Goal: Task Accomplishment & Management: Manage account settings

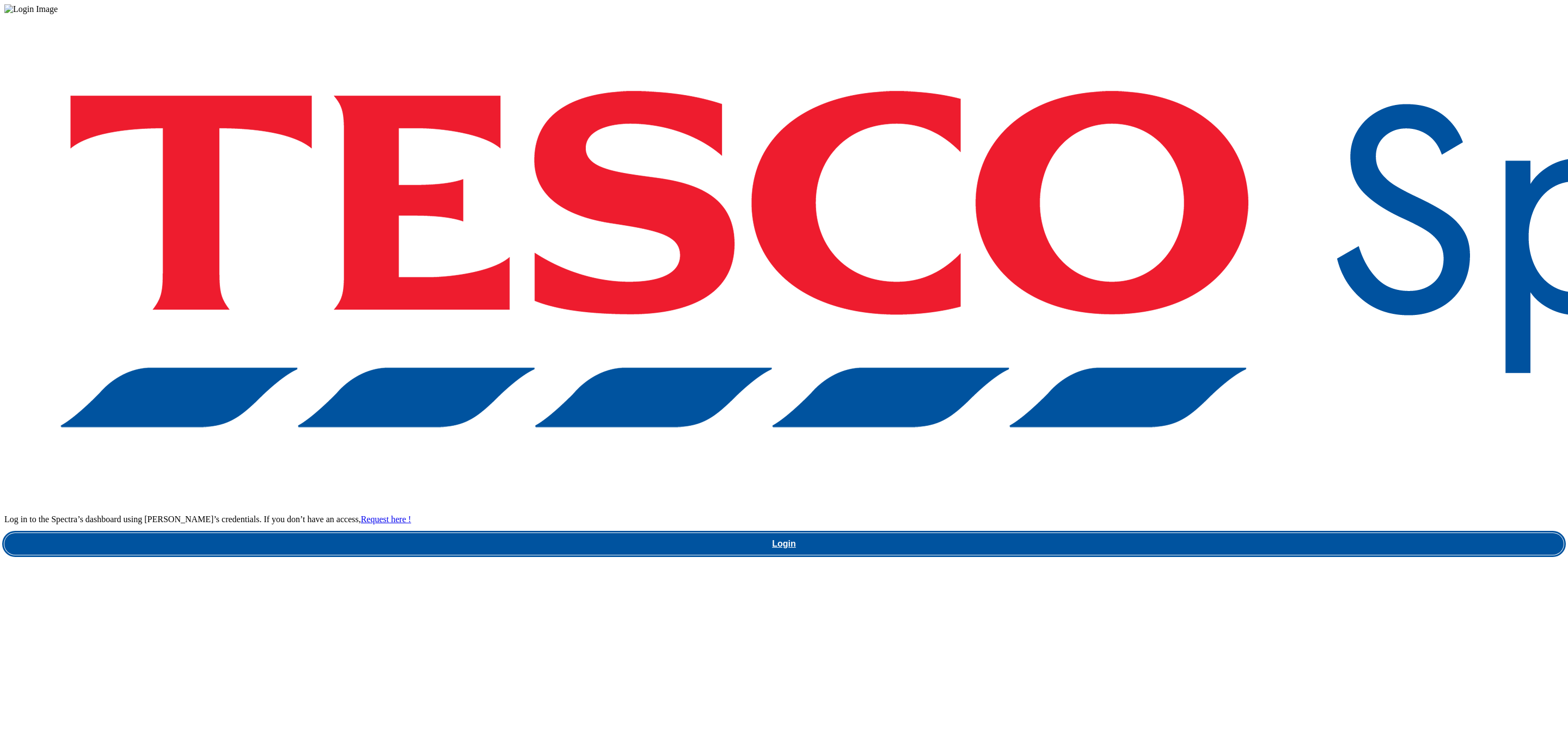
click at [1198, 533] on link "Login" at bounding box center [784, 544] width 1559 height 22
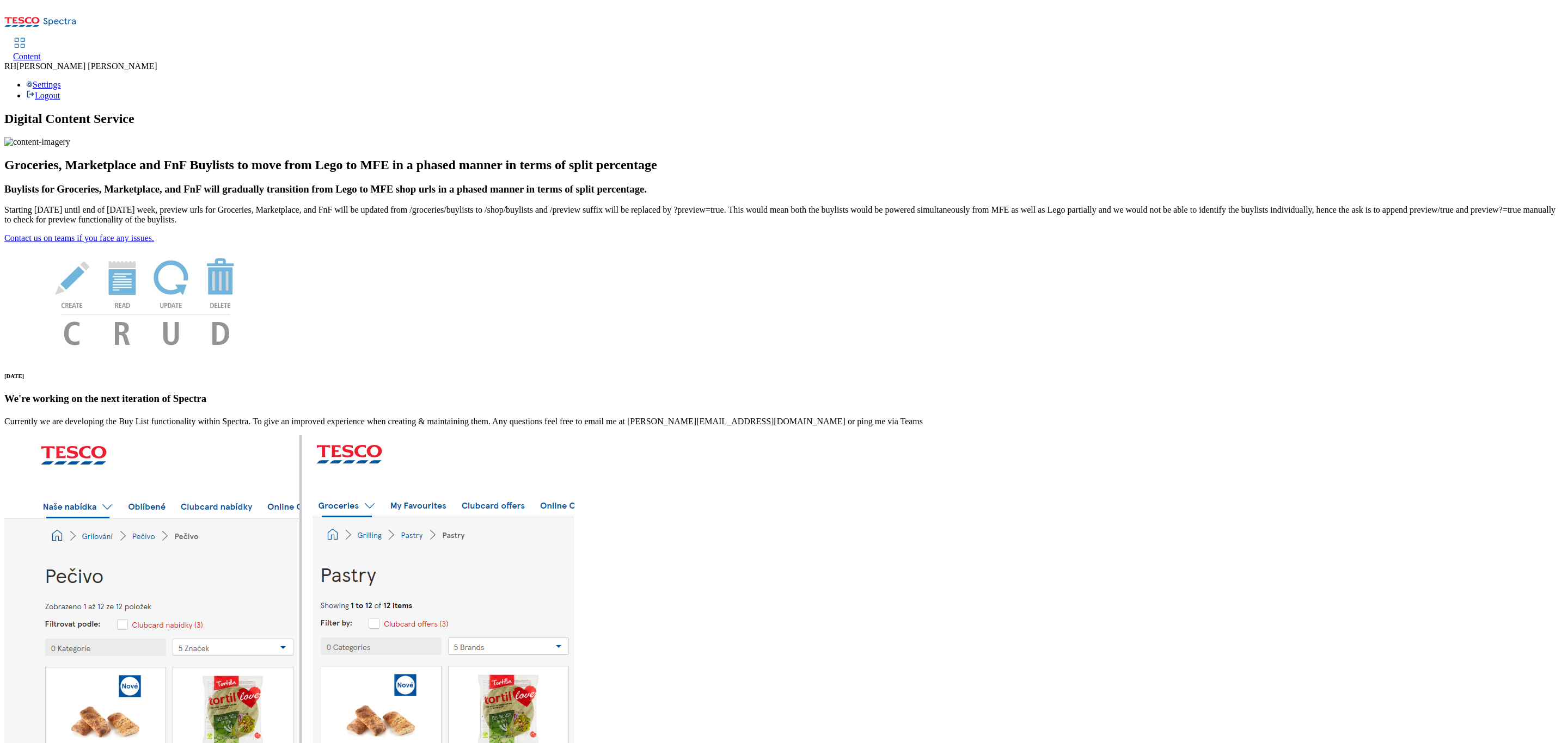
click at [41, 52] on span "Content" at bounding box center [27, 56] width 28 height 9
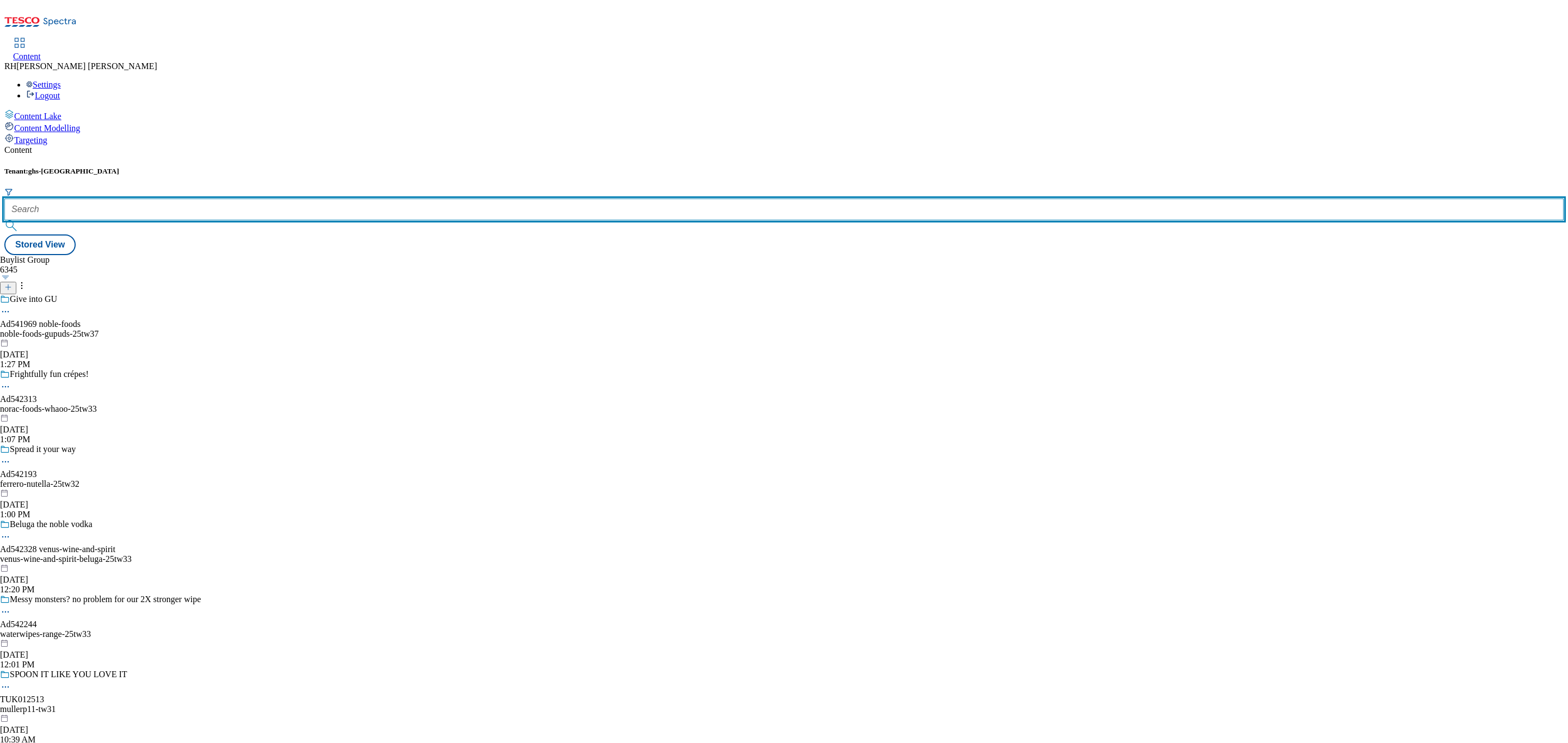
click at [272, 199] on input "text" at bounding box center [784, 210] width 1559 height 22
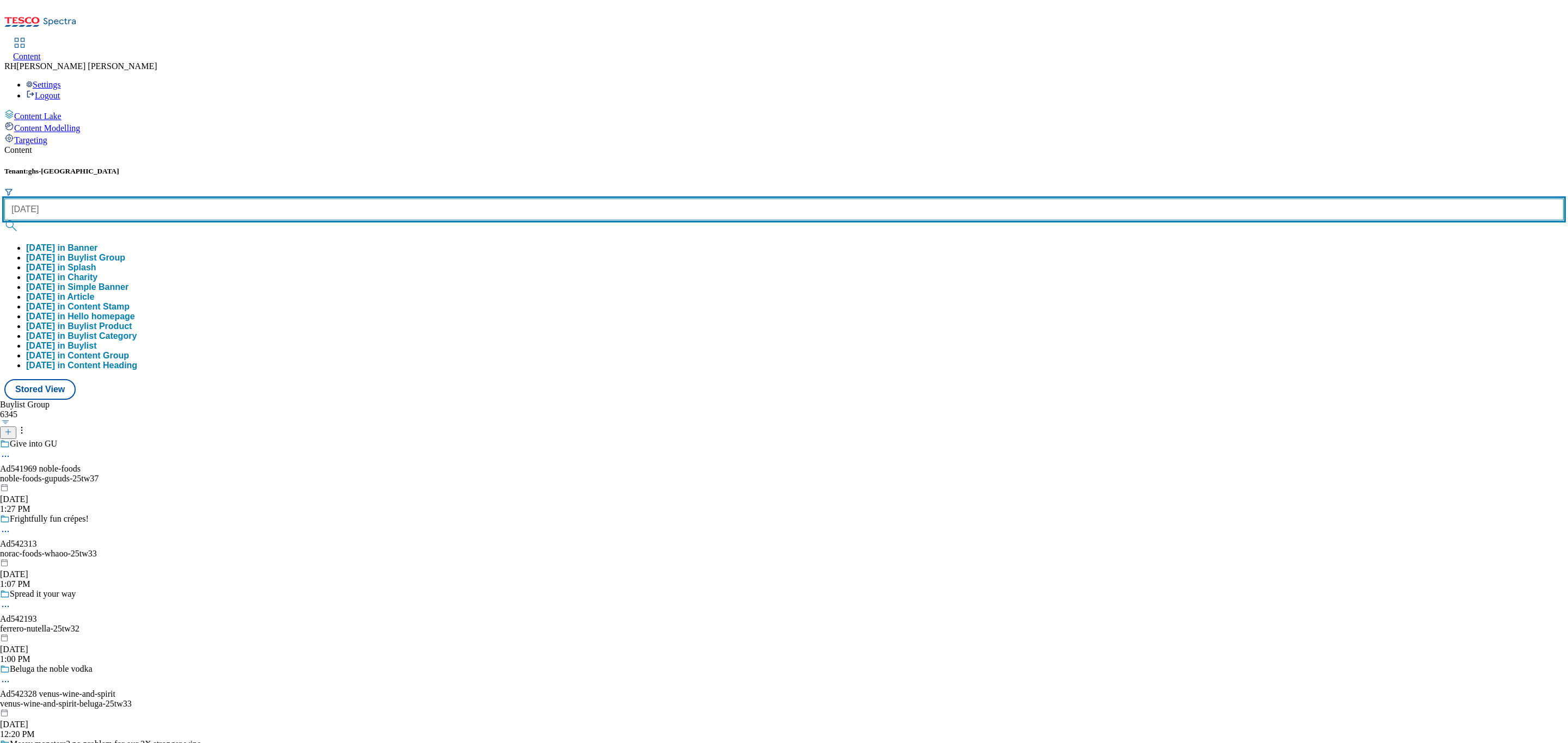
type input "halloween"
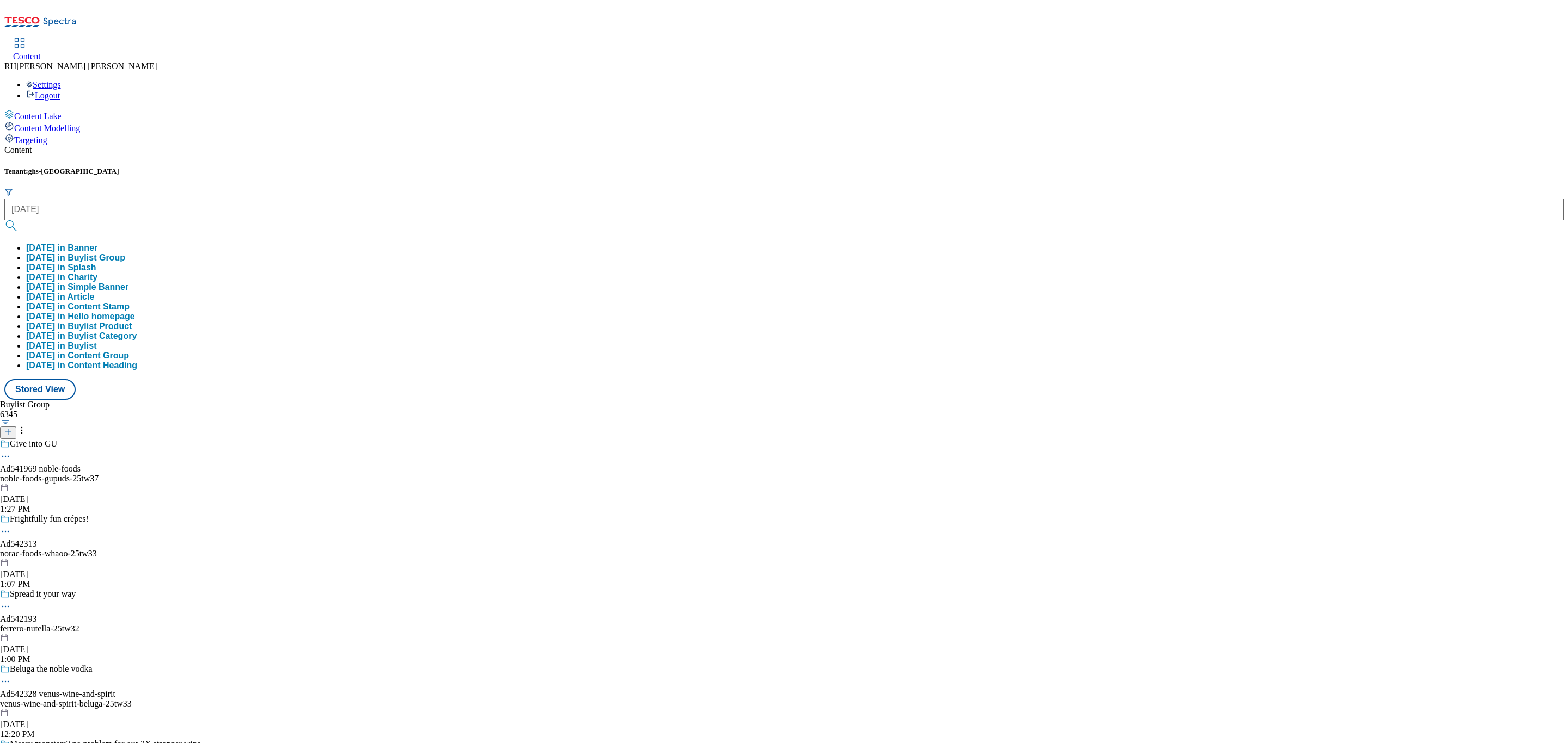
click at [125, 253] on button "halloween in Buylist Group" at bounding box center [76, 258] width 99 height 10
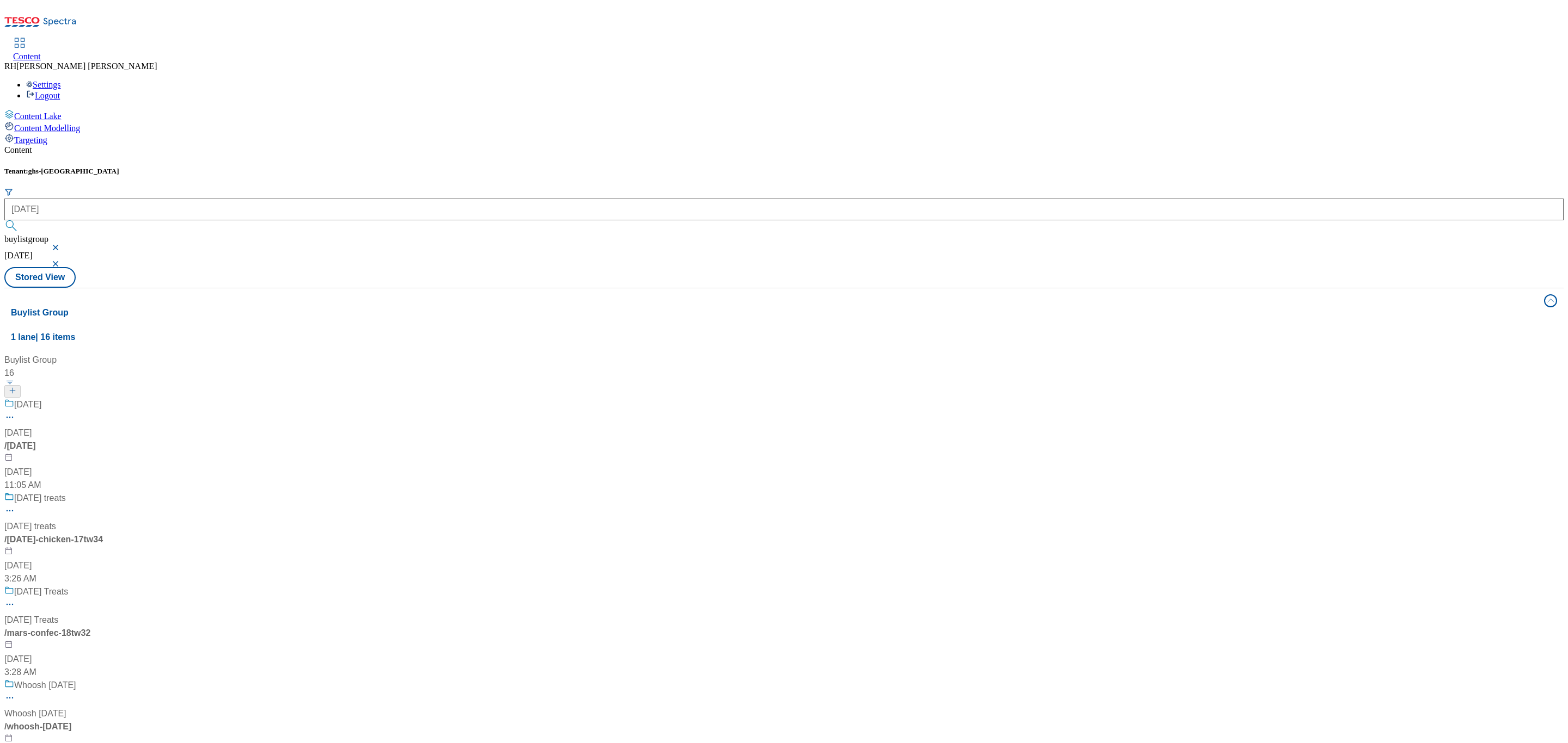
click at [140, 399] on div "Halloween Halloween / halloween Sep 23, 2024 11:05 AM" at bounding box center [73, 445] width 136 height 94
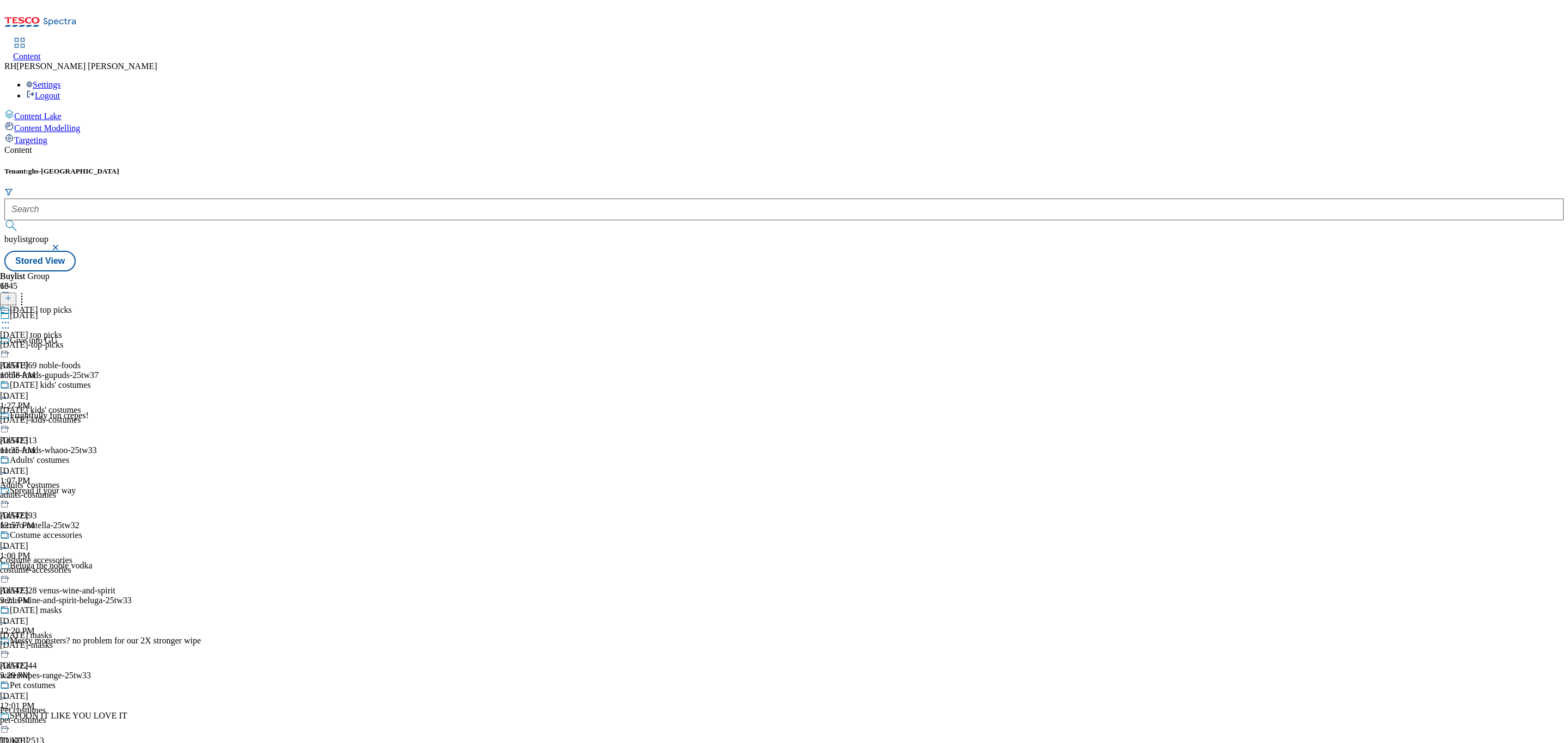
click at [91, 380] on div "Halloween kids' costumes Halloween kids' costumes halloween-kids-costumes Sep 2…" at bounding box center [45, 417] width 91 height 75
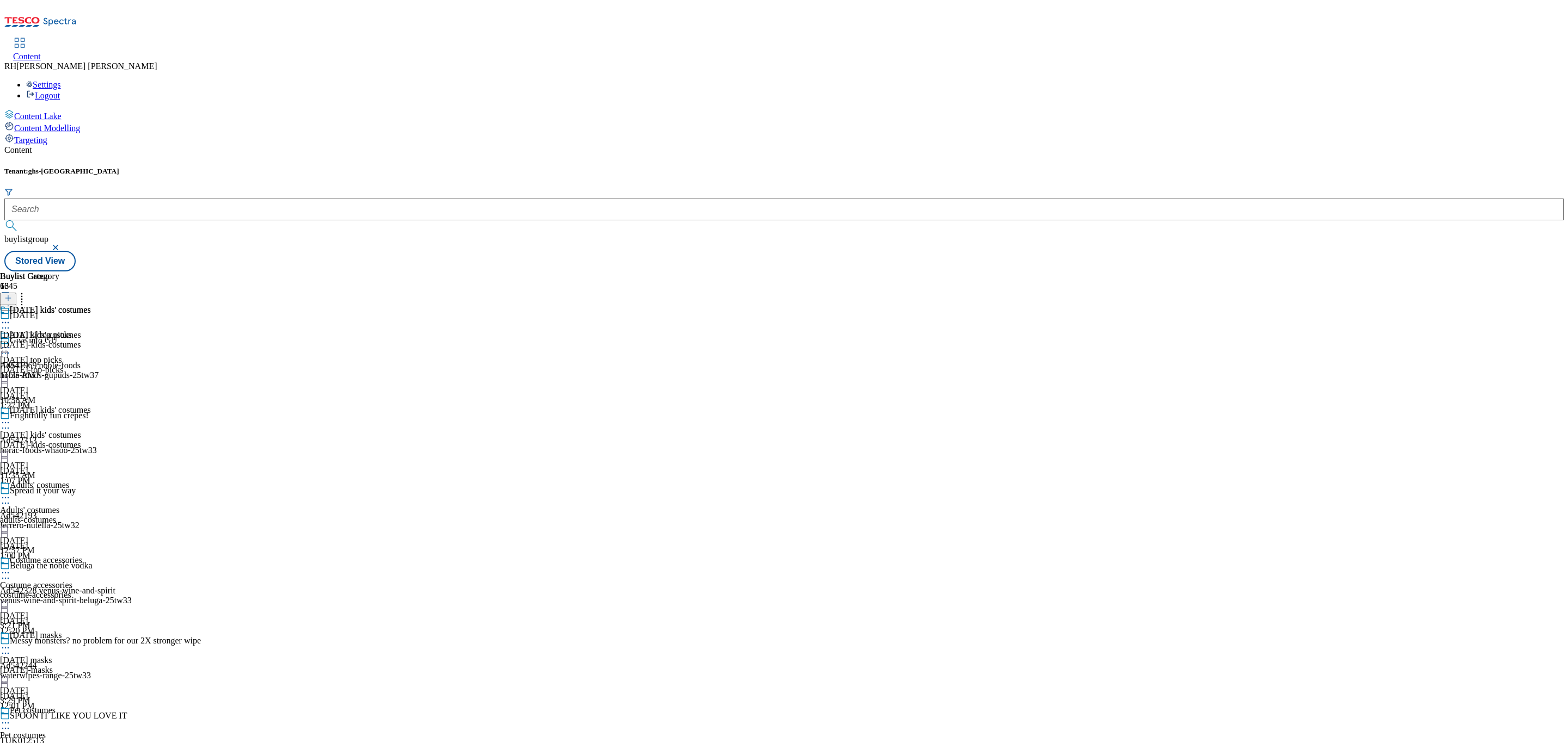
click at [91, 481] on div "Adults' costumes Adults' costumes adults-costumes Sep 23, 2025 12:57 PM" at bounding box center [45, 518] width 91 height 75
click at [91, 406] on div "Halloween kids' costumes Halloween kids' costumes halloween-kids-costumes Sep 2…" at bounding box center [45, 443] width 91 height 75
click at [91, 305] on div "Halloween kids' costumes Halloween kids' costumes halloween-kids-costumes Sep 2…" at bounding box center [45, 342] width 91 height 75
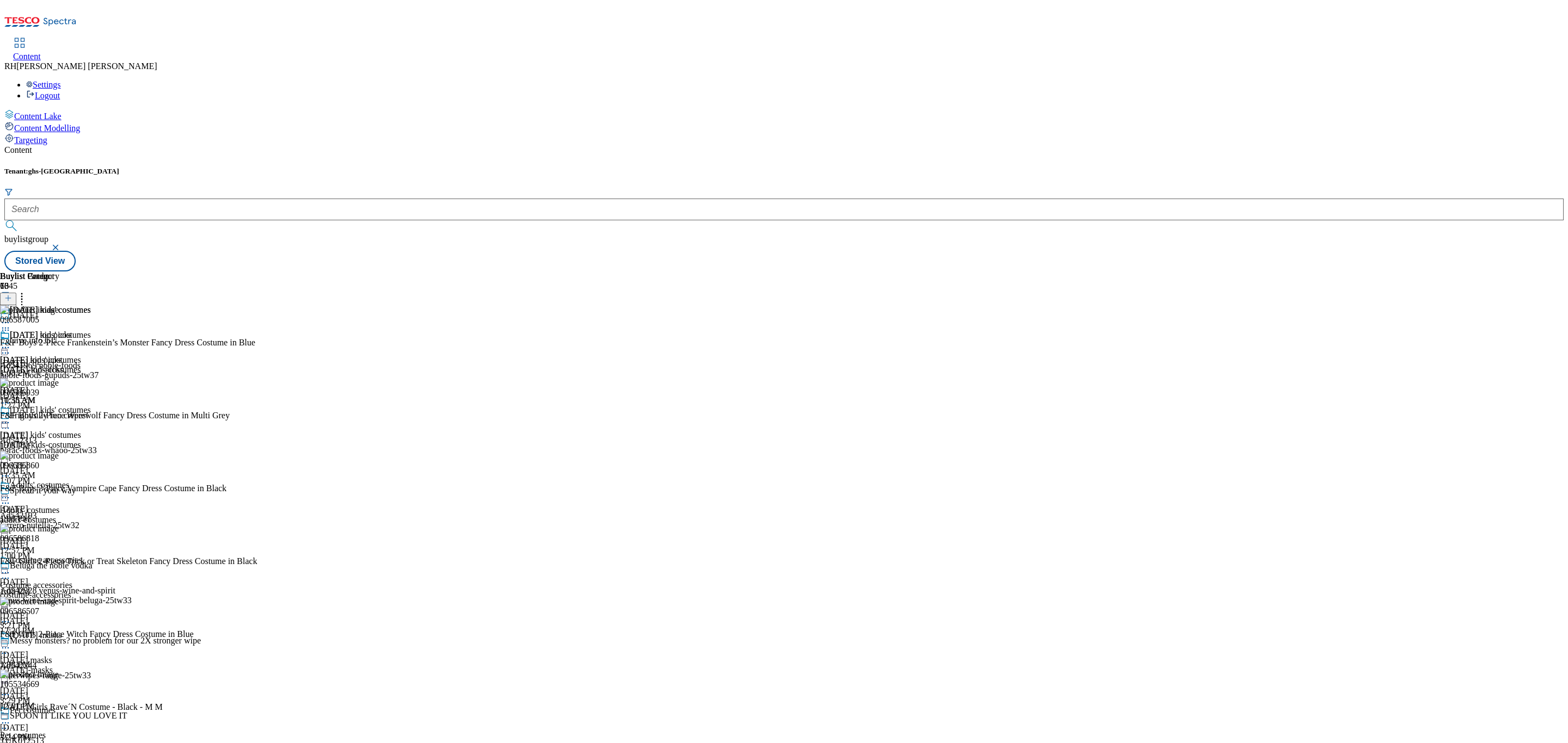
click at [11, 342] on icon at bounding box center [5, 348] width 11 height 11
click at [69, 467] on span "Un-publish" at bounding box center [51, 471] width 35 height 9
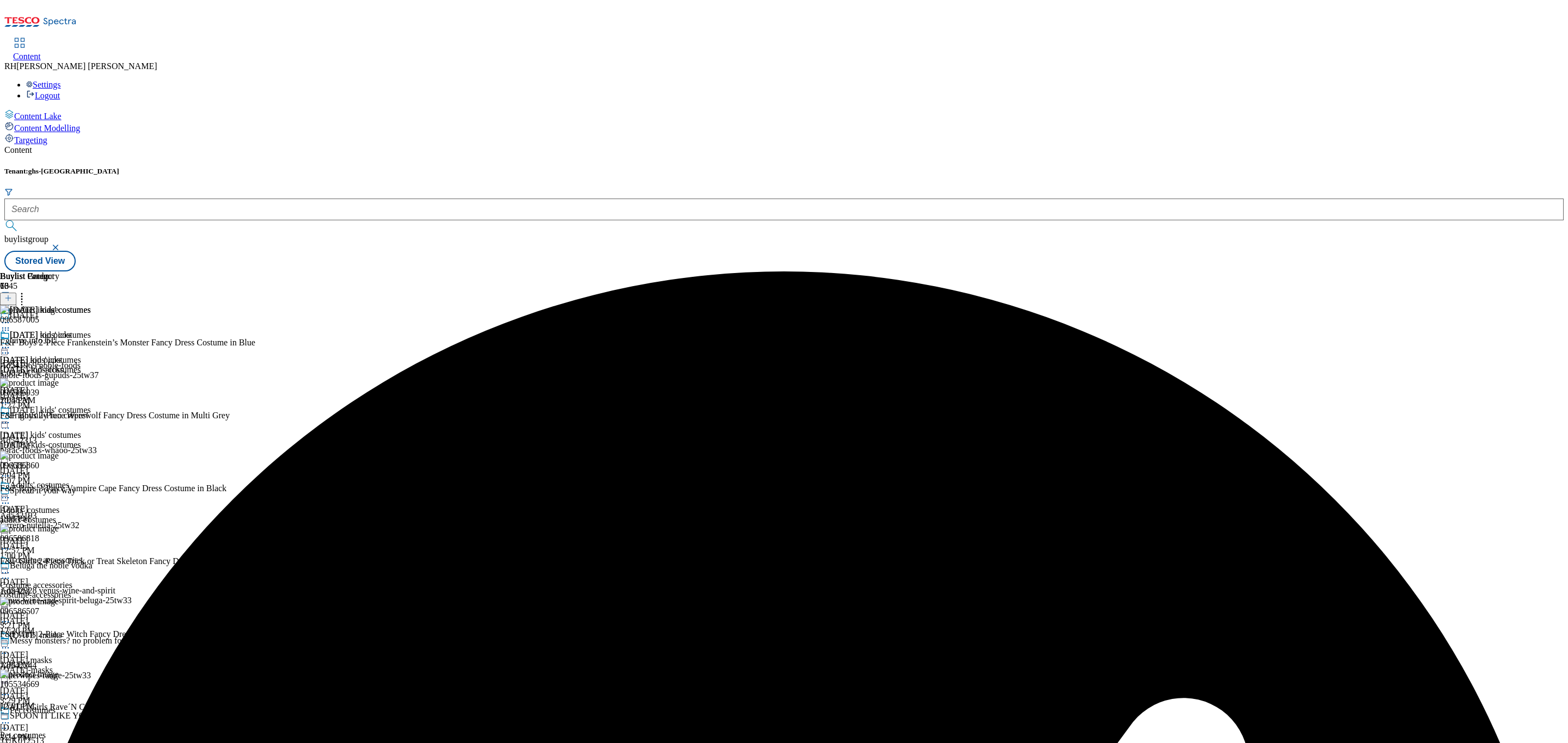
click at [11, 342] on icon at bounding box center [5, 348] width 11 height 11
click at [70, 430] on span "Un-preview" at bounding box center [52, 433] width 36 height 9
click at [27, 291] on icon at bounding box center [22, 296] width 11 height 11
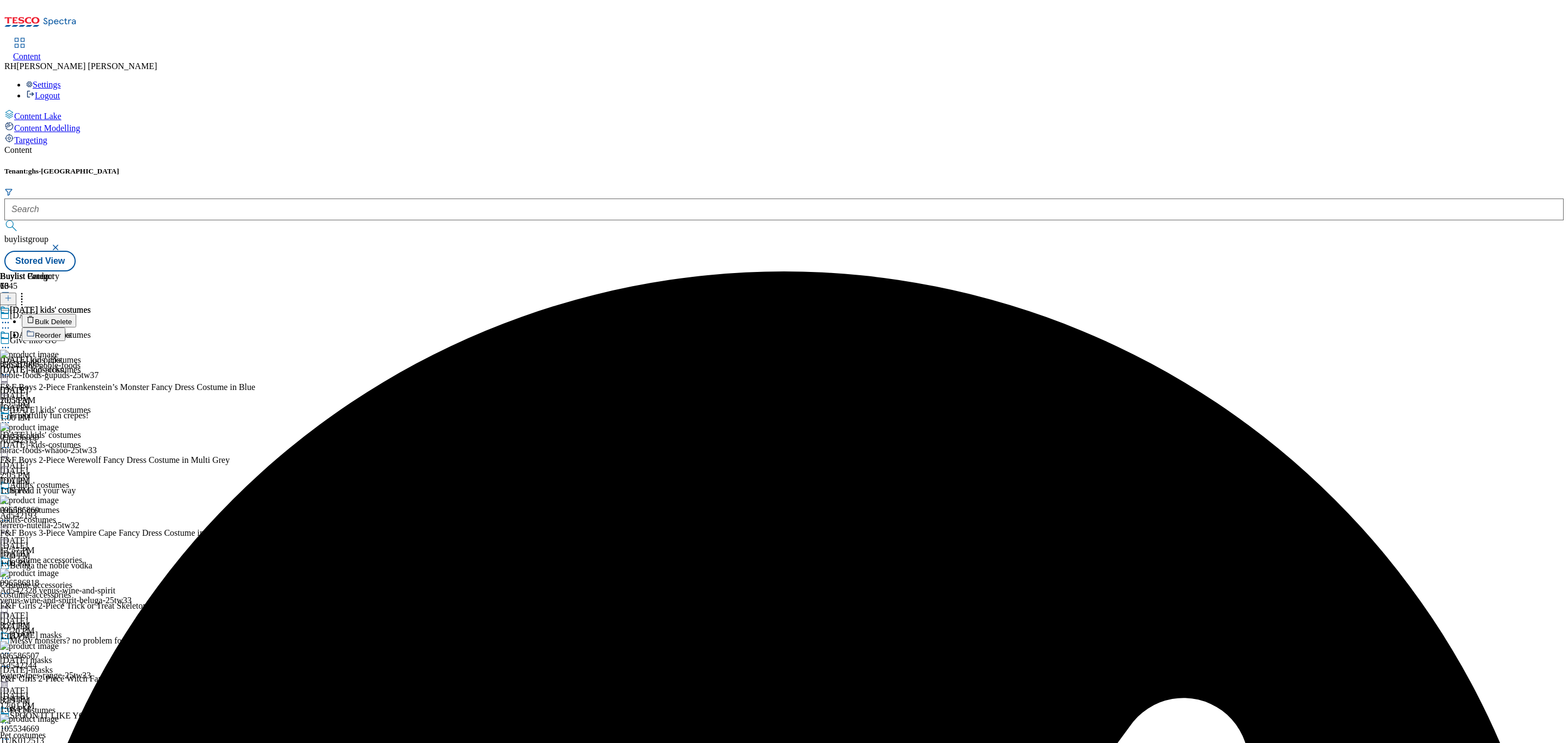
click at [72, 318] on span "Bulk Delete" at bounding box center [53, 322] width 37 height 9
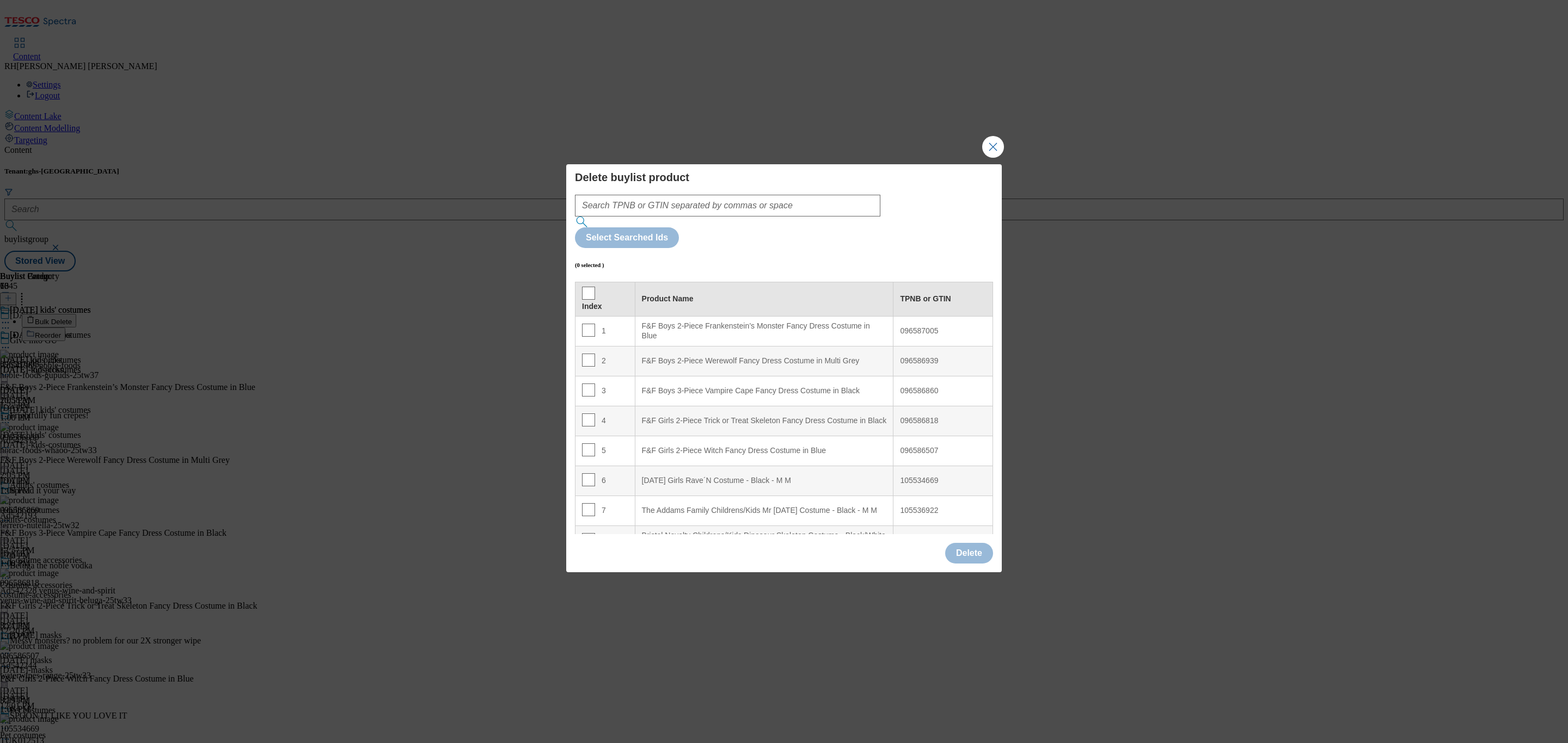
click at [578, 316] on td "1" at bounding box center [605, 330] width 60 height 30
click at [582, 324] on input "Modal" at bounding box center [588, 330] width 13 height 13
checkbox input "true"
click at [586, 346] on td "2" at bounding box center [605, 361] width 60 height 30
click at [588, 354] on input "Modal" at bounding box center [588, 360] width 13 height 13
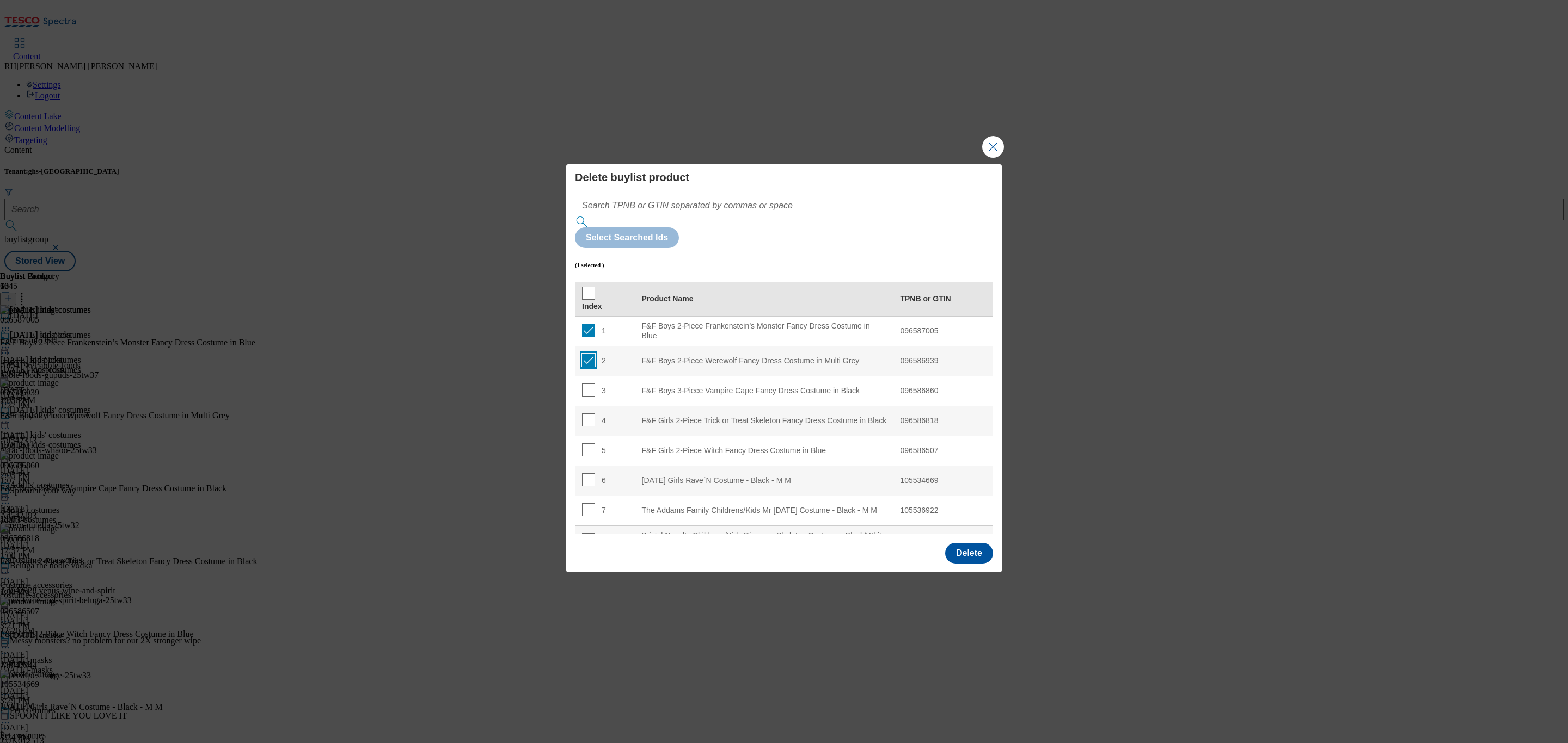
checkbox input "true"
click at [583, 384] on input "Modal" at bounding box center [588, 390] width 13 height 13
checkbox input "true"
click at [583, 413] on input "Modal" at bounding box center [588, 419] width 13 height 13
checkbox input "true"
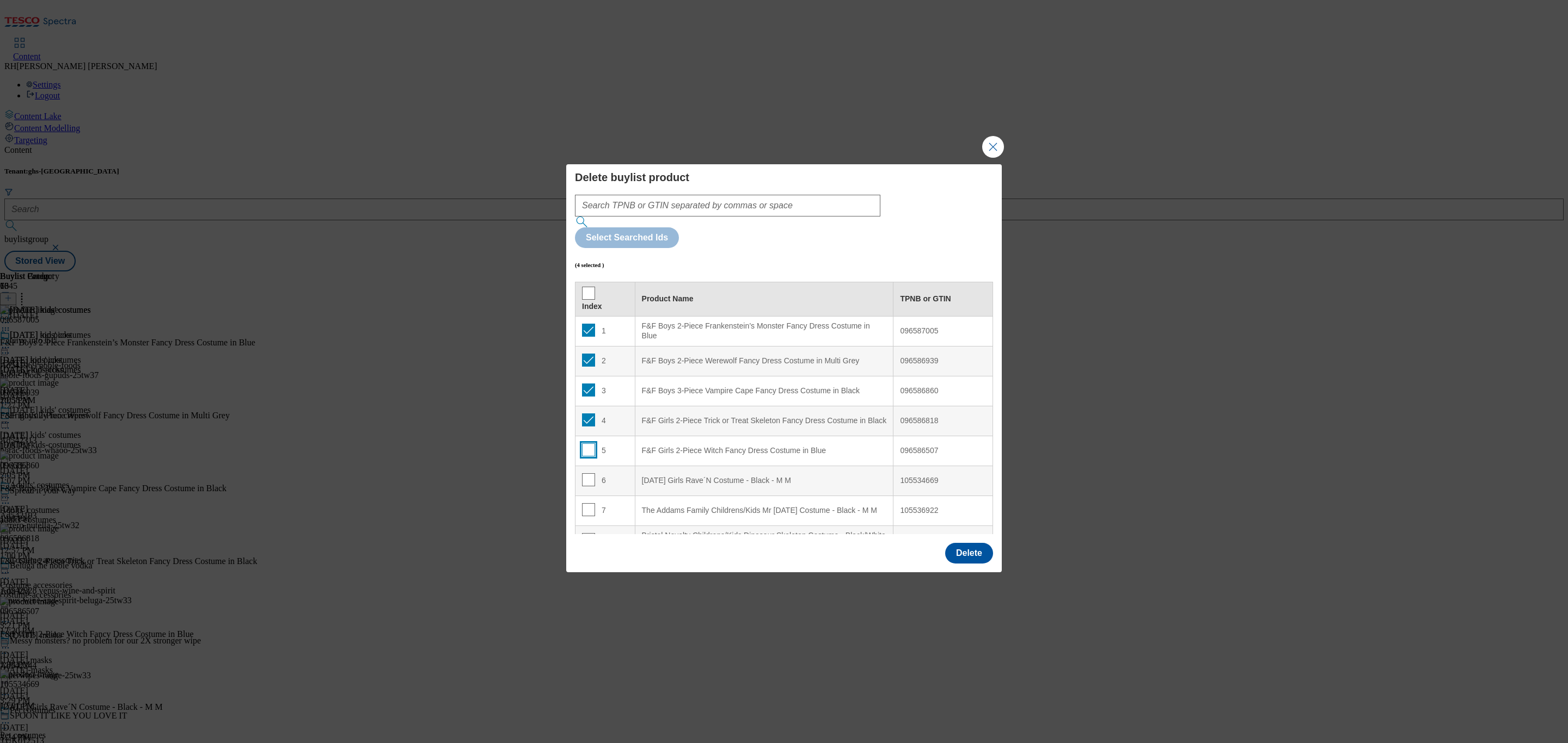
click at [587, 443] on input "Modal" at bounding box center [588, 450] width 13 height 13
checkbox input "true"
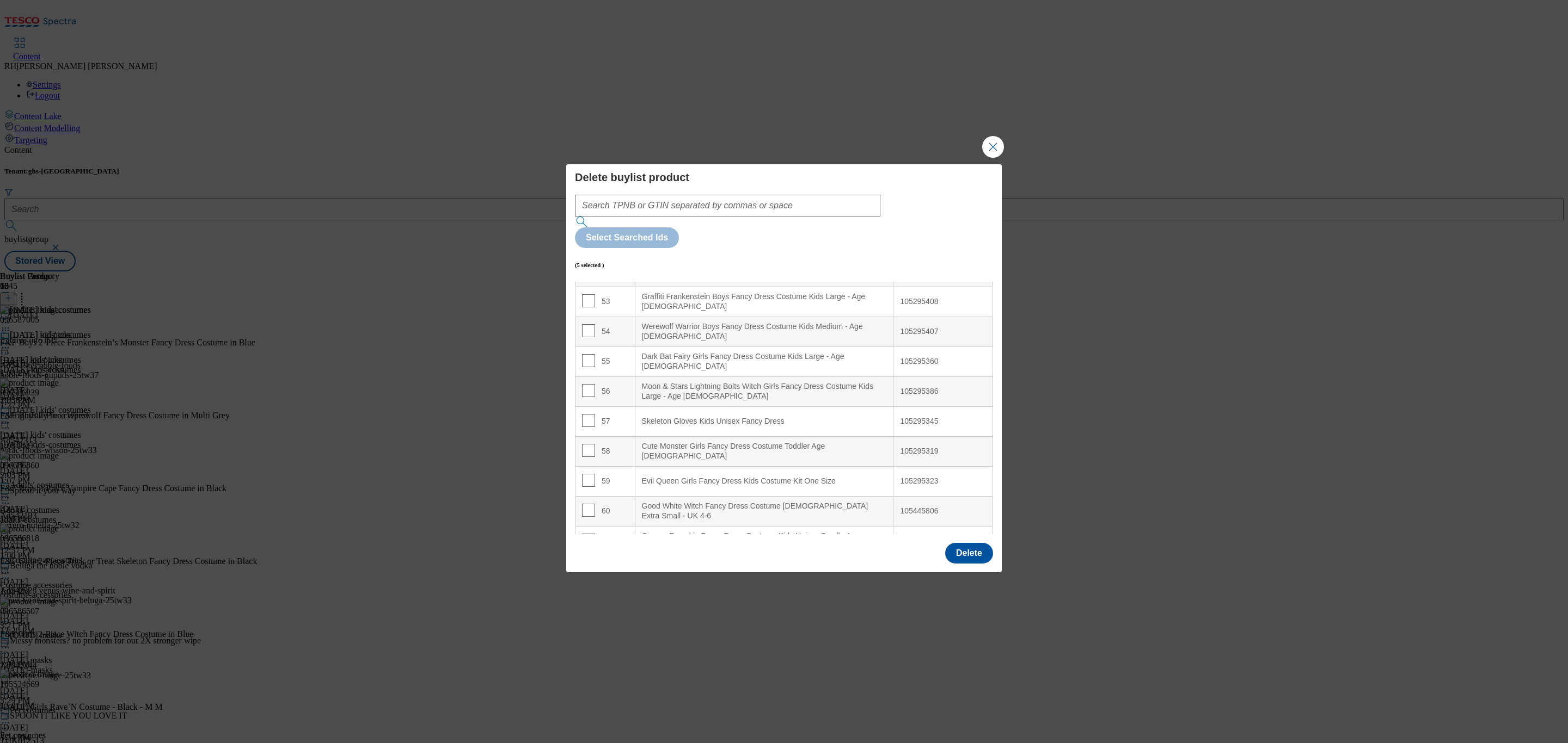
scroll to position [1873, 0]
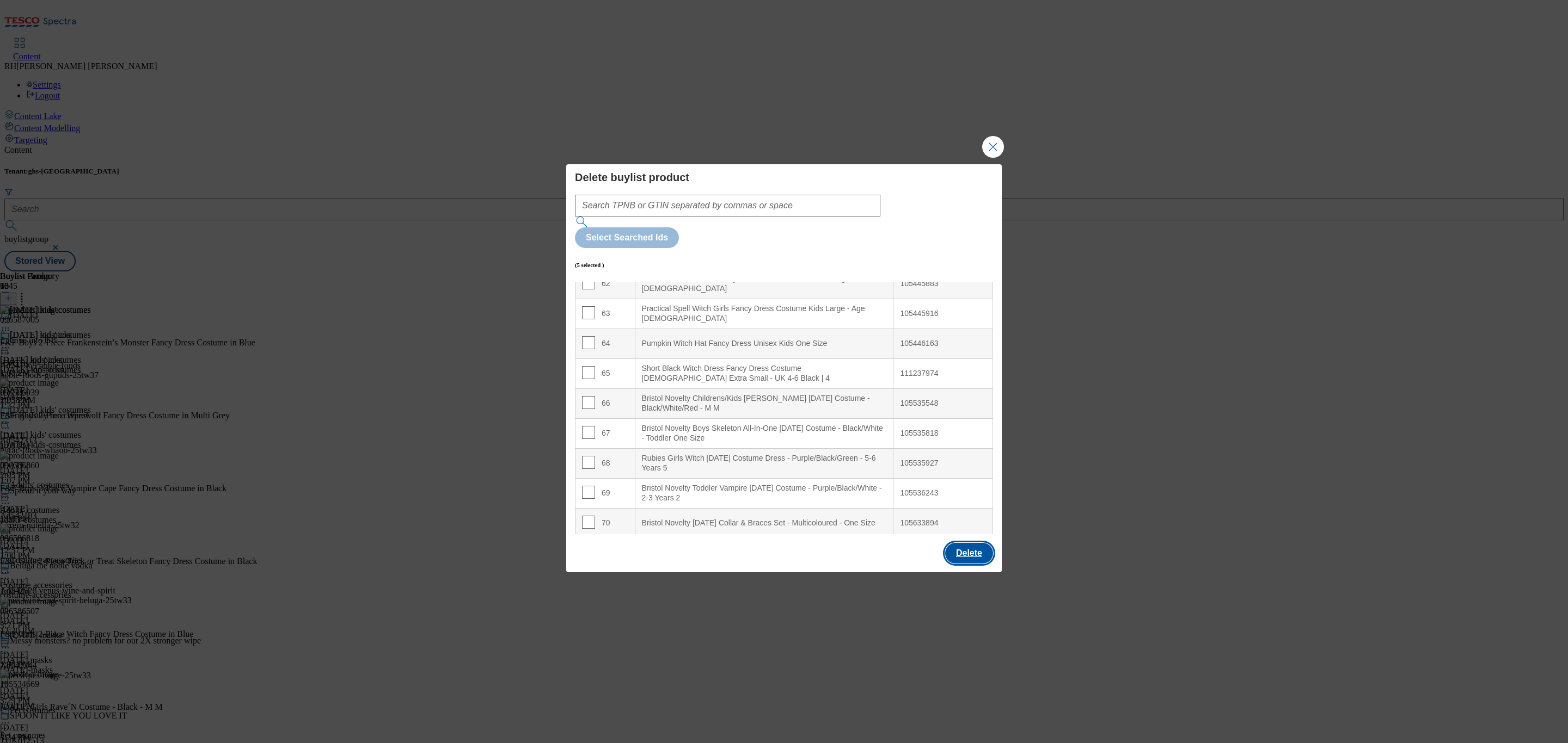
click at [975, 543] on button "Delete" at bounding box center [969, 553] width 48 height 21
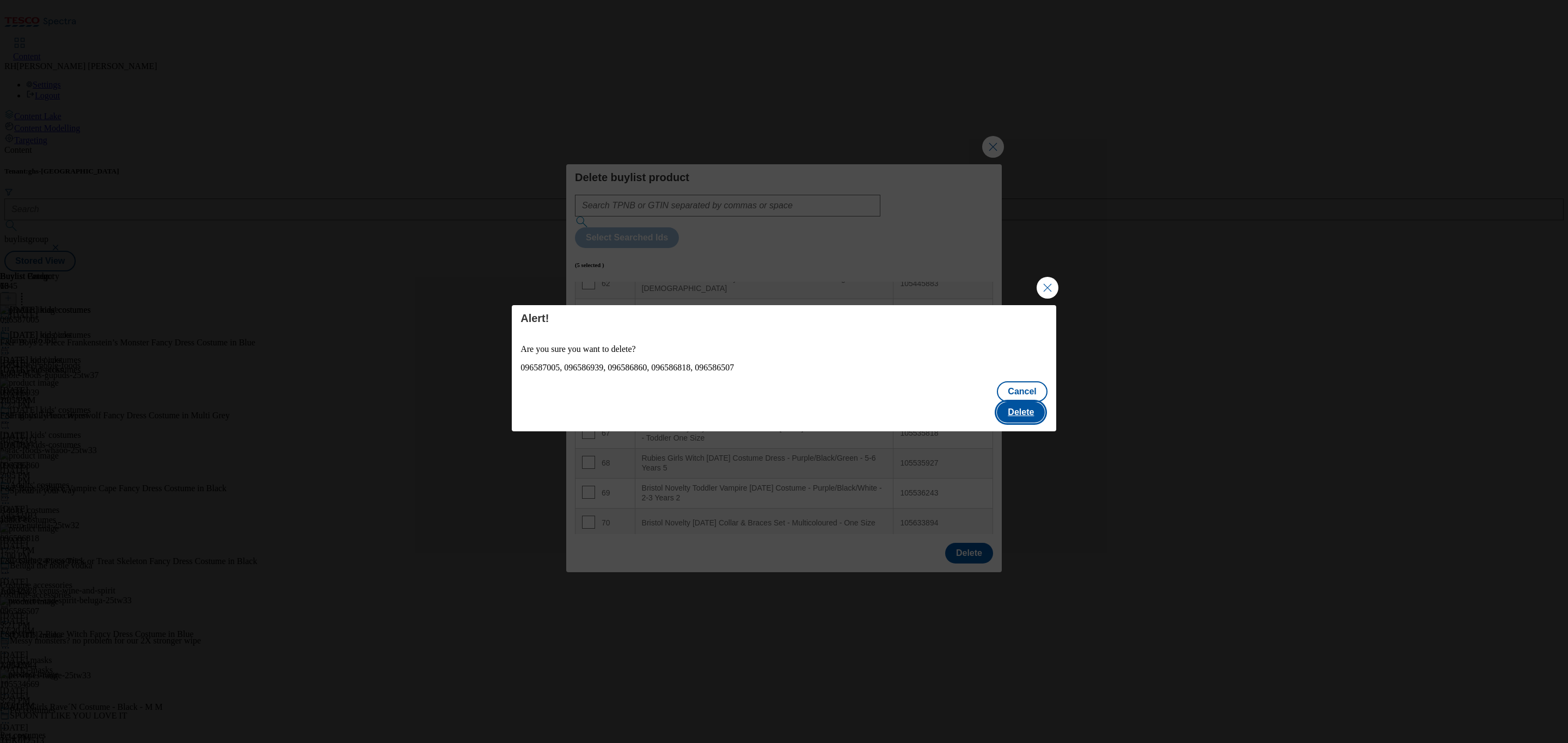
click at [1011, 403] on button "Delete" at bounding box center [1021, 413] width 48 height 21
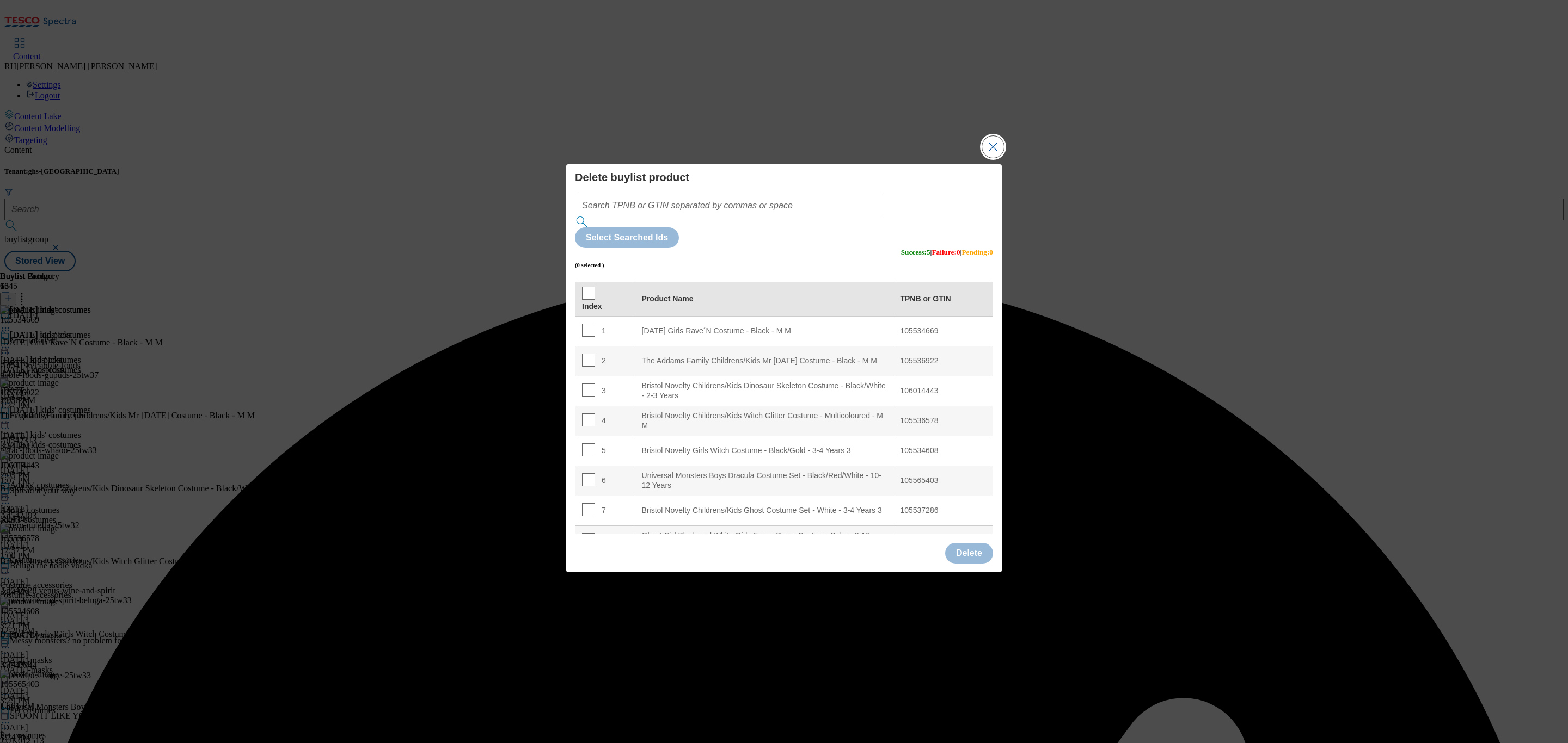
click at [998, 158] on button "Close Modal" at bounding box center [993, 147] width 22 height 22
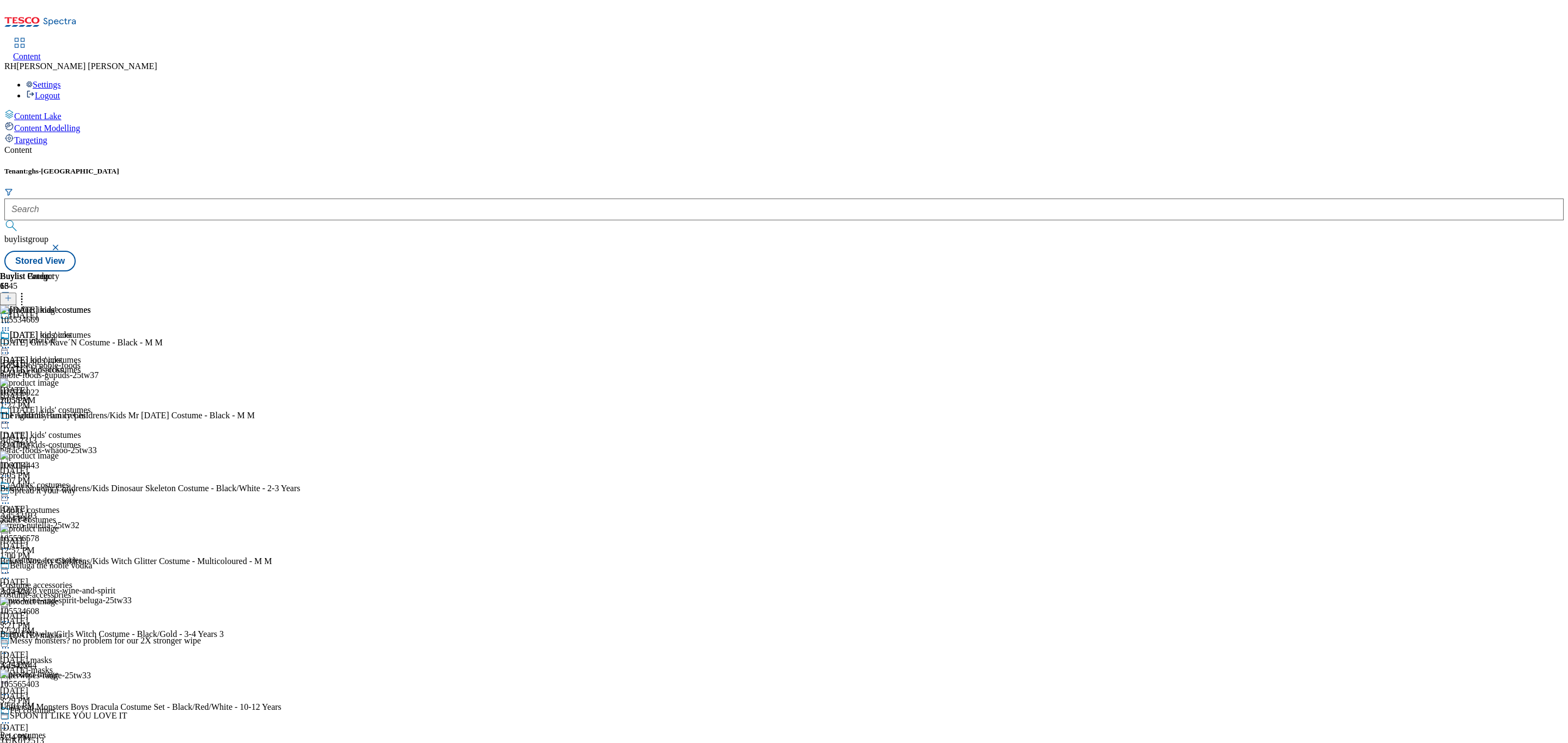
click at [12, 294] on icon at bounding box center [9, 298] width 8 height 8
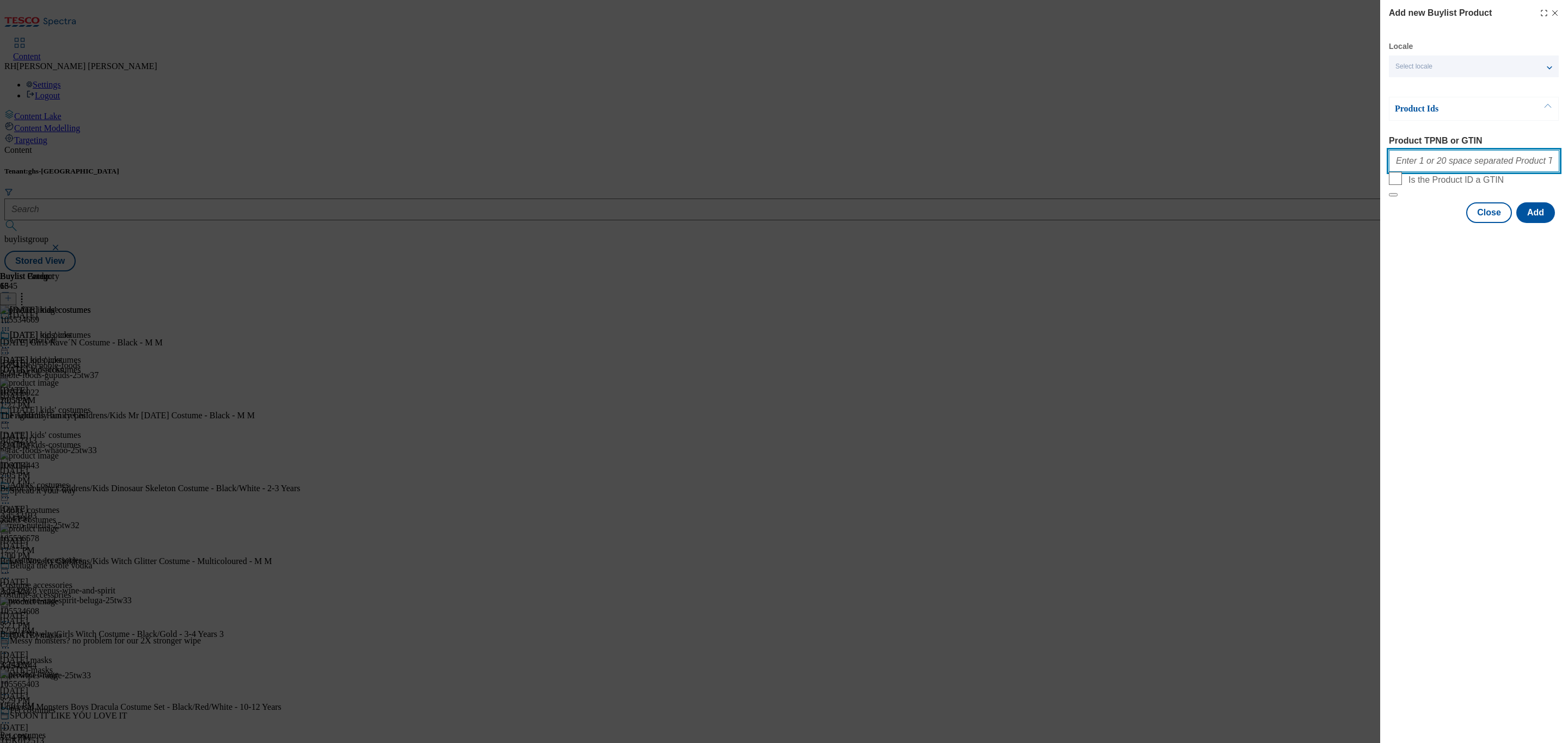
click at [1450, 163] on input "Product TPNB or GTIN" at bounding box center [1474, 161] width 170 height 22
click at [1452, 164] on input "Product TPNB or GTIN" at bounding box center [1474, 161] width 170 height 22
click at [1457, 166] on input "Product TPNB or GTIN" at bounding box center [1474, 161] width 170 height 22
paste input "96586657 96988994 96782062 96587005 96586939 96586860 96586818 96586571 9658650…"
type input "96586657 96988994 96782062 96587005 96586939 96586860 96586818 96586571 9658650…"
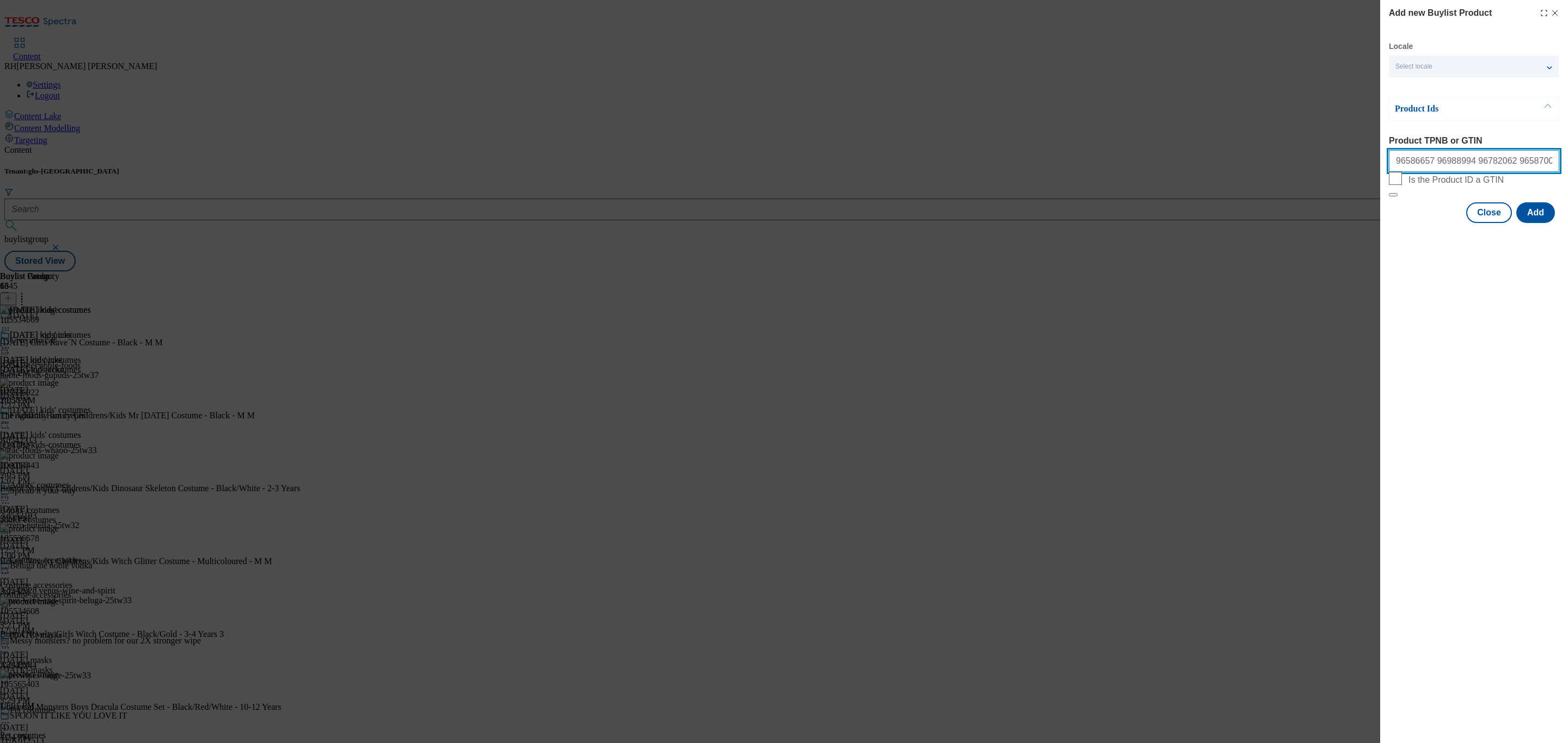
scroll to position [0, 303]
click at [1457, 166] on input "96586657 96988994 96782062 96587005 96586939 96586860 96586818 96586571 9658650…" at bounding box center [1474, 161] width 170 height 22
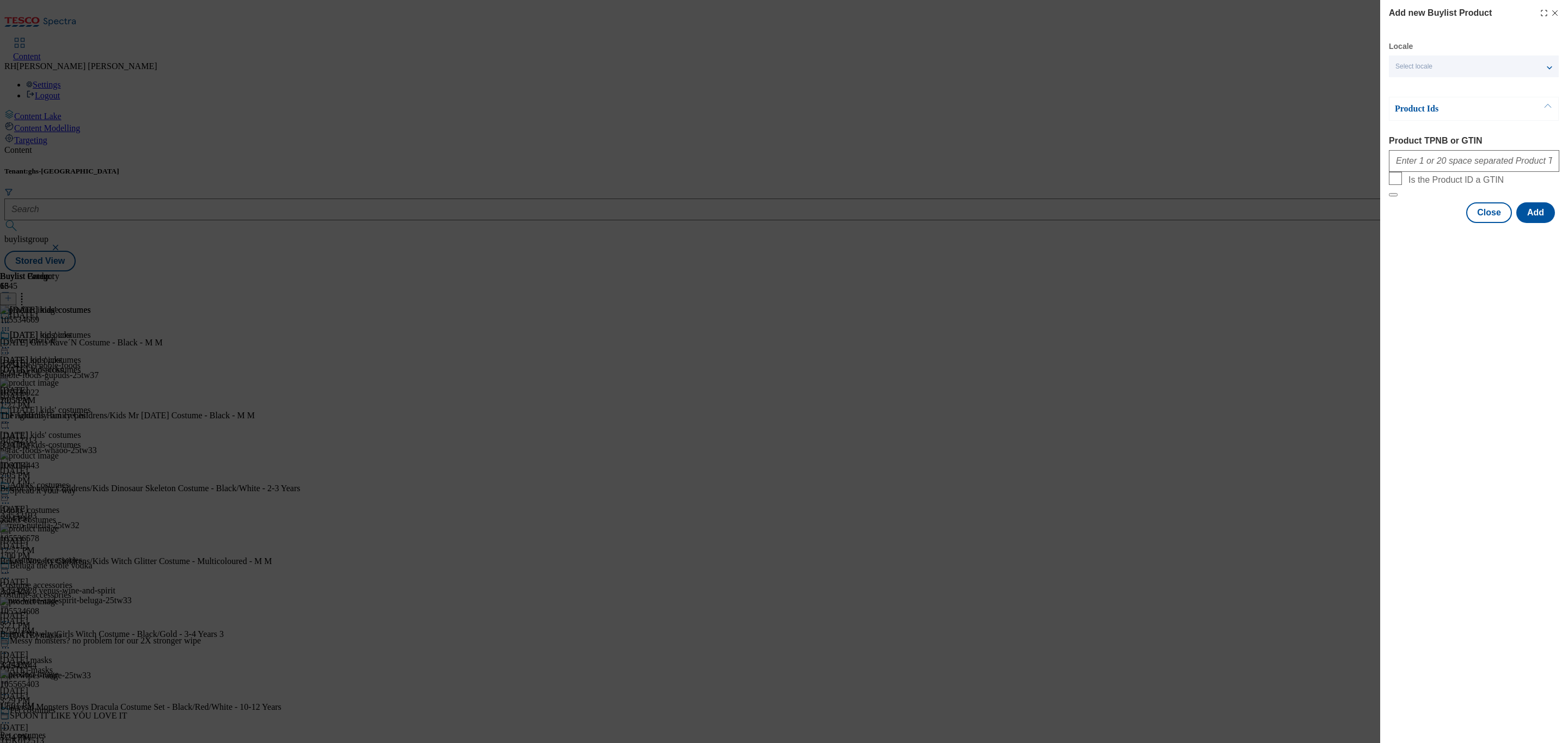
click at [1500, 393] on div "Add new Buylist Product Locale Select locale English Welsh Product Ids Product …" at bounding box center [1474, 372] width 188 height 743
click at [1459, 166] on input "Product TPNB or GTIN" at bounding box center [1474, 161] width 170 height 22
paste input "96586657 96988994 96782062 96587005 96586939 96586860 96586818 96586571 9658650…"
type input "96586657 96988994 96782062 96587005 96586939 96586860 96586818 96586571 9658650…"
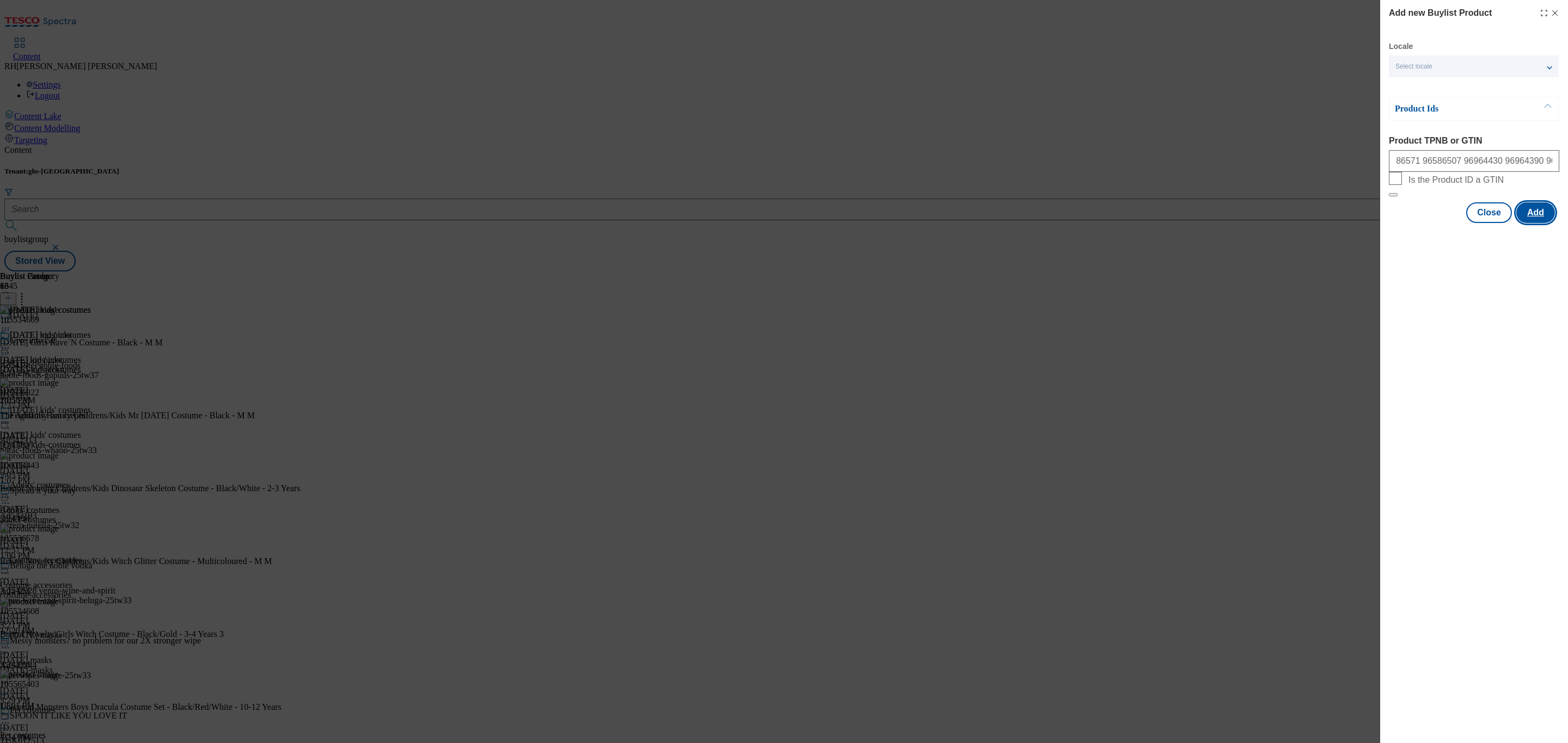
click at [1542, 223] on button "Add" at bounding box center [1535, 213] width 39 height 21
click at [1485, 276] on button "Close" at bounding box center [1488, 265] width 46 height 21
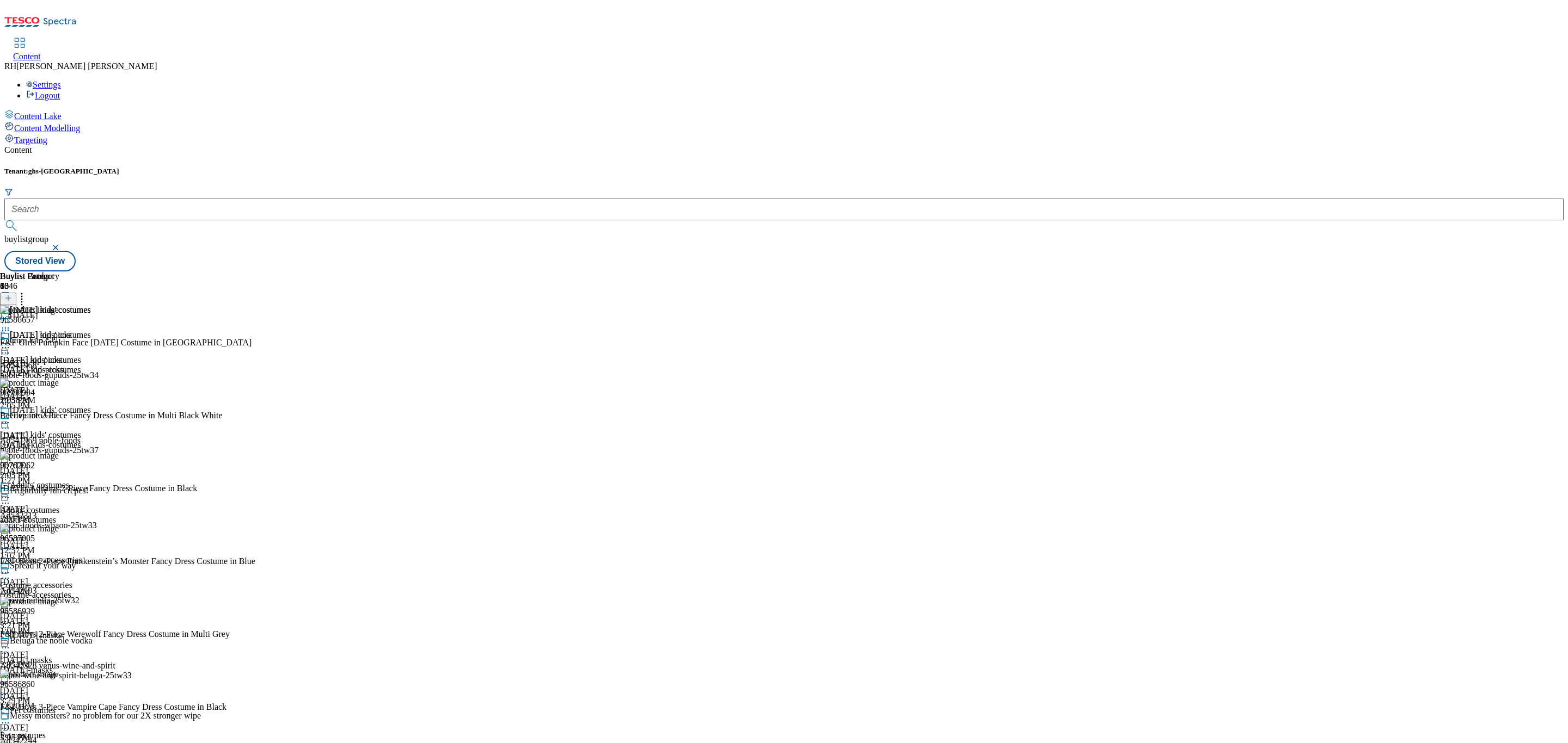
click at [11, 342] on icon at bounding box center [5, 348] width 11 height 11
click at [46, 367] on span "Edit" at bounding box center [40, 371] width 12 height 9
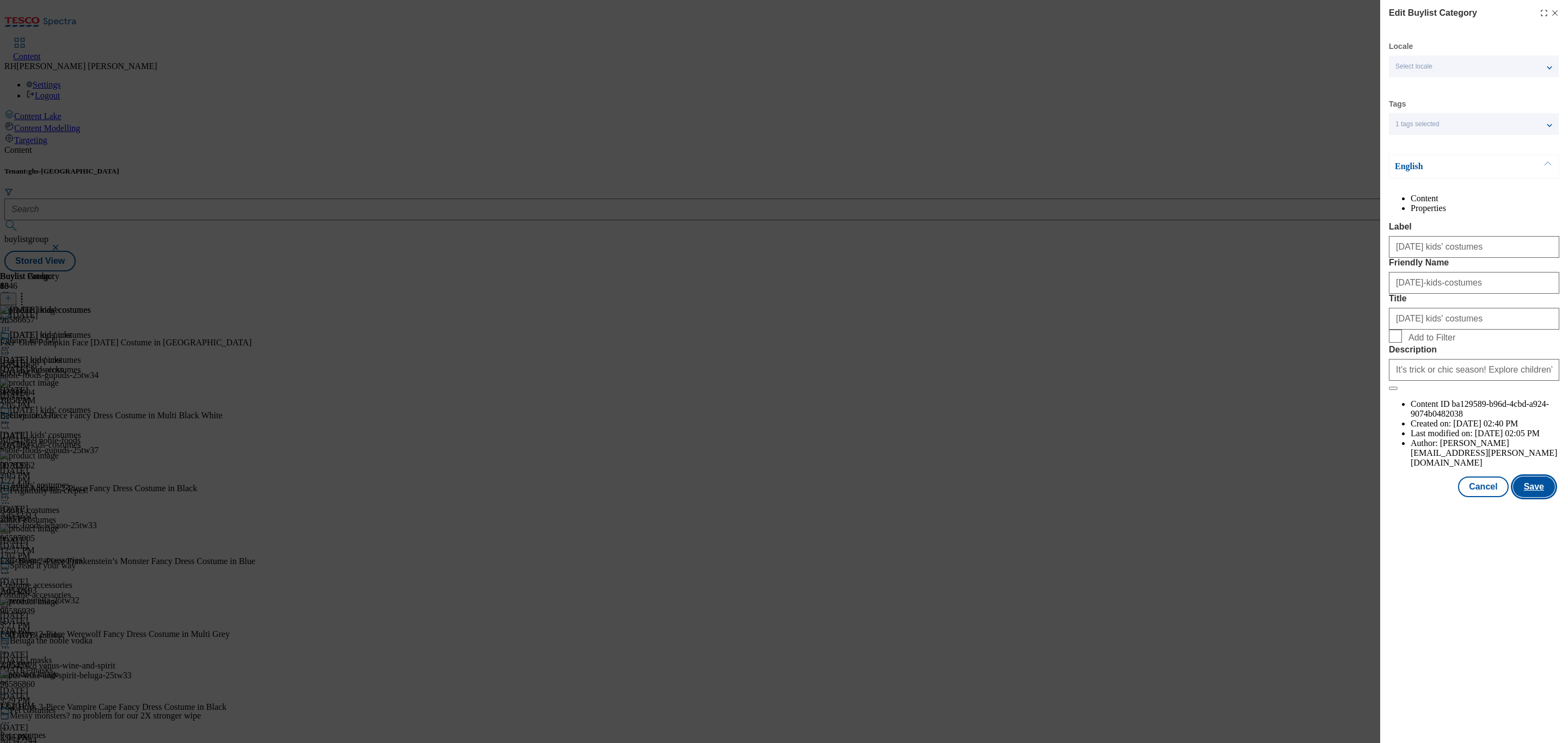
click at [1546, 498] on button "Save" at bounding box center [1534, 487] width 42 height 21
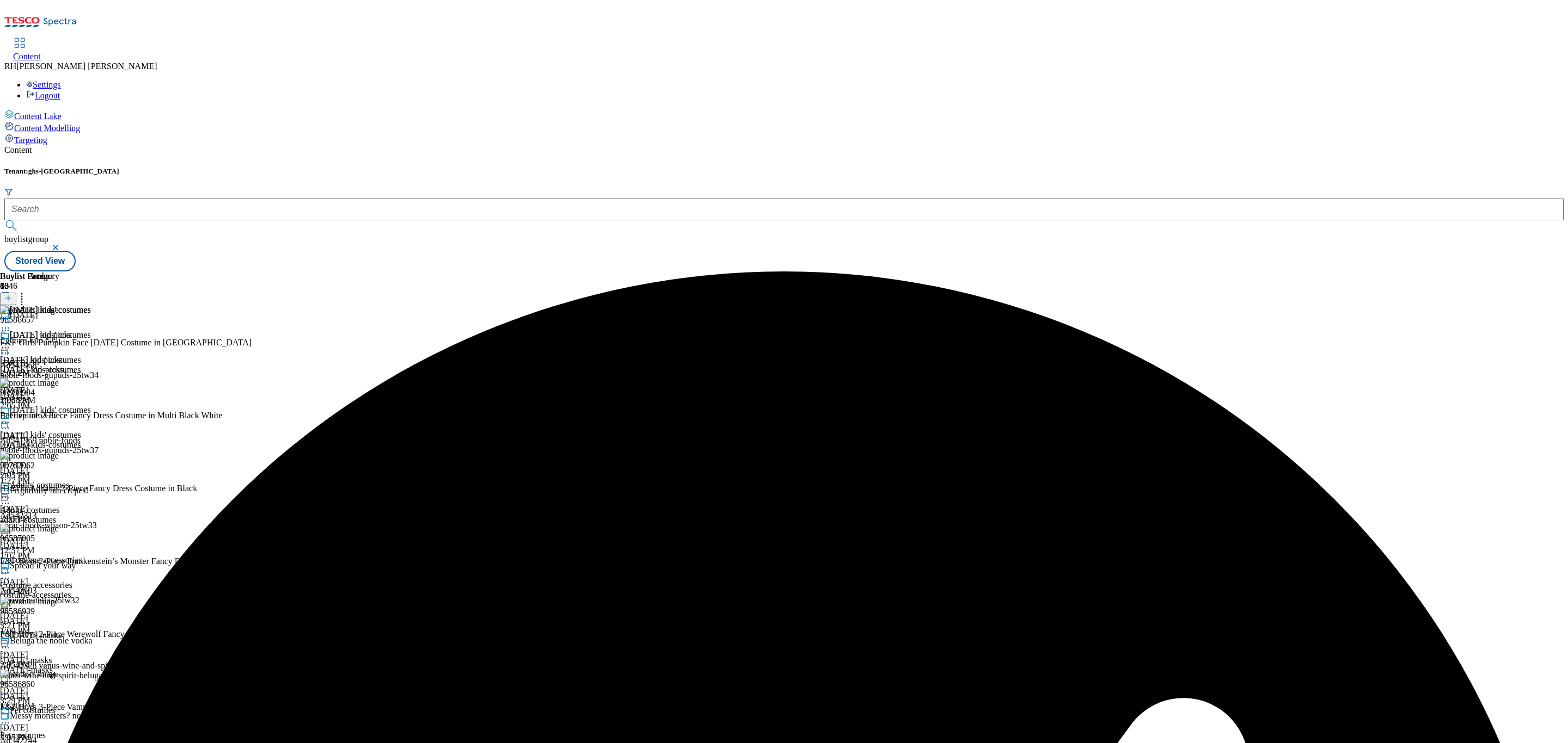
click at [11, 342] on icon at bounding box center [5, 348] width 11 height 11
click at [60, 417] on span "Preview" at bounding box center [46, 421] width 26 height 9
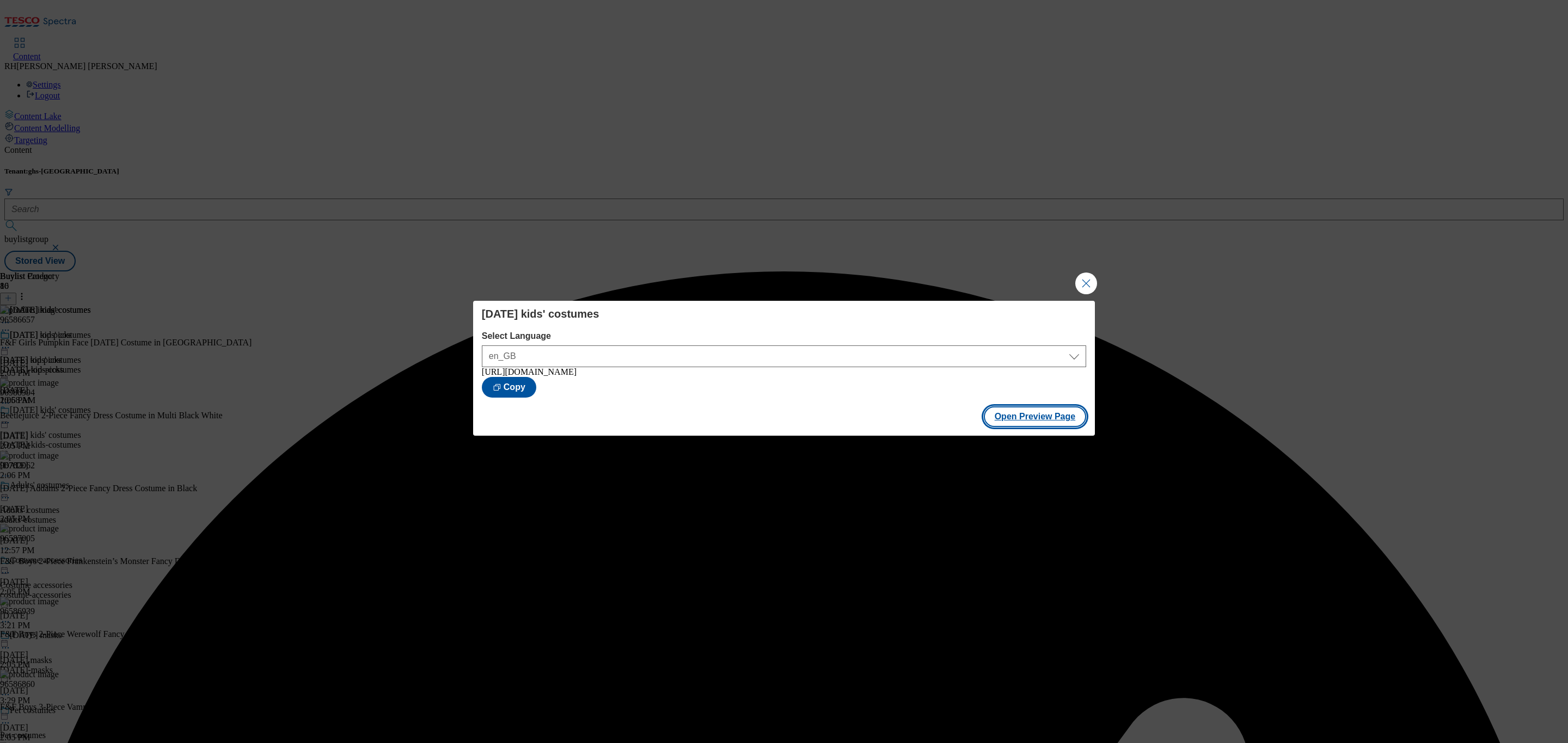
click at [1045, 422] on button "Open Preview Page" at bounding box center [1034, 416] width 103 height 21
click at [1088, 279] on button "Close Modal" at bounding box center [1086, 283] width 22 height 22
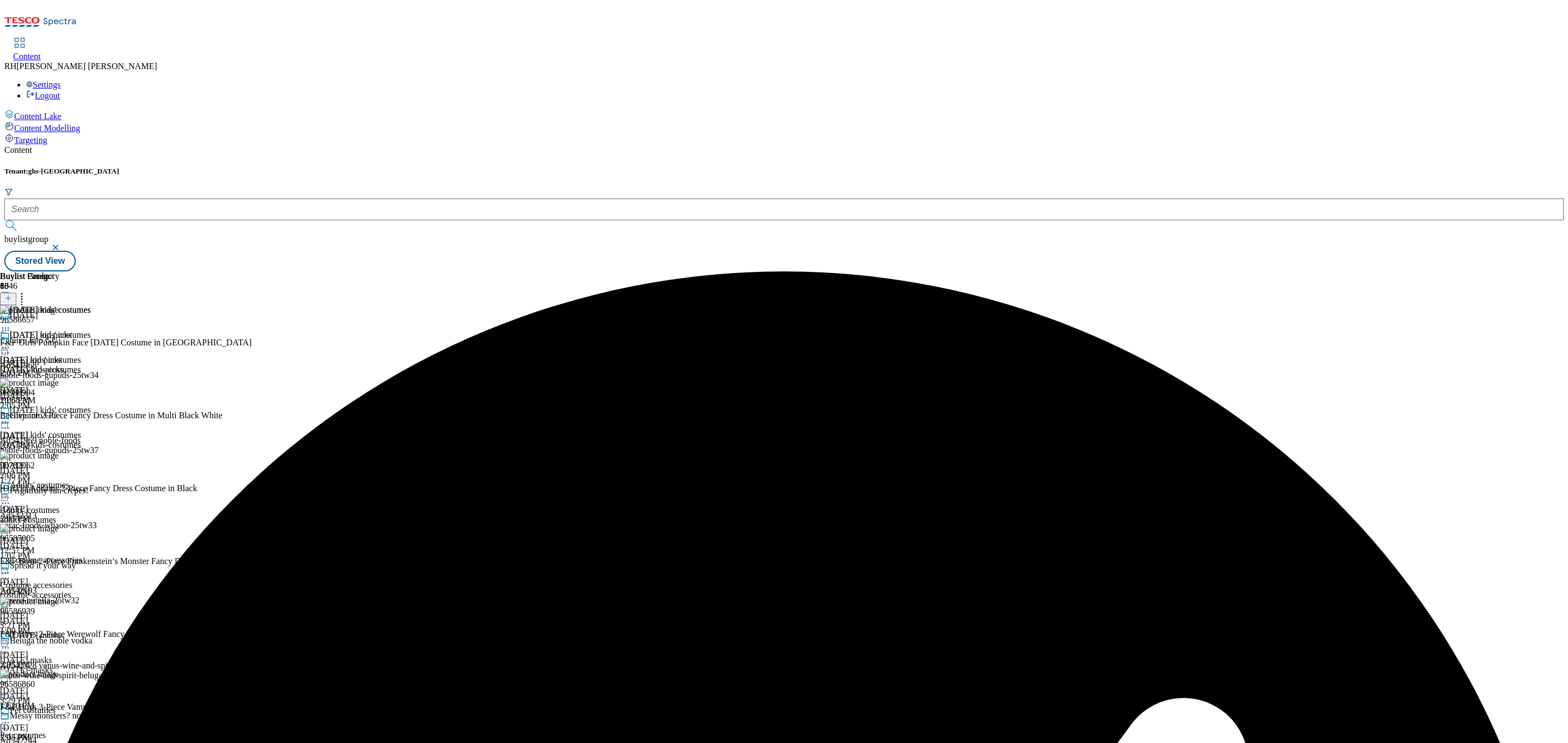
click at [11, 342] on icon at bounding box center [5, 348] width 11 height 11
click at [58, 454] on span "Publish" at bounding box center [46, 458] width 24 height 9
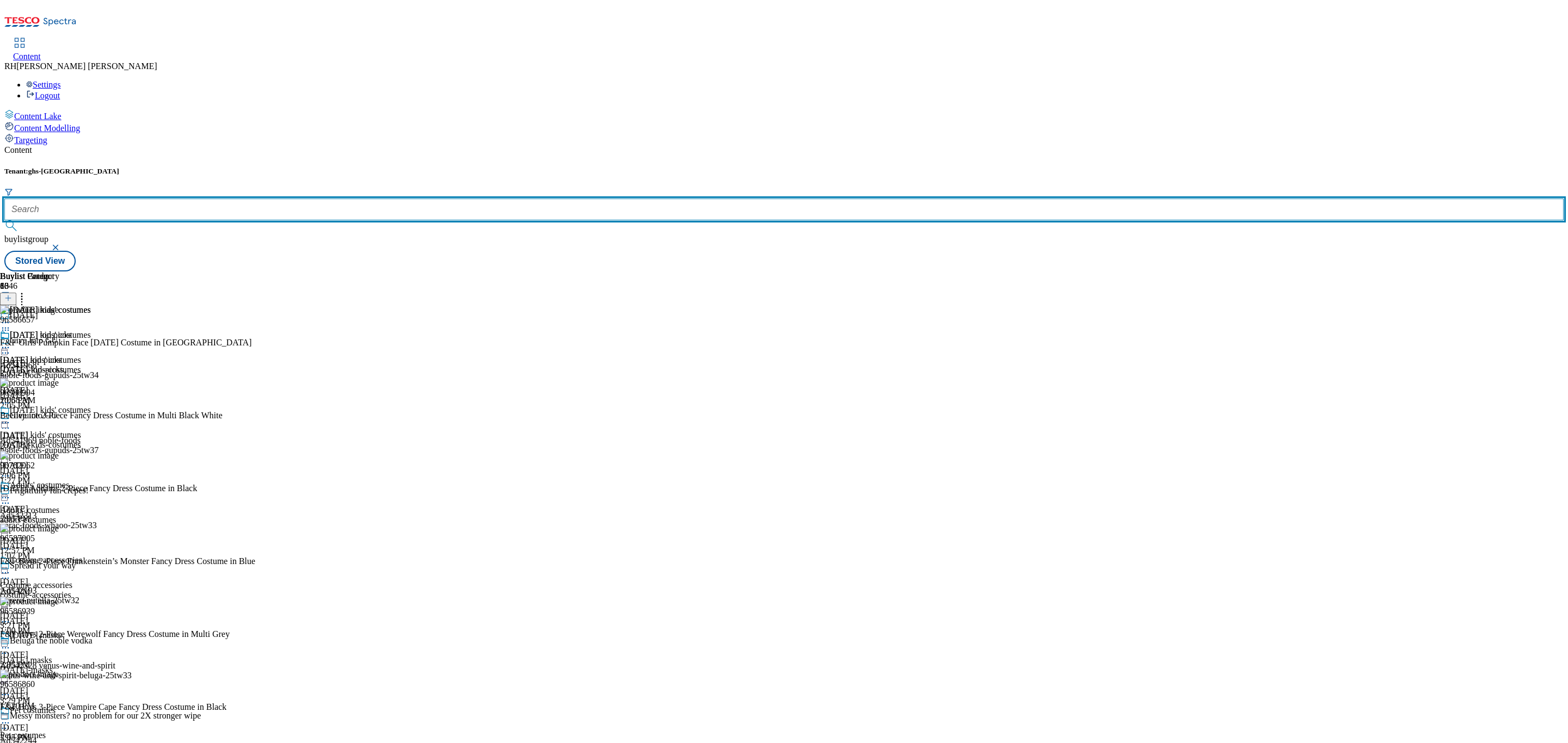
click at [242, 199] on input "text" at bounding box center [784, 210] width 1559 height 22
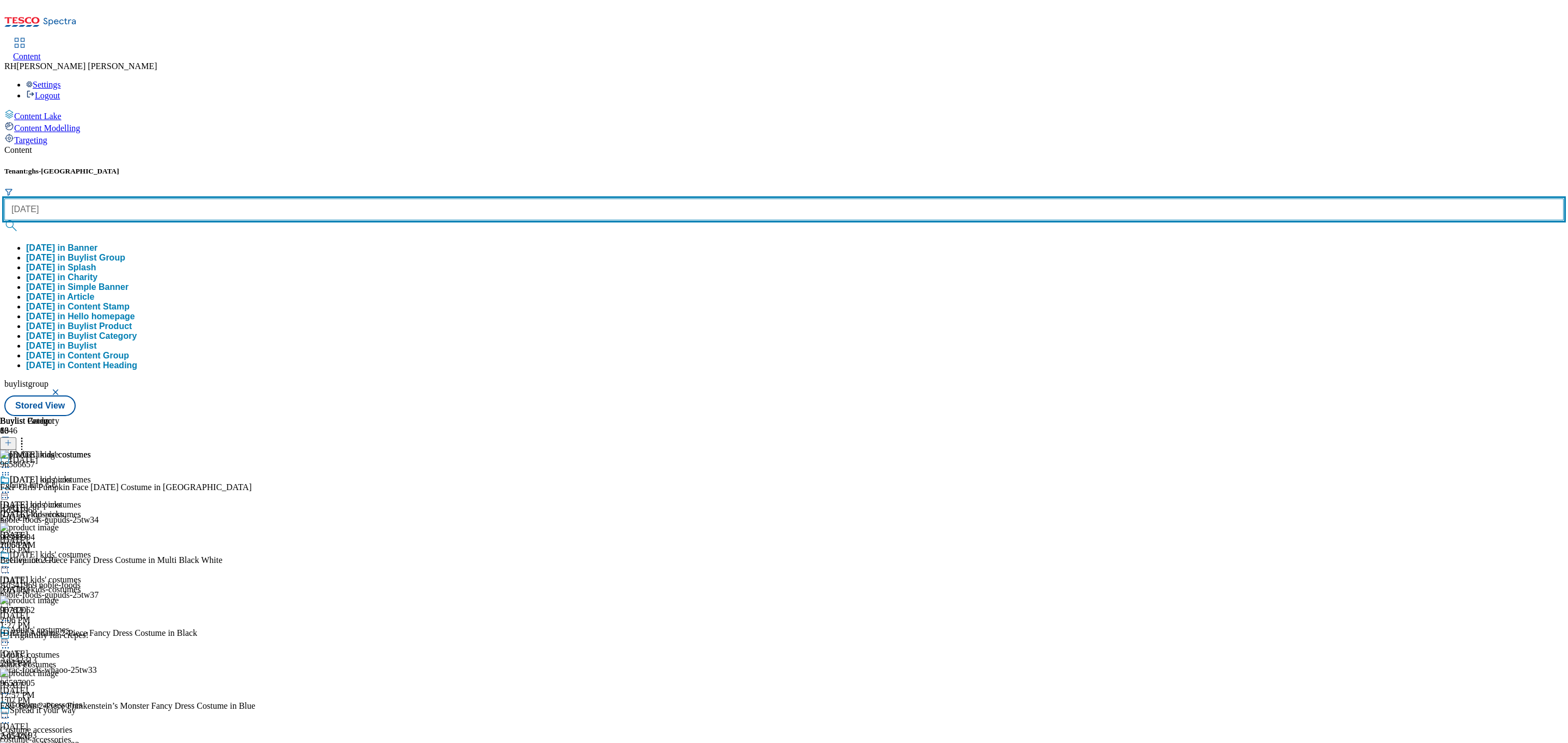
type input "halloween"
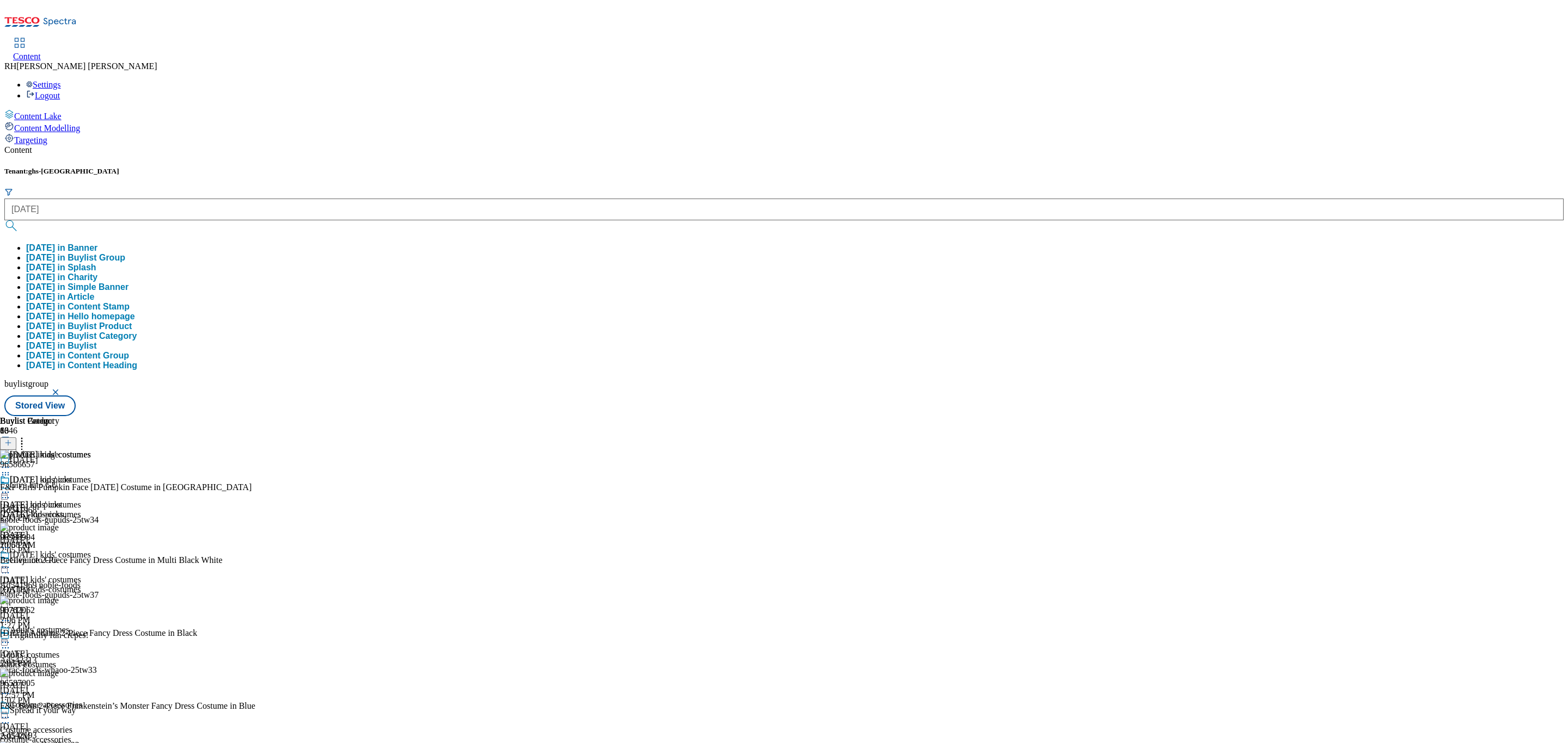
click at [125, 253] on button "halloween in Buylist Group" at bounding box center [76, 258] width 99 height 10
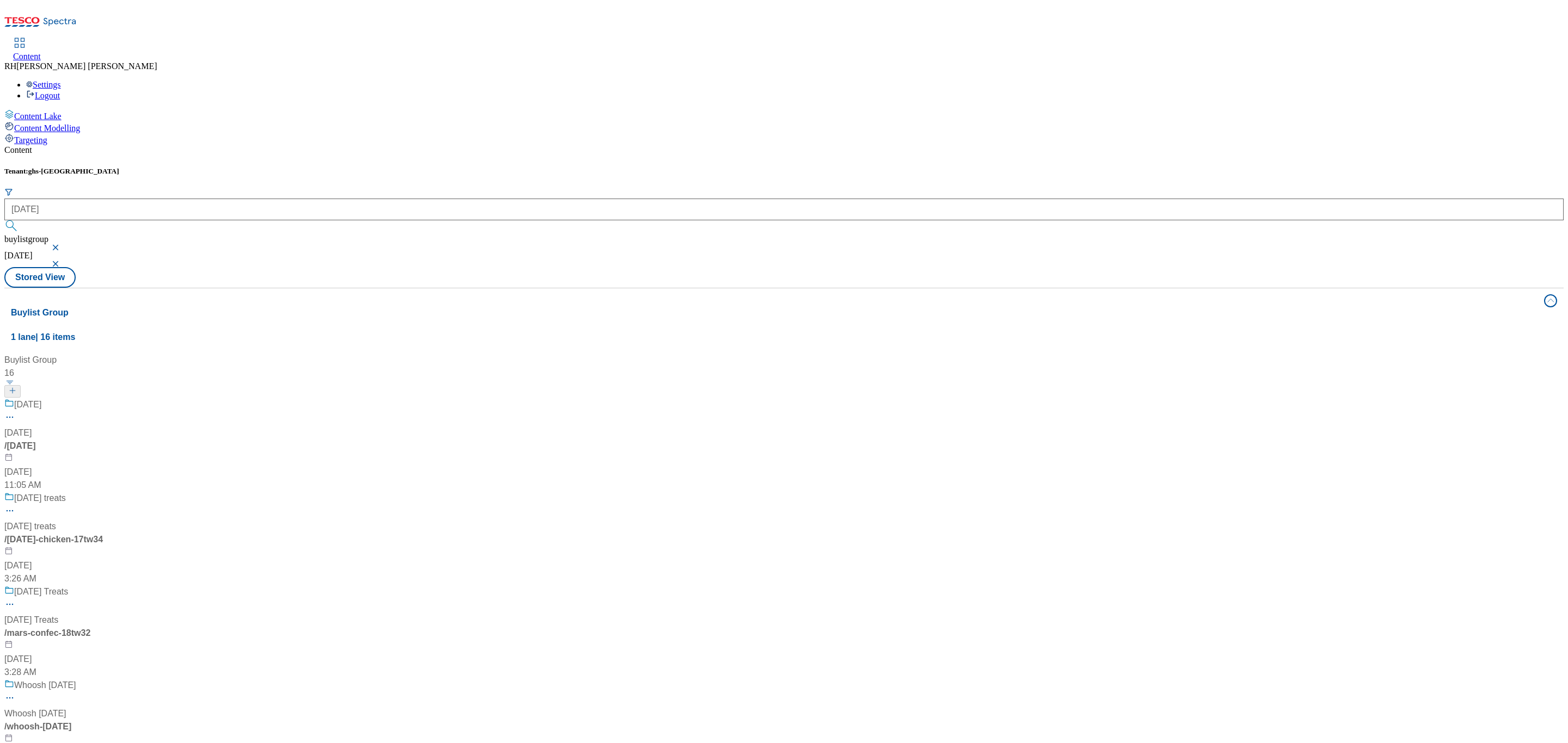
scroll to position [957, 0]
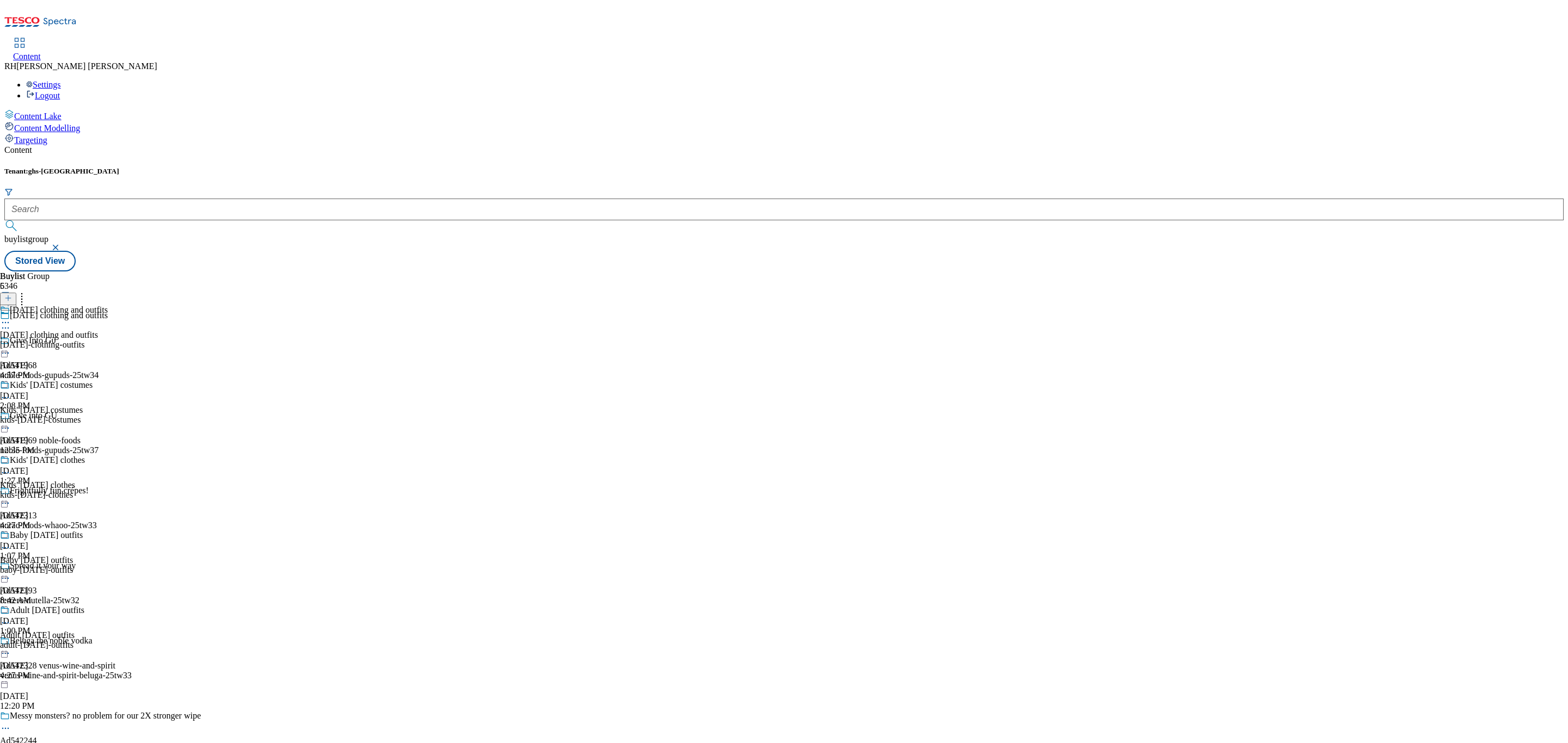
click at [108, 305] on div "Halloween clothing and outfits Halloween clothing and outfits halloween-clothin…" at bounding box center [53, 342] width 108 height 75
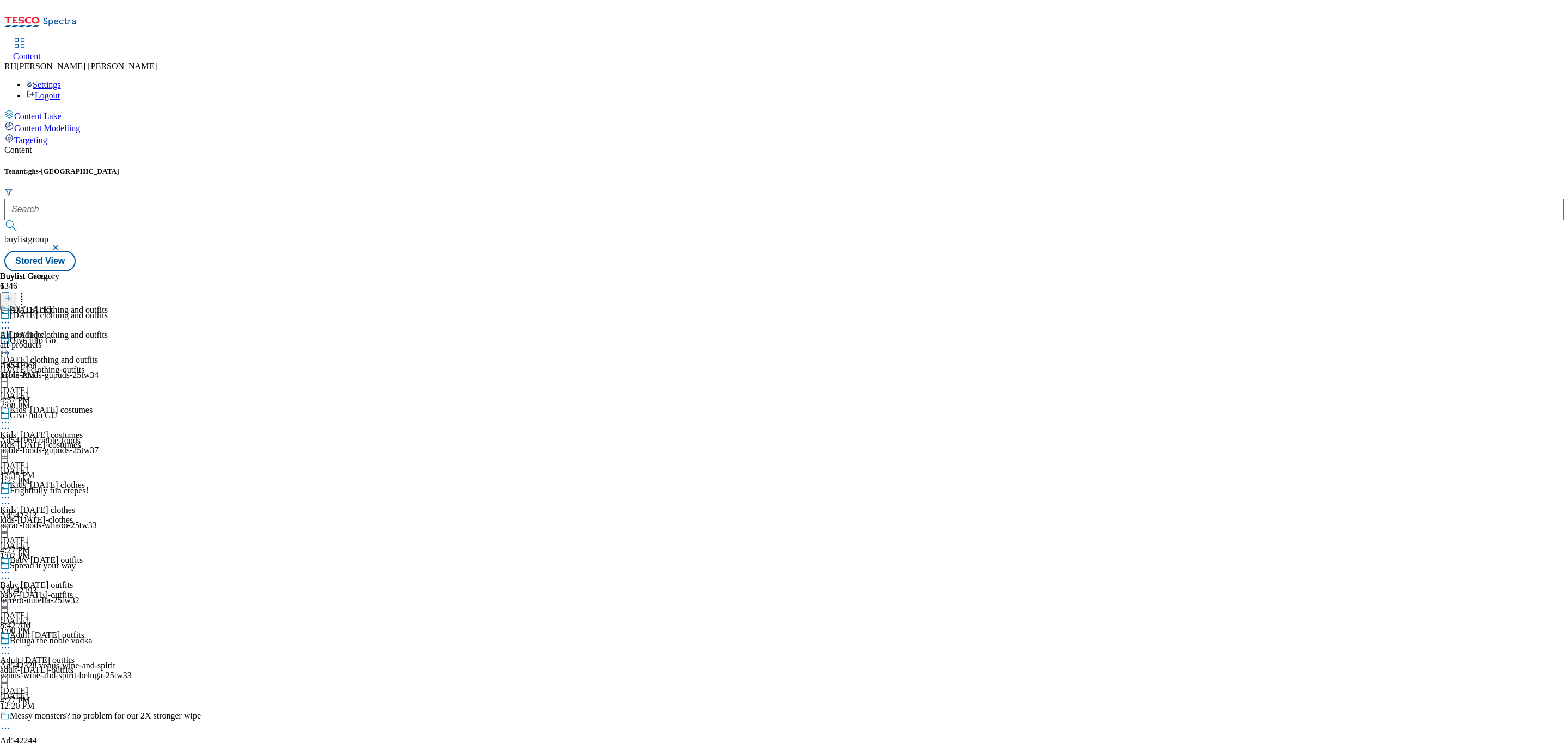
click at [43, 330] on div "All products" at bounding box center [22, 335] width 43 height 10
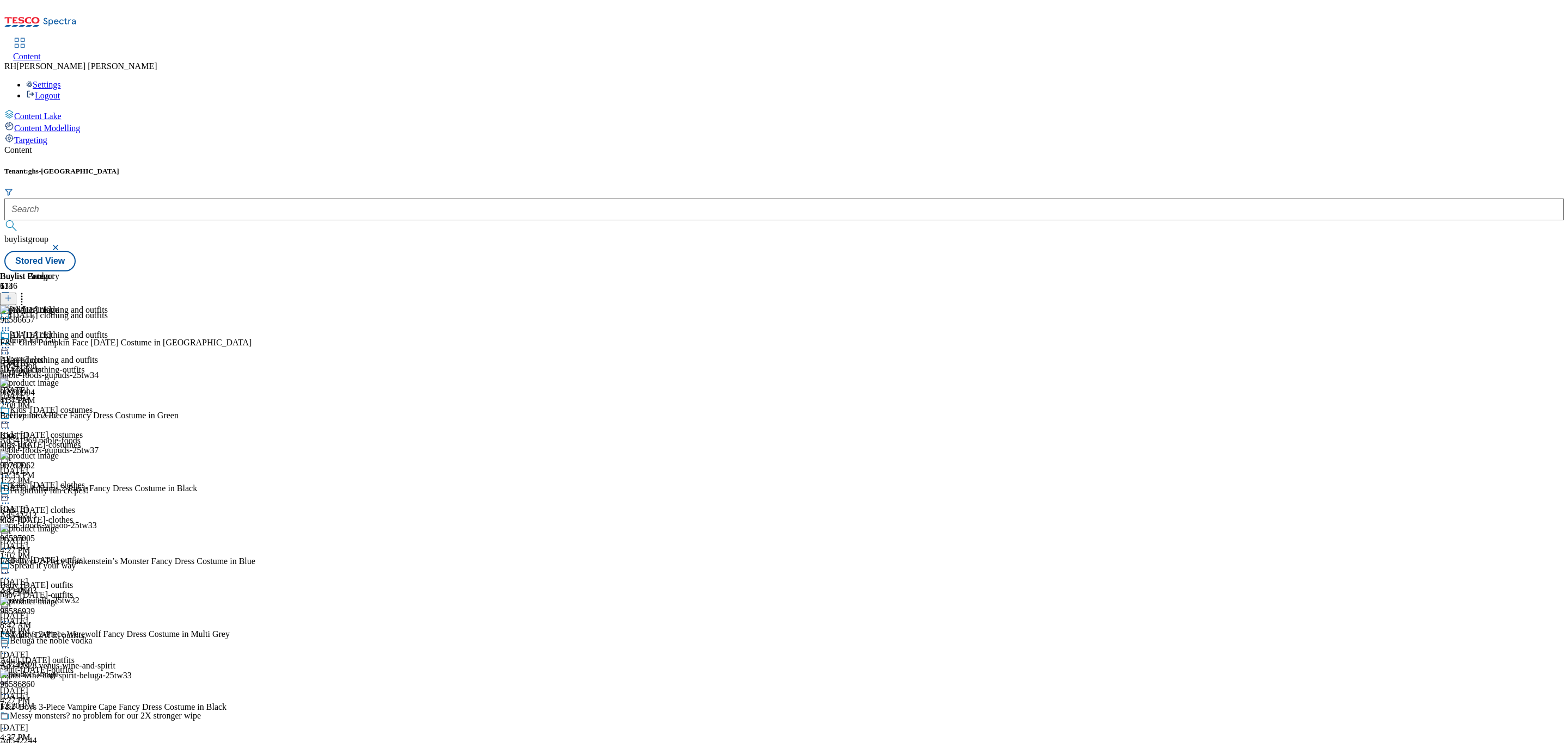
click at [60, 365] on div "all-products" at bounding box center [29, 370] width 60 height 10
click at [11, 342] on icon at bounding box center [5, 348] width 11 height 11
click at [73, 464] on button "Un-publish" at bounding box center [47, 471] width 51 height 12
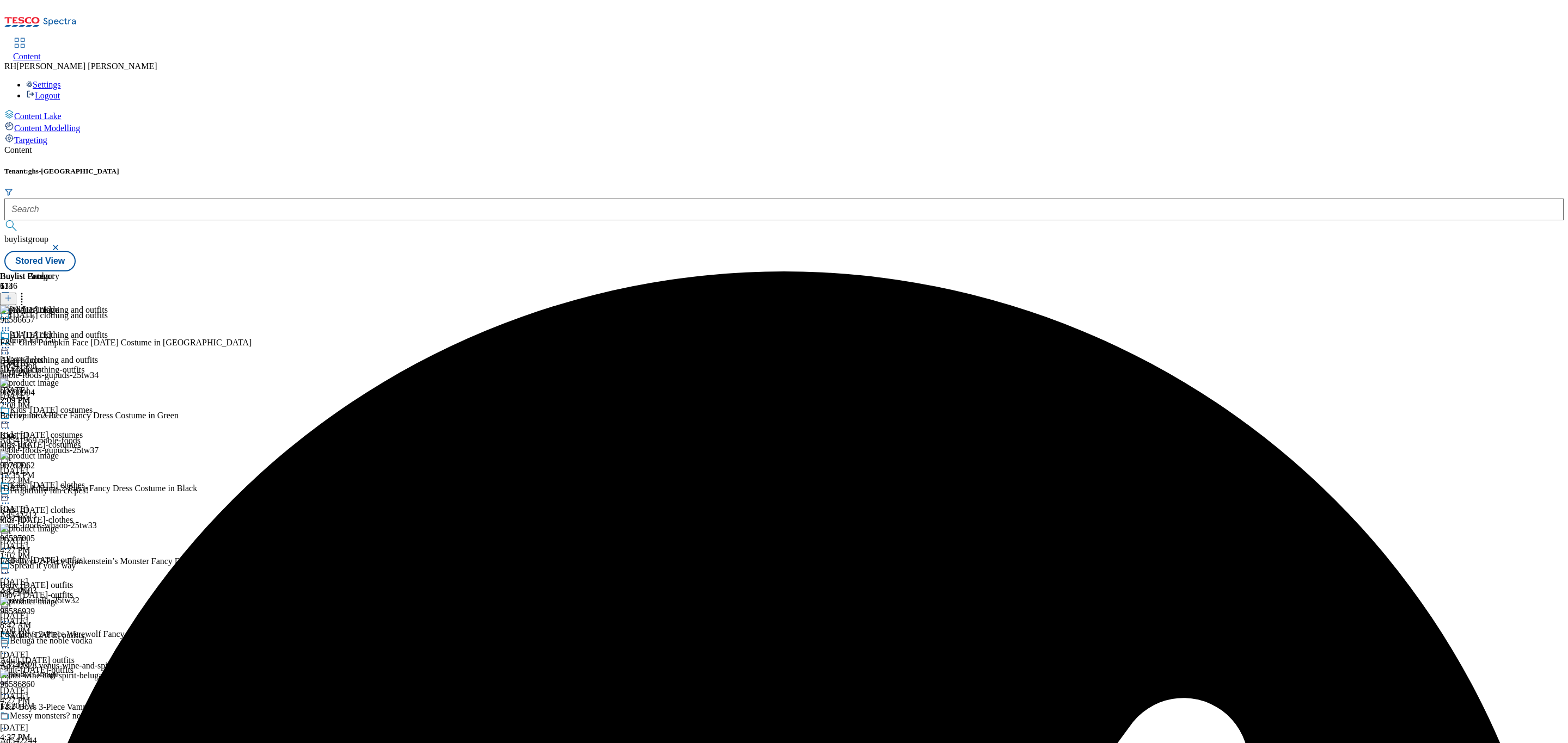
click at [6, 348] on circle at bounding box center [5, 348] width 2 height 2
click at [70, 430] on span "Un-preview" at bounding box center [52, 433] width 36 height 9
click at [27, 291] on icon at bounding box center [22, 296] width 11 height 11
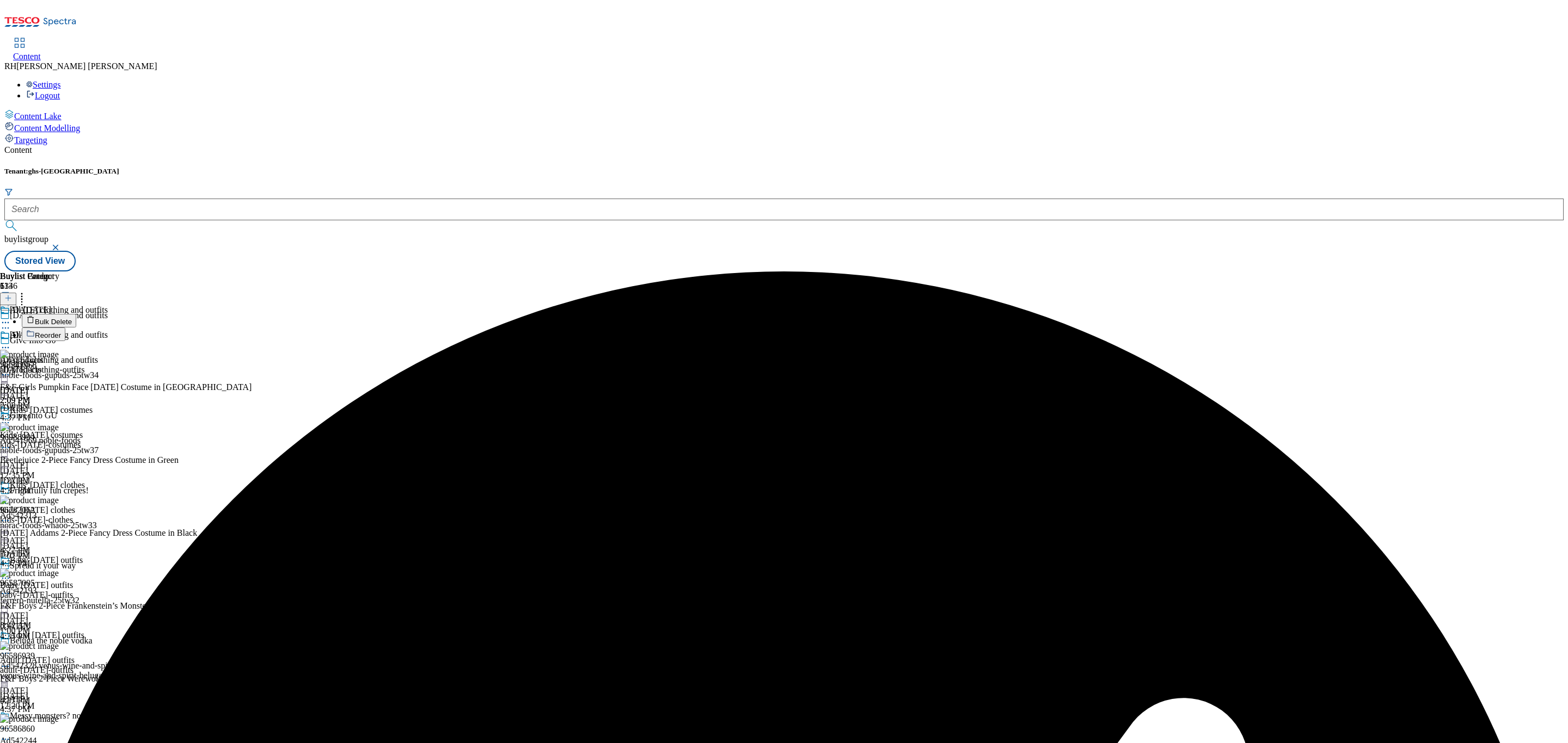
click at [72, 318] on span "Bulk Delete" at bounding box center [53, 322] width 37 height 9
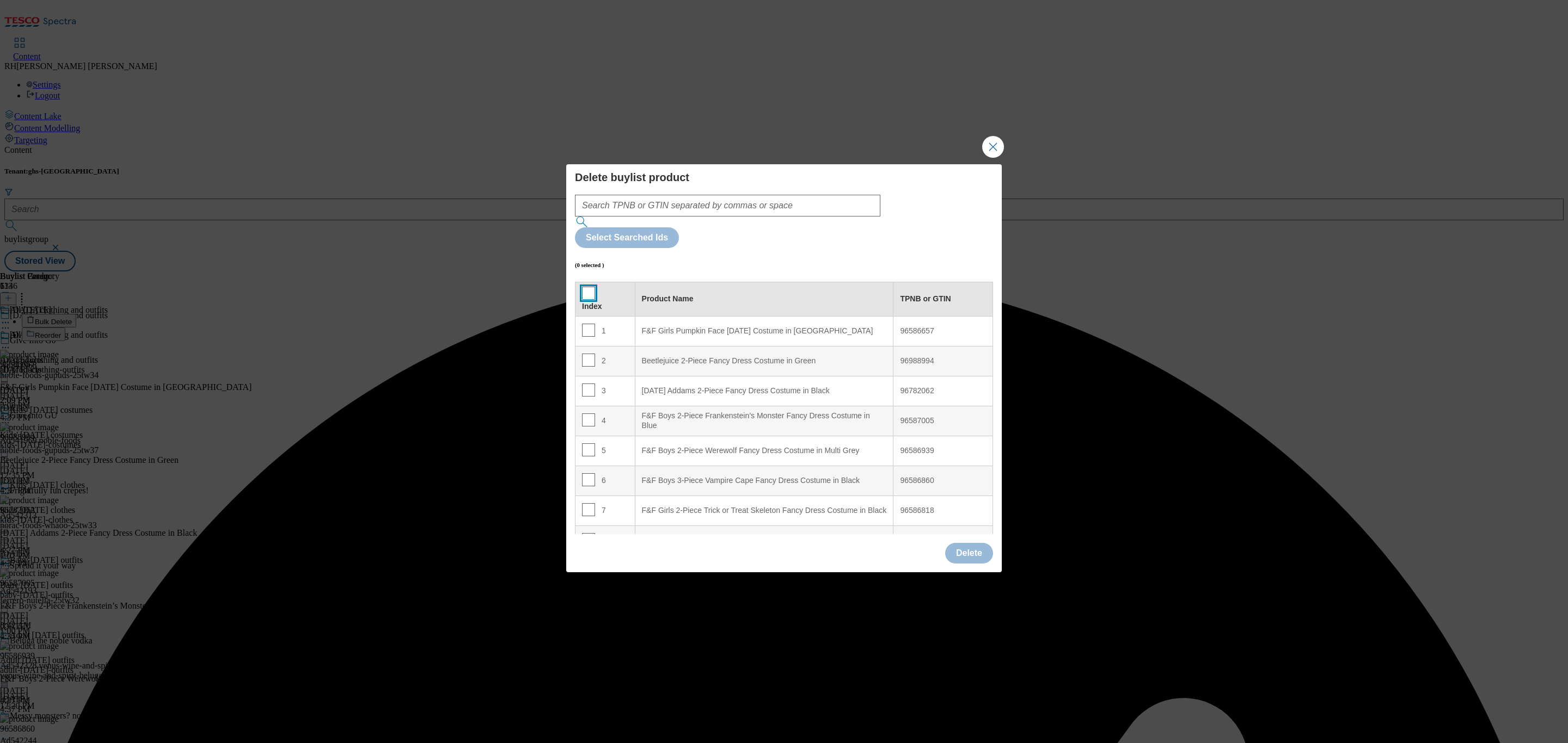
click at [586, 287] on input "Modal" at bounding box center [588, 293] width 13 height 13
checkbox input "true"
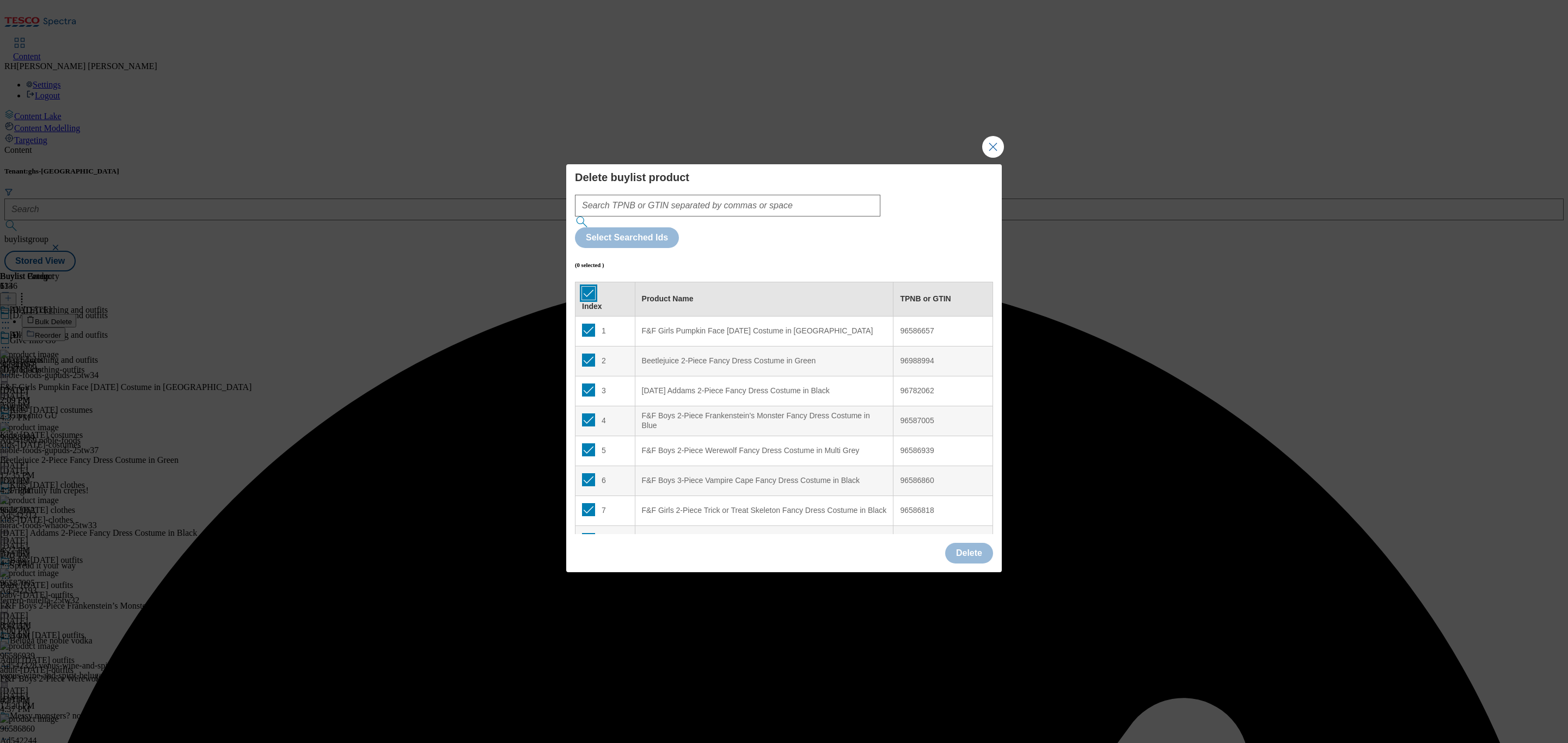
checkbox input "true"
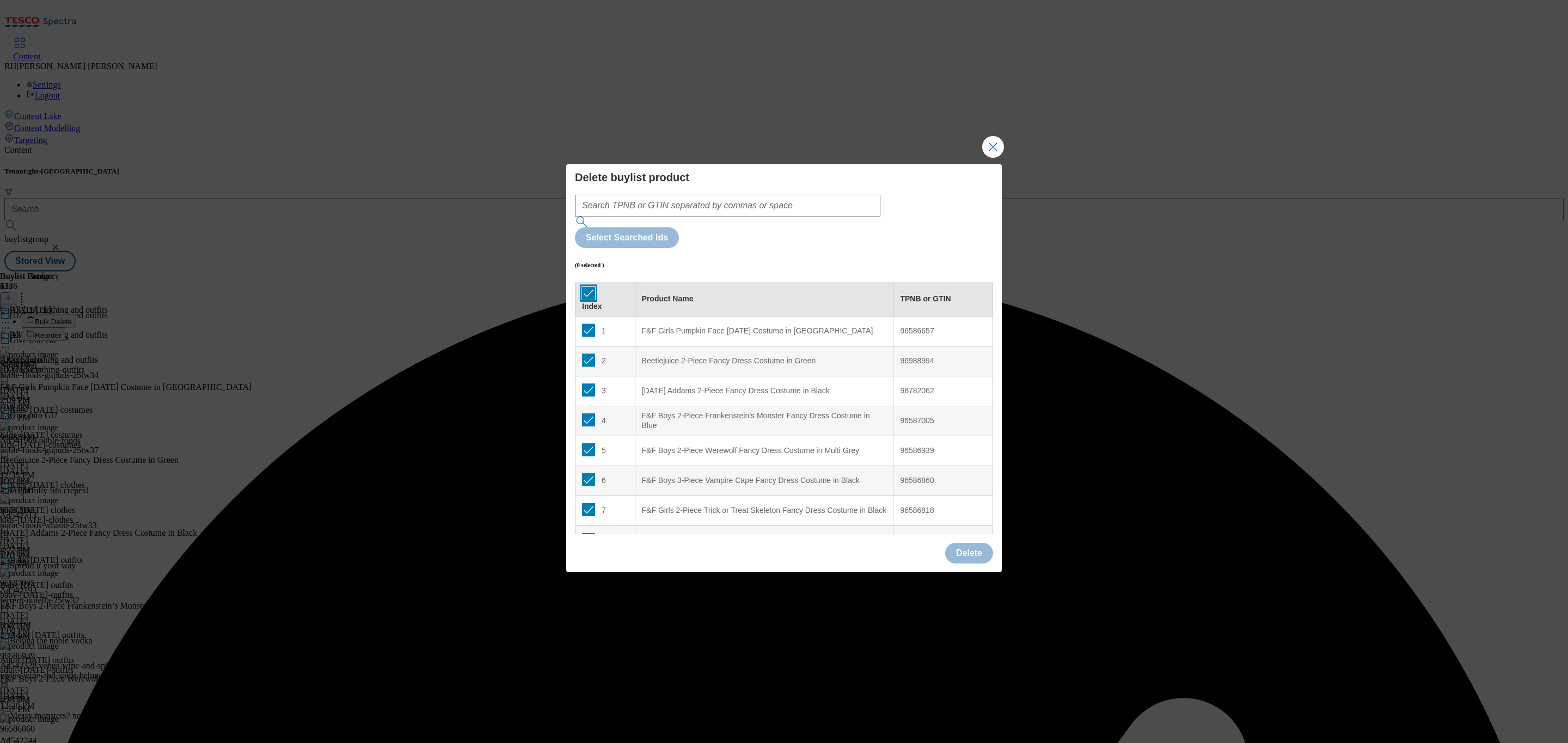
checkbox input "true"
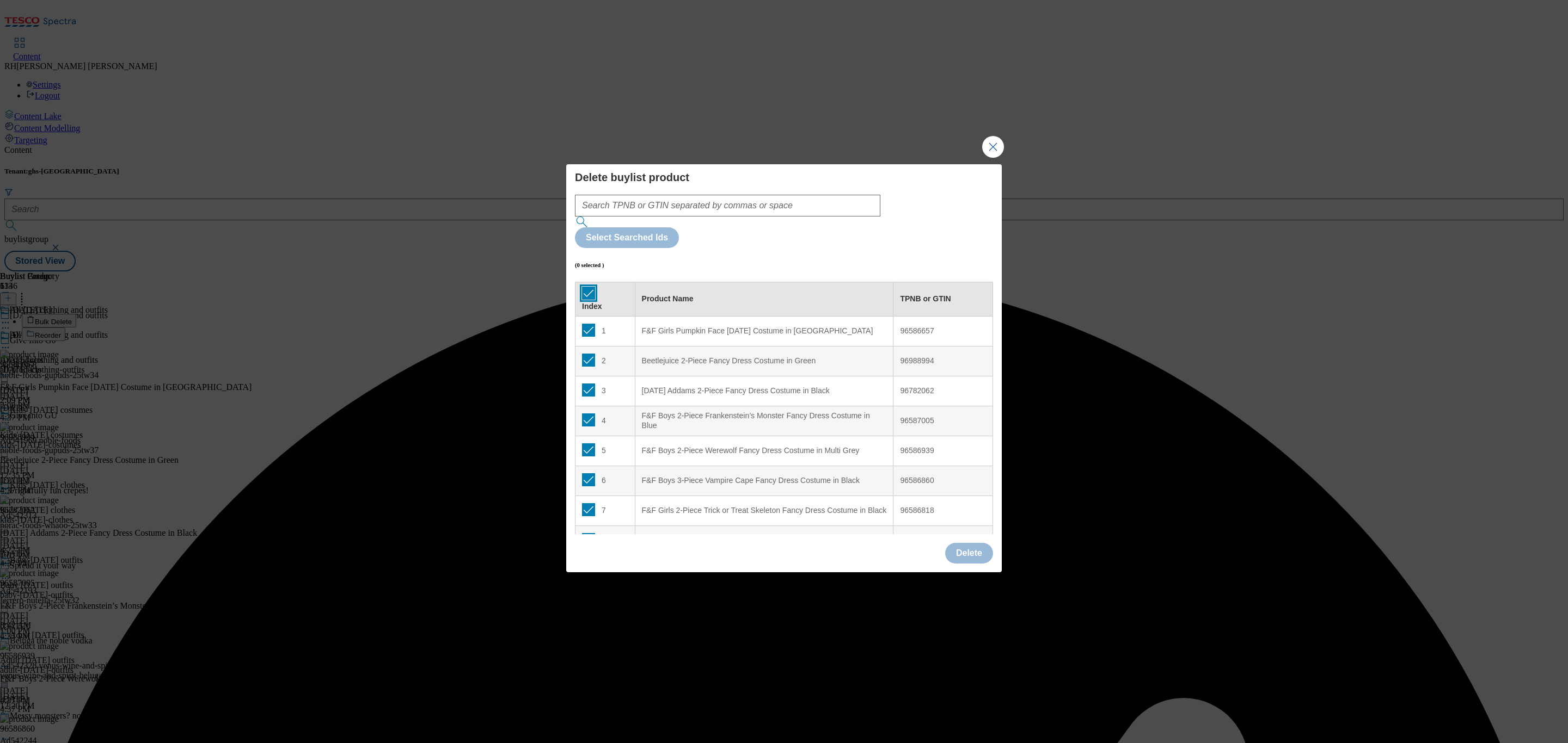
checkbox input "true"
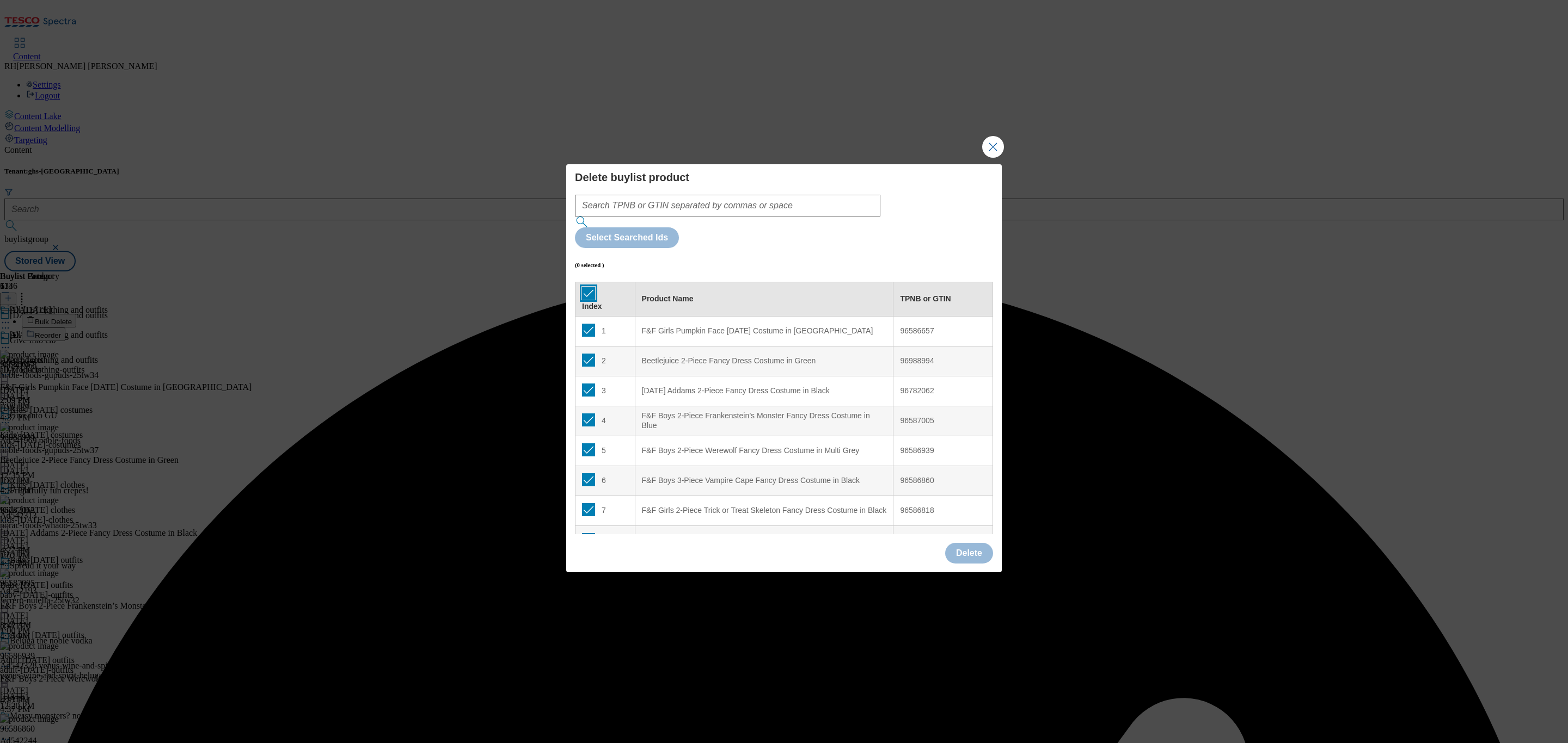
checkbox input "true"
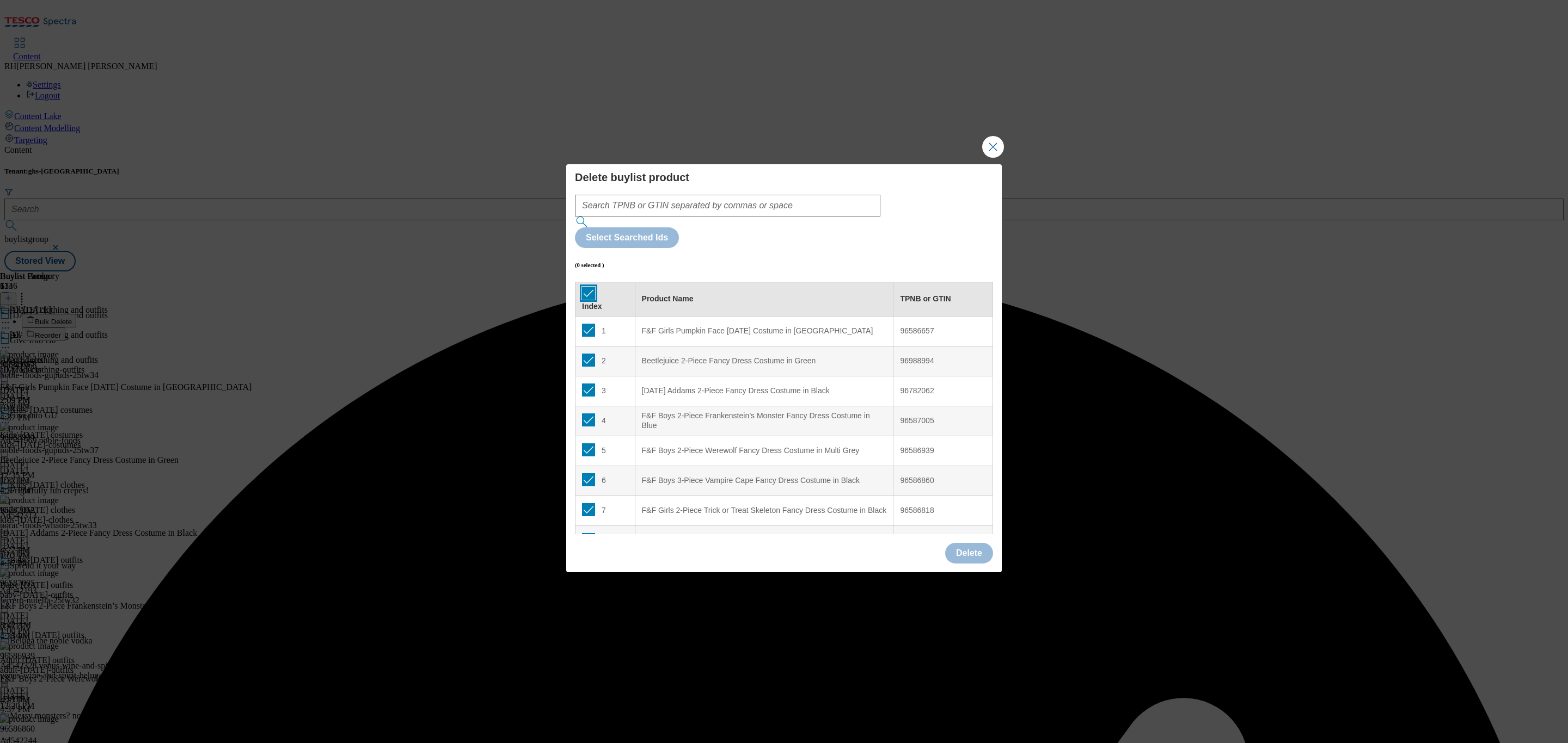
checkbox input "true"
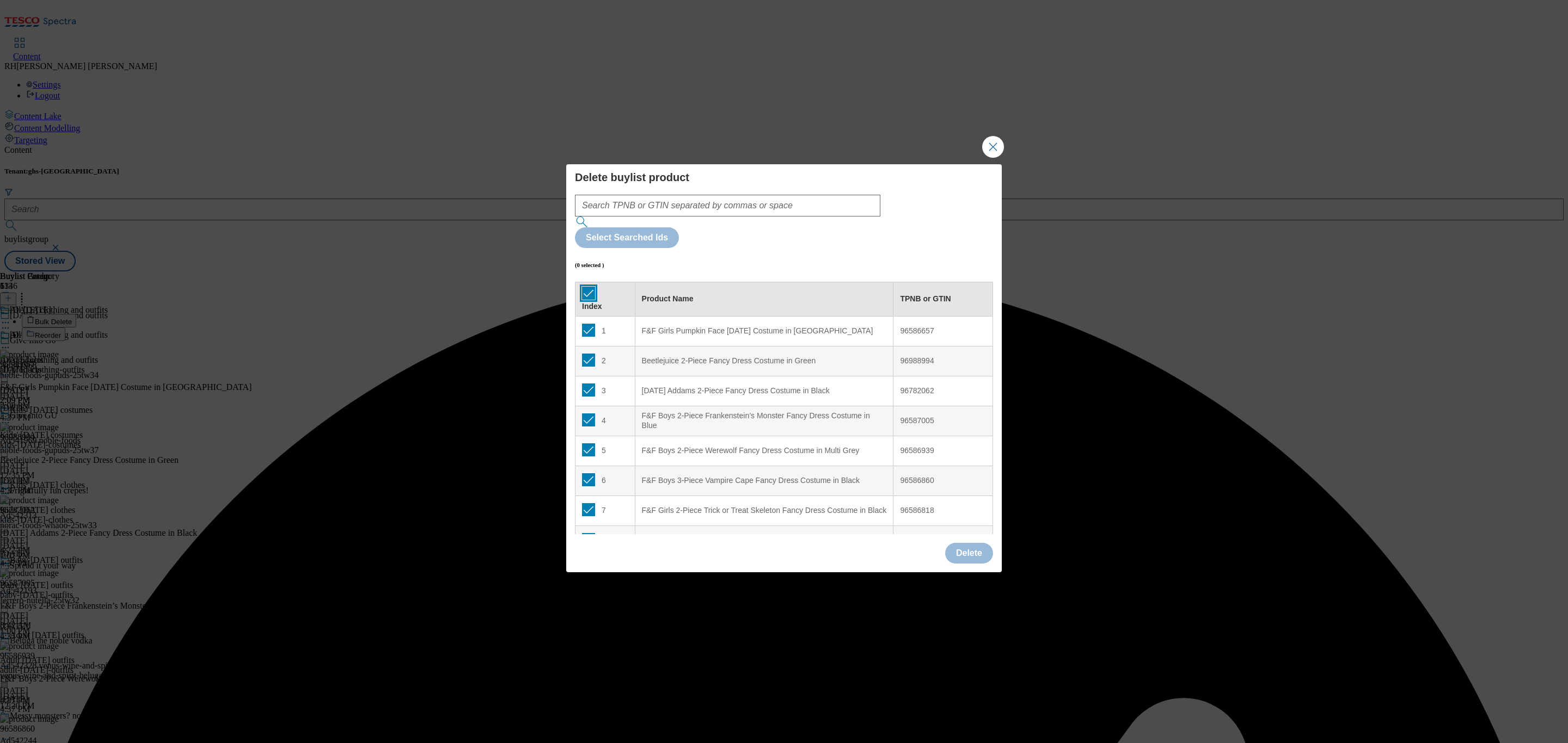
checkbox input "true"
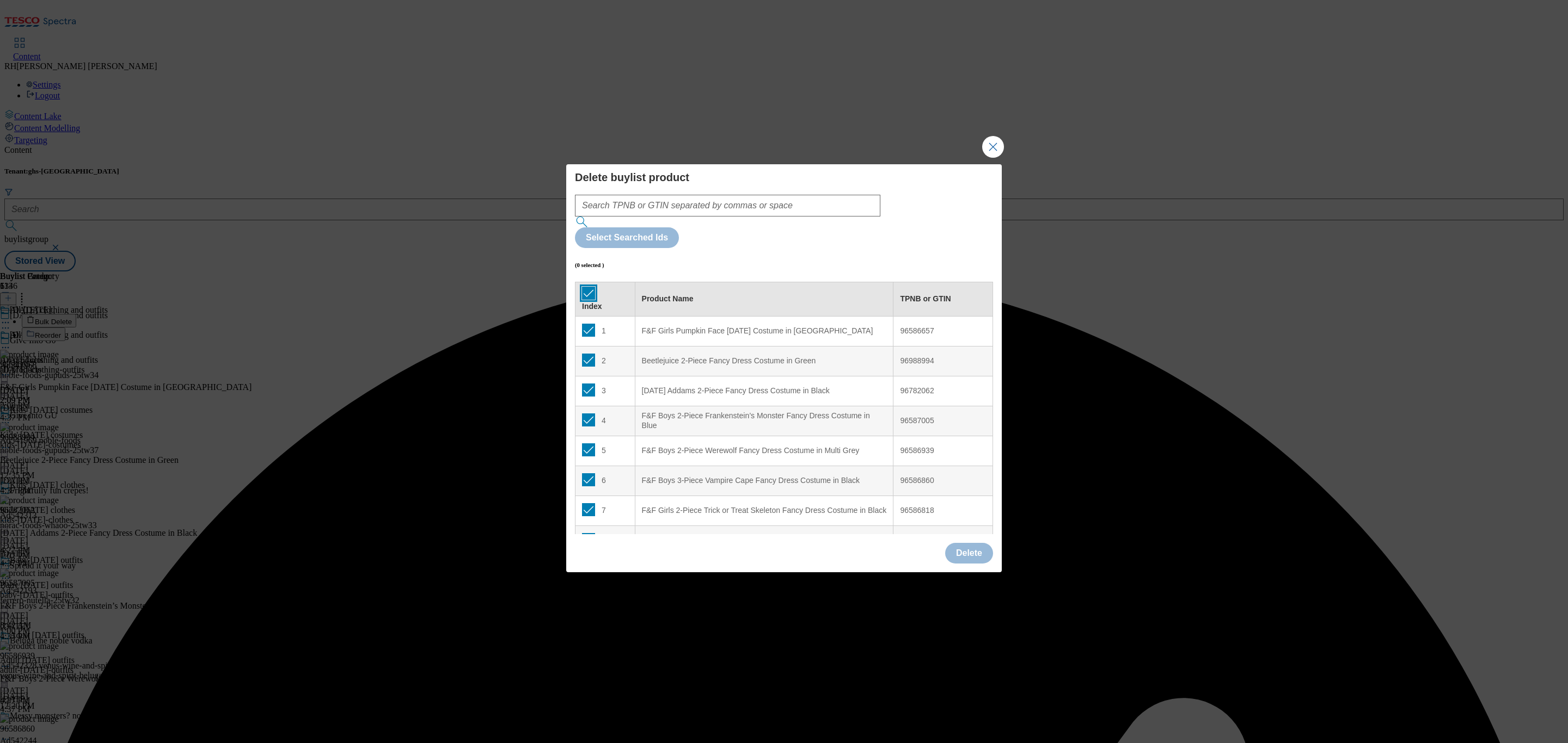
checkbox input "true"
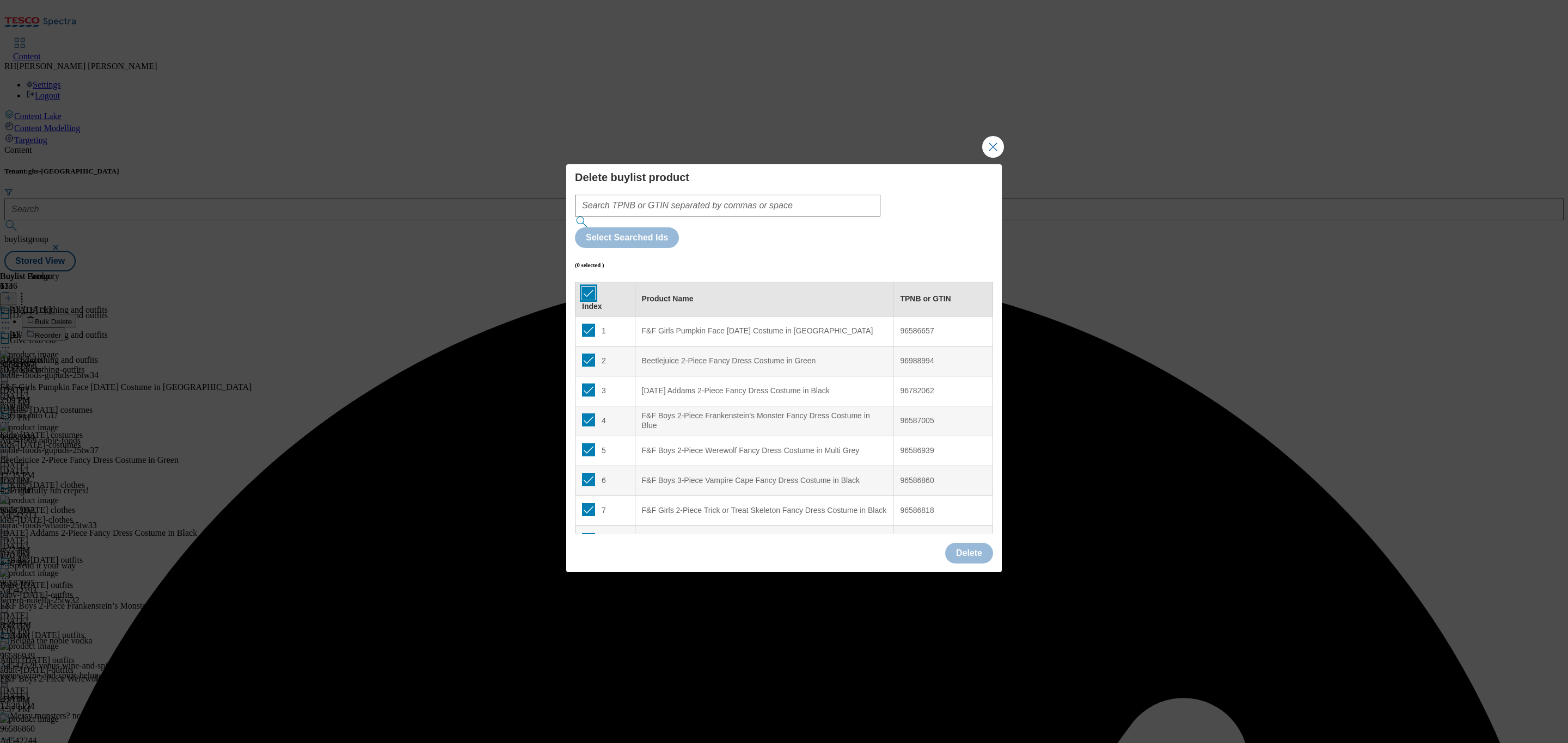
checkbox input "true"
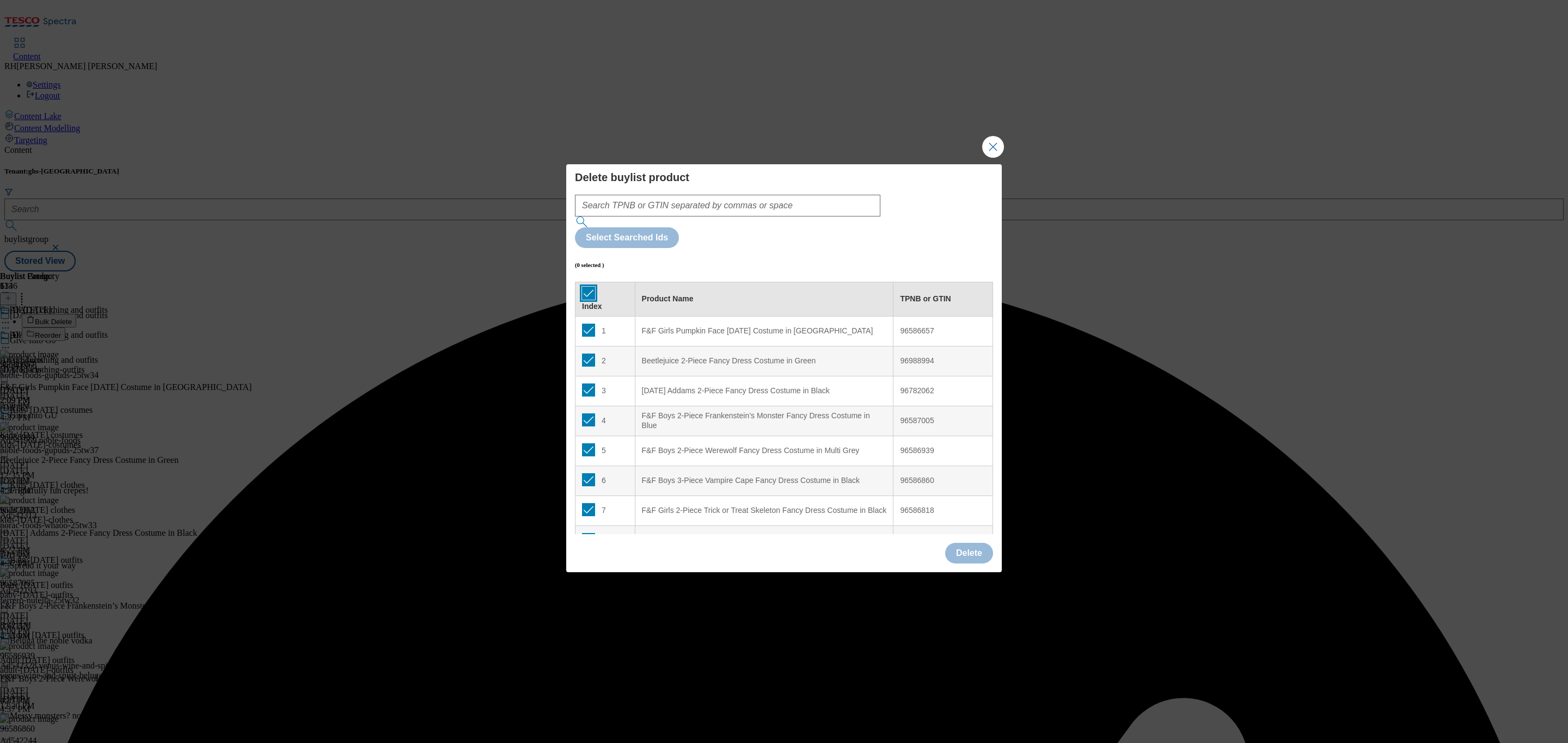
checkbox input "true"
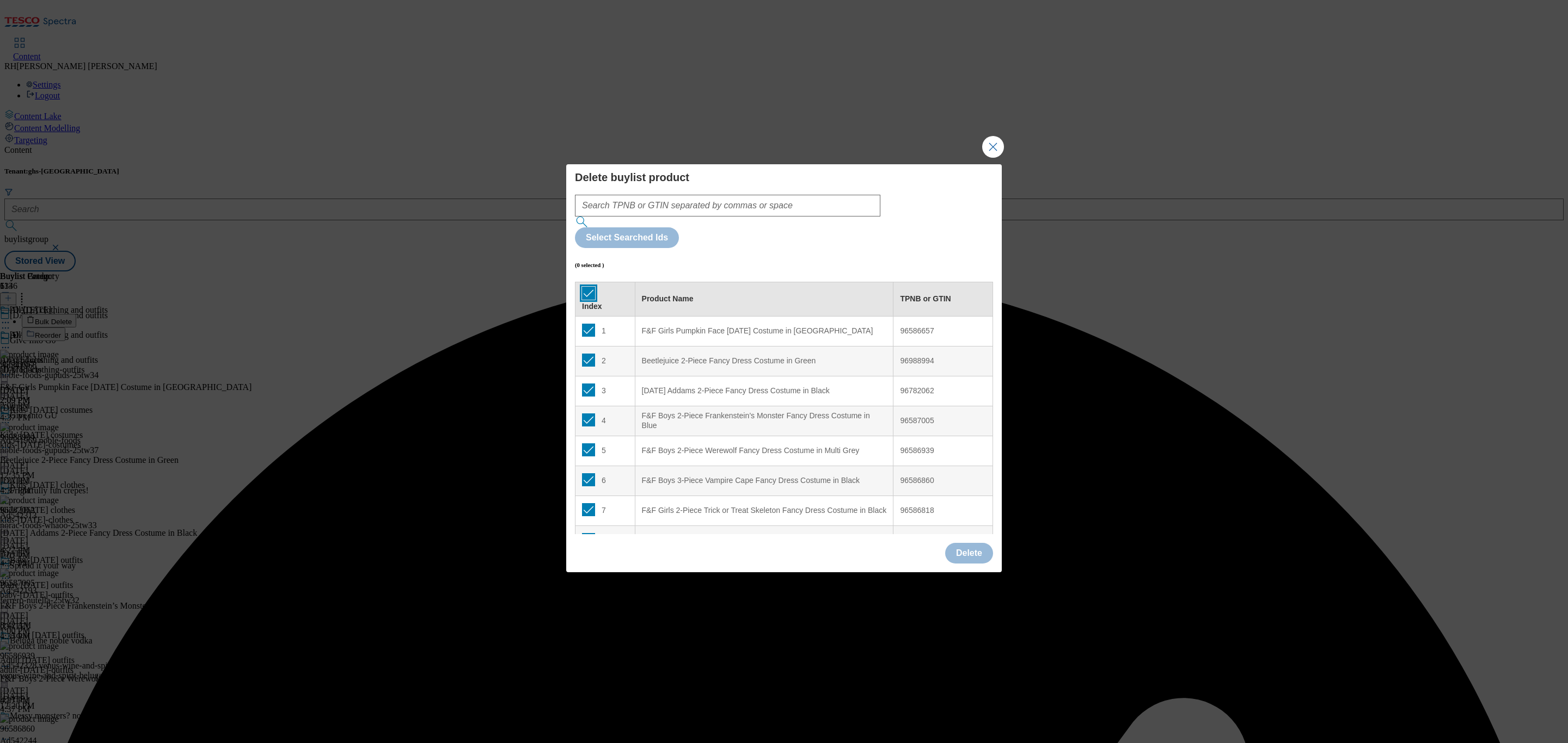
checkbox input "true"
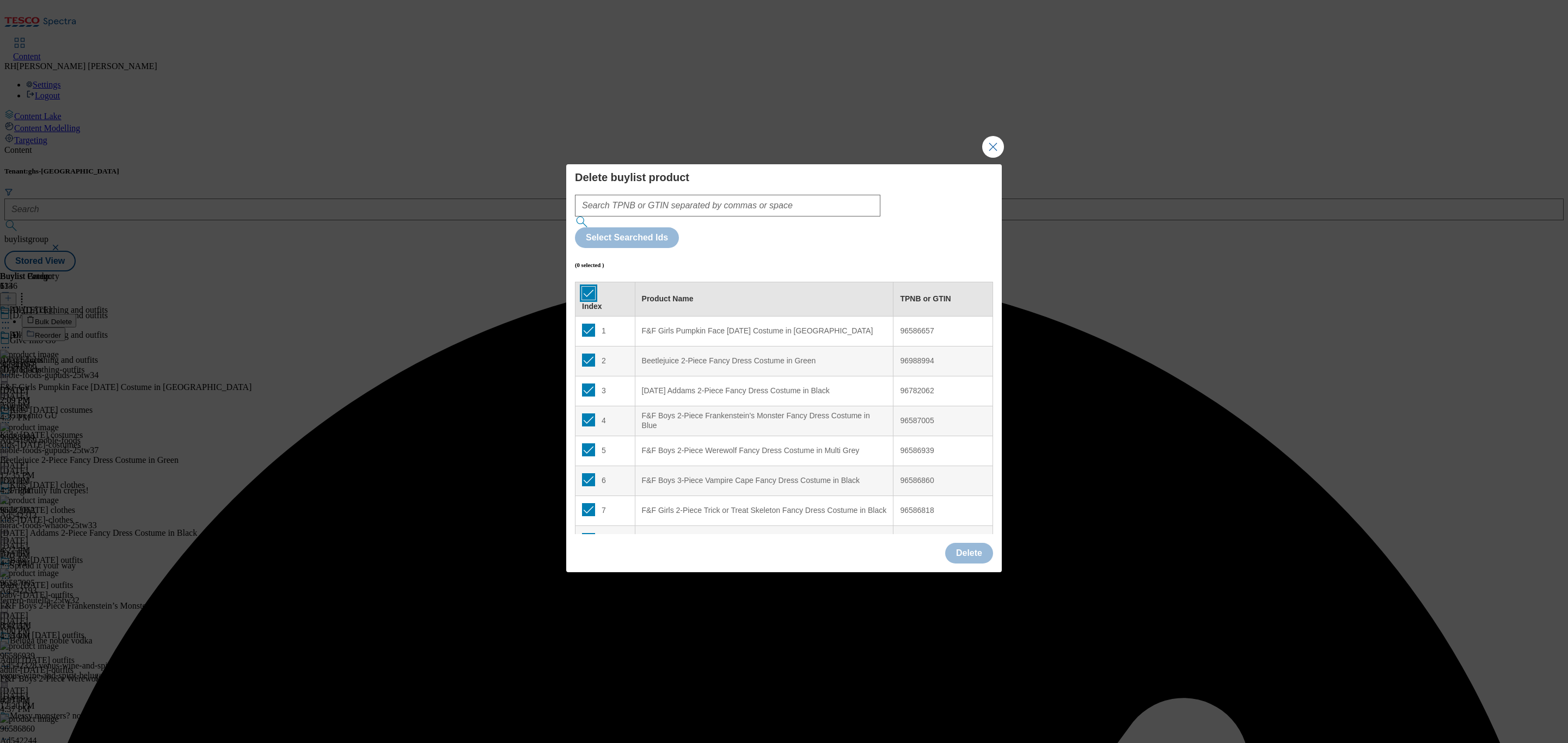
checkbox input "true"
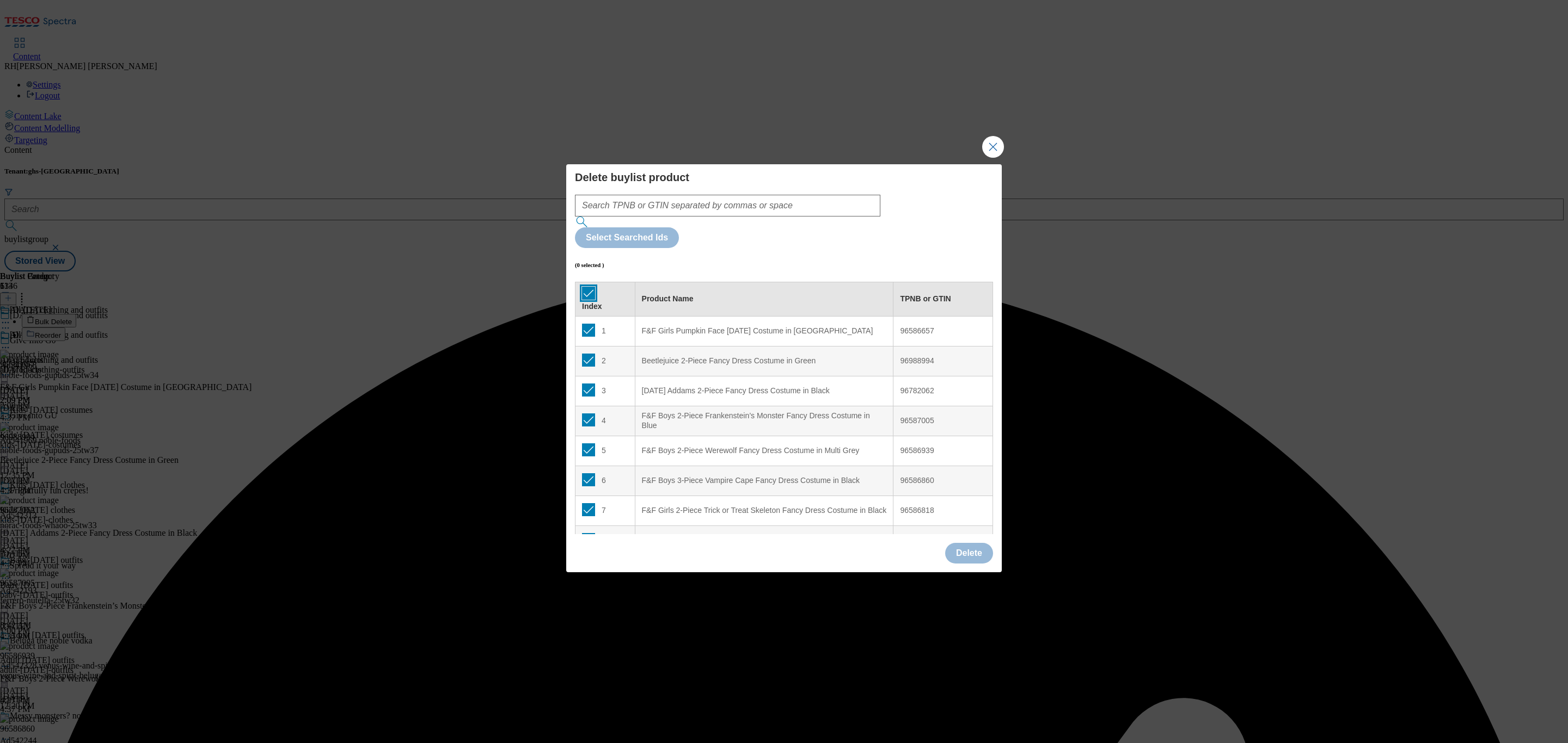
checkbox input "true"
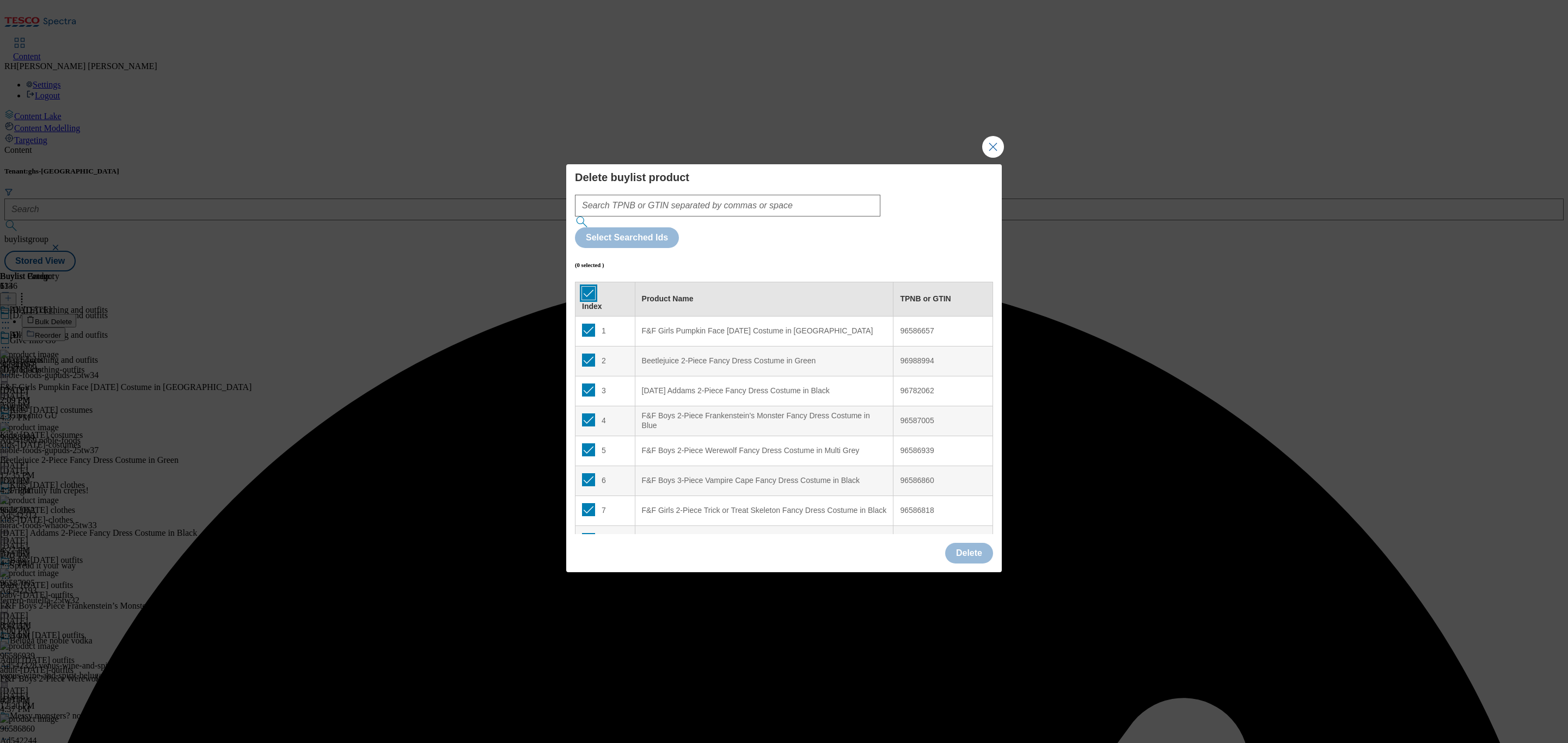
checkbox input "true"
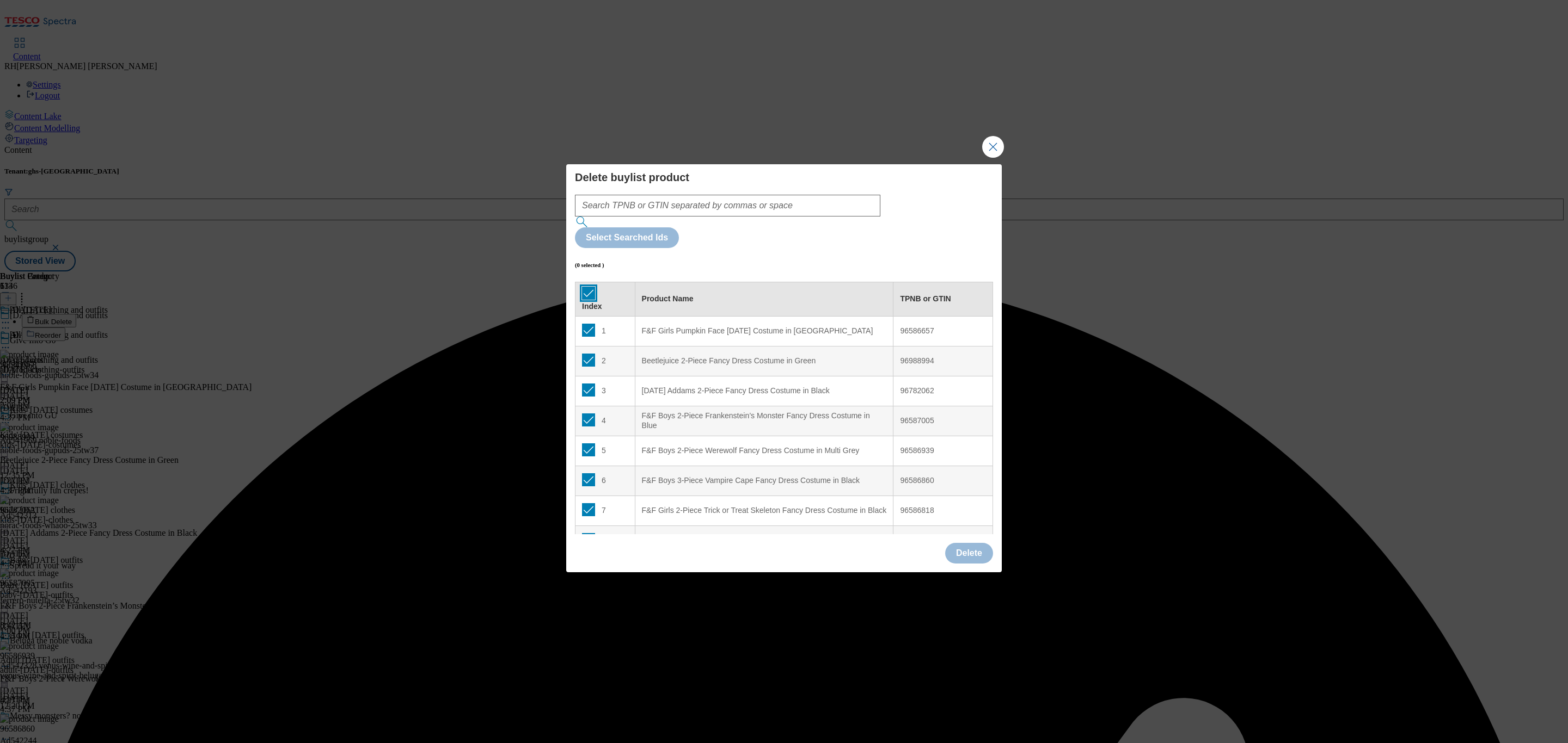
checkbox input "true"
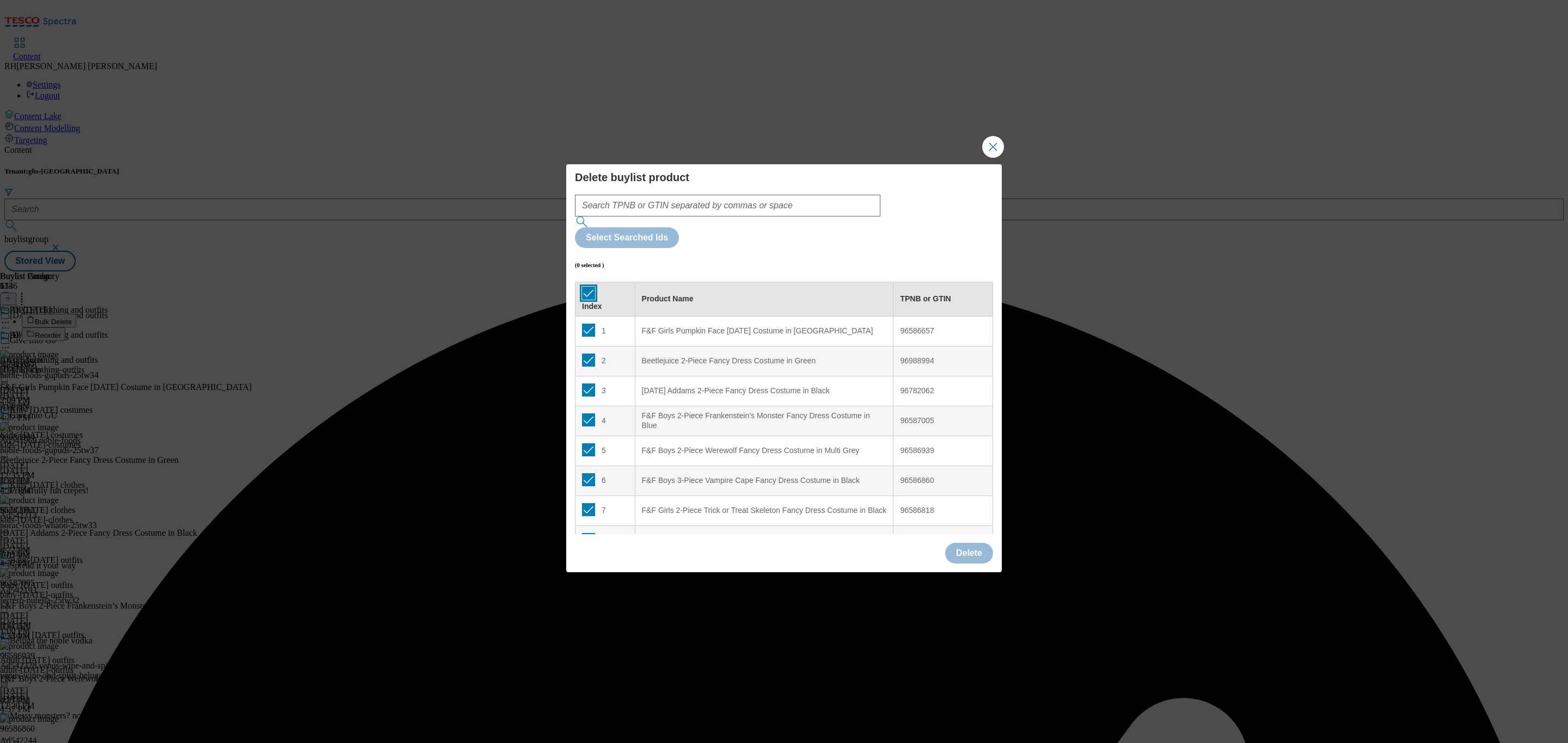
checkbox input "true"
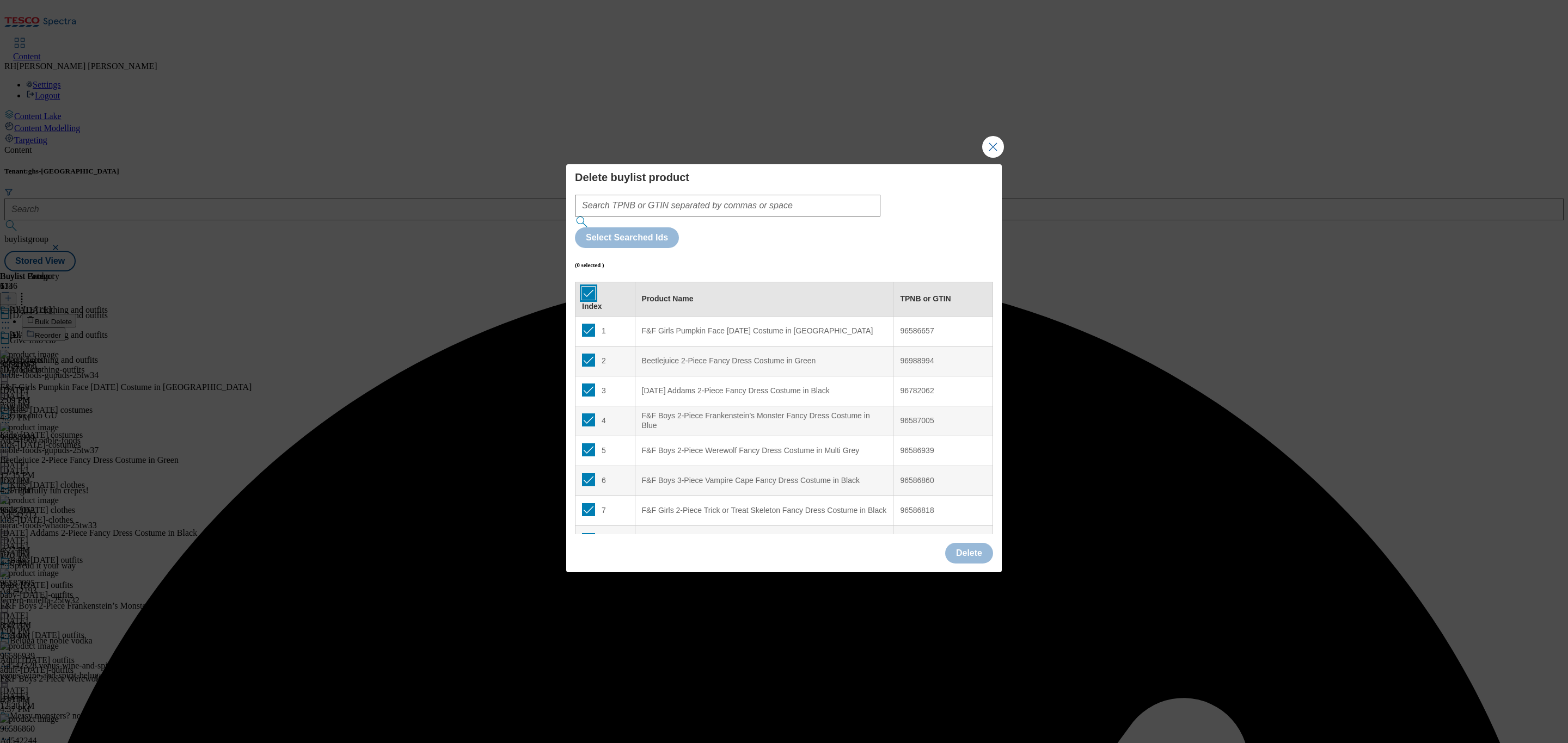
checkbox input "true"
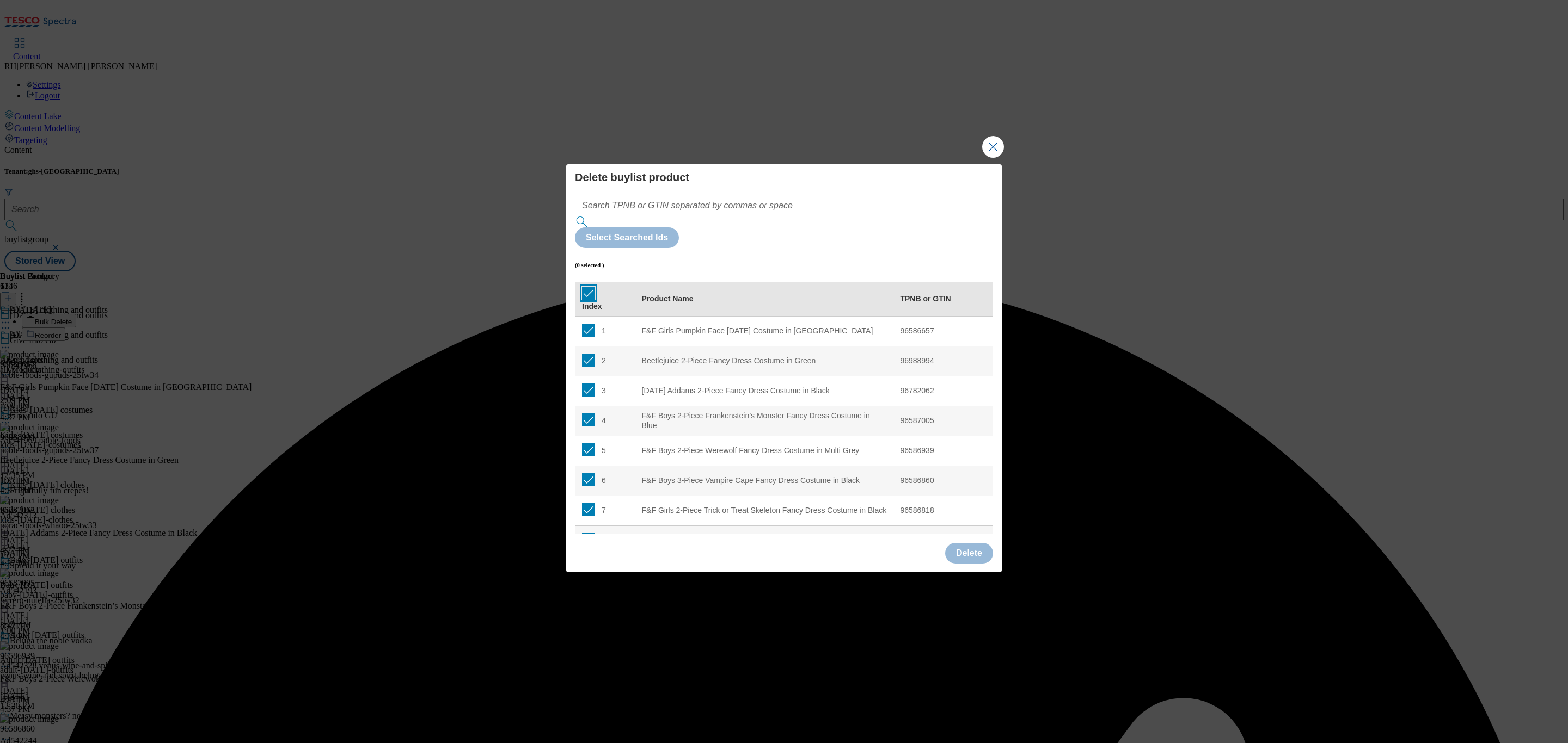
checkbox input "true"
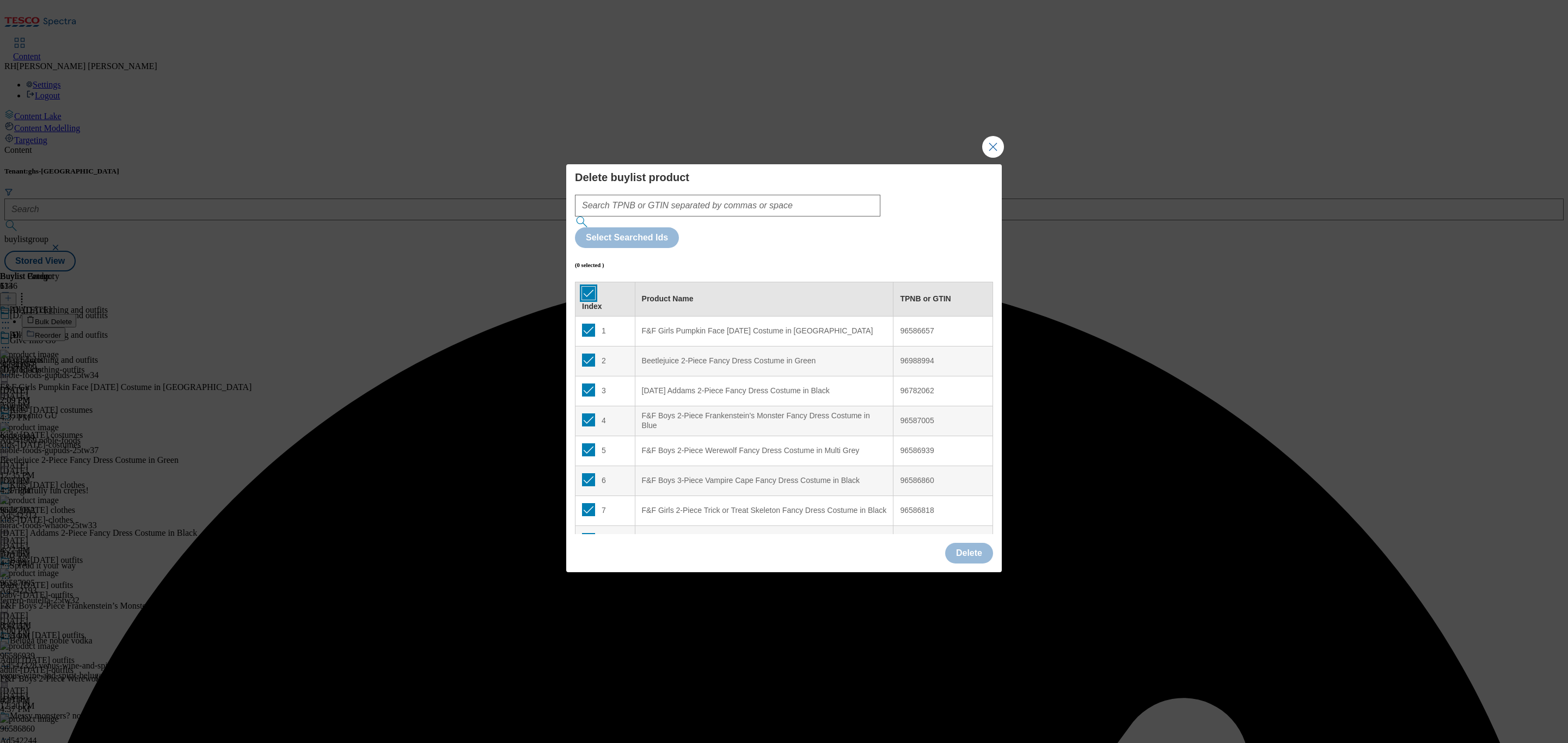
checkbox input "true"
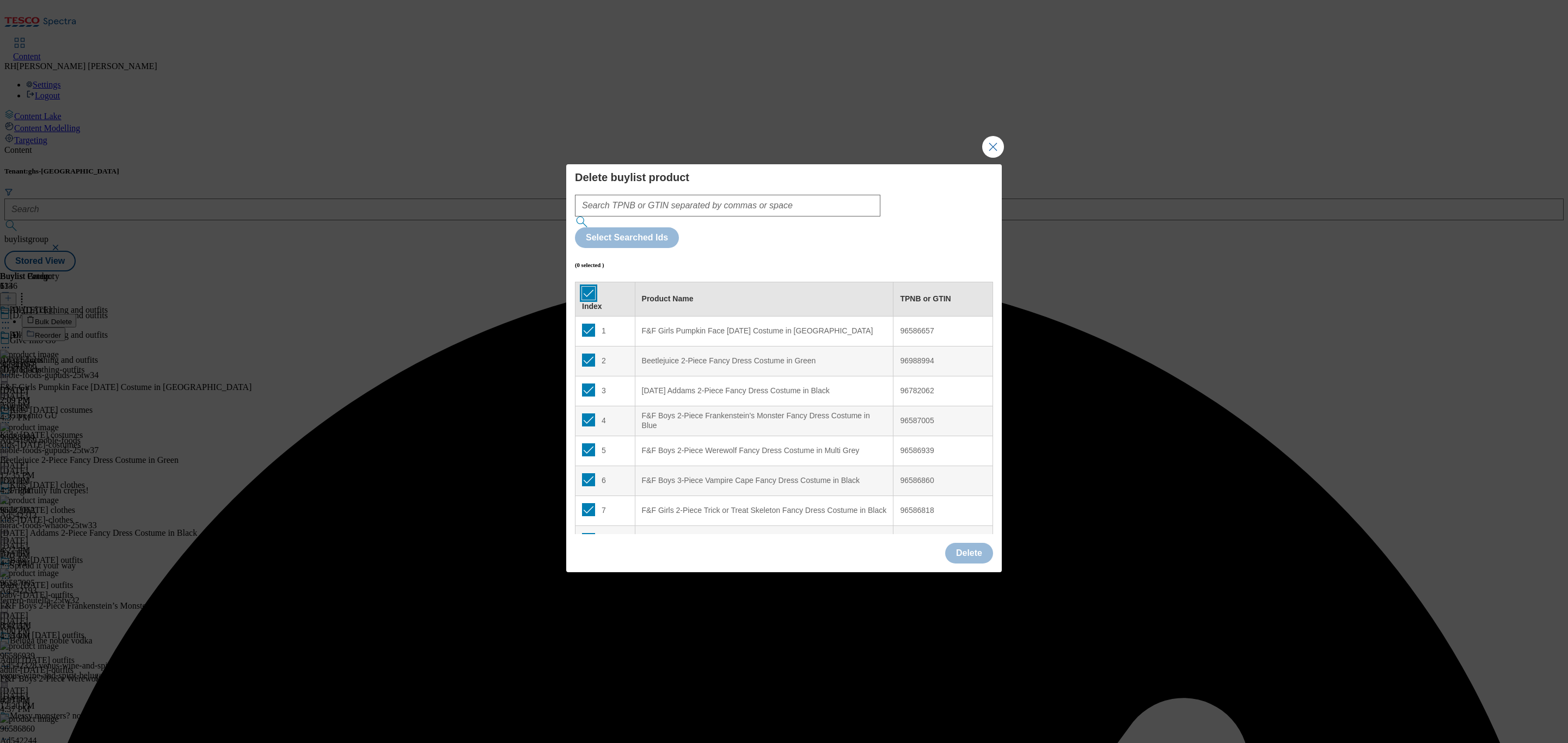
checkbox input "true"
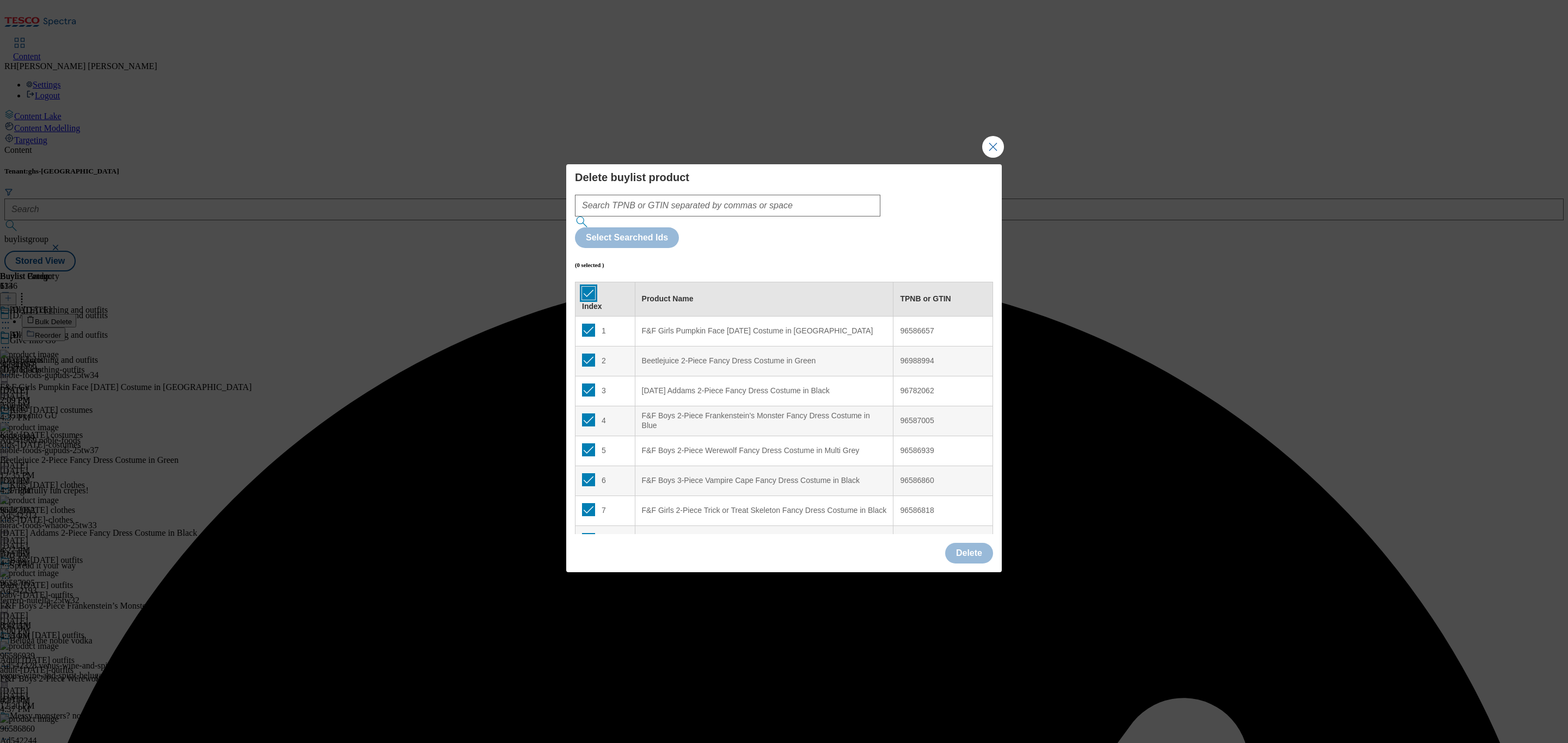
checkbox input "true"
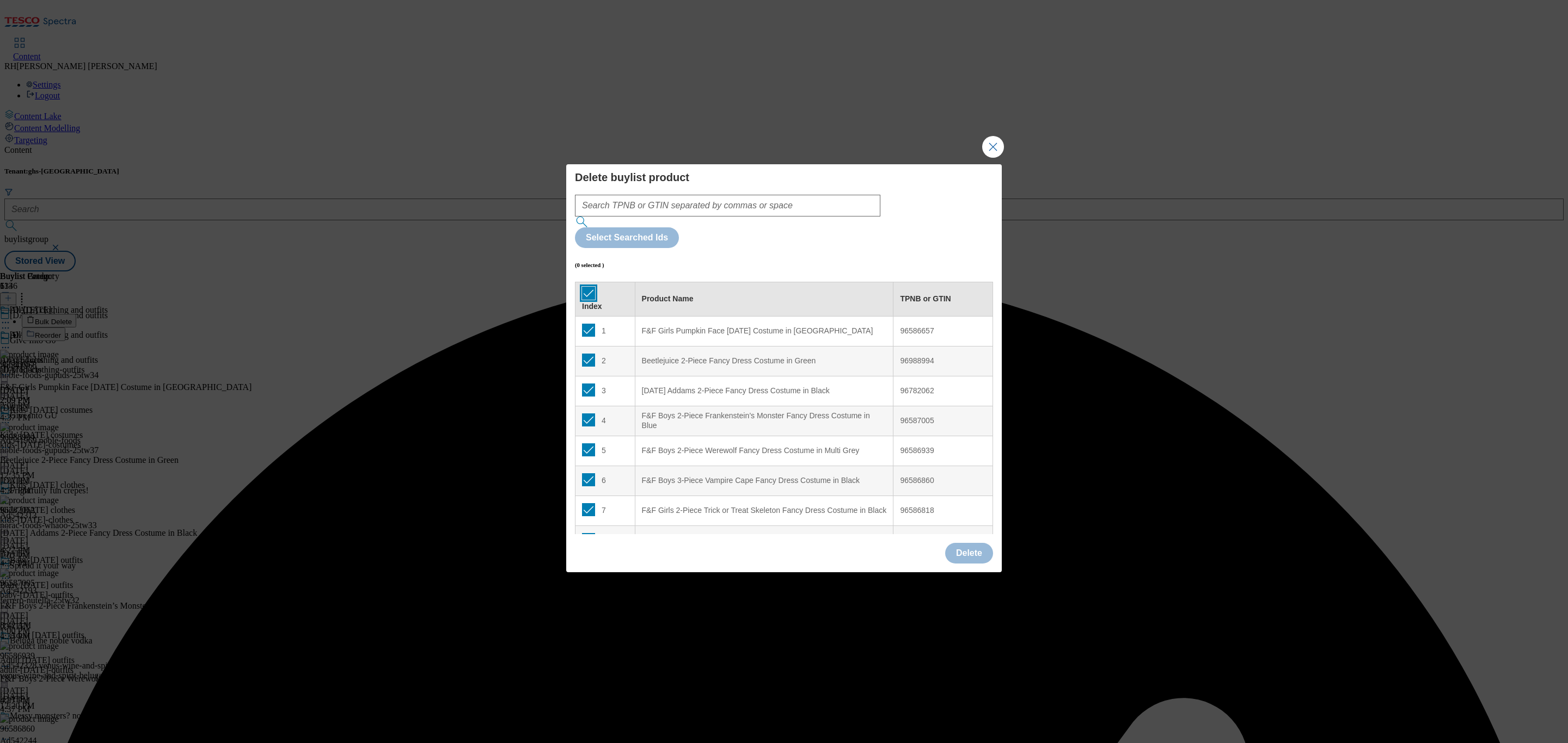
checkbox input "true"
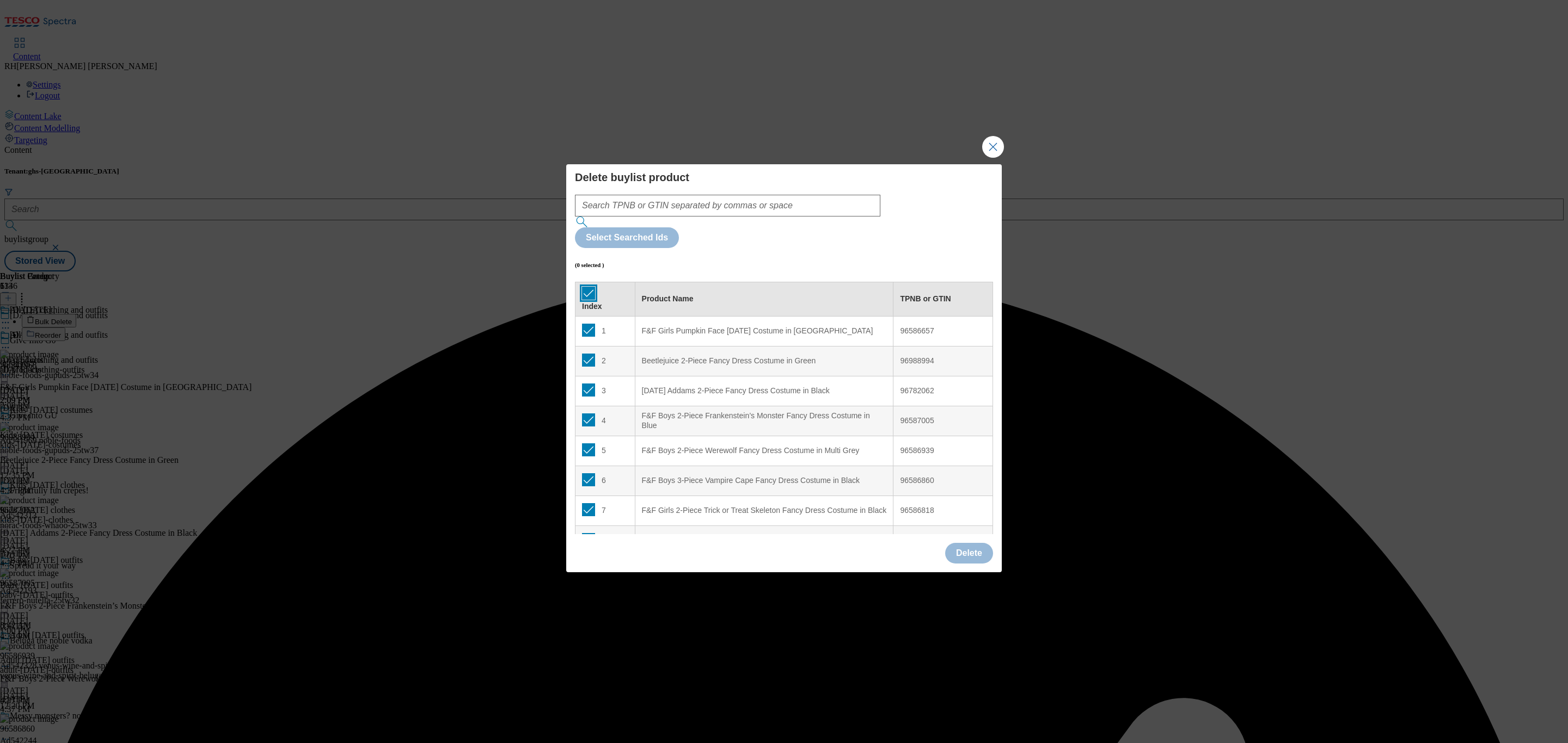
checkbox input "true"
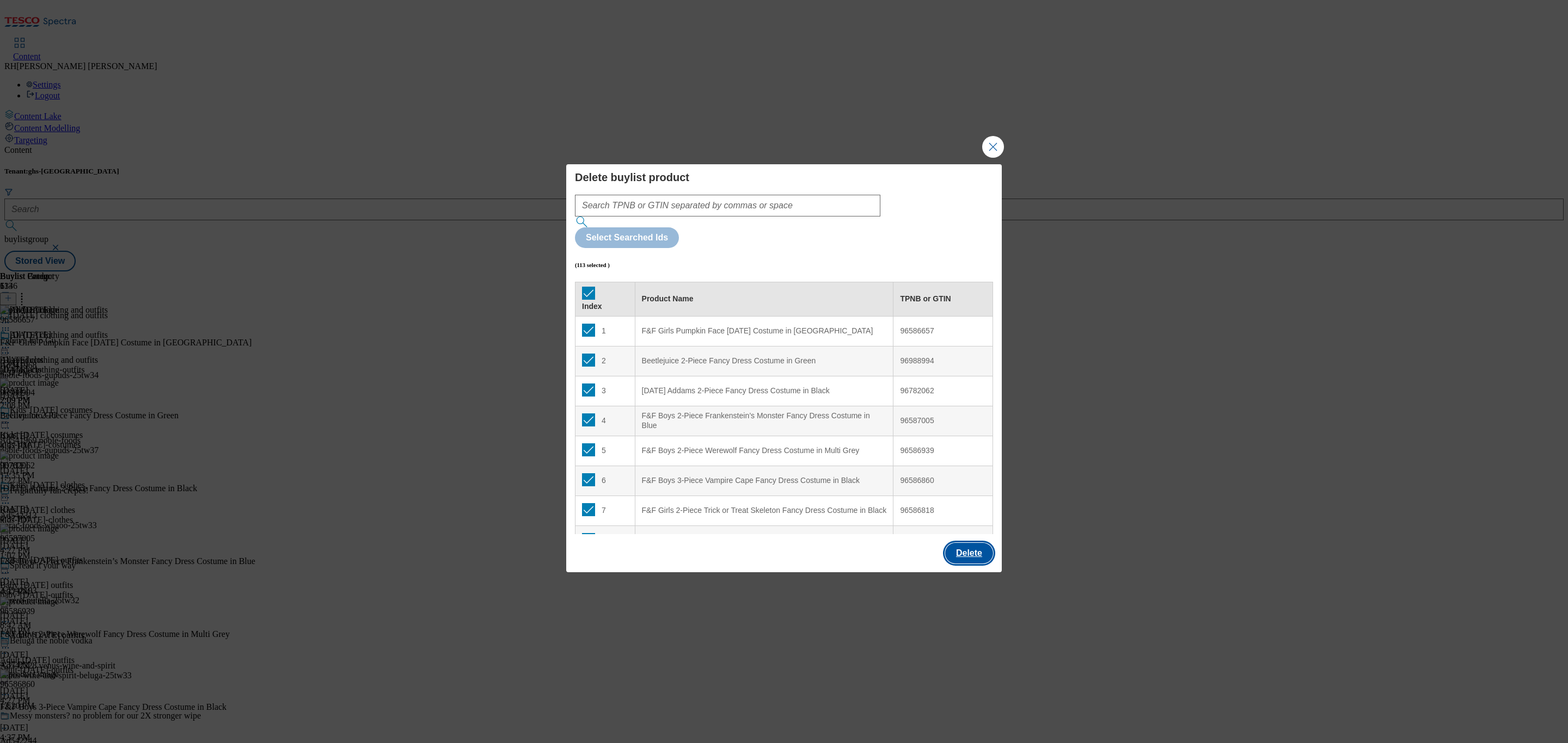
click at [983, 543] on button "Delete" at bounding box center [969, 553] width 48 height 21
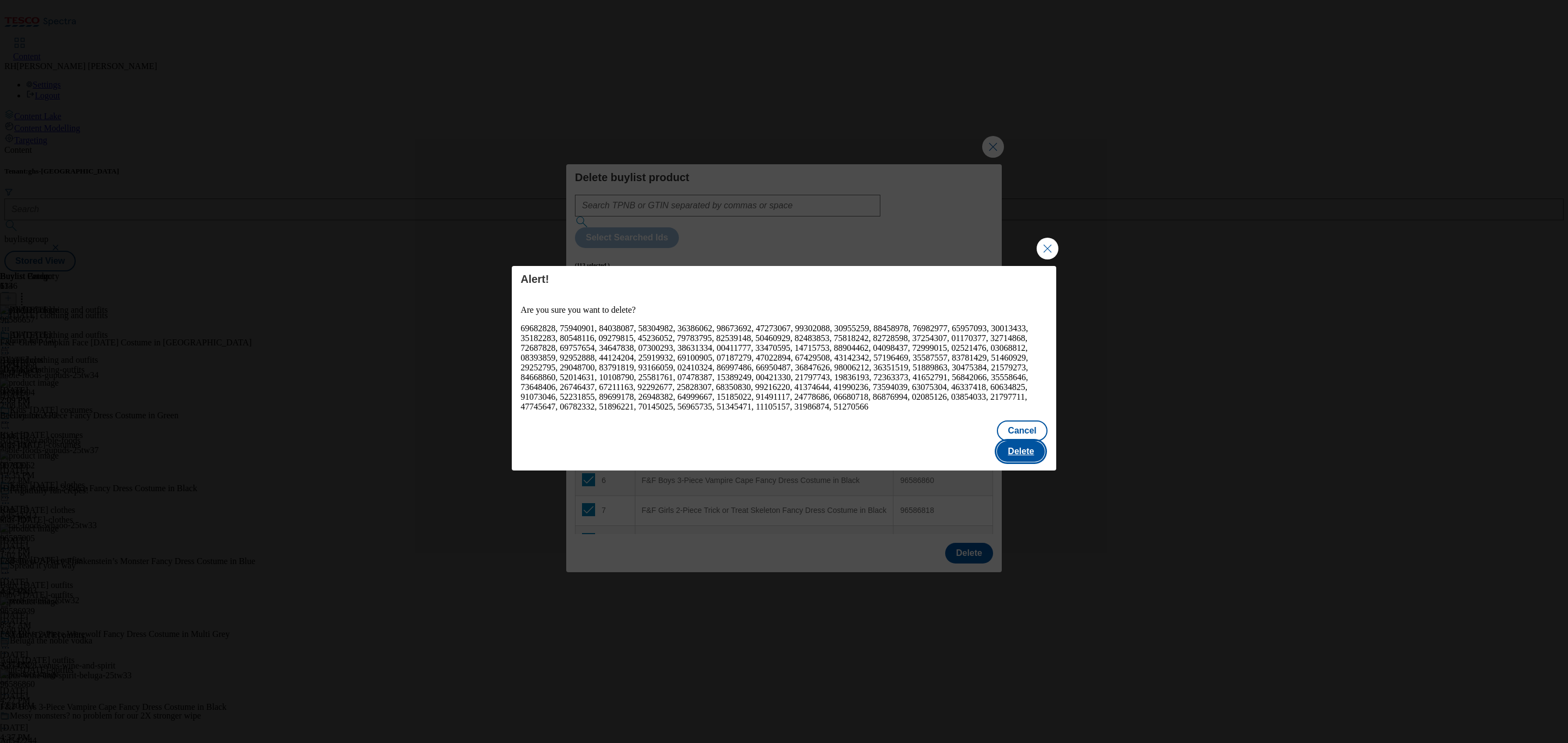
click at [1036, 447] on button "Delete" at bounding box center [1021, 451] width 48 height 21
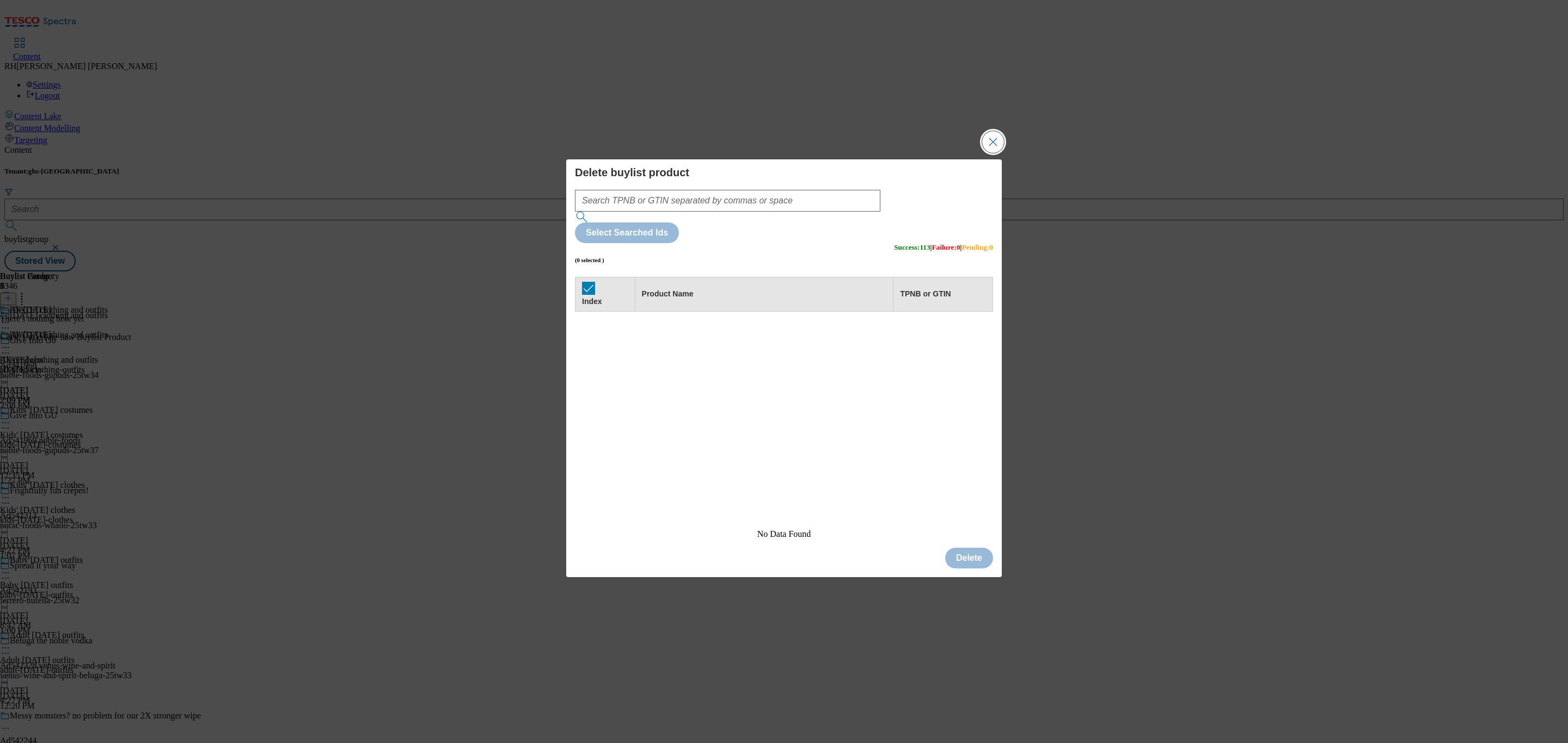
click at [986, 153] on button "Close Modal" at bounding box center [993, 142] width 22 height 22
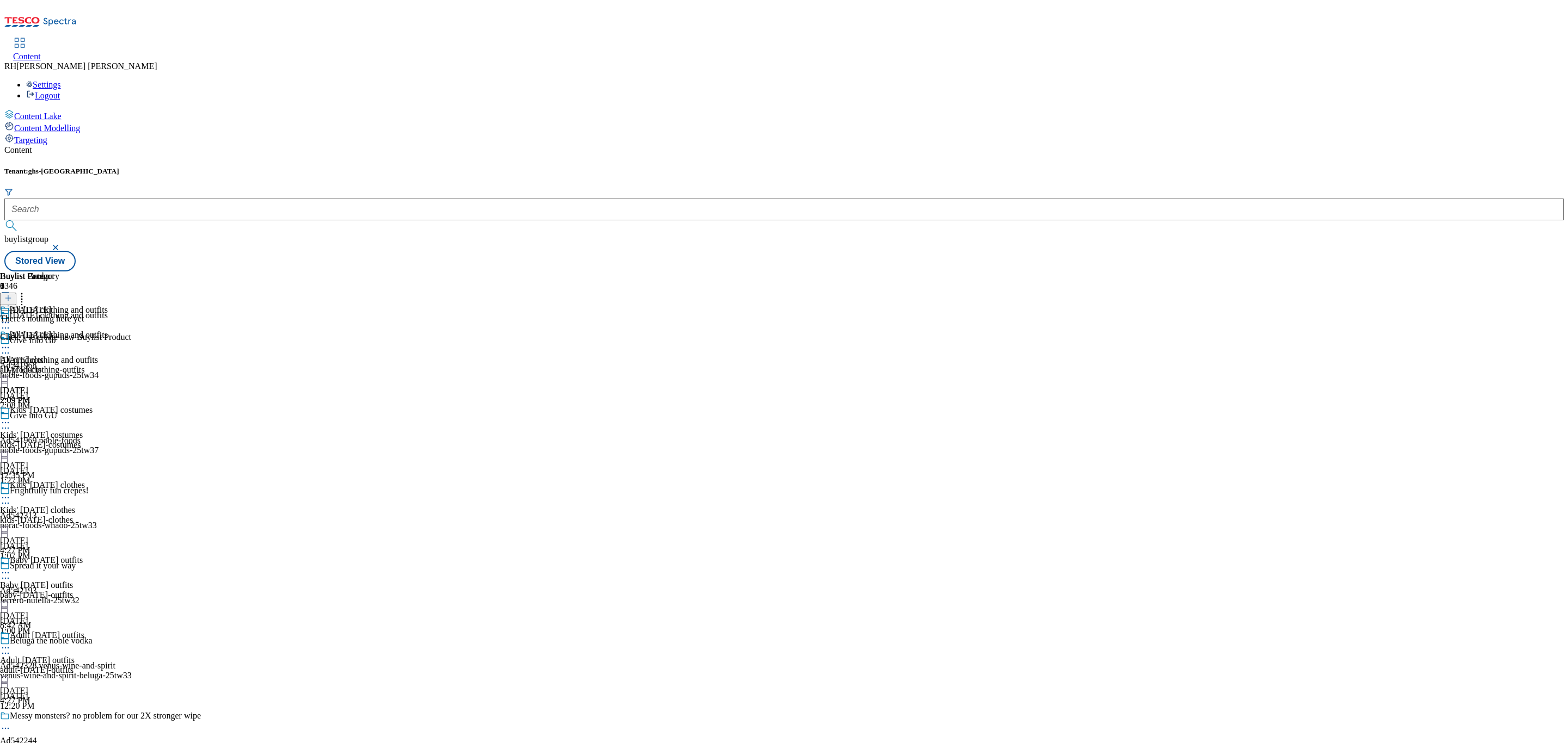
click at [11, 298] on line at bounding box center [8, 298] width 5 height 0
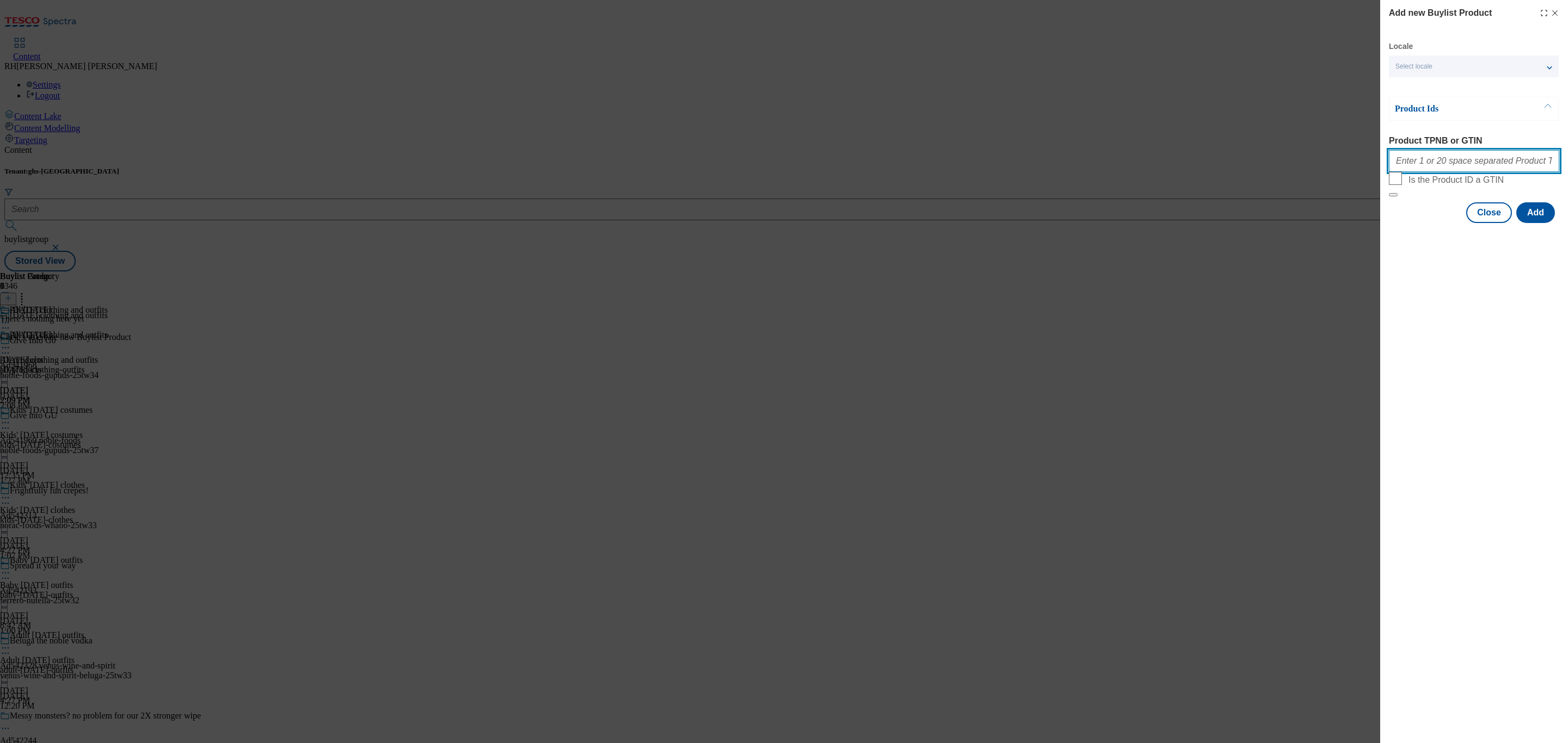
click at [1437, 159] on input "Product TPNB or GTIN" at bounding box center [1474, 161] width 170 height 22
paste input "96586657 96988994 96782062 96587005 96586939 96586860 96586818 96586571 9658650…"
type input "96586657 96988994 96782062 96587005 96586939 96586860 96586818 96586571 9658650…"
click at [1534, 223] on button "Add" at bounding box center [1535, 213] width 39 height 21
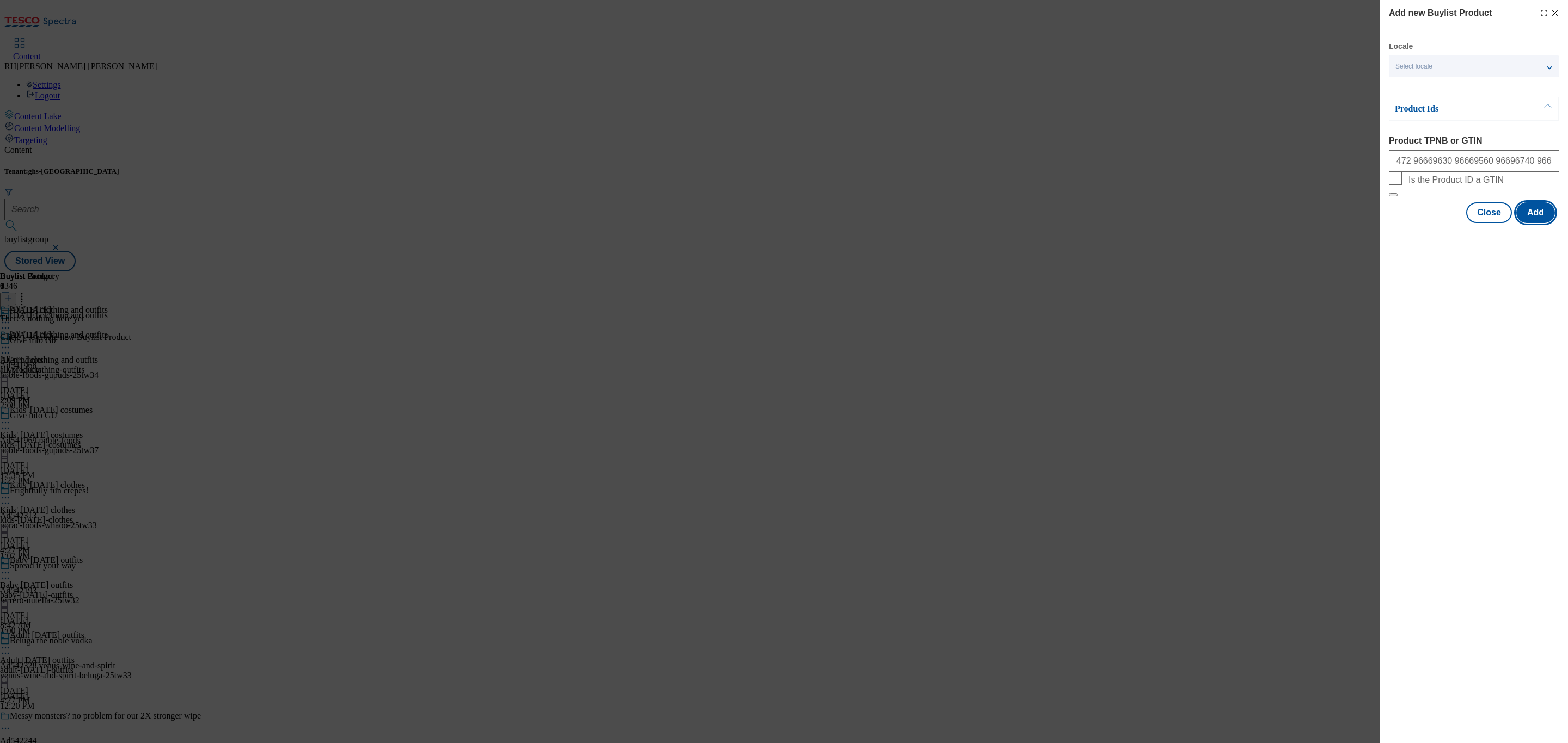
scroll to position [0, 0]
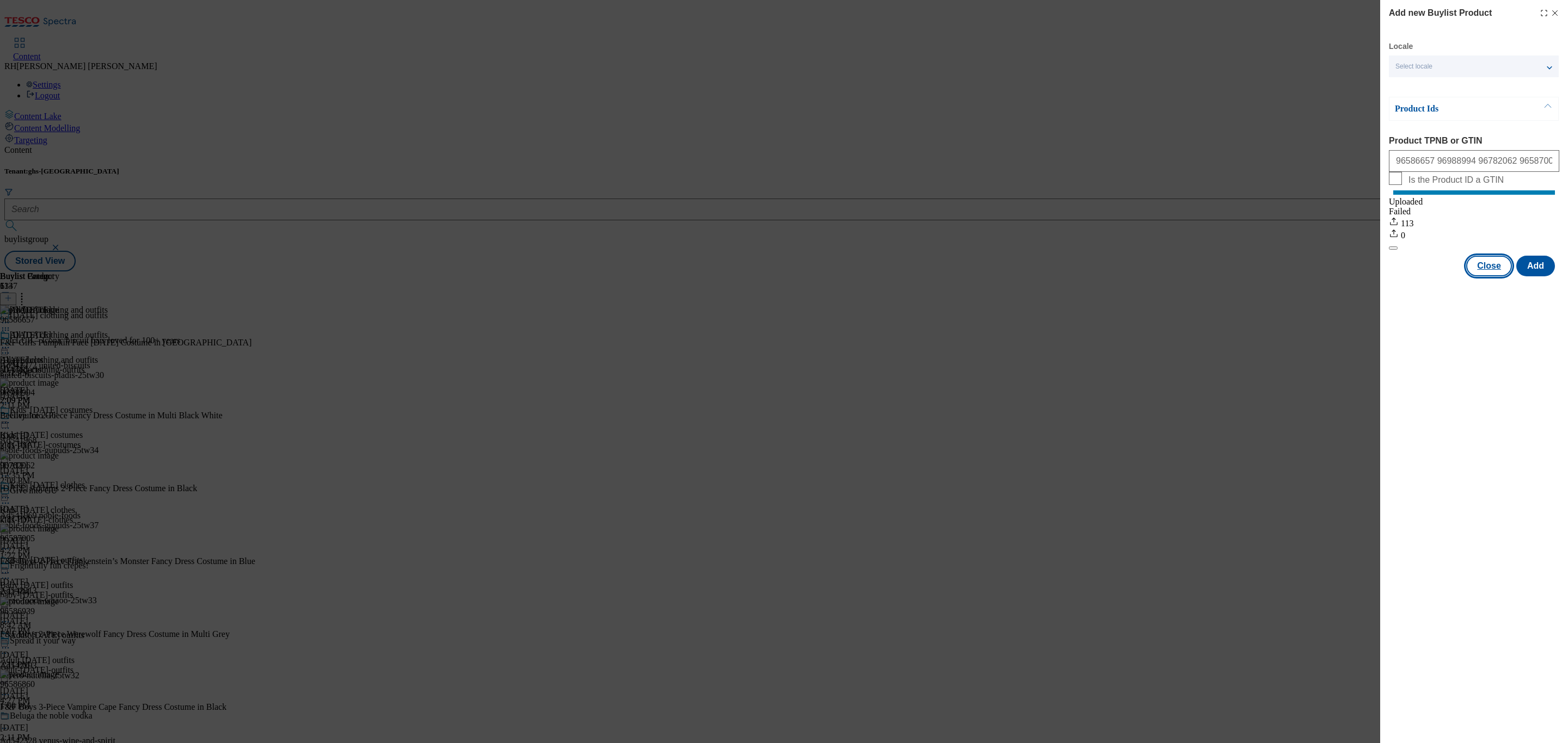
click at [1487, 276] on button "Close" at bounding box center [1488, 265] width 46 height 21
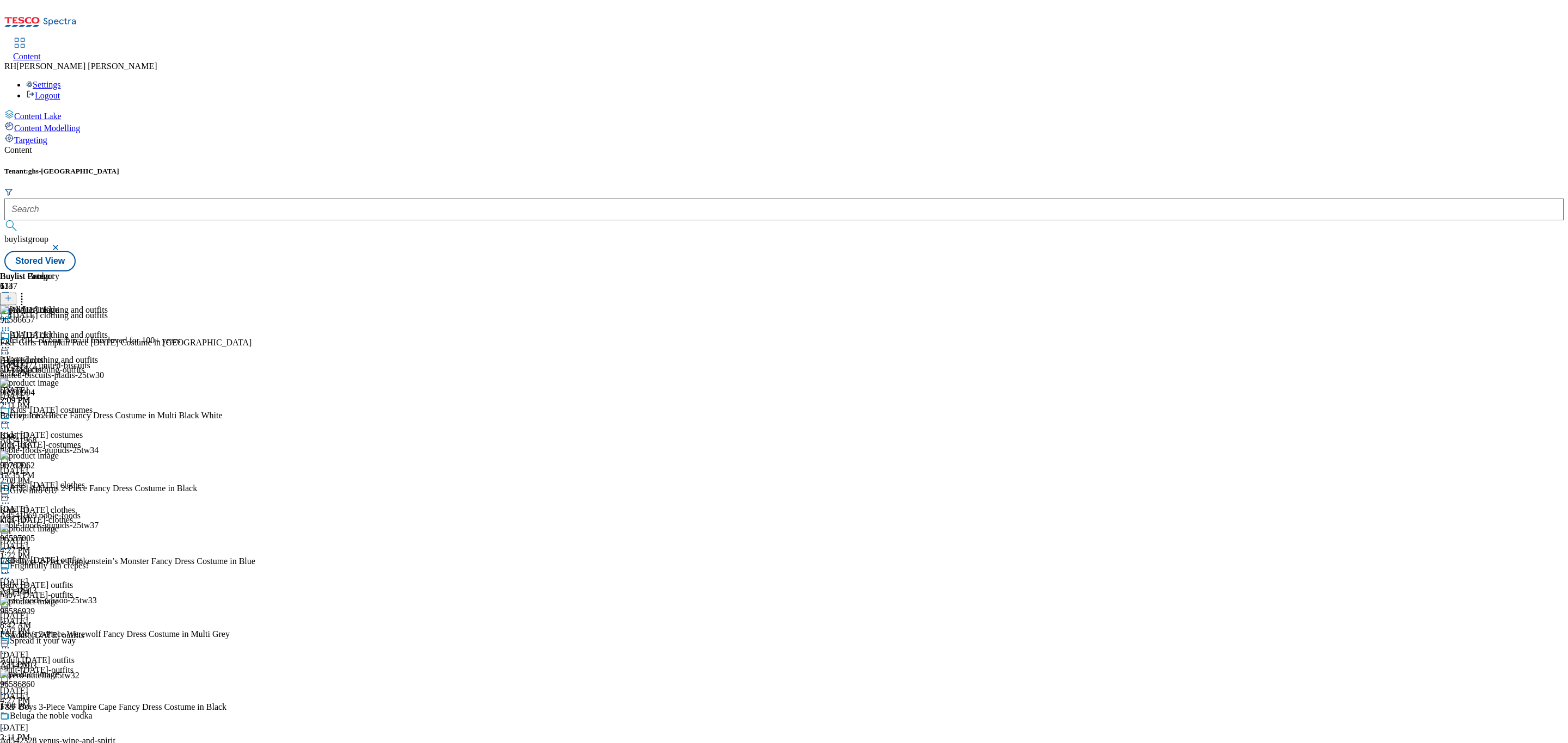
click at [11, 342] on icon at bounding box center [5, 348] width 11 height 11
click at [46, 367] on span "Edit" at bounding box center [40, 371] width 12 height 9
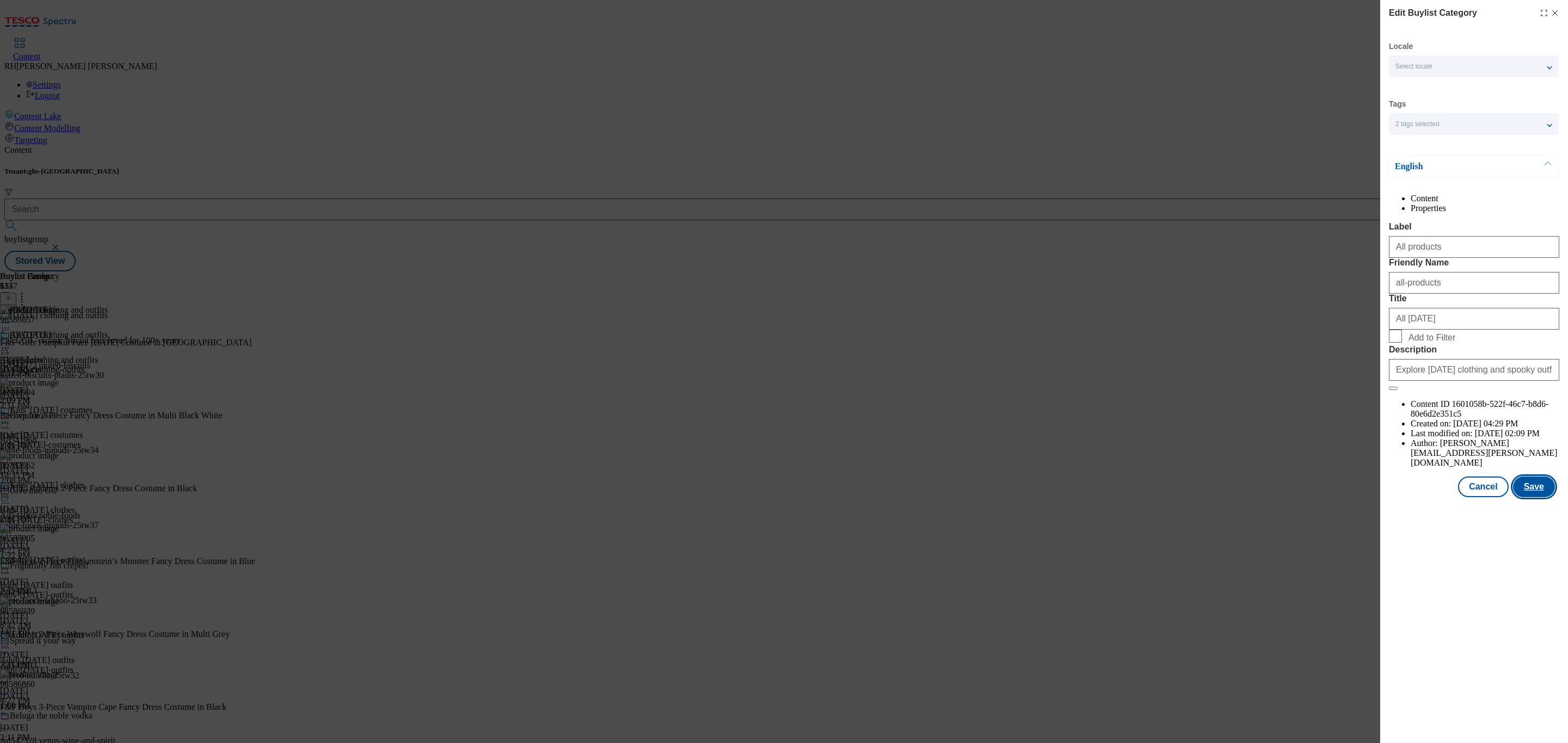
click at [1544, 498] on button "Save" at bounding box center [1534, 487] width 42 height 21
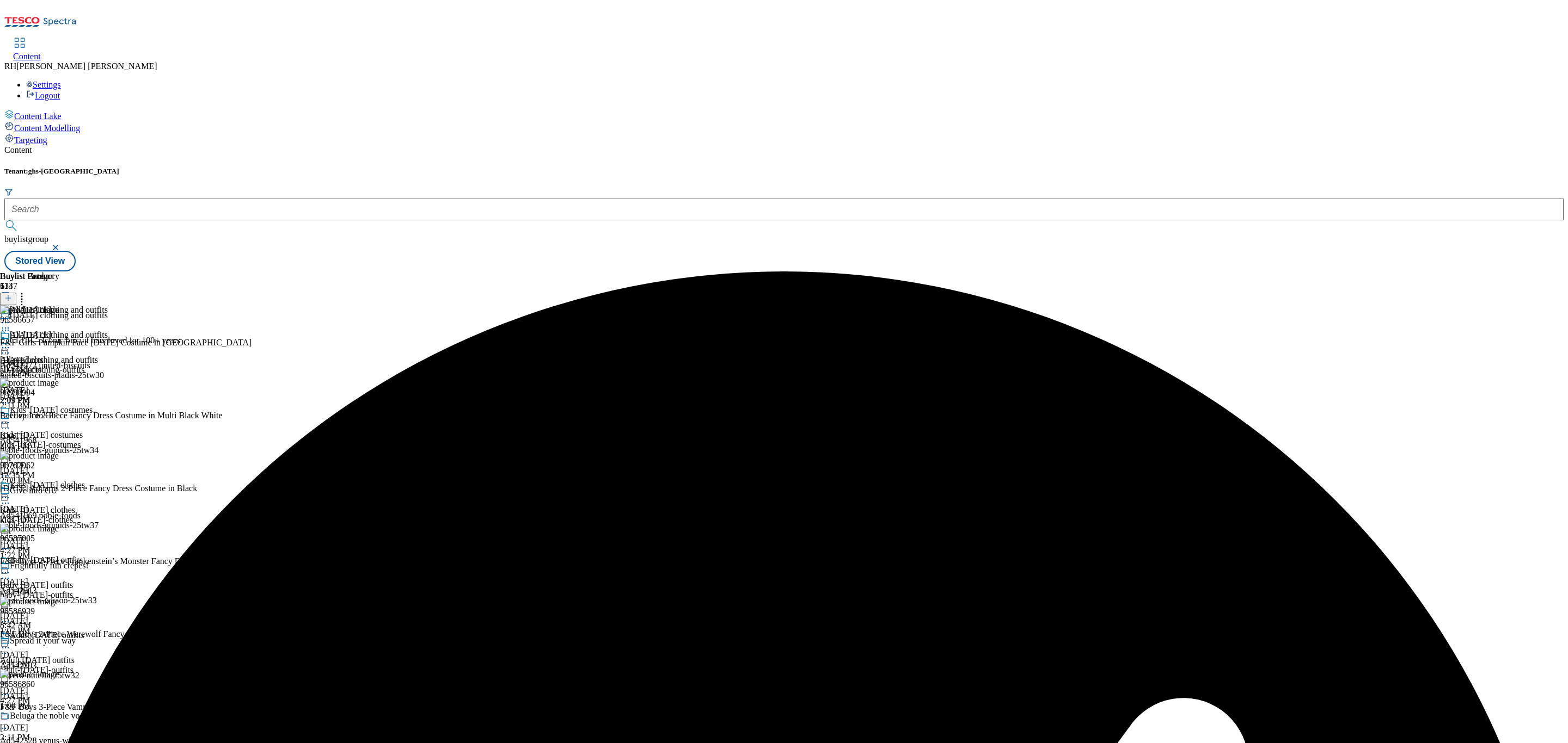
click at [11, 342] on icon at bounding box center [5, 348] width 11 height 11
click at [60, 417] on span "Preview" at bounding box center [46, 421] width 26 height 9
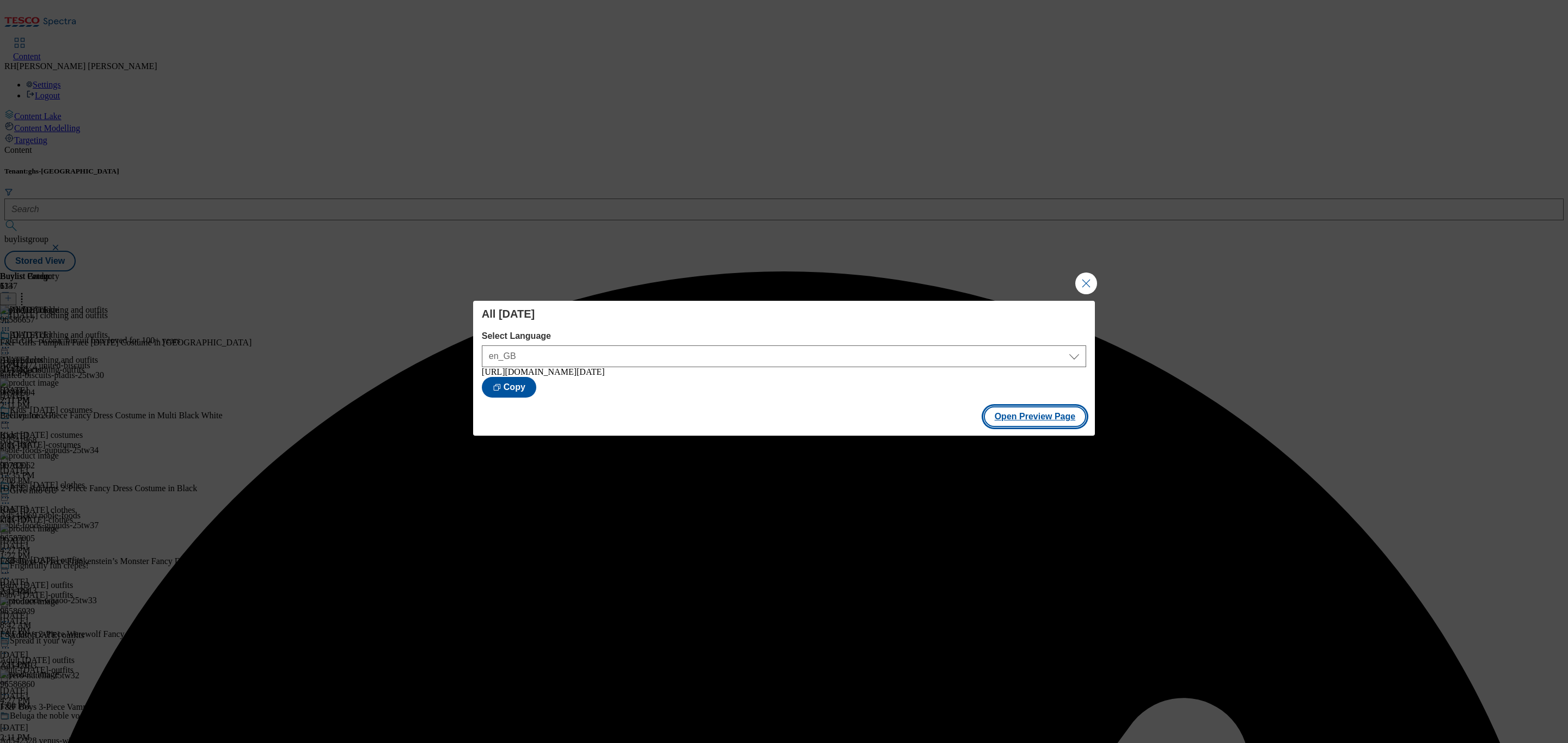
click at [1074, 423] on button "Open Preview Page" at bounding box center [1034, 416] width 103 height 21
click at [1085, 279] on button "Close Modal" at bounding box center [1086, 283] width 22 height 22
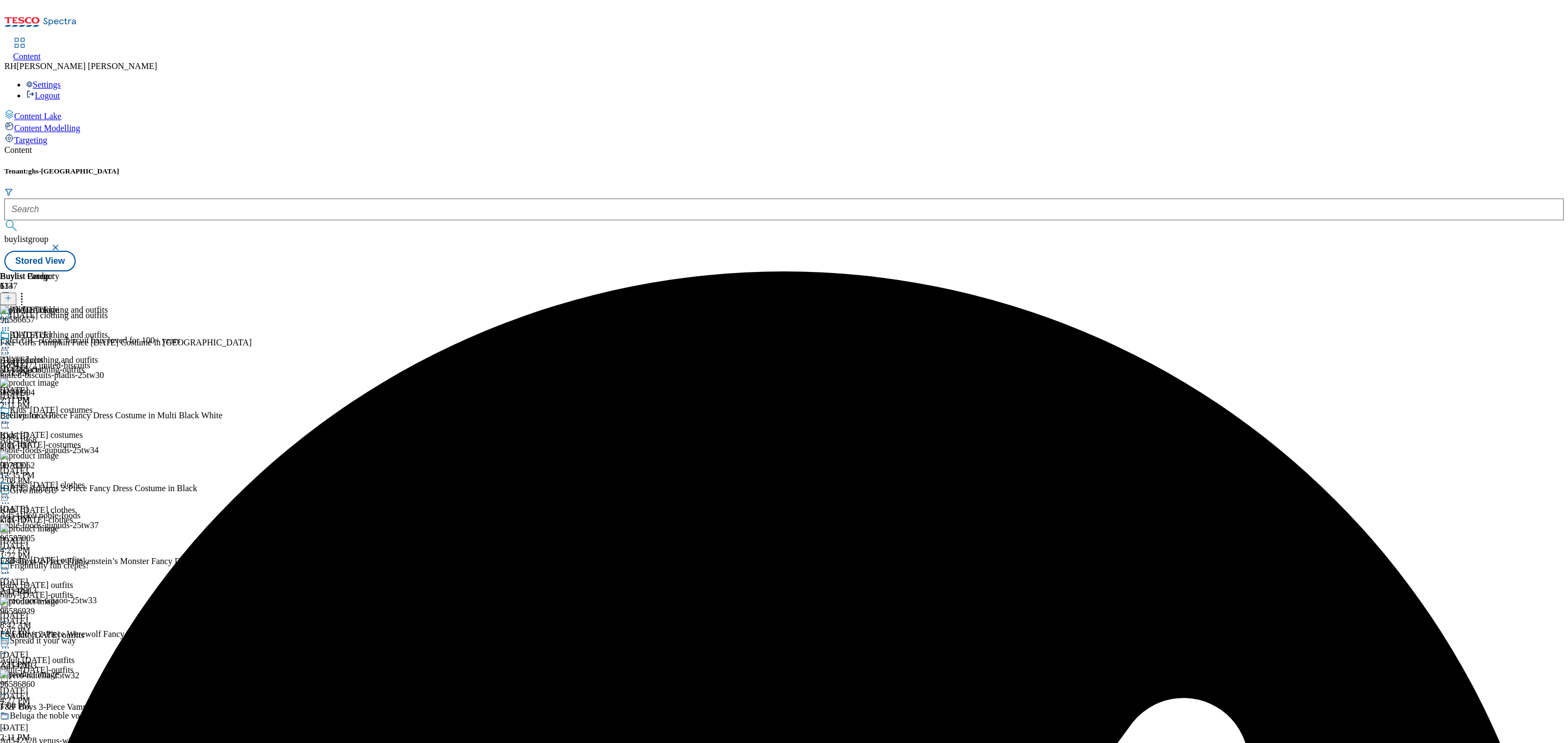
click at [11, 342] on icon at bounding box center [5, 348] width 11 height 11
click at [58, 454] on span "Publish" at bounding box center [46, 458] width 24 height 9
click at [108, 406] on div "Kids' Halloween costumes Kids' Halloween costumes kids-halloween-costumes Sep 1…" at bounding box center [53, 443] width 108 height 75
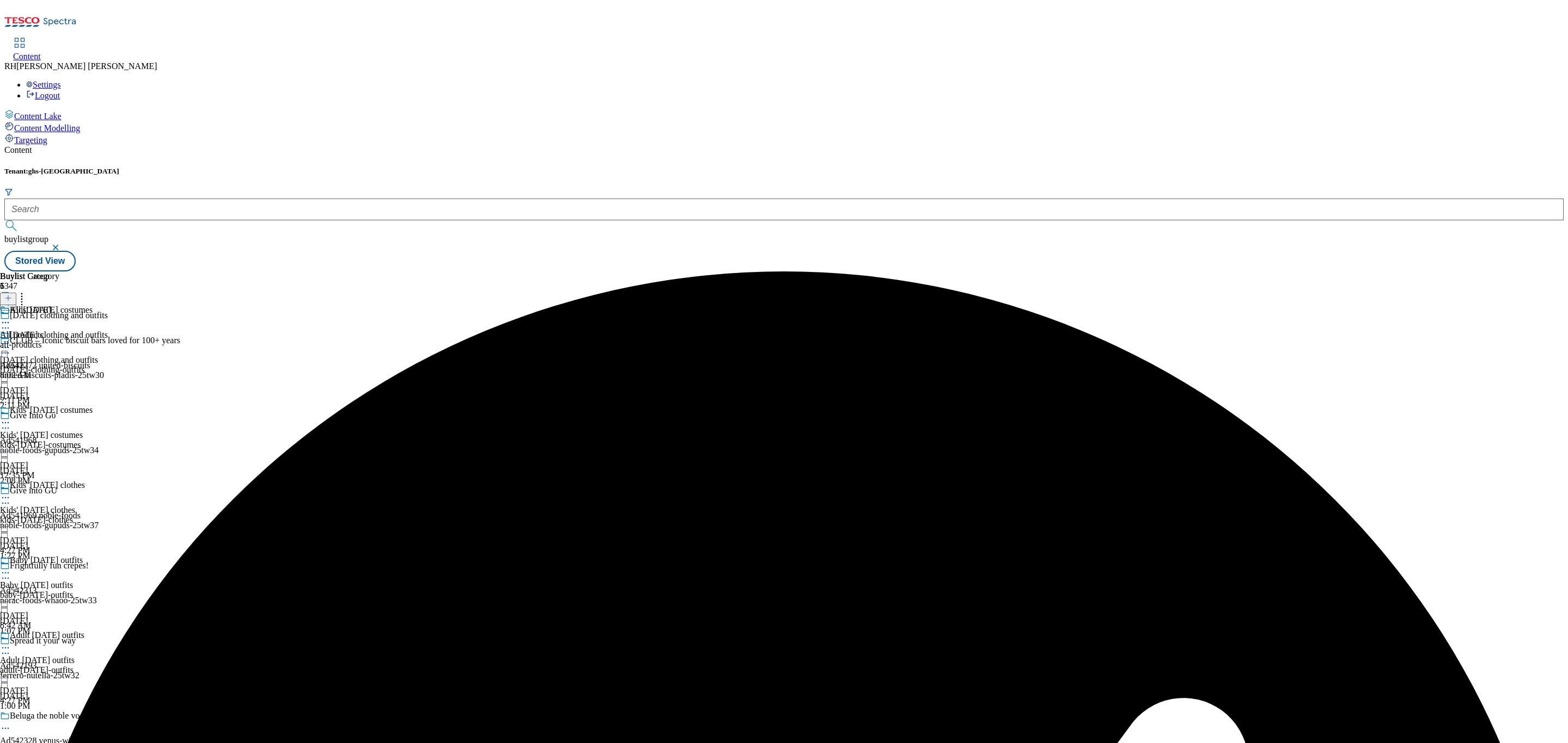
click at [60, 340] on div "all-products" at bounding box center [29, 344] width 60 height 10
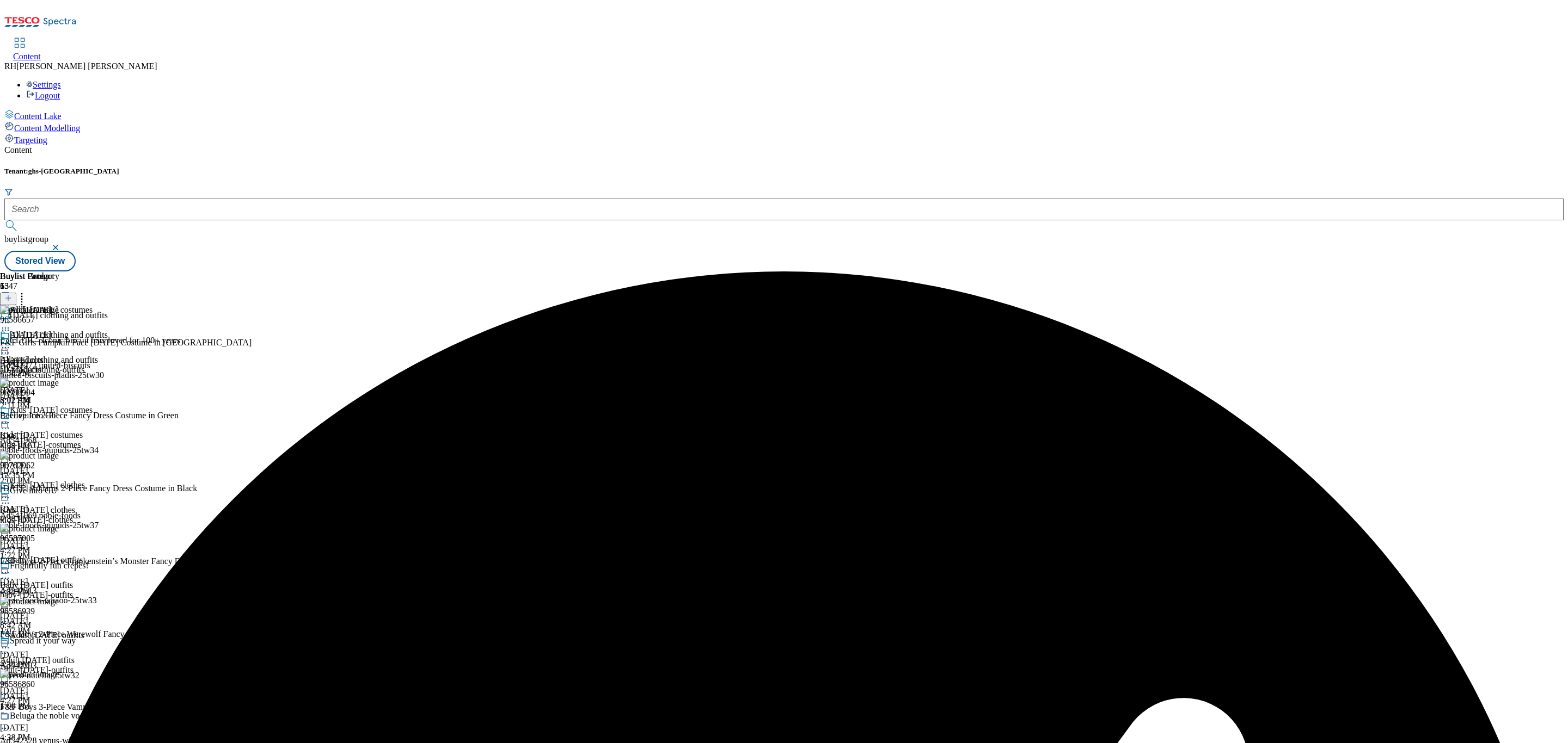
click at [11, 342] on icon at bounding box center [5, 348] width 11 height 11
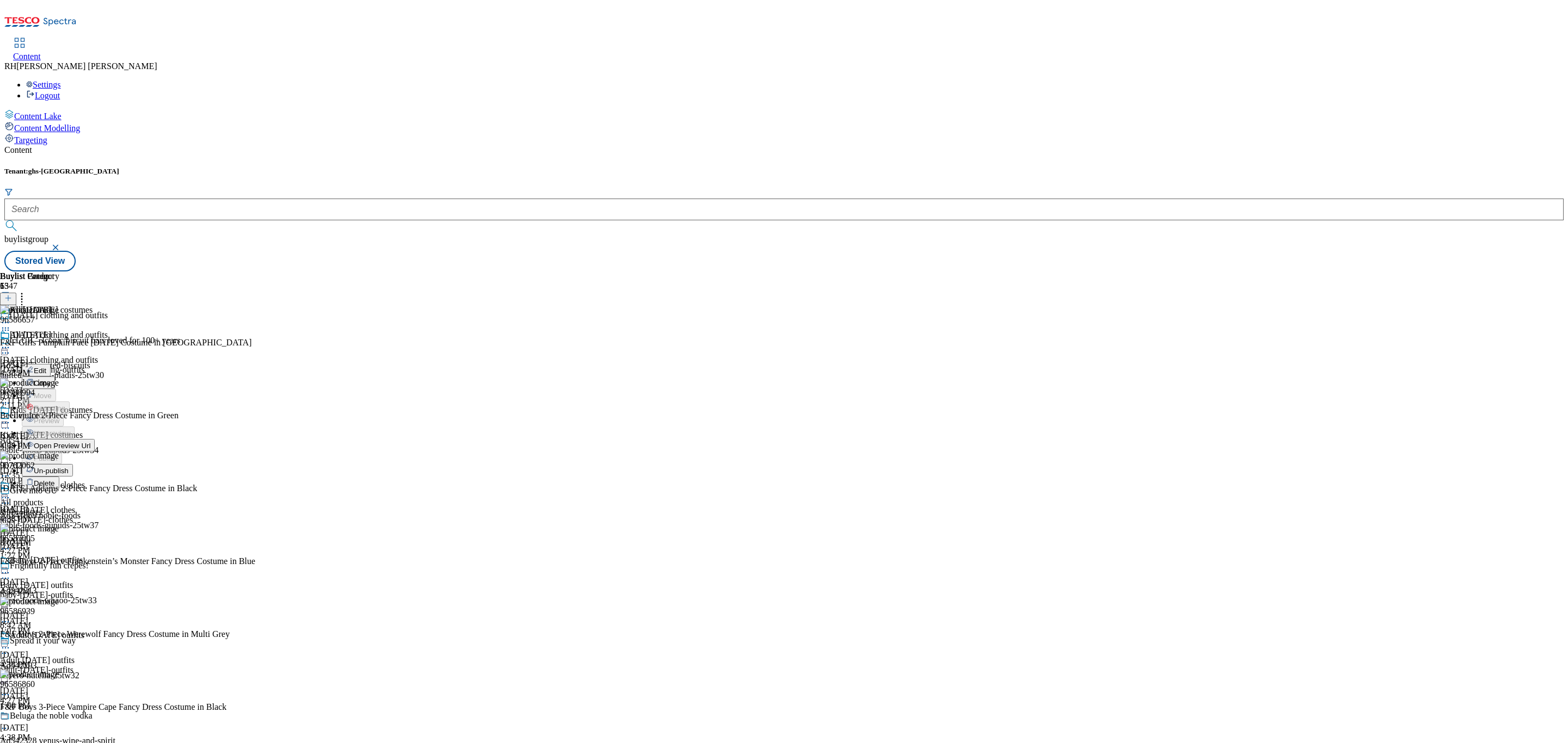
click at [69, 467] on span "Un-publish" at bounding box center [51, 471] width 35 height 9
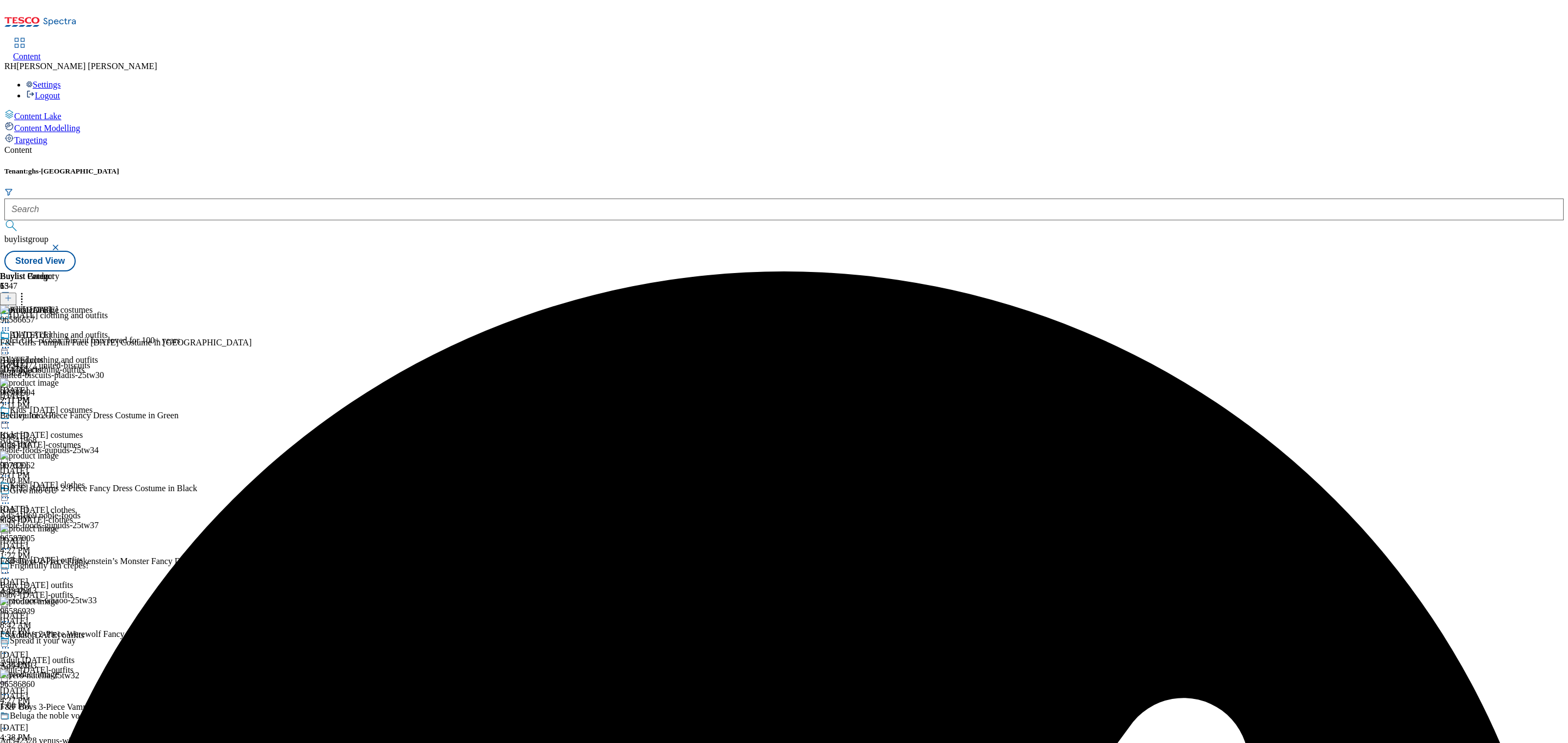
click at [11, 342] on icon at bounding box center [5, 348] width 11 height 11
click at [70, 430] on span "Un-preview" at bounding box center [52, 433] width 36 height 9
click at [60, 365] on div "all-products" at bounding box center [29, 370] width 60 height 10
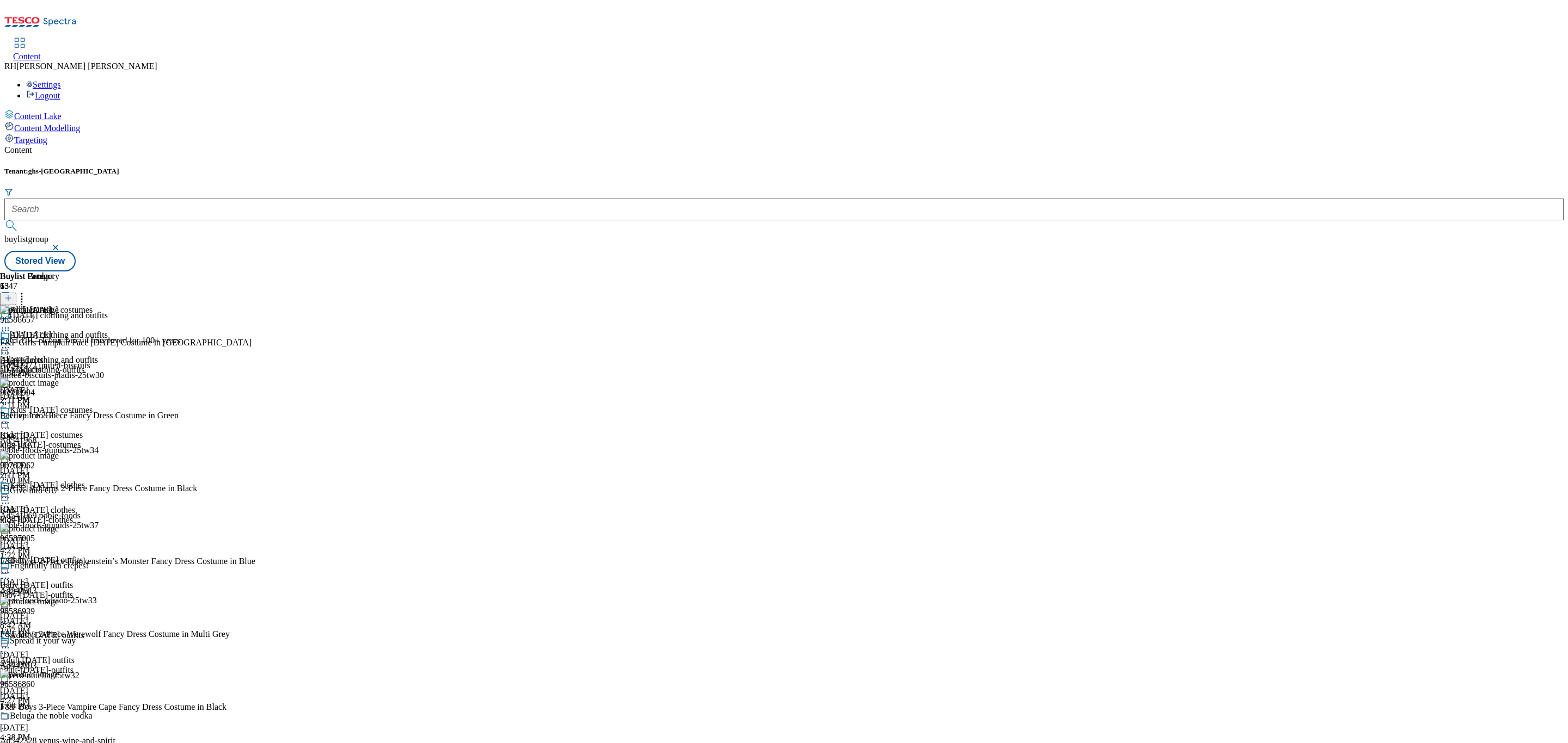
click at [11, 342] on icon at bounding box center [5, 348] width 11 height 11
click at [1011, 272] on div "Buylist Group 6347 Halloween clothing and outfits CLUB – Iconic biscuit bars lo…" at bounding box center [784, 272] width 1559 height 0
click at [27, 291] on icon at bounding box center [22, 296] width 11 height 11
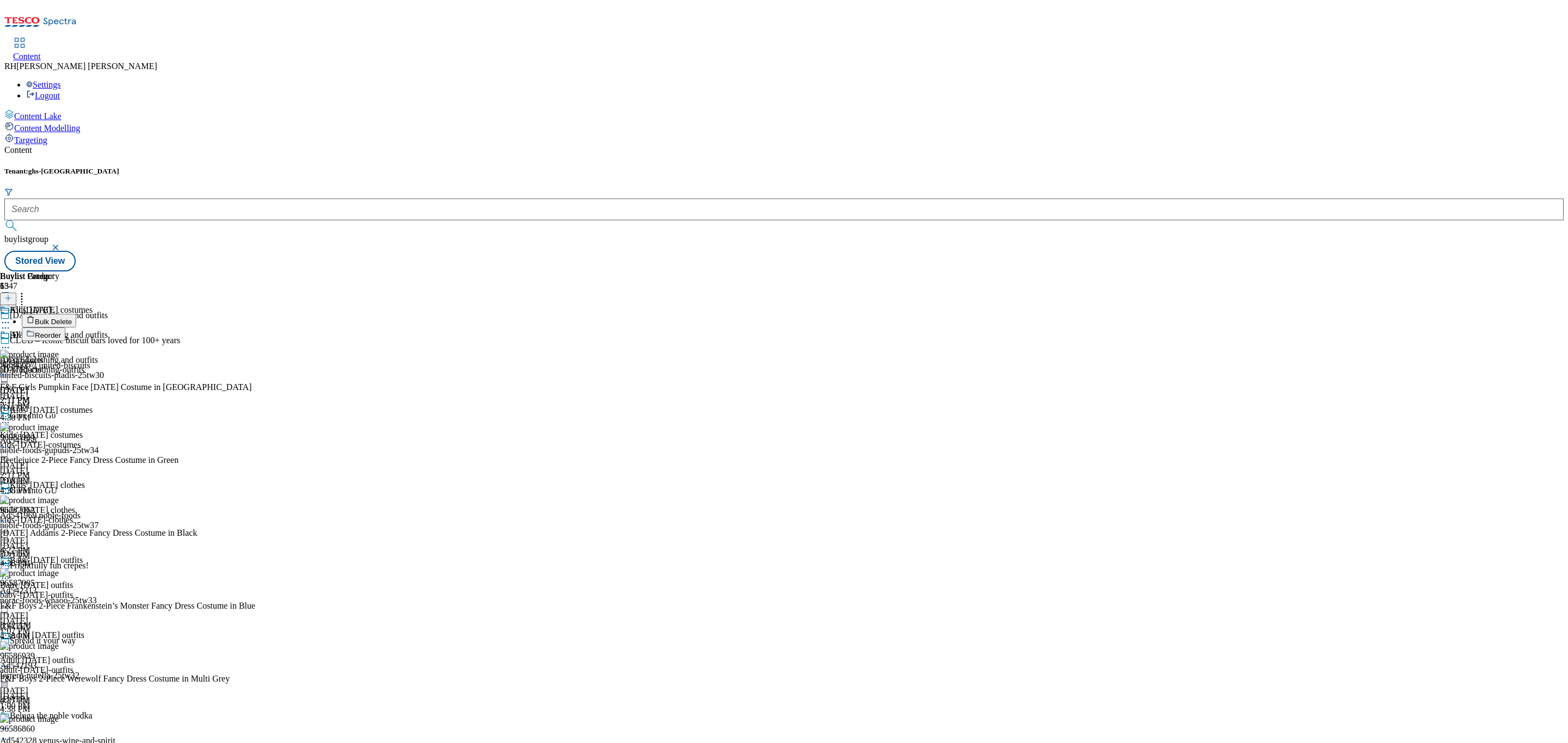
click at [72, 318] on span "Bulk Delete" at bounding box center [53, 322] width 37 height 9
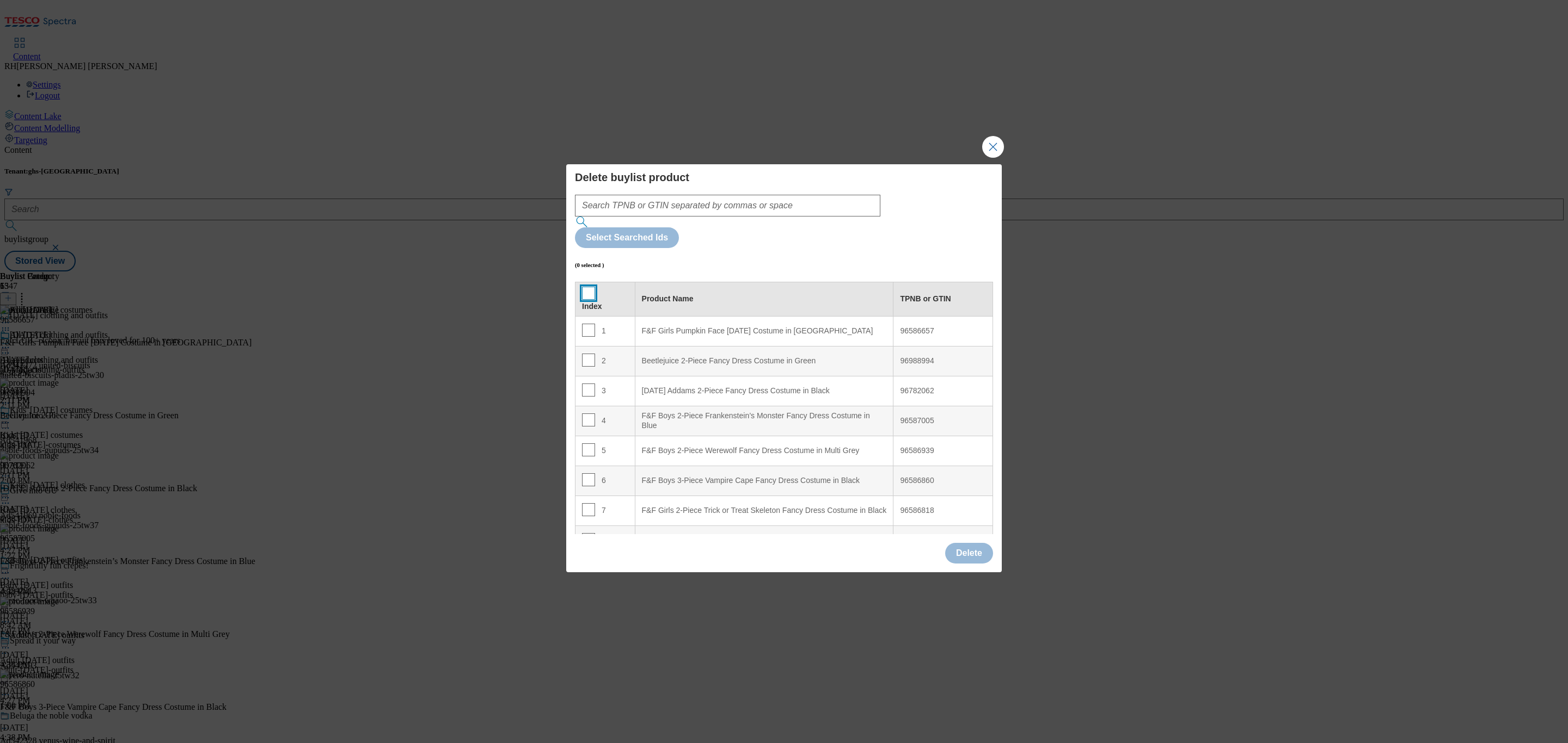
click at [584, 287] on input "Modal" at bounding box center [588, 293] width 13 height 13
checkbox input "true"
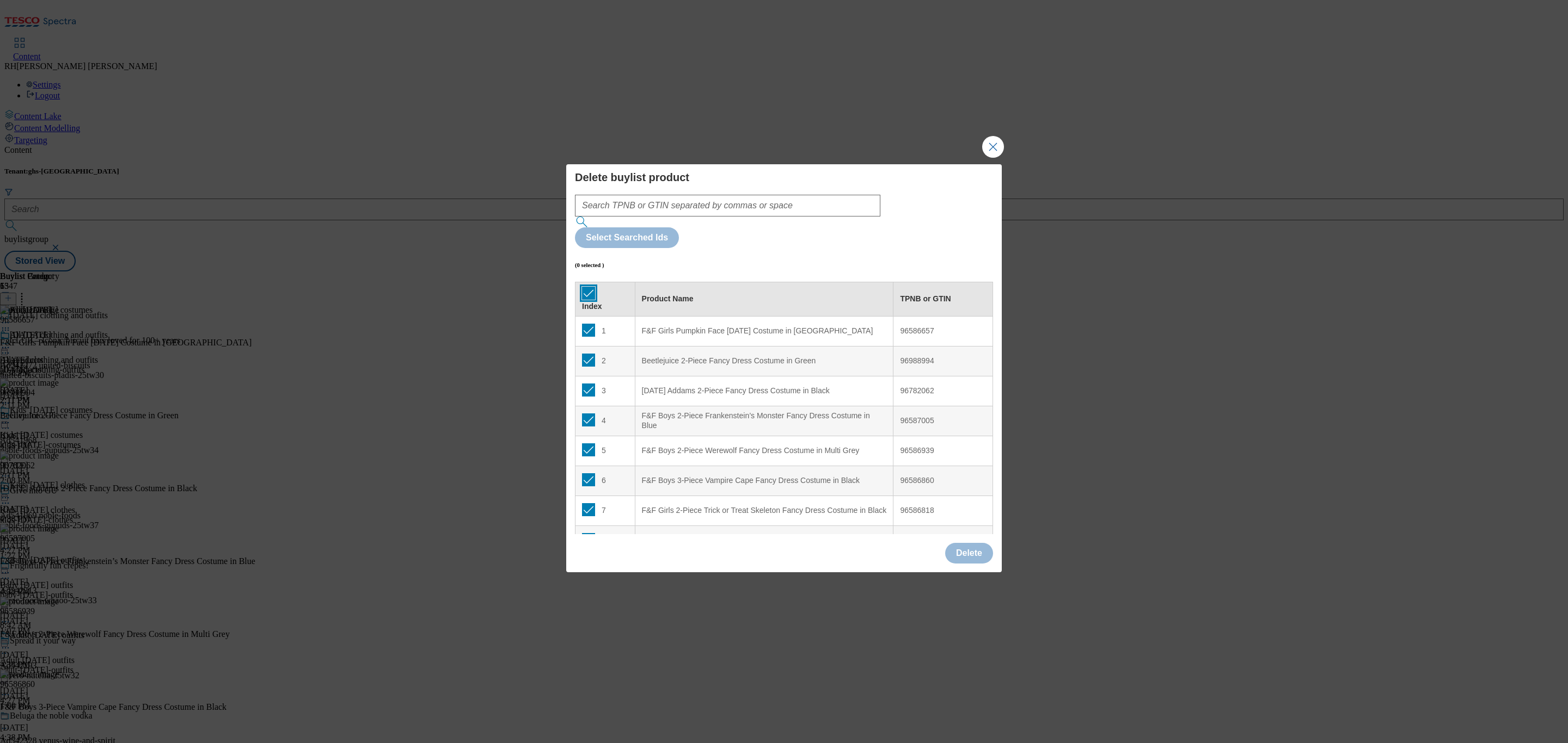
checkbox input "true"
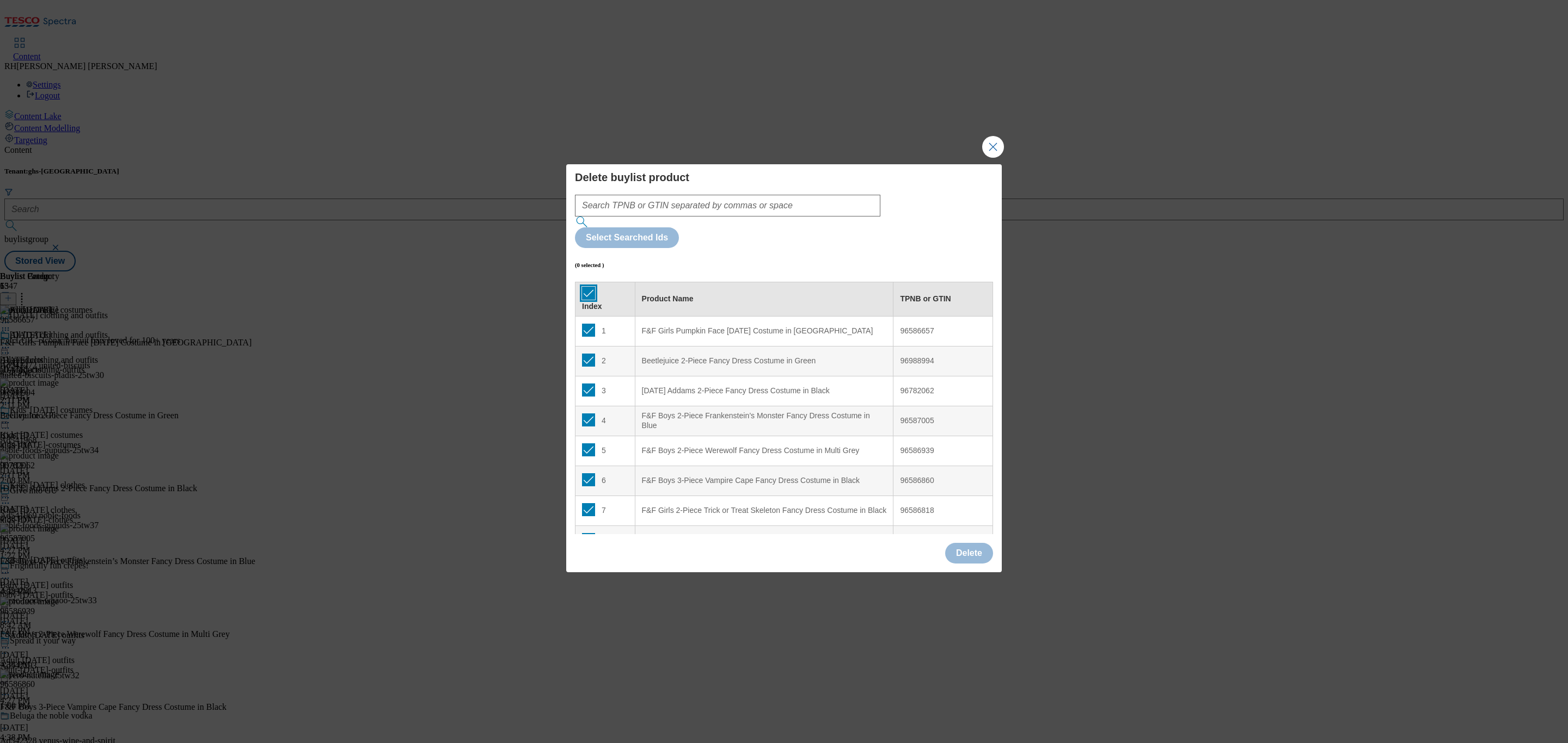
checkbox input "true"
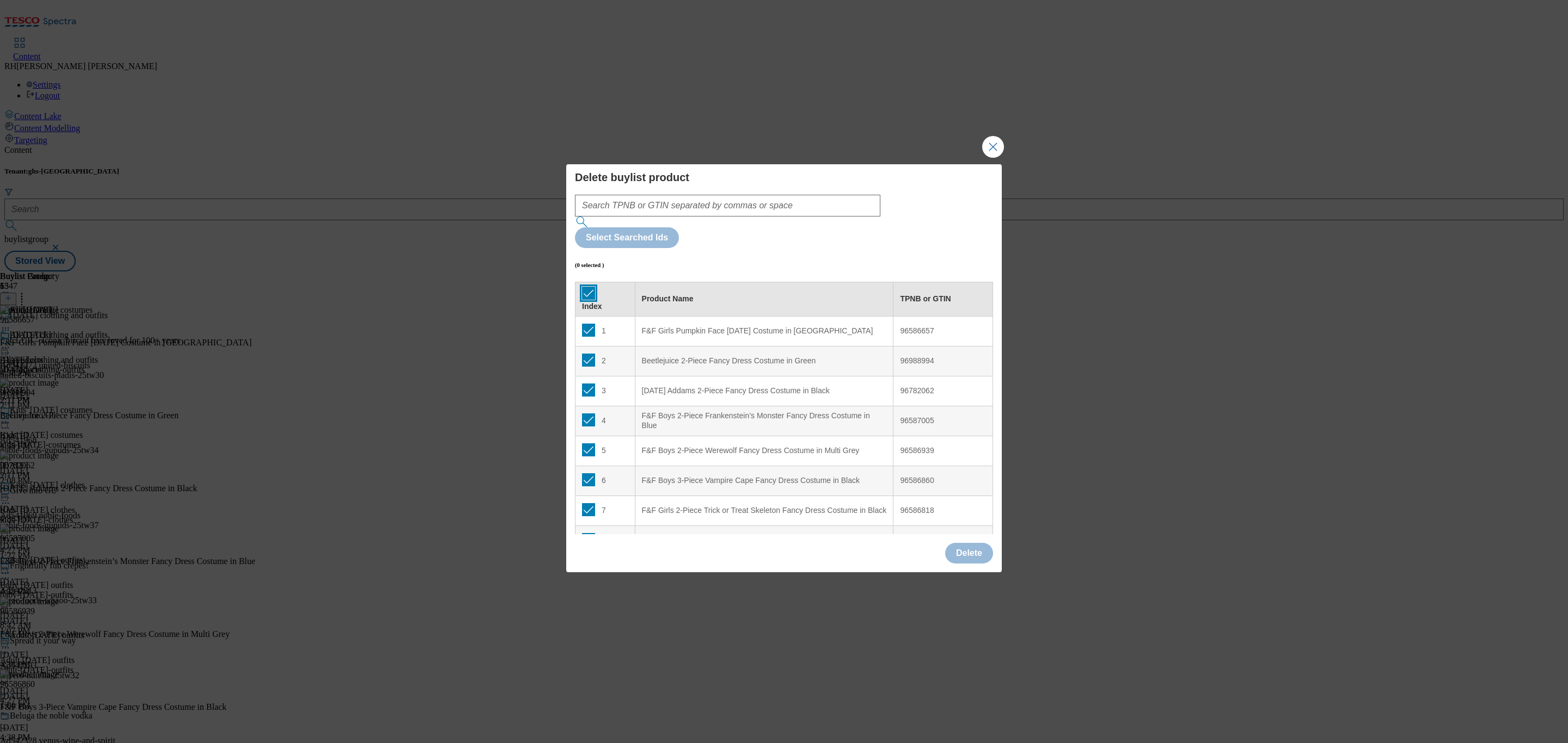
checkbox input "true"
click at [966, 543] on button "Delete" at bounding box center [969, 553] width 48 height 21
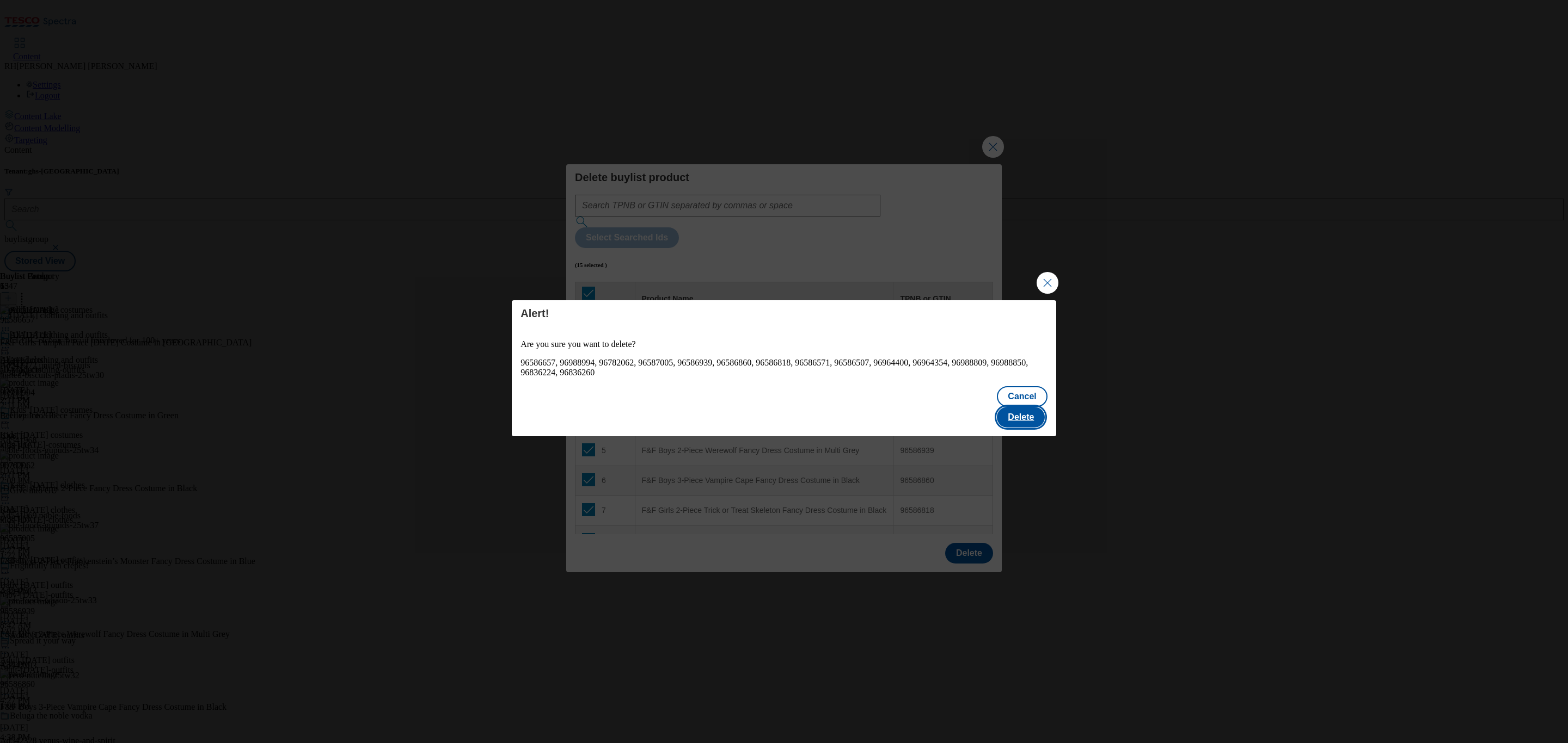
click at [1034, 408] on button "Delete" at bounding box center [1021, 417] width 48 height 21
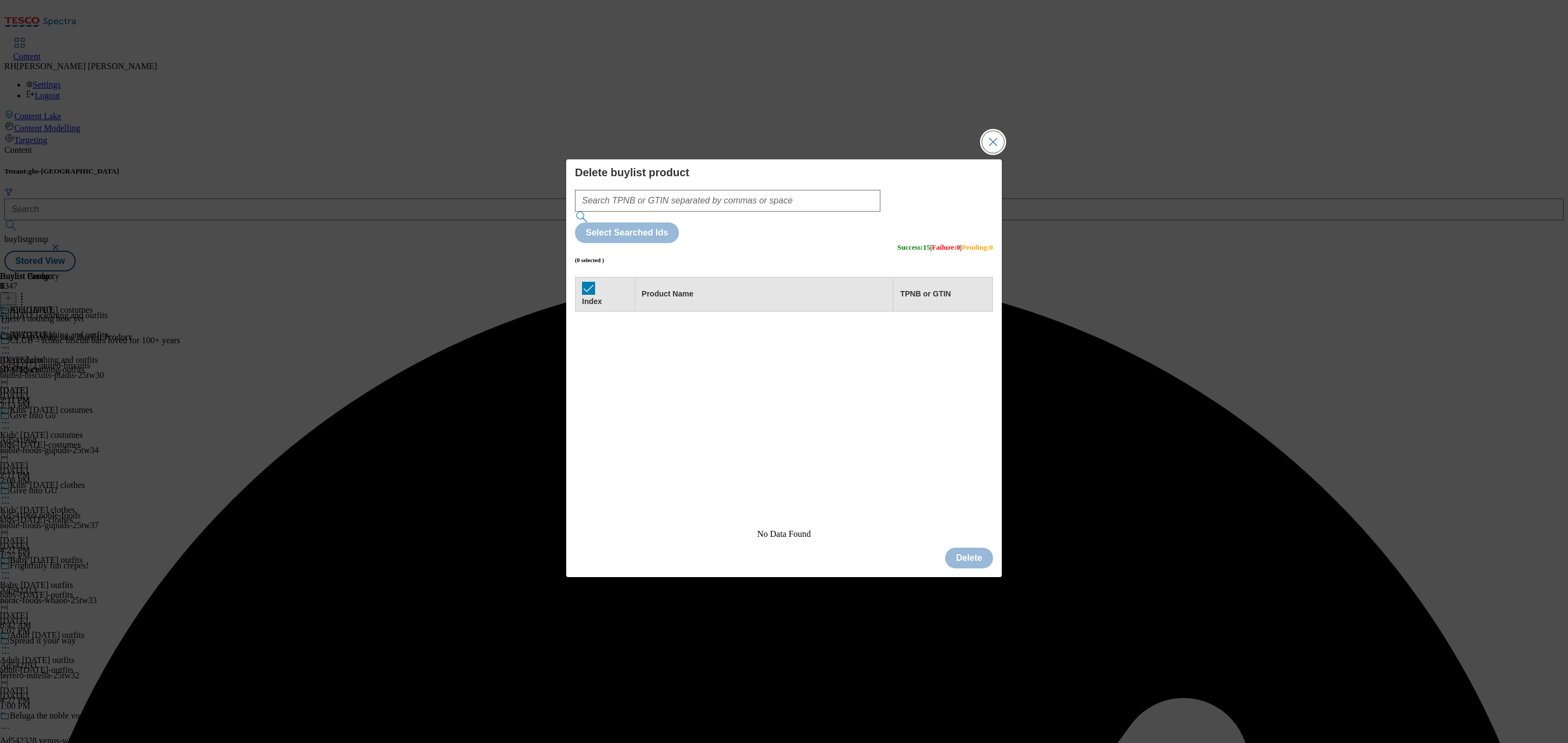
click at [1002, 153] on button "Close Modal" at bounding box center [993, 142] width 22 height 22
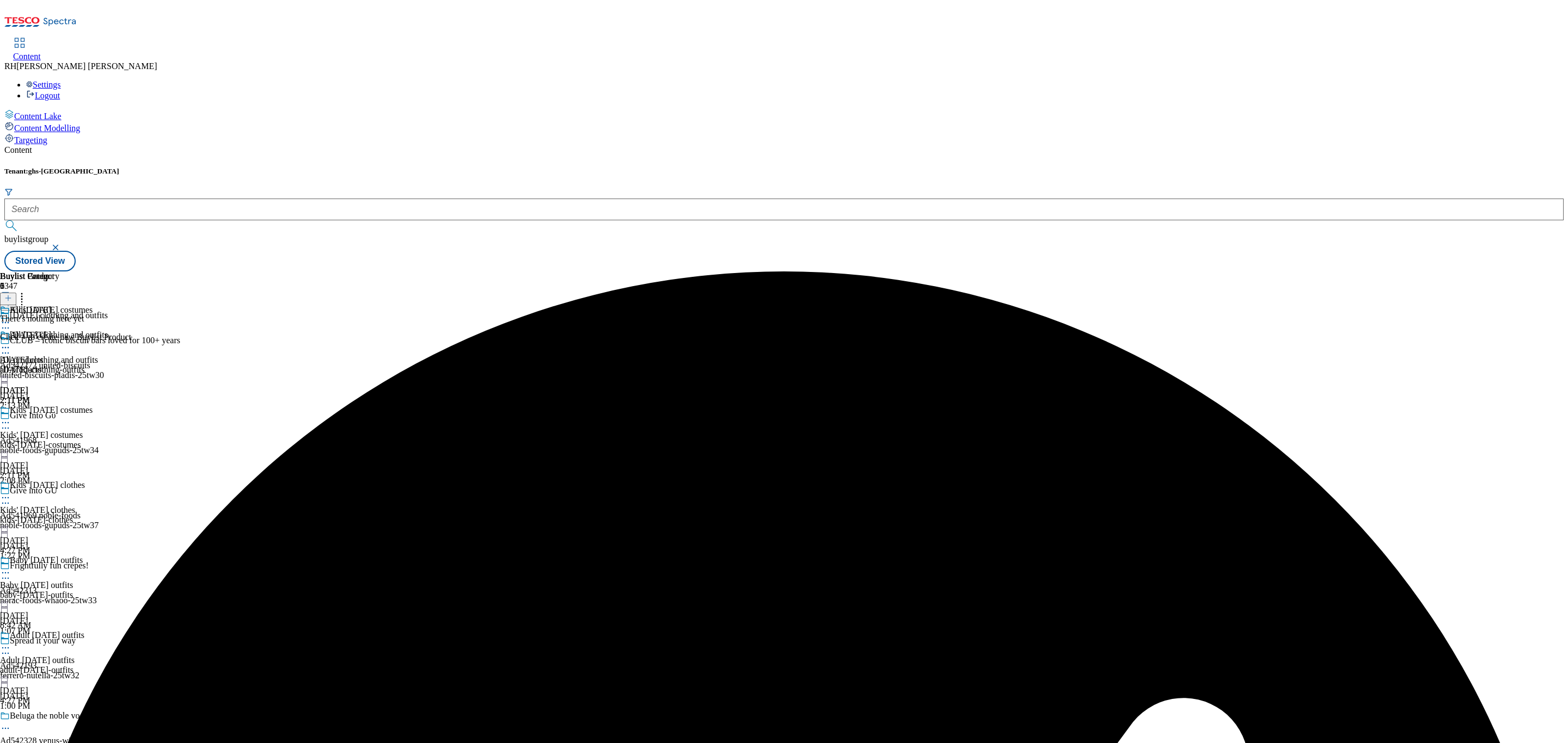
click at [12, 294] on icon at bounding box center [9, 298] width 8 height 8
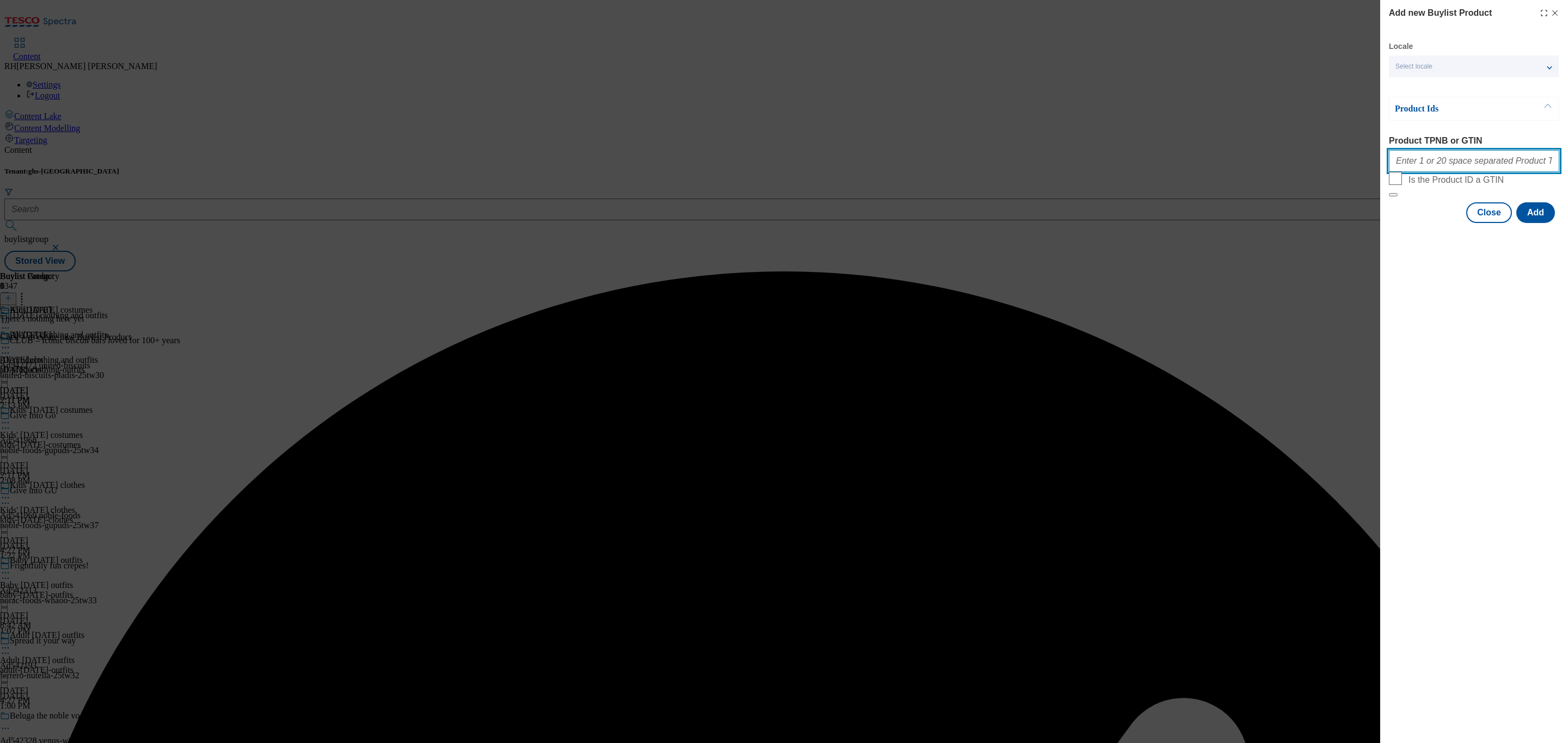
click at [1450, 165] on input "Product TPNB or GTIN" at bounding box center [1474, 161] width 170 height 22
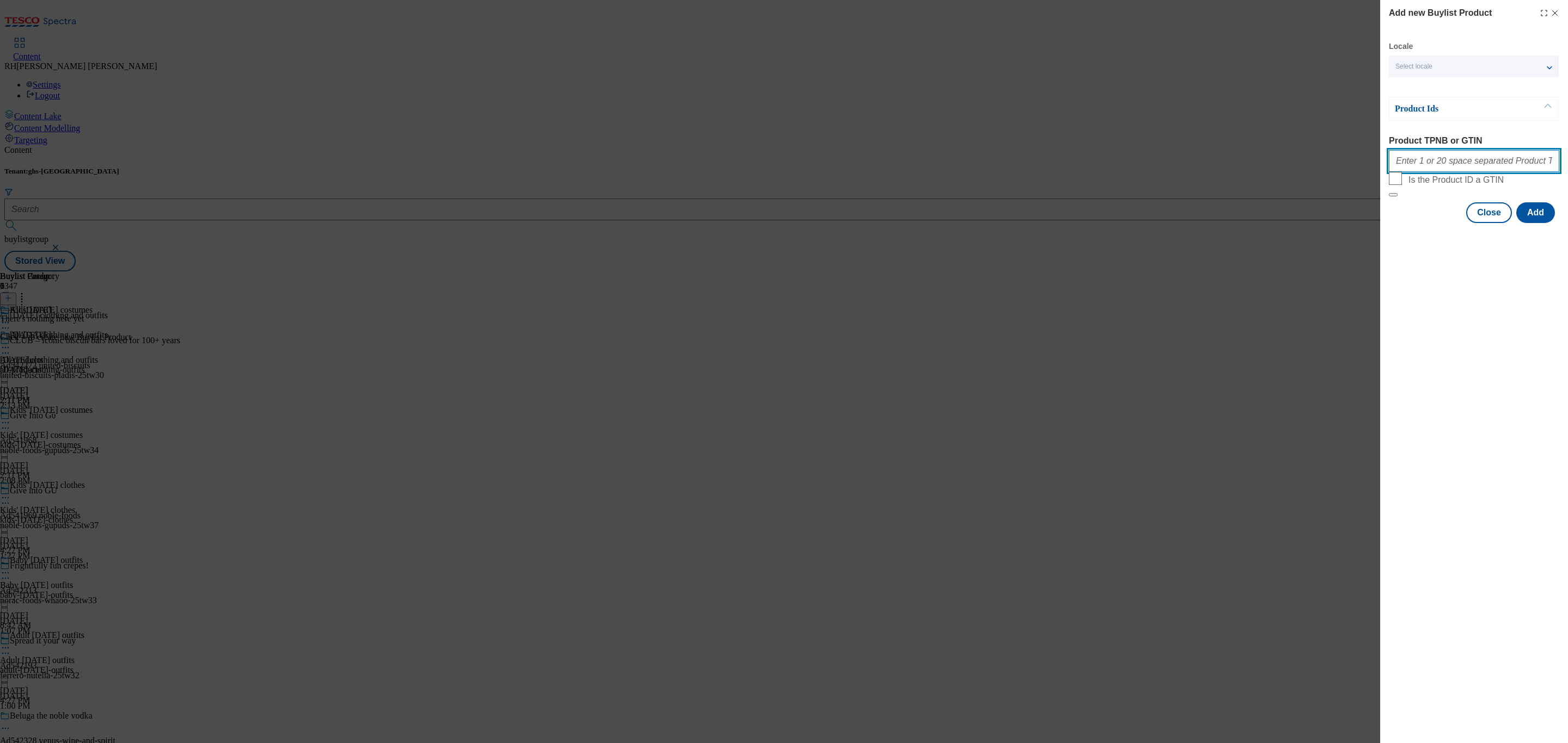
paste input "96586657 96988994 96782062 96587005 96586939 96586860 96586818 96586571 9658650…"
type input "96586657 96988994 96782062 96587005 96586939 96586860 96586818 96586571 9658650…"
click at [1534, 223] on button "Add" at bounding box center [1535, 213] width 39 height 21
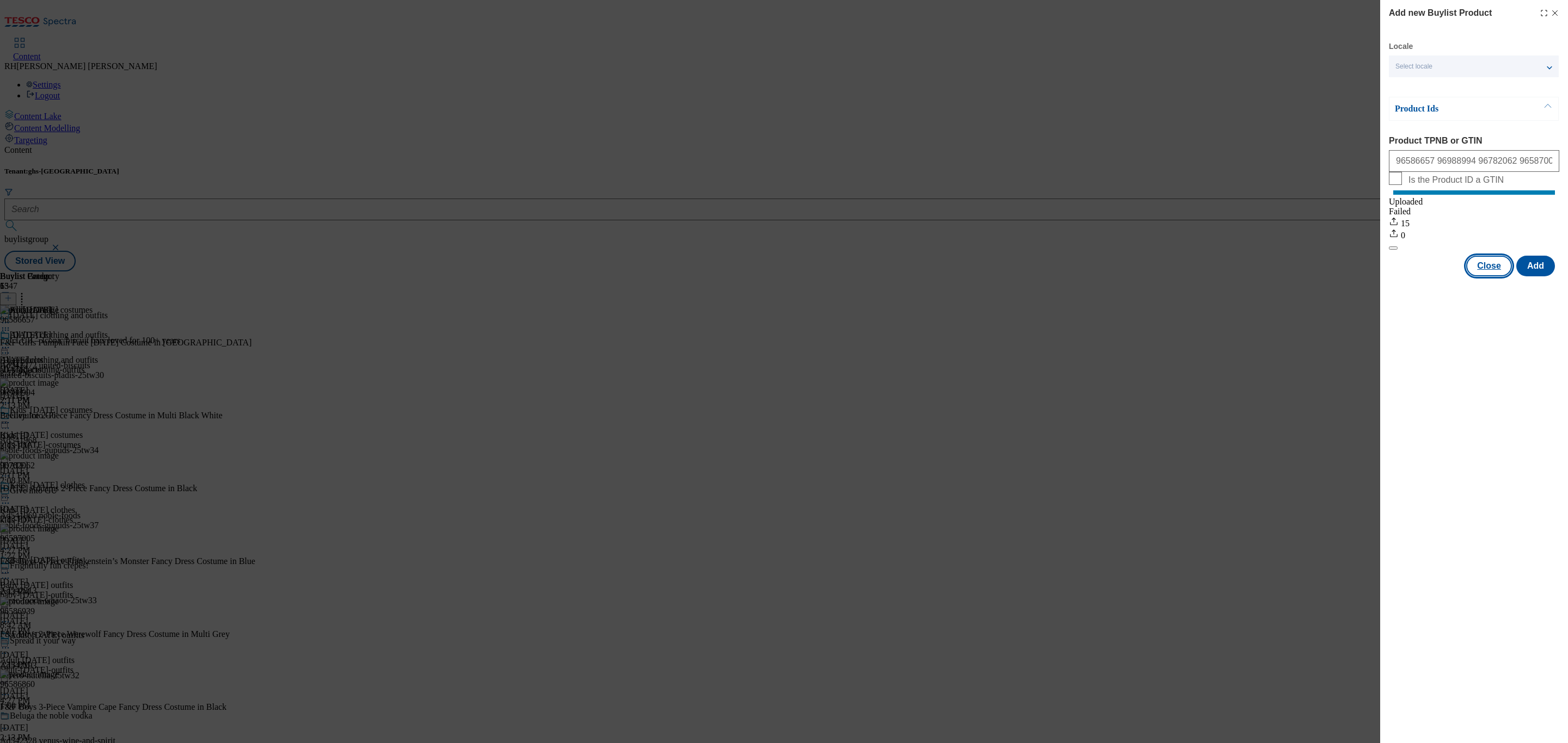
click at [1497, 276] on button "Close" at bounding box center [1488, 265] width 46 height 21
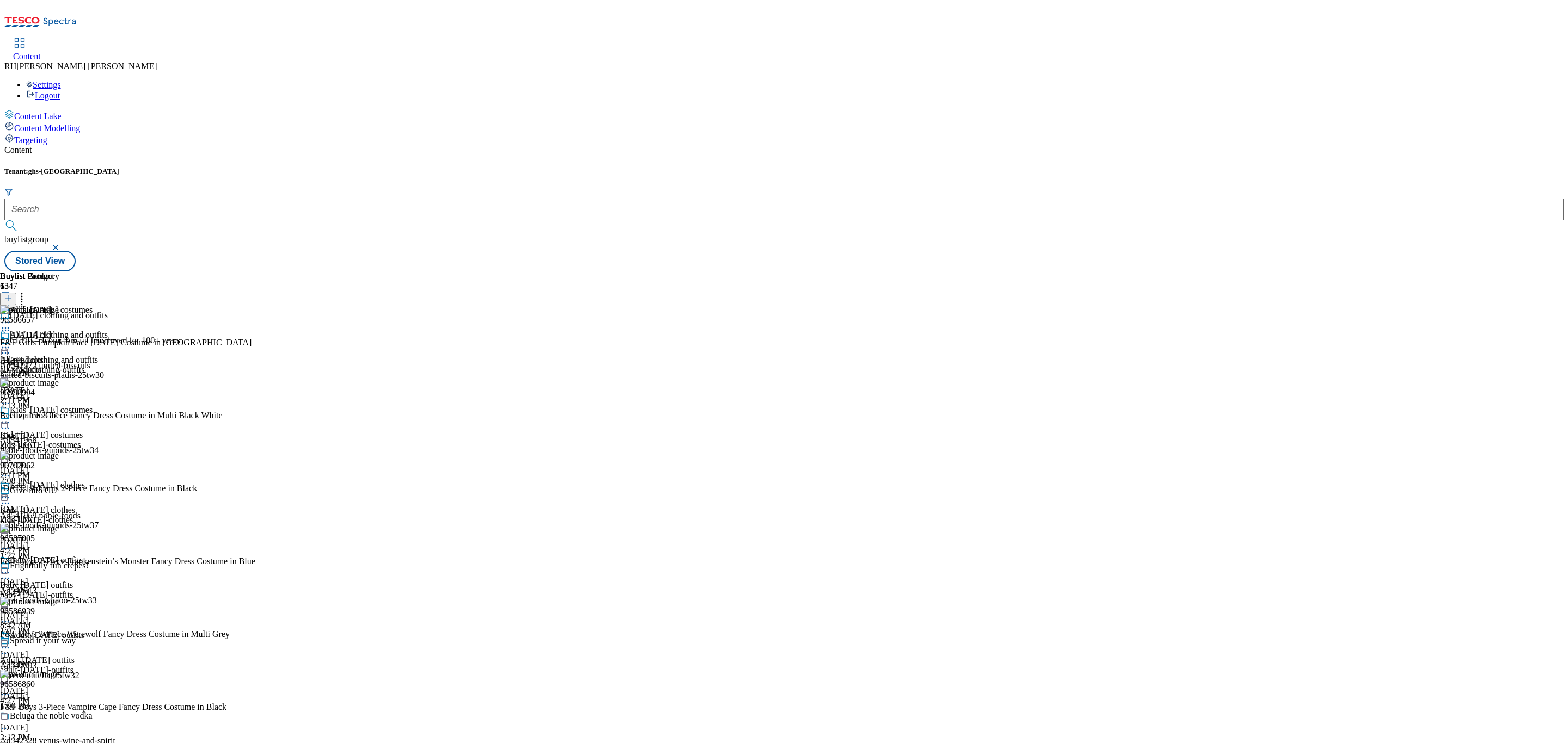
click at [11, 342] on icon at bounding box center [5, 348] width 11 height 11
click at [46, 367] on span "Edit" at bounding box center [40, 371] width 12 height 9
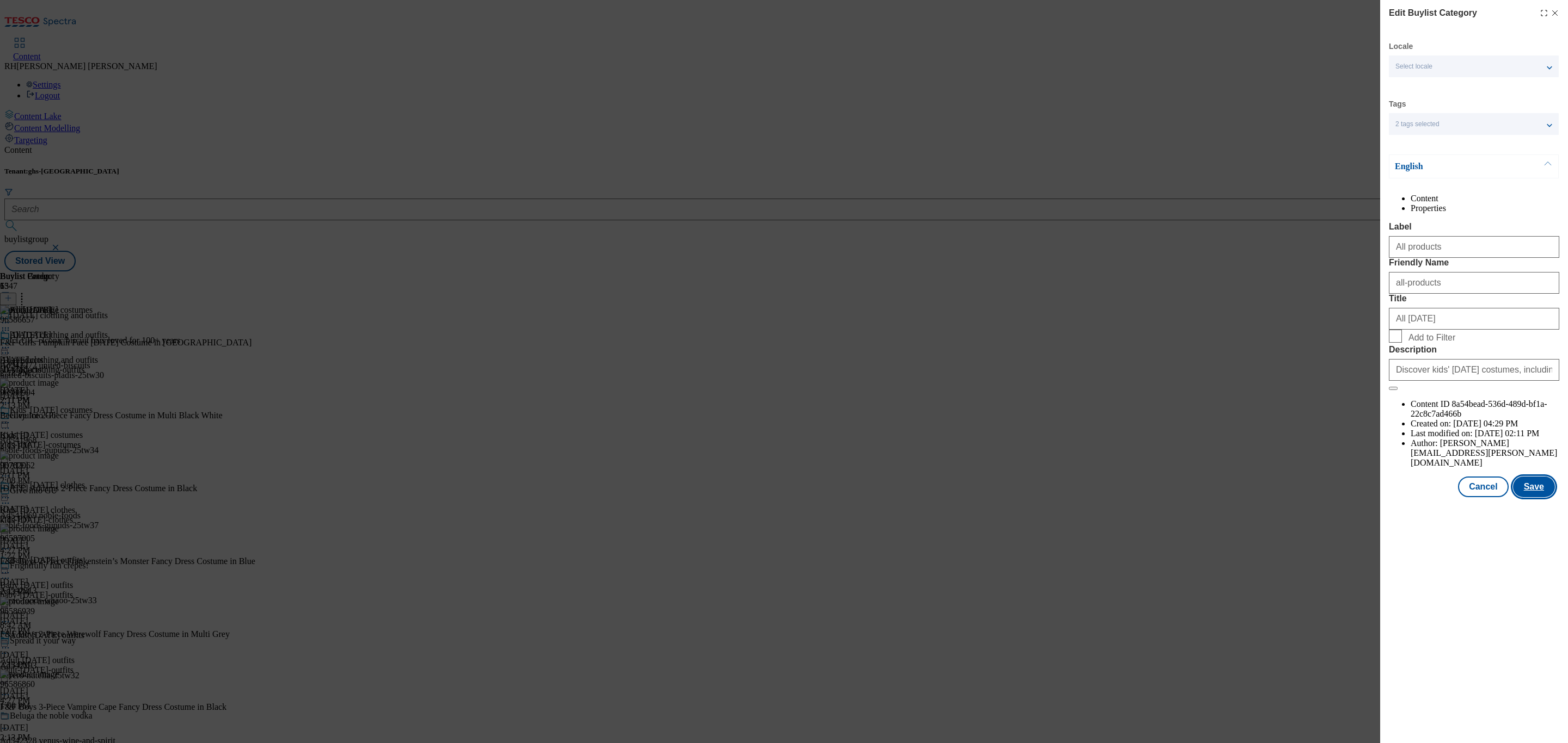
click at [1540, 498] on button "Save" at bounding box center [1534, 487] width 42 height 21
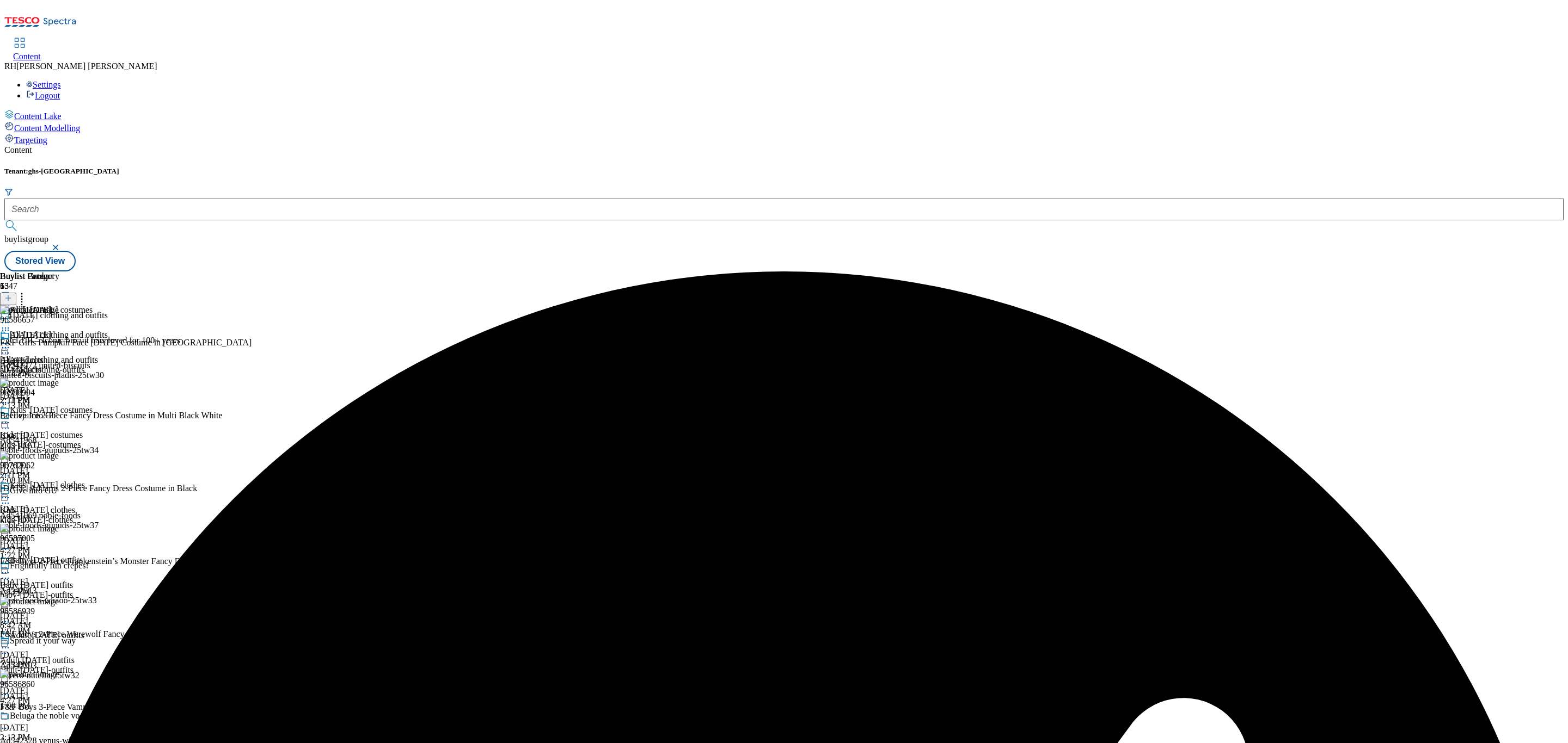
click at [11, 342] on icon at bounding box center [5, 348] width 11 height 11
click at [60, 417] on span "Preview" at bounding box center [46, 421] width 26 height 9
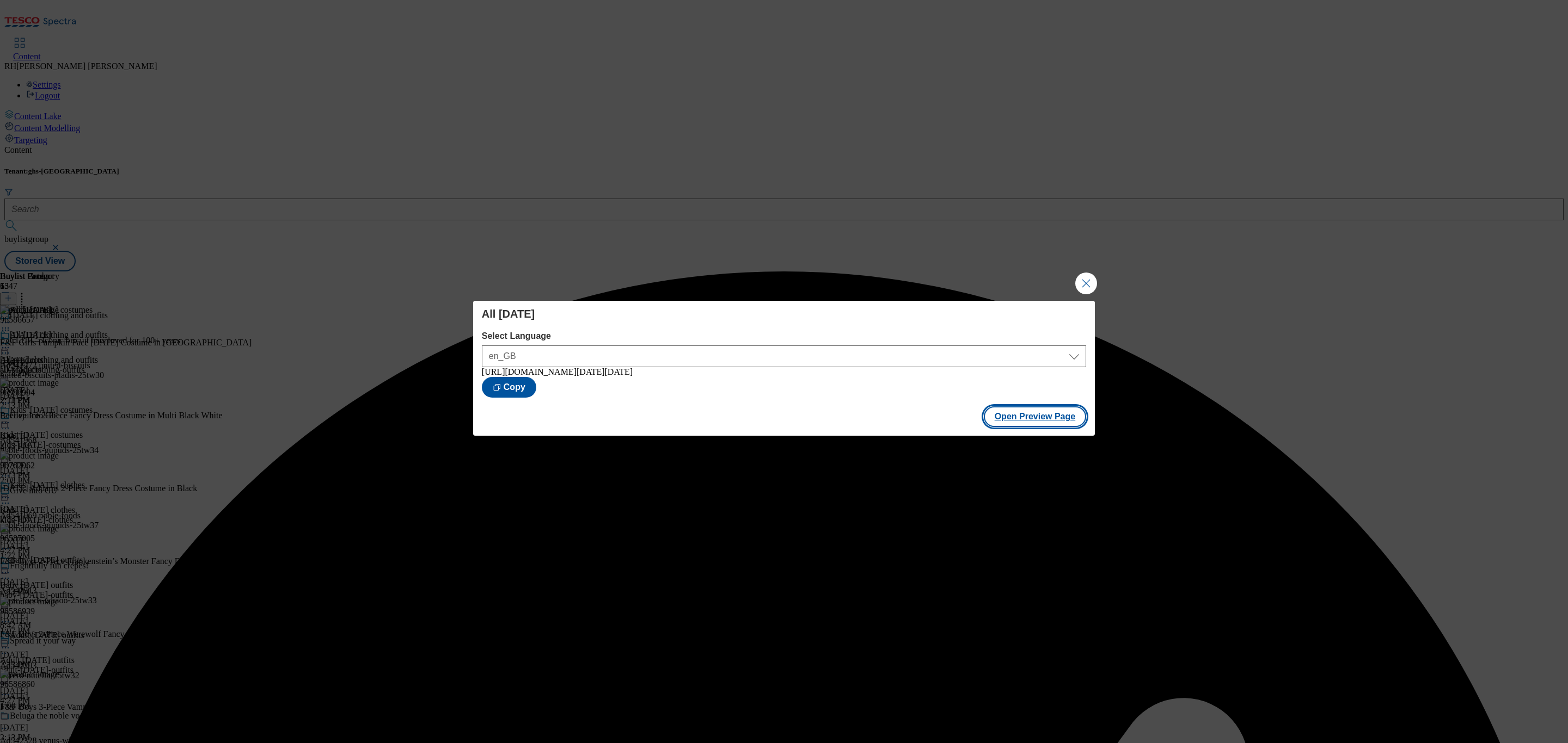
click at [1034, 423] on button "Open Preview Page" at bounding box center [1034, 416] width 103 height 21
click at [1088, 278] on button "Close Modal" at bounding box center [1086, 283] width 22 height 22
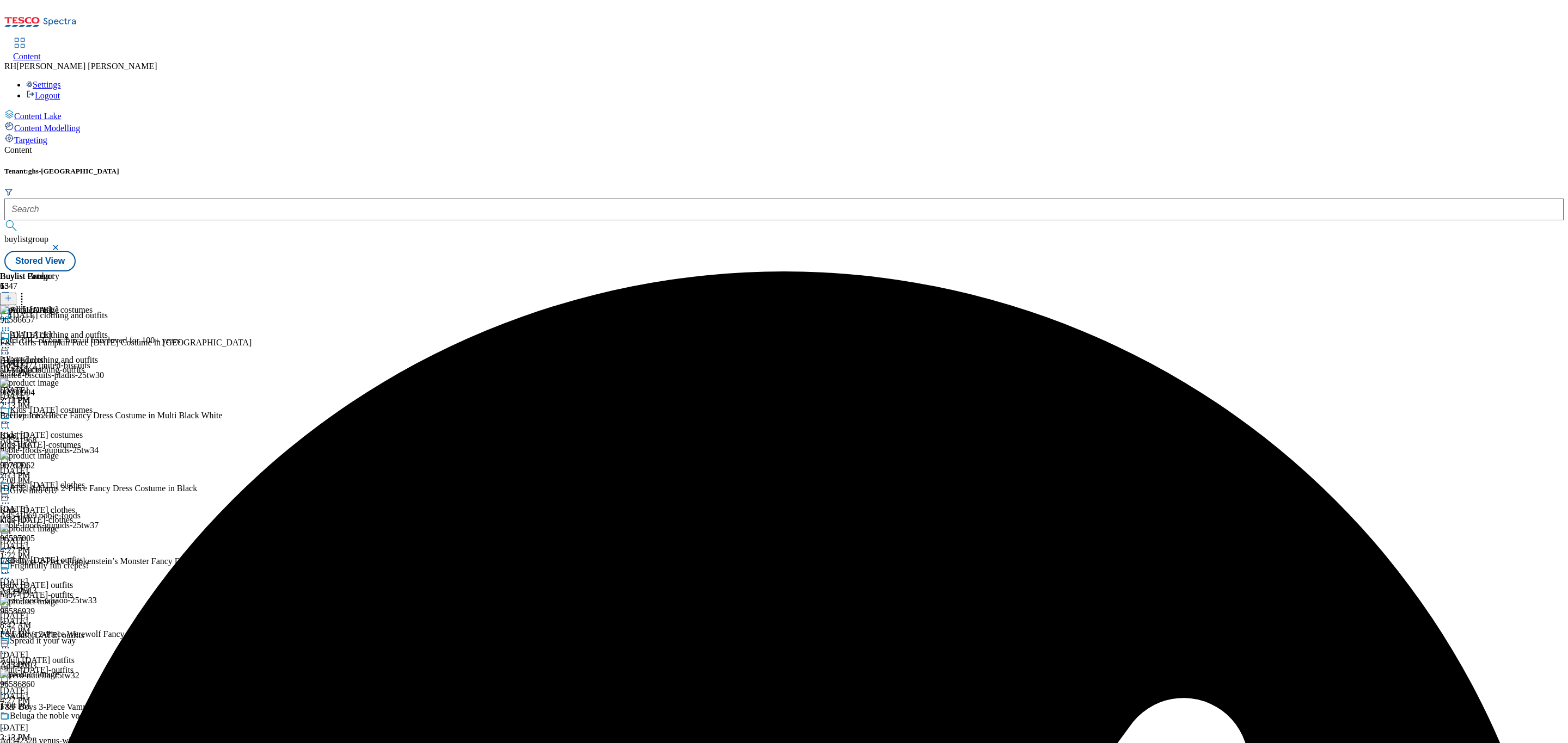
click at [4, 348] on circle at bounding box center [3, 348] width 2 height 2
click at [58, 454] on span "Publish" at bounding box center [46, 458] width 24 height 9
click at [108, 515] on div "kids-halloween-clothes" at bounding box center [53, 520] width 108 height 10
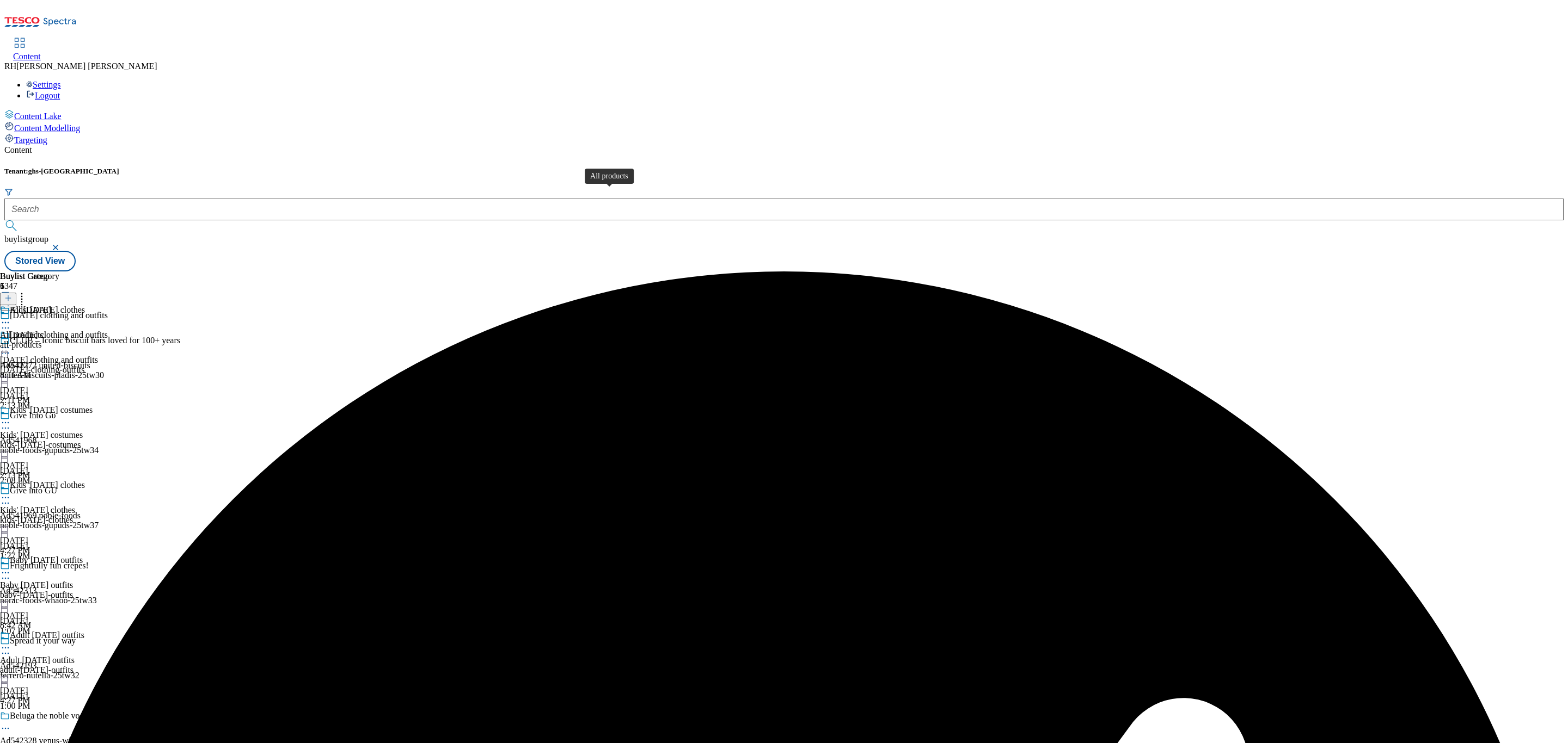
click at [43, 330] on div "All products" at bounding box center [22, 335] width 43 height 10
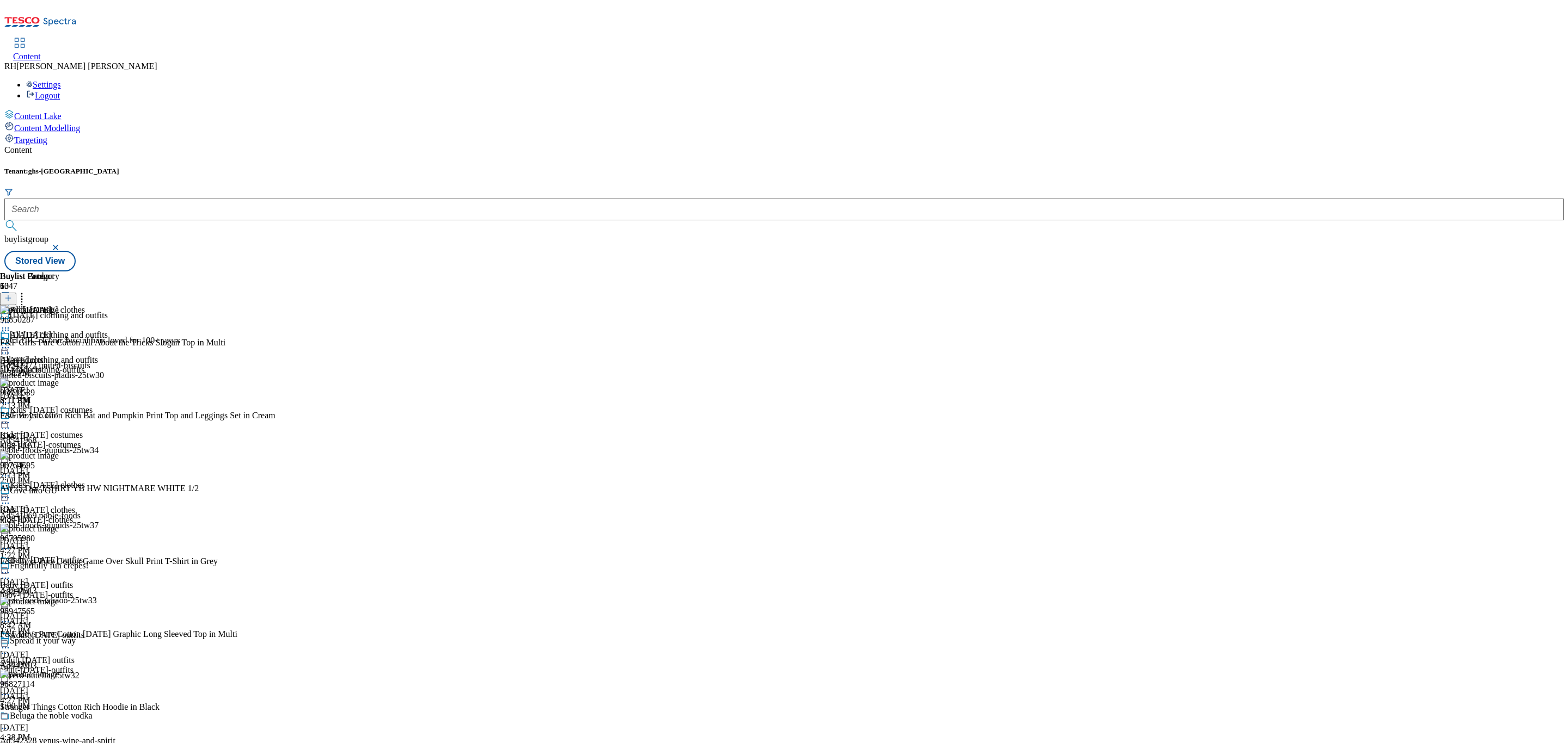
click at [60, 365] on div "all-products" at bounding box center [29, 370] width 60 height 10
click at [11, 342] on icon at bounding box center [5, 348] width 11 height 11
click at [69, 467] on span "Un-publish" at bounding box center [51, 471] width 35 height 9
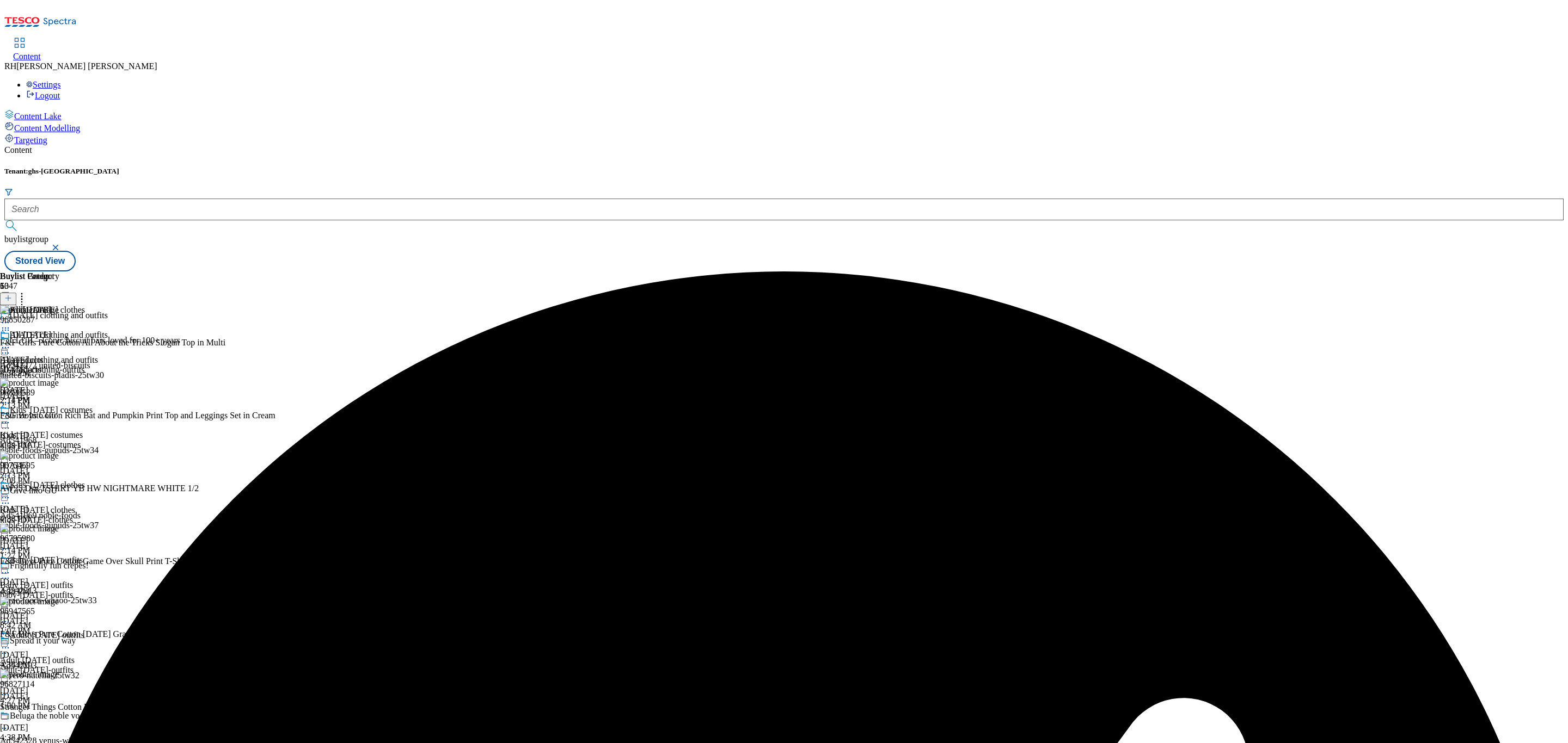
click at [11, 342] on icon at bounding box center [5, 348] width 11 height 11
click at [70, 430] on span "Un-preview" at bounding box center [52, 433] width 36 height 9
click at [27, 291] on icon at bounding box center [22, 296] width 11 height 11
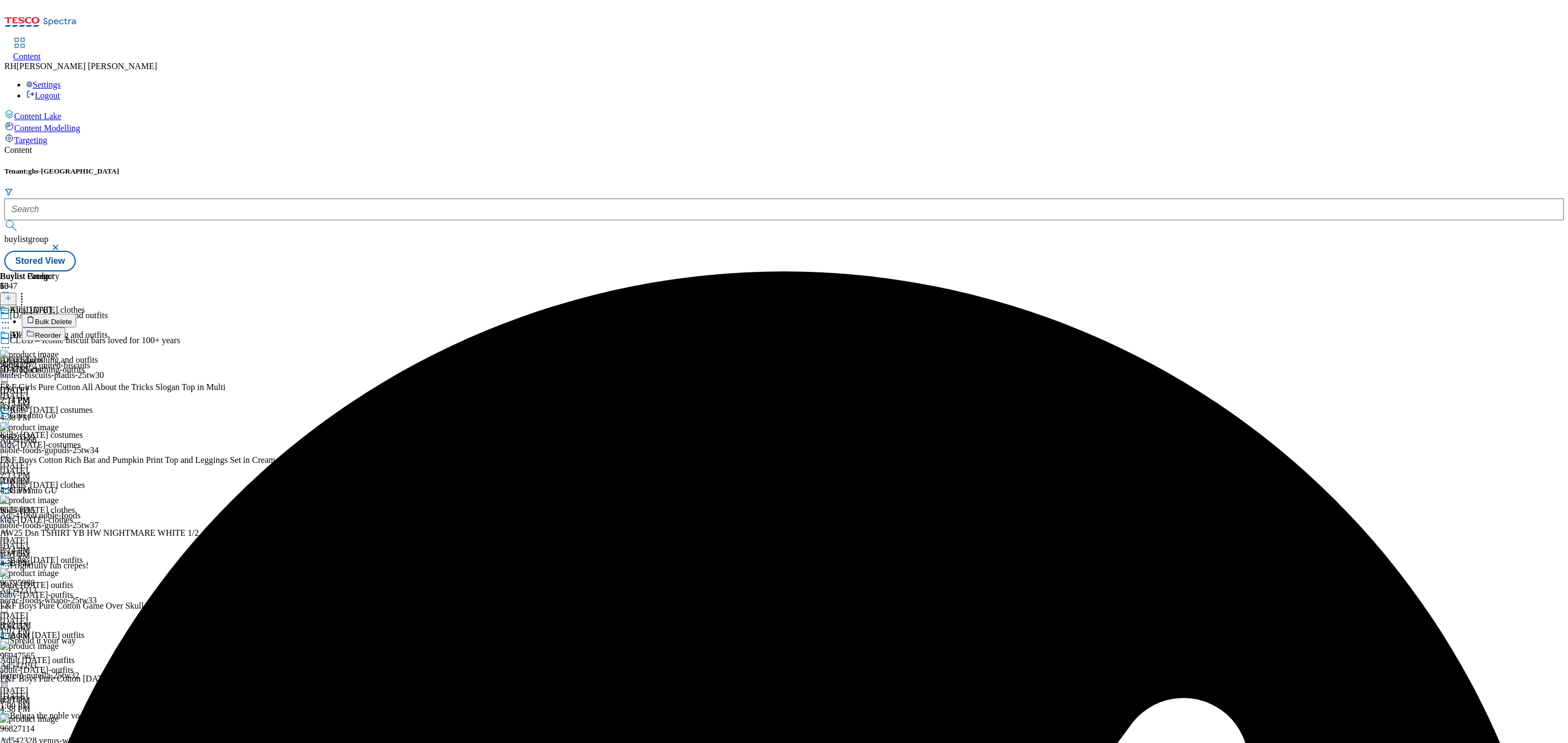
click at [72, 318] on span "Bulk Delete" at bounding box center [53, 322] width 37 height 9
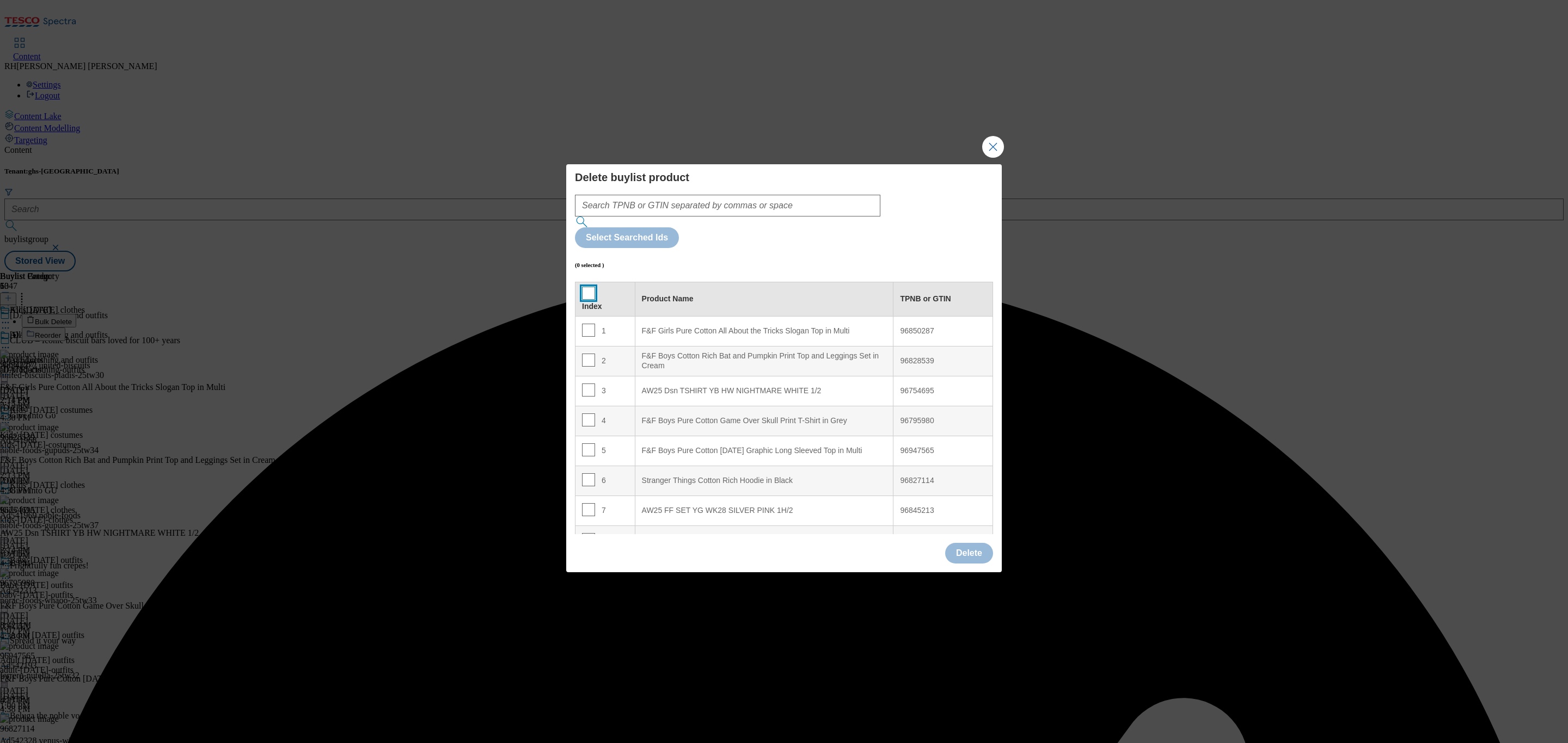
click at [582, 287] on input "Modal" at bounding box center [588, 293] width 13 height 13
checkbox input "true"
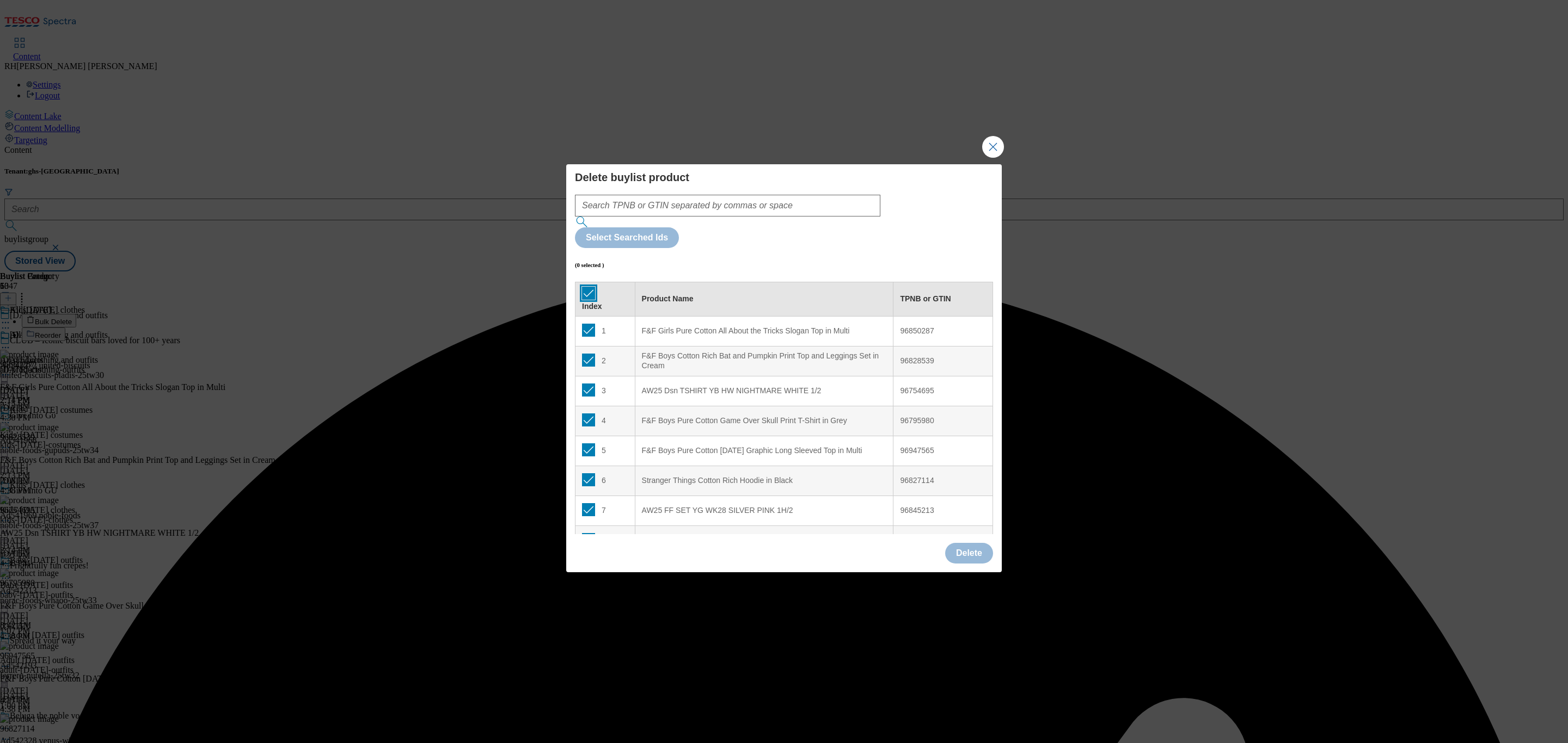
checkbox input "true"
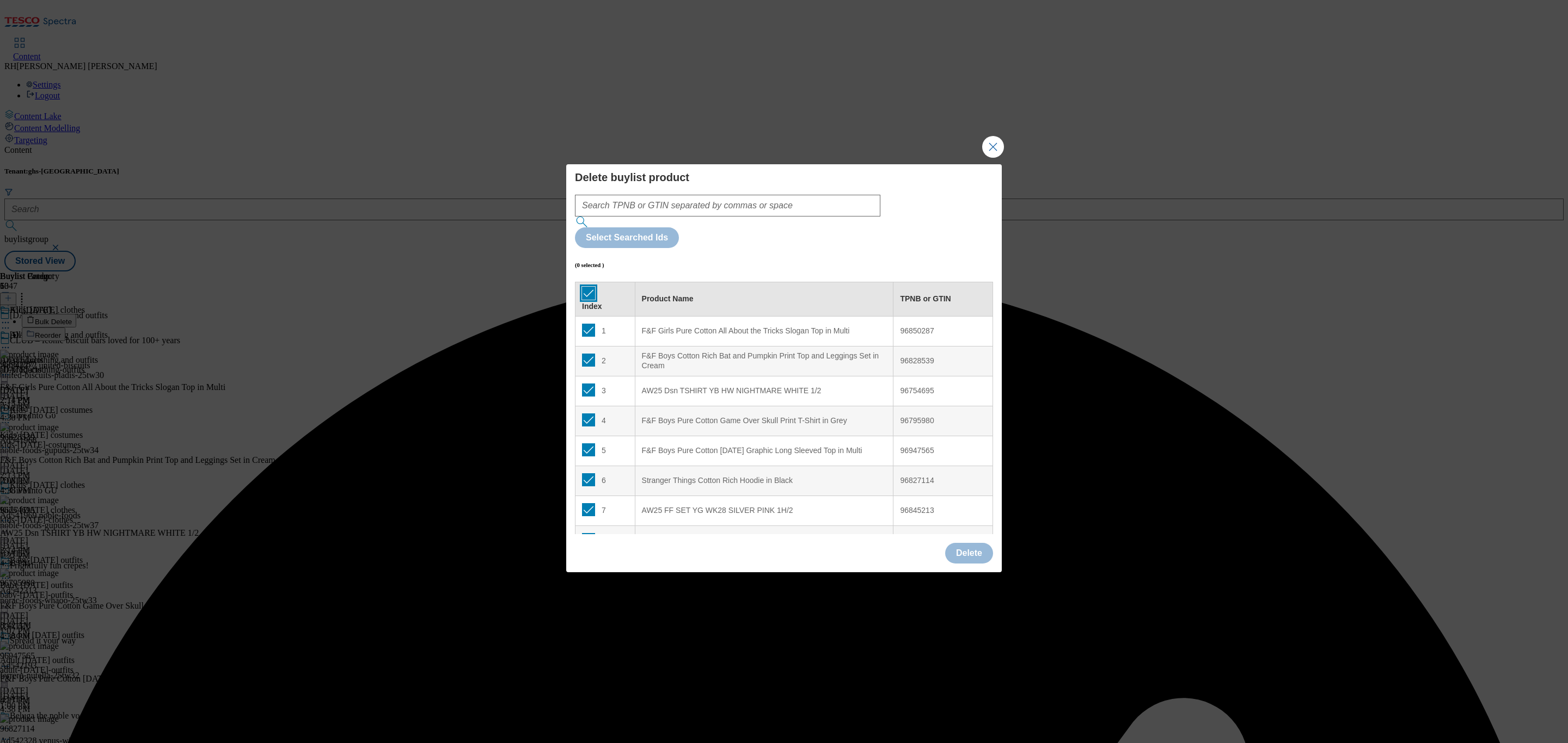
checkbox input "true"
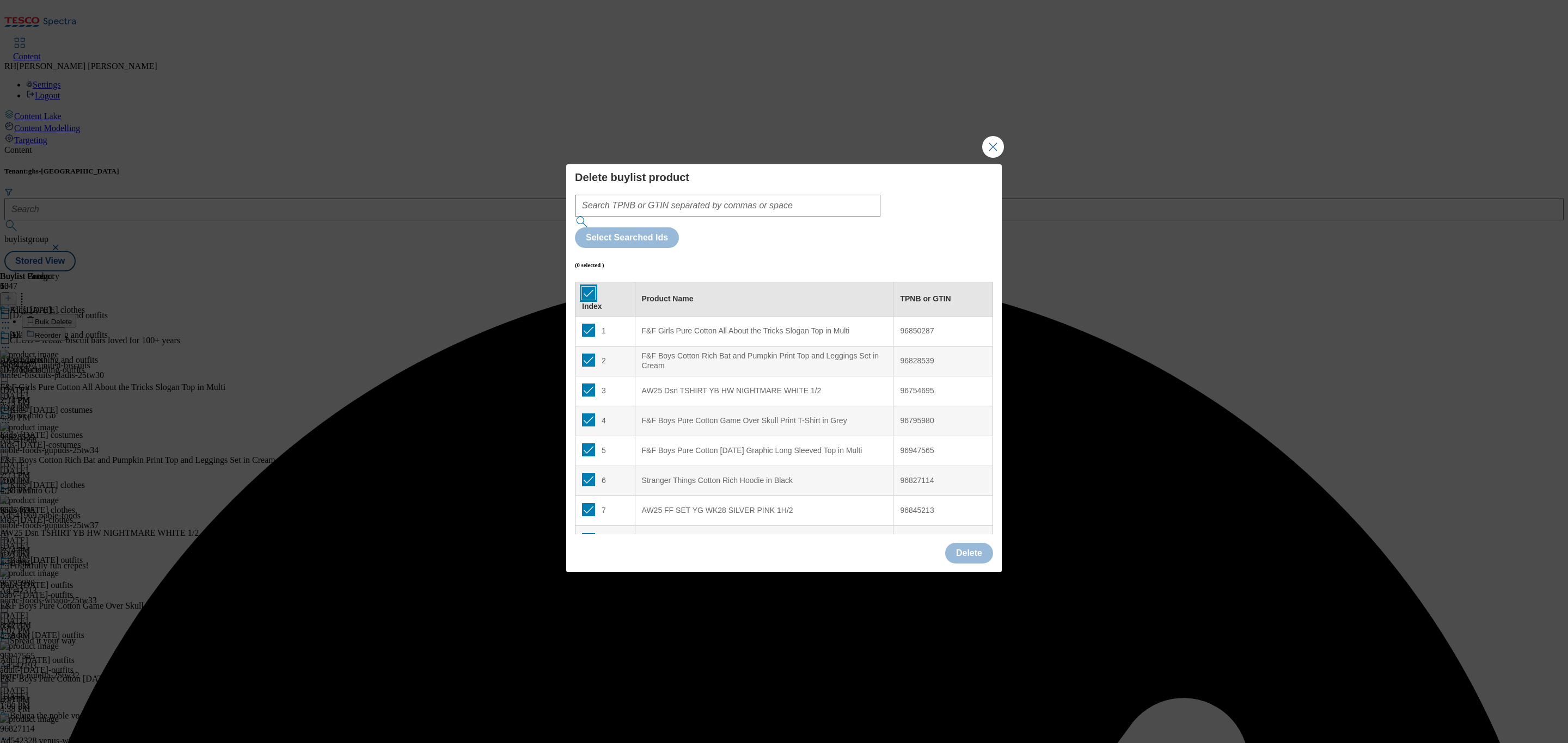
checkbox input "true"
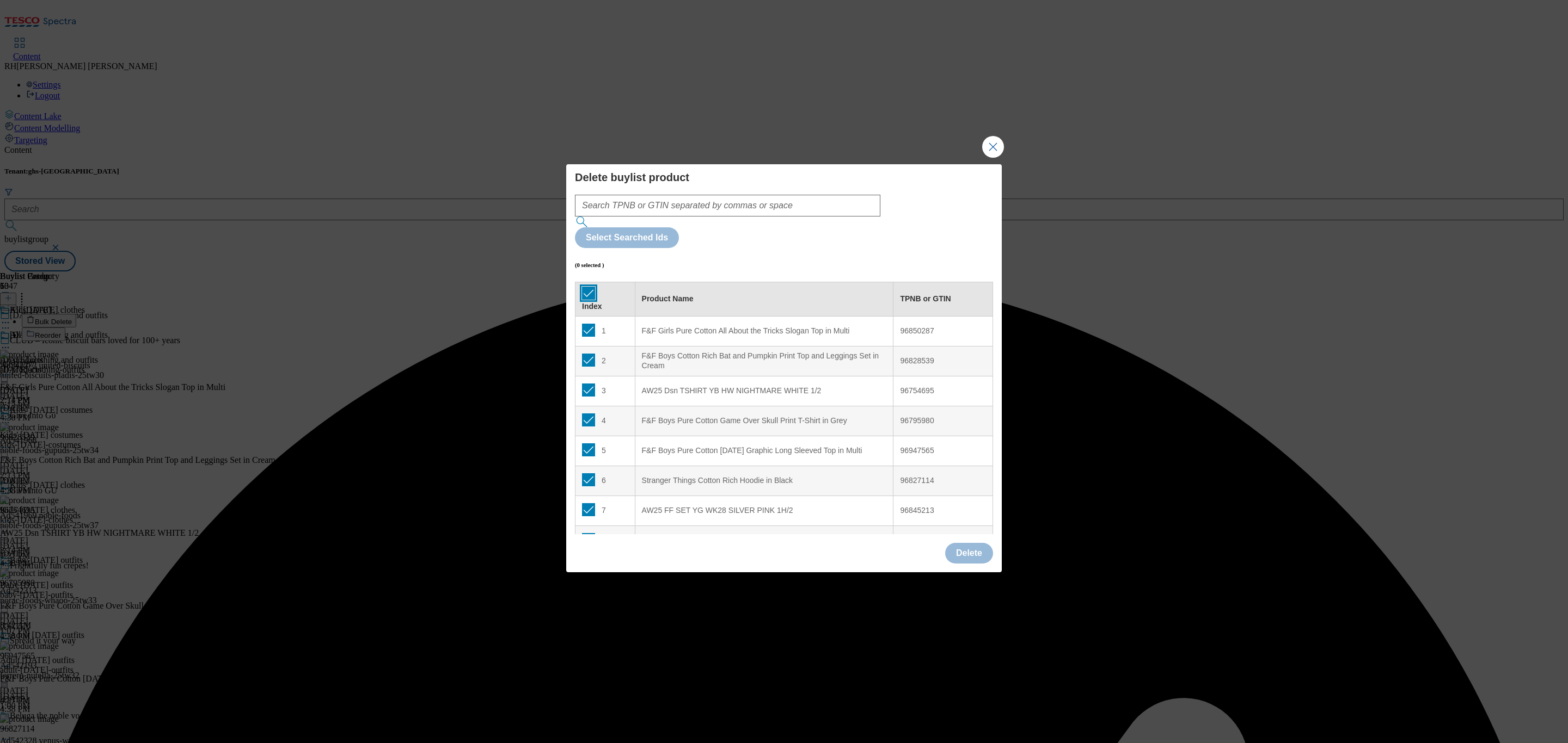
checkbox input "true"
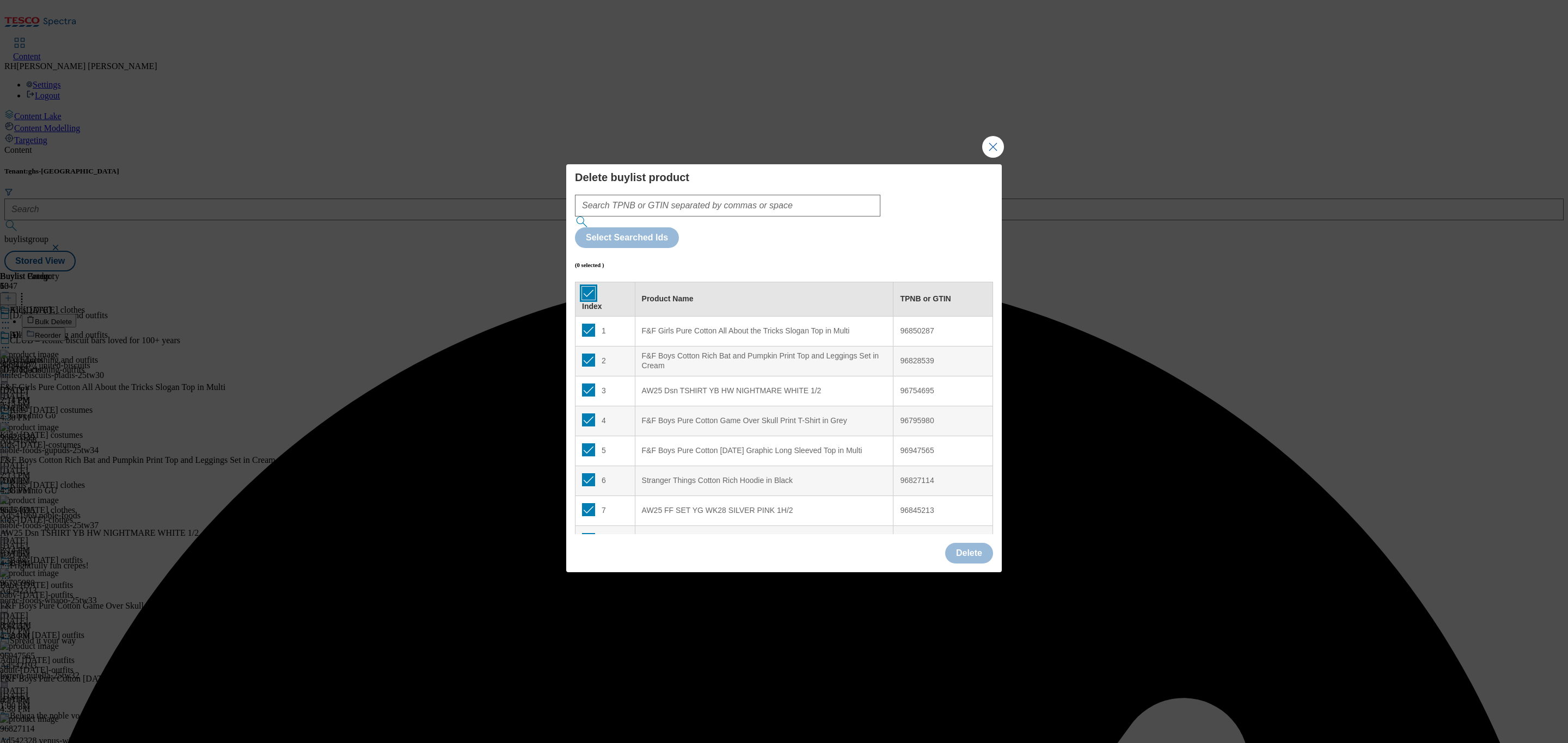
checkbox input "true"
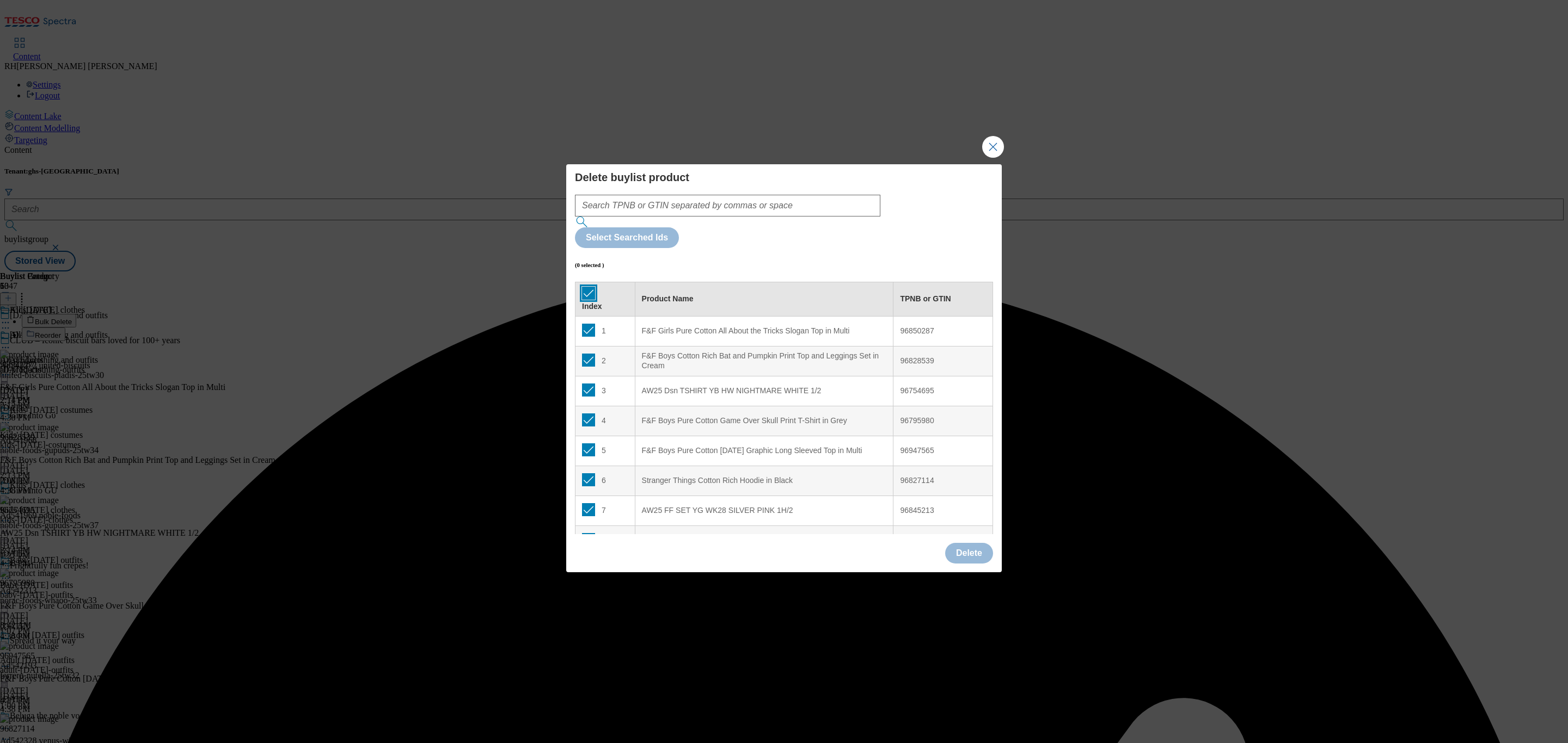
checkbox input "true"
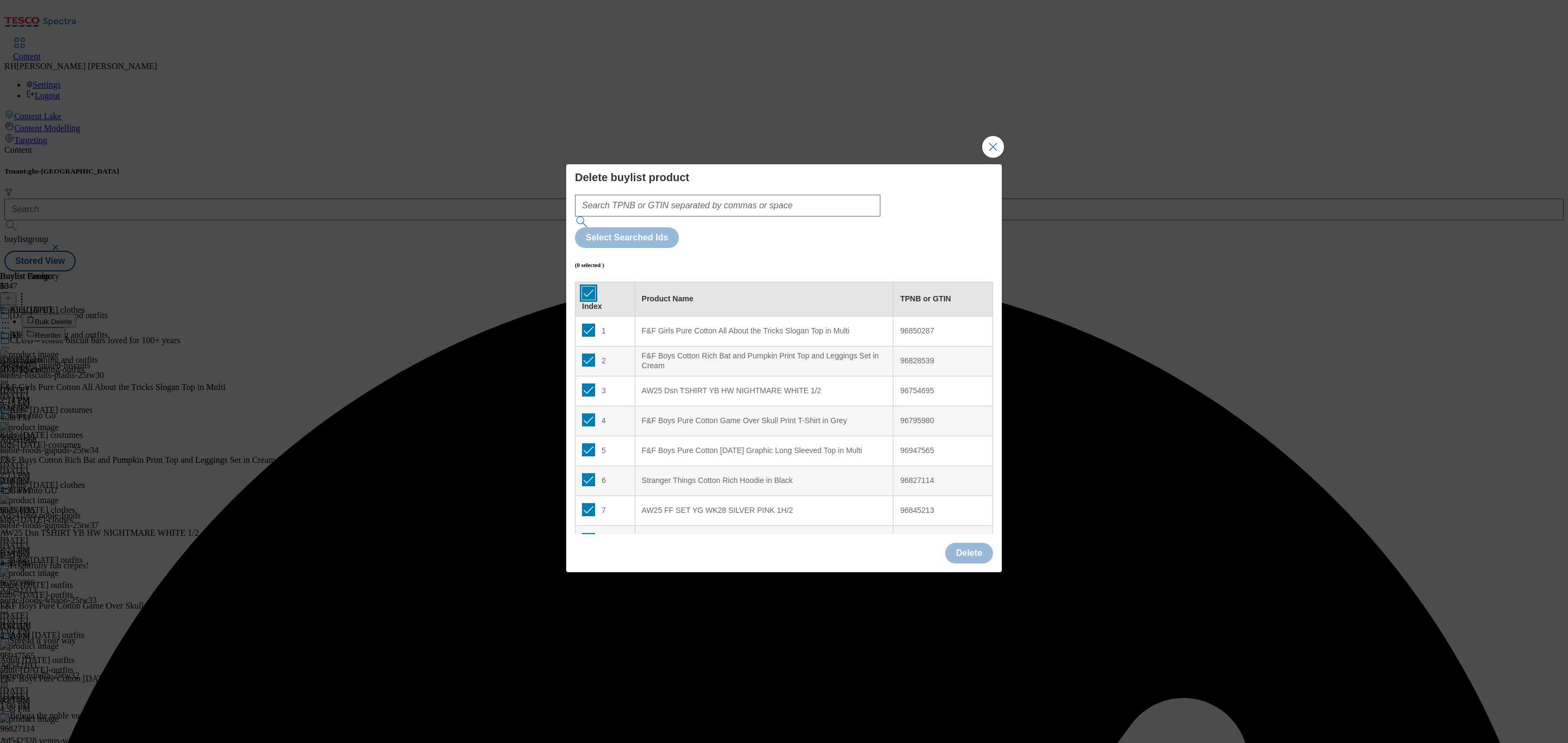
checkbox input "true"
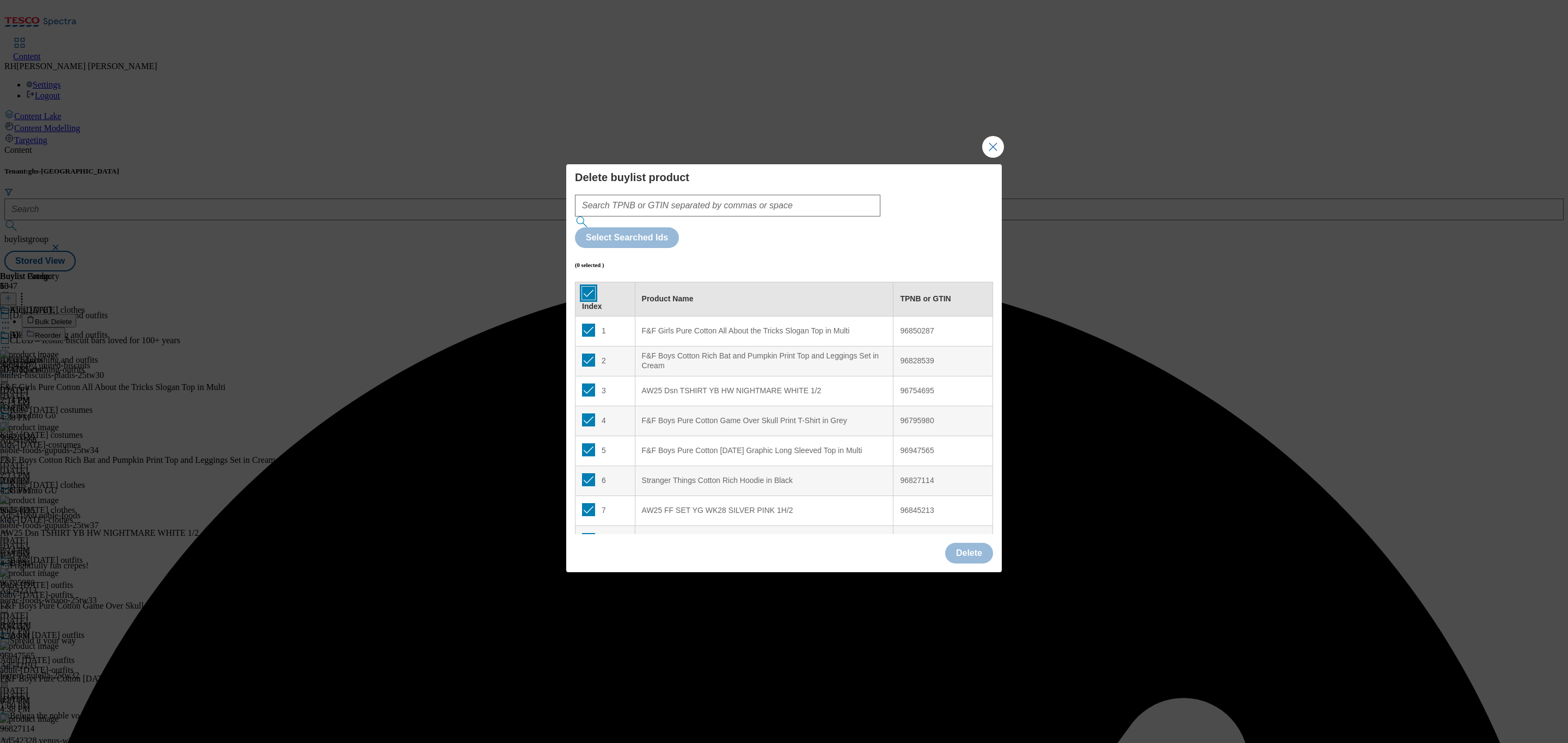
checkbox input "true"
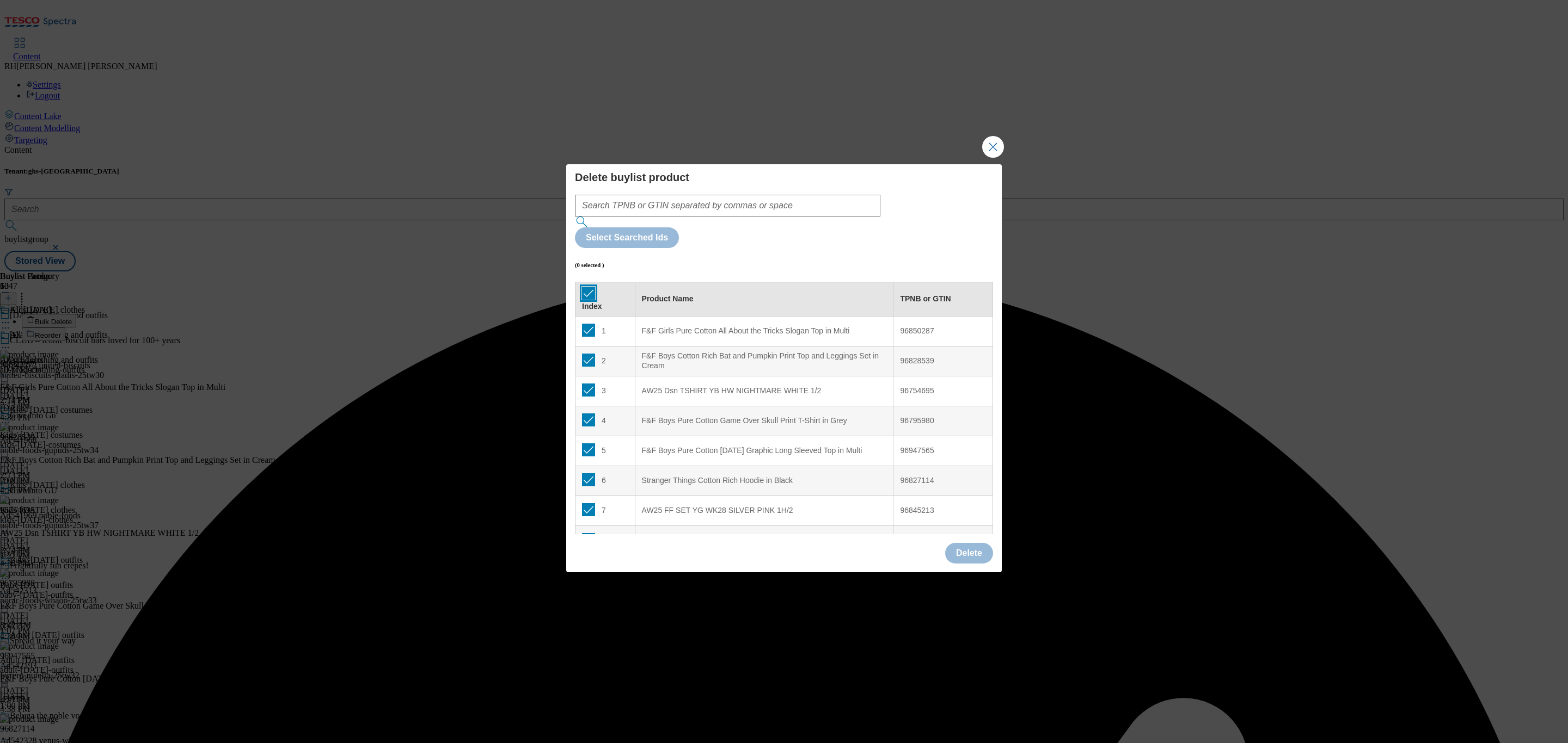
checkbox input "true"
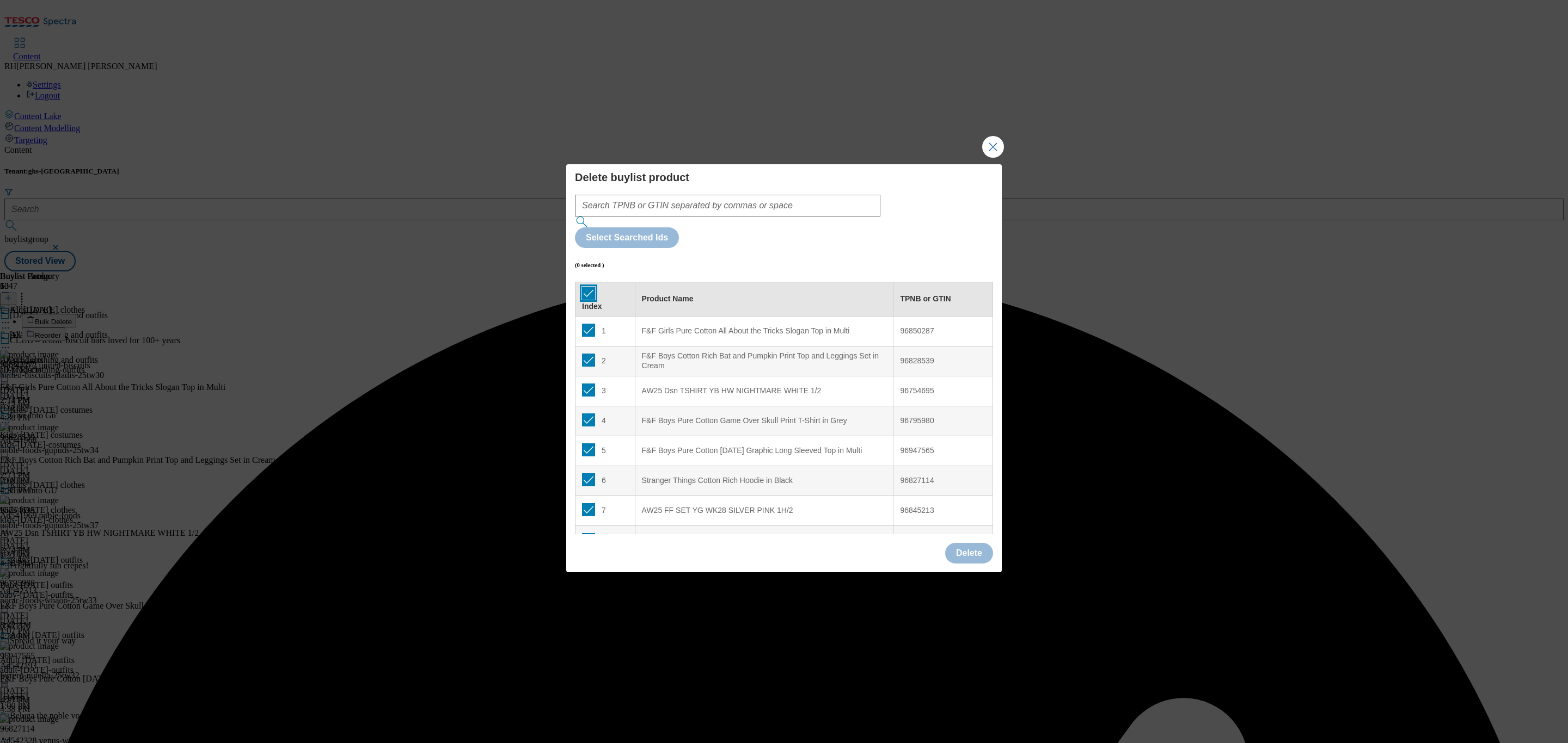
checkbox input "true"
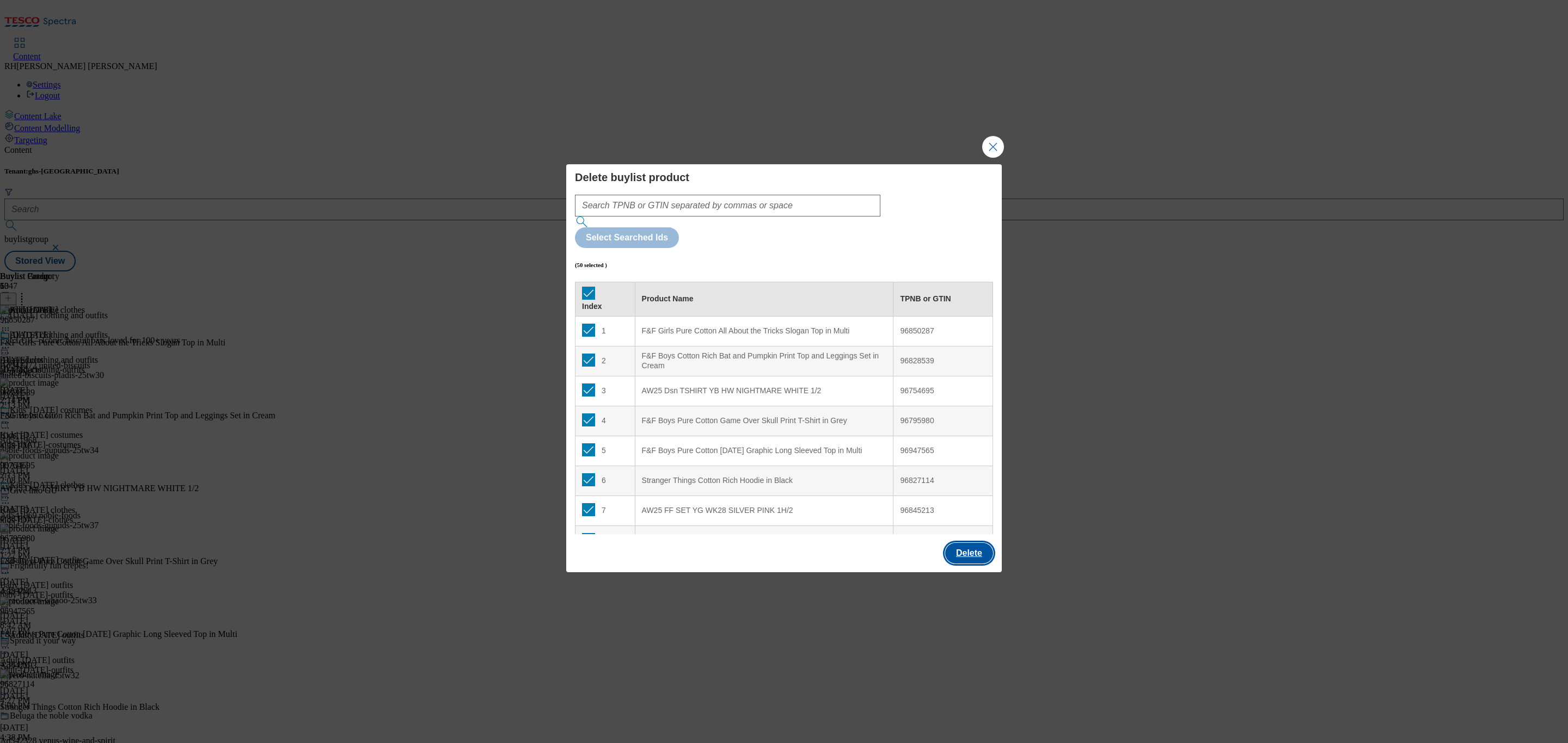
click at [982, 543] on button "Delete" at bounding box center [969, 553] width 48 height 21
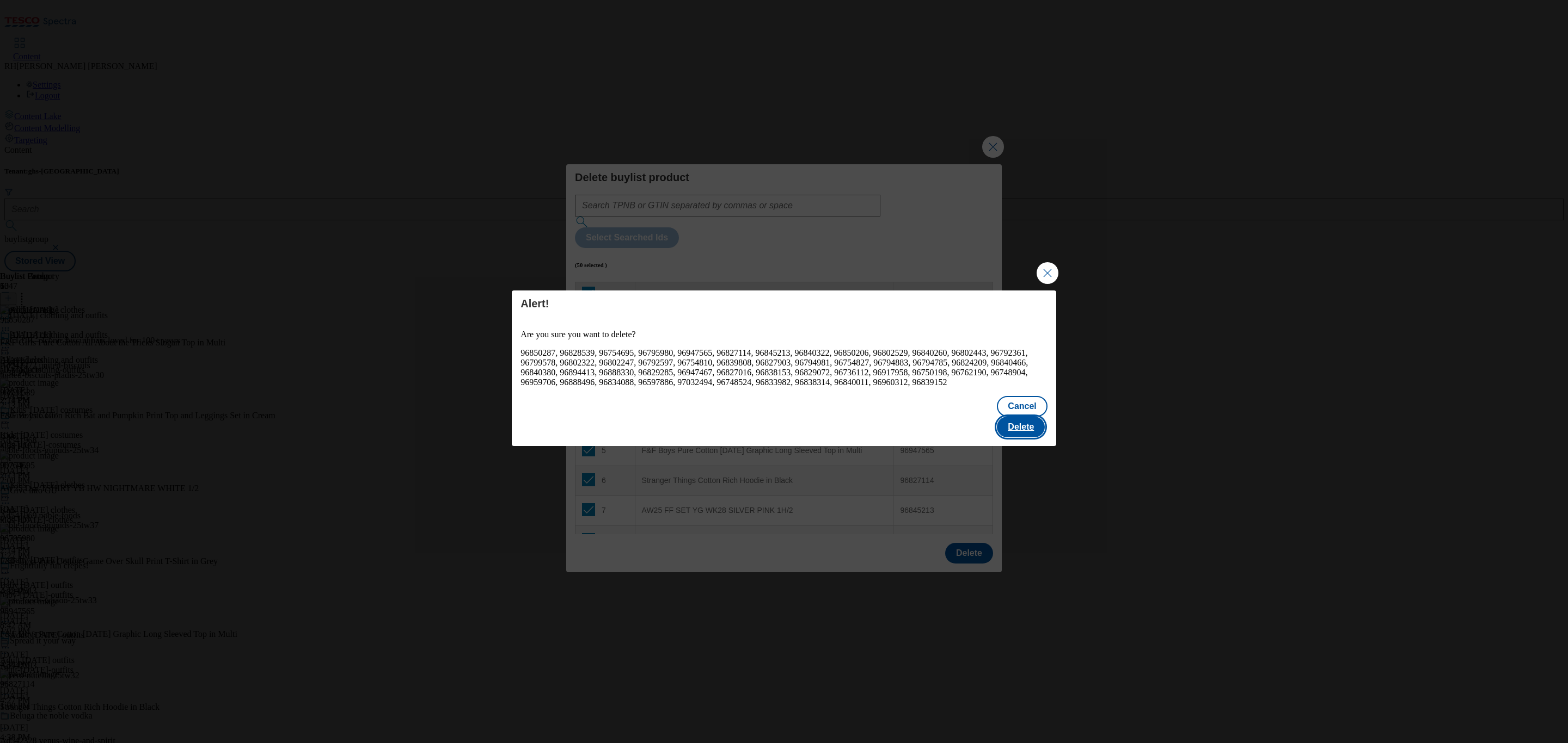
click at [1017, 423] on button "Delete" at bounding box center [1021, 427] width 48 height 21
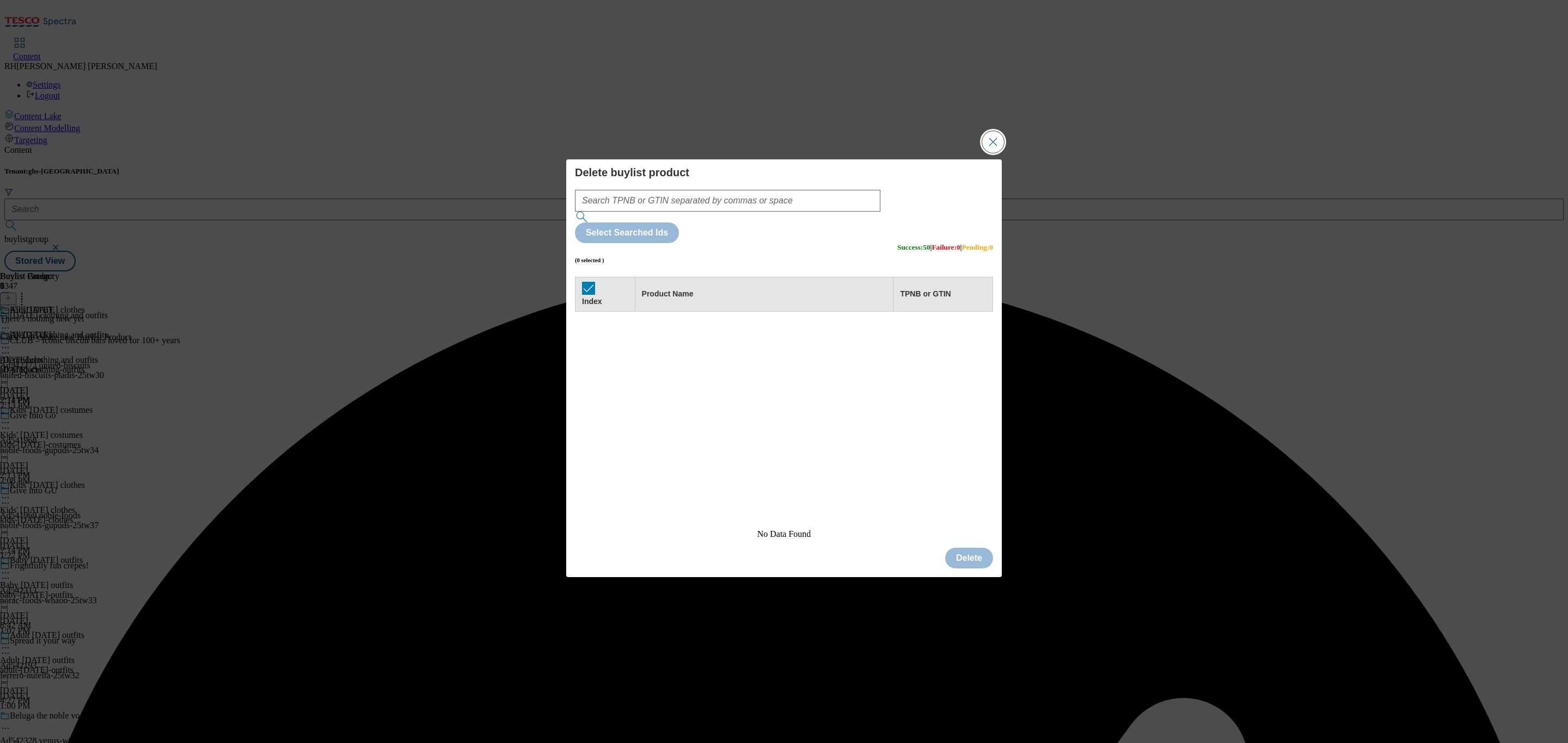
click at [1004, 153] on button "Close Modal" at bounding box center [993, 142] width 22 height 22
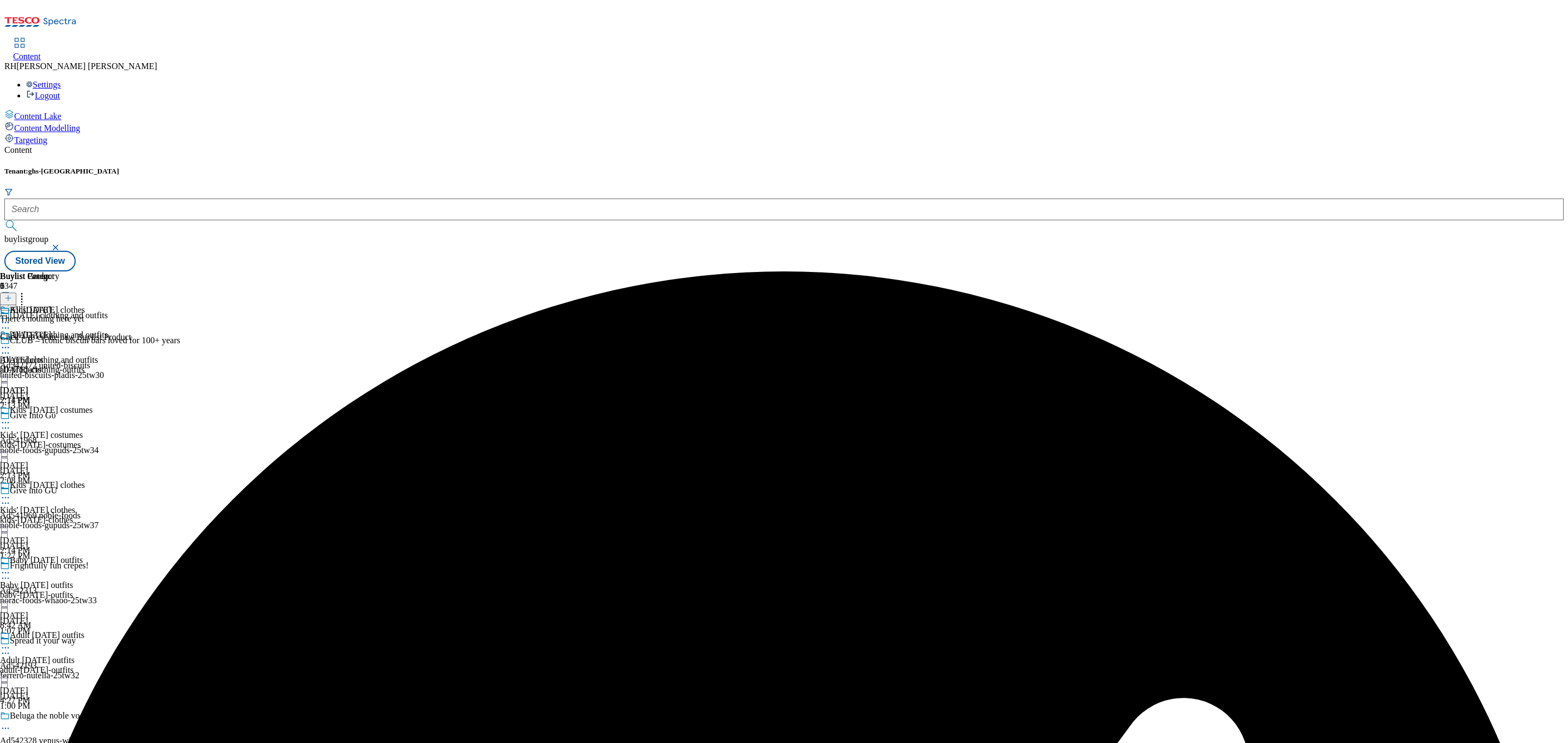
click at [12, 294] on icon at bounding box center [9, 298] width 8 height 8
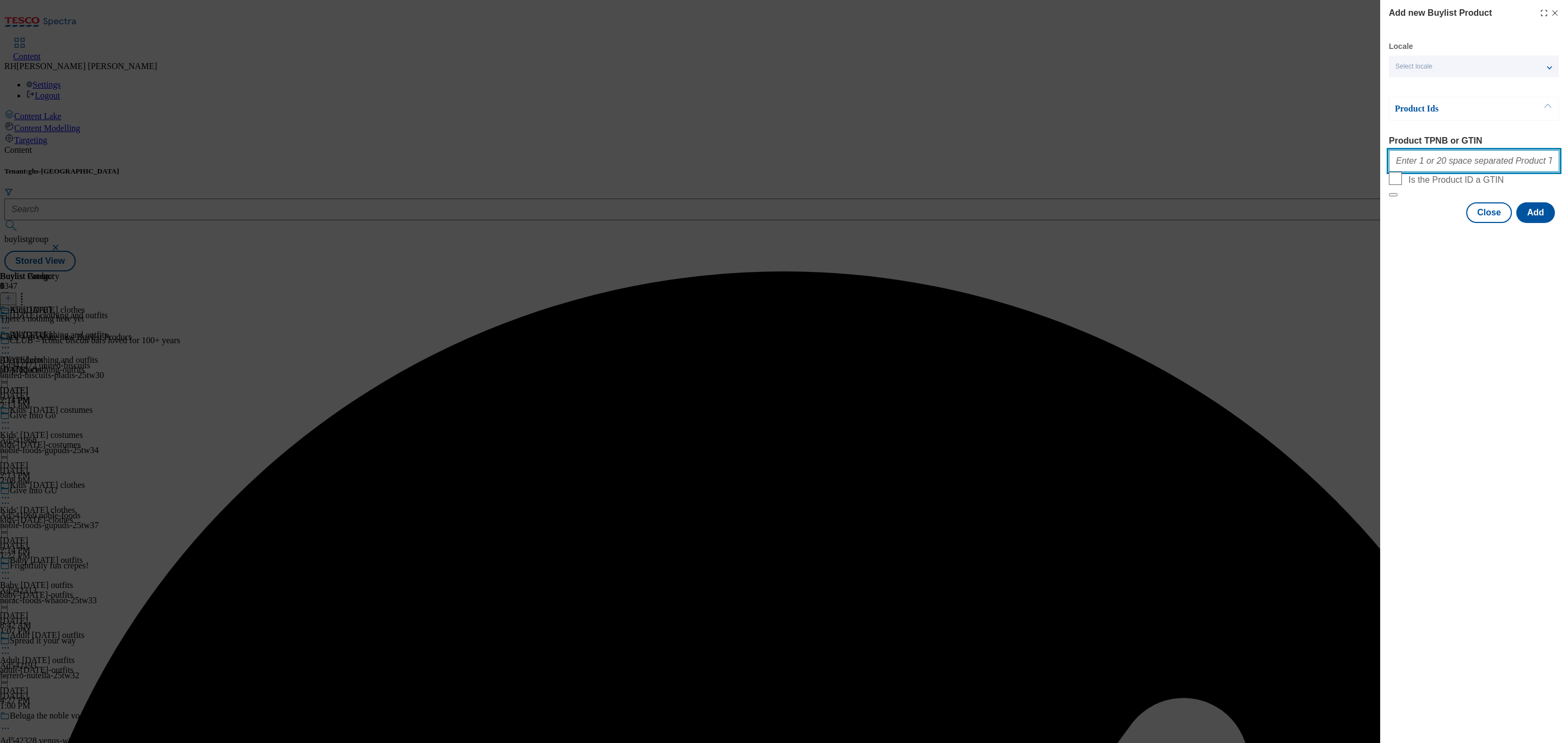
click at [1455, 171] on input "Product TPNB or GTIN" at bounding box center [1474, 161] width 170 height 22
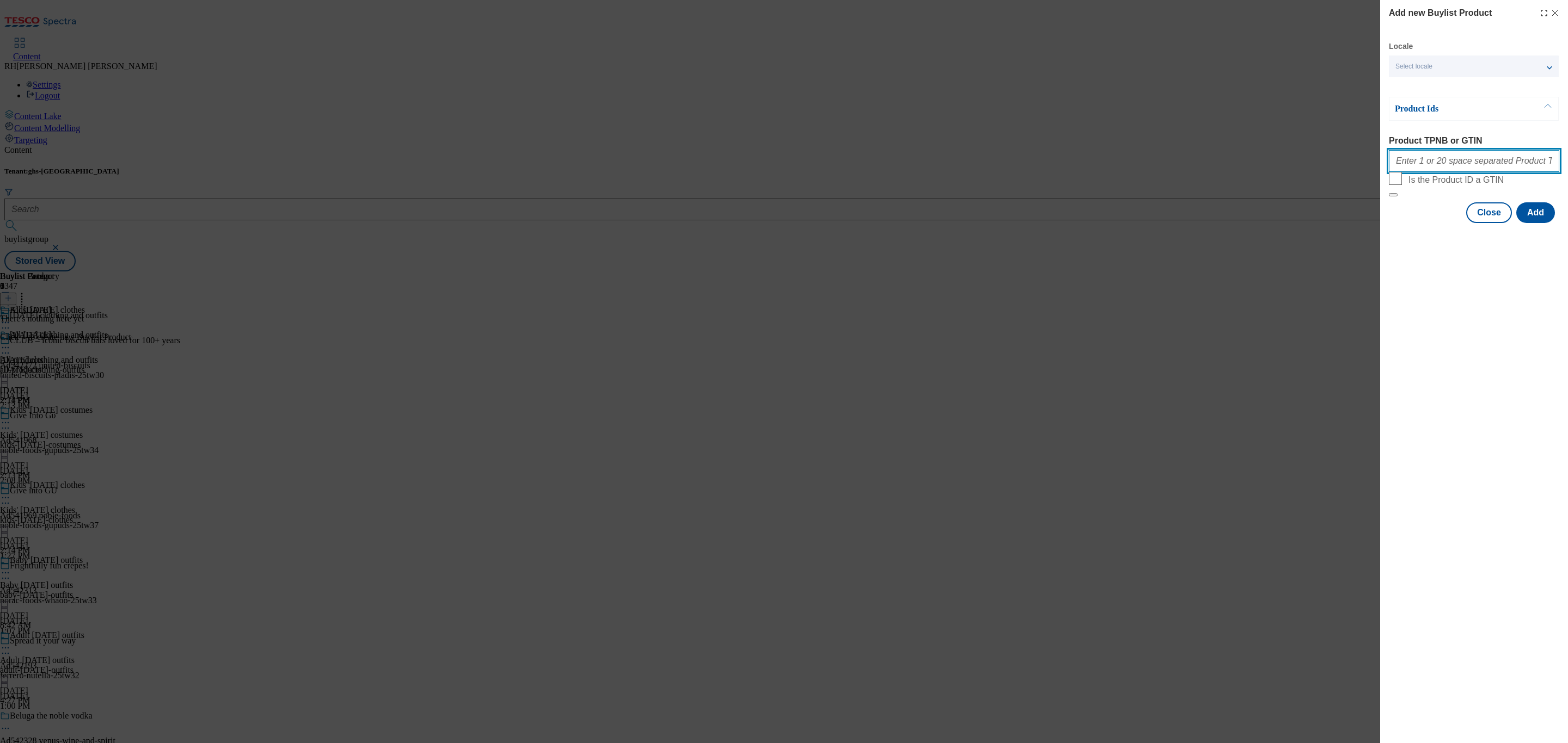
paste input "96850287 96828539 96754695 96795980 96947594 96827114 96845213 96840322 9685020…"
type input "96850287 96828539 96754695 96795980 96947594 96827114 96845213 96840322 9685020…"
click at [1530, 223] on button "Add" at bounding box center [1535, 213] width 39 height 21
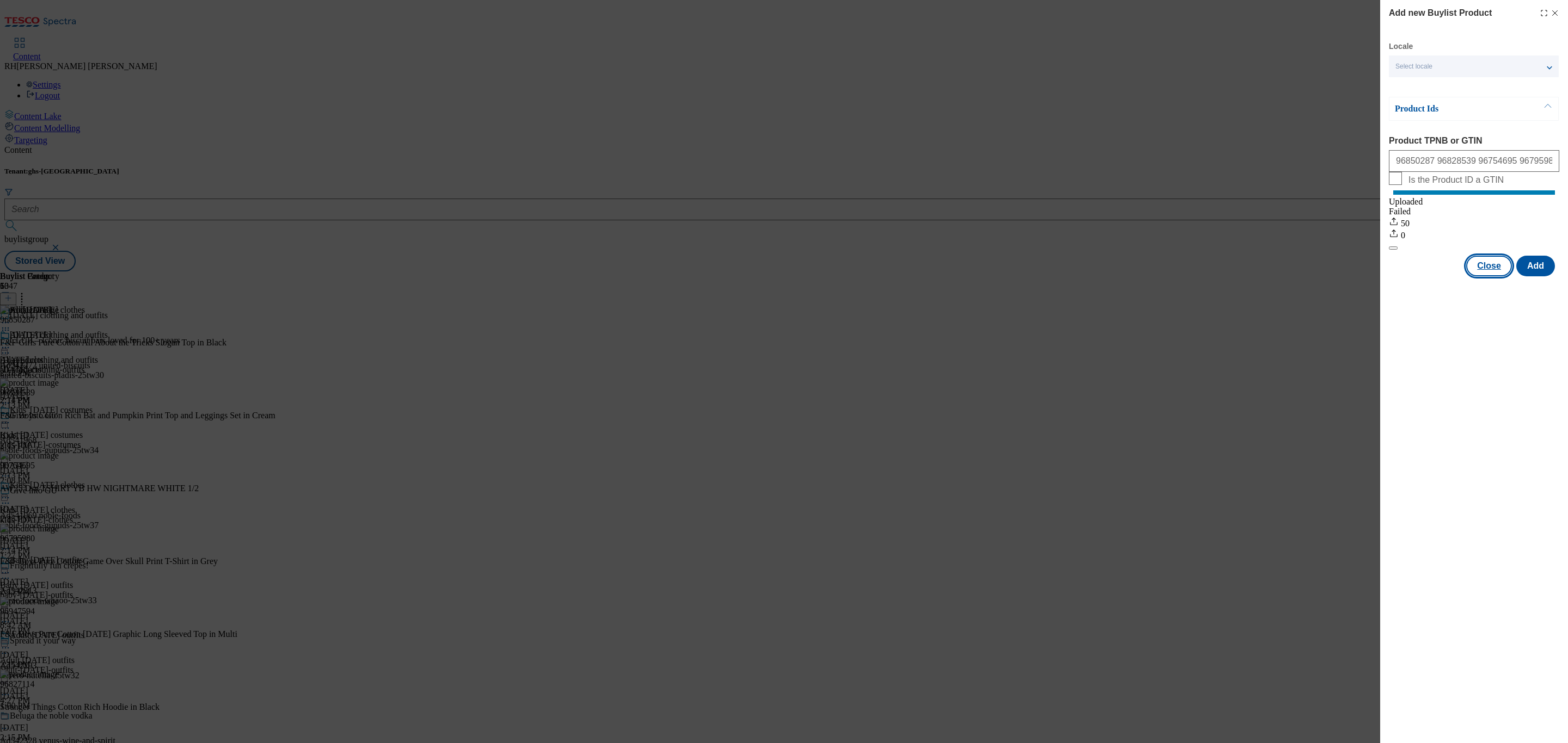
click at [1497, 276] on button "Close" at bounding box center [1488, 265] width 46 height 21
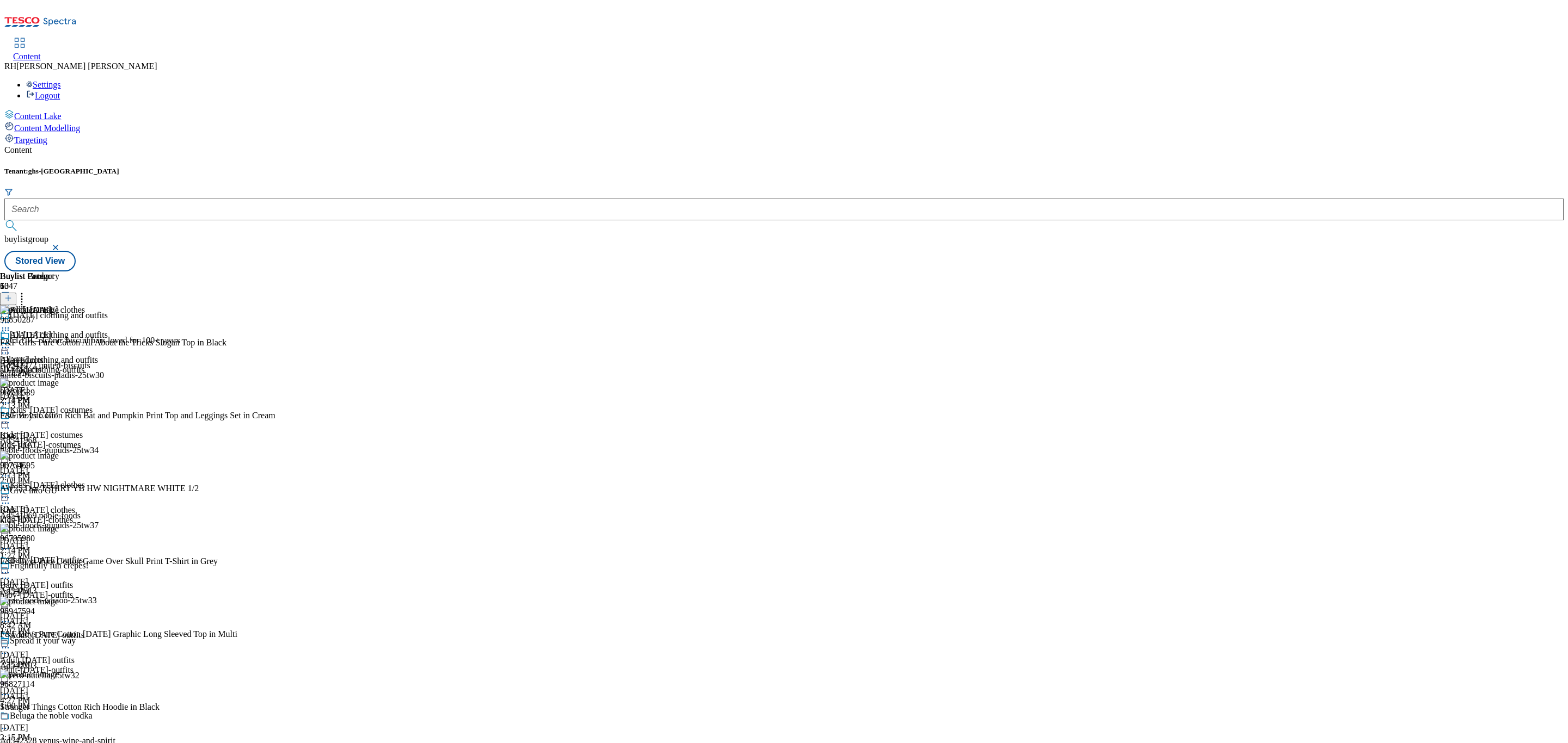
click at [11, 342] on icon at bounding box center [5, 348] width 11 height 11
click at [46, 367] on span "Edit" at bounding box center [40, 371] width 12 height 9
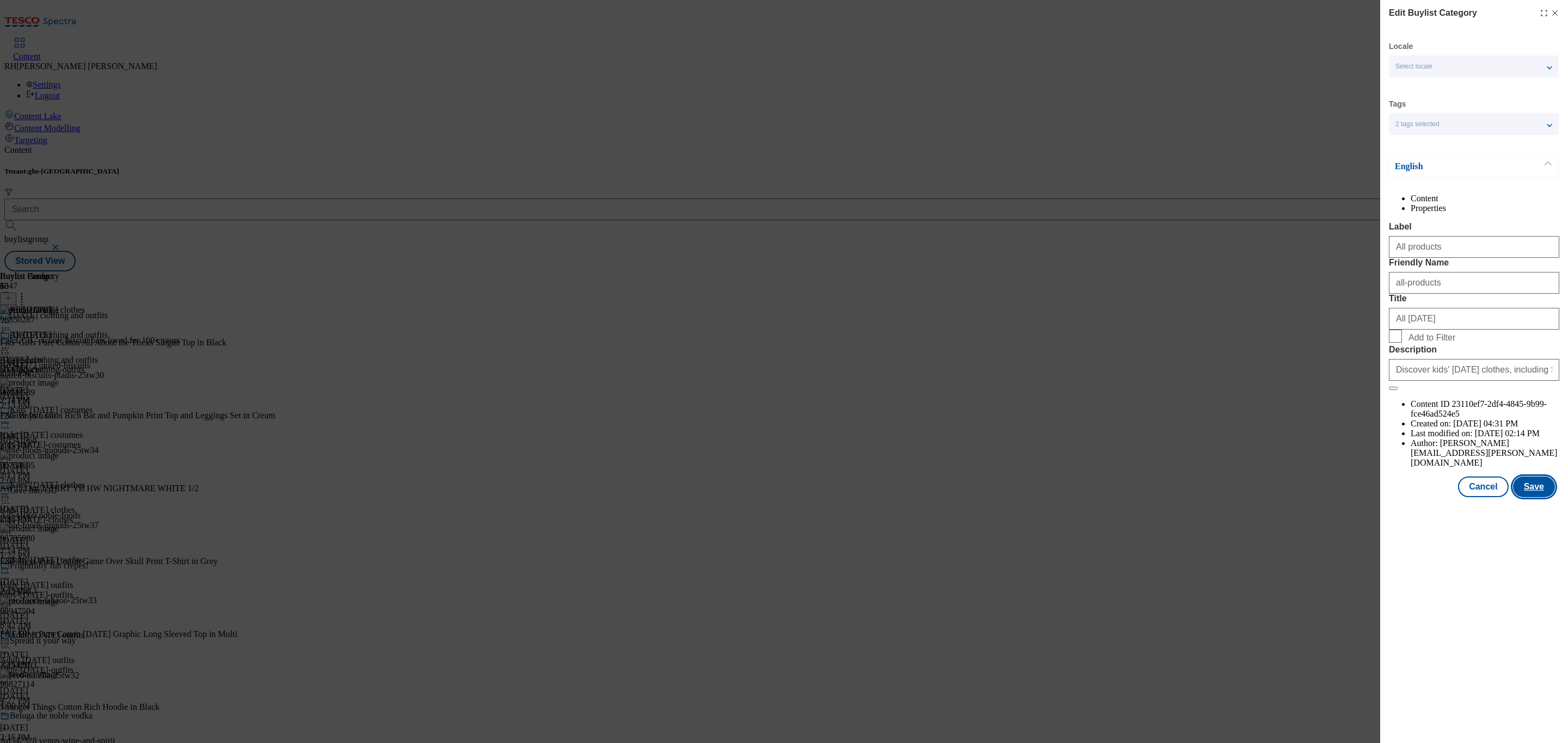
click at [1538, 498] on button "Save" at bounding box center [1534, 487] width 42 height 21
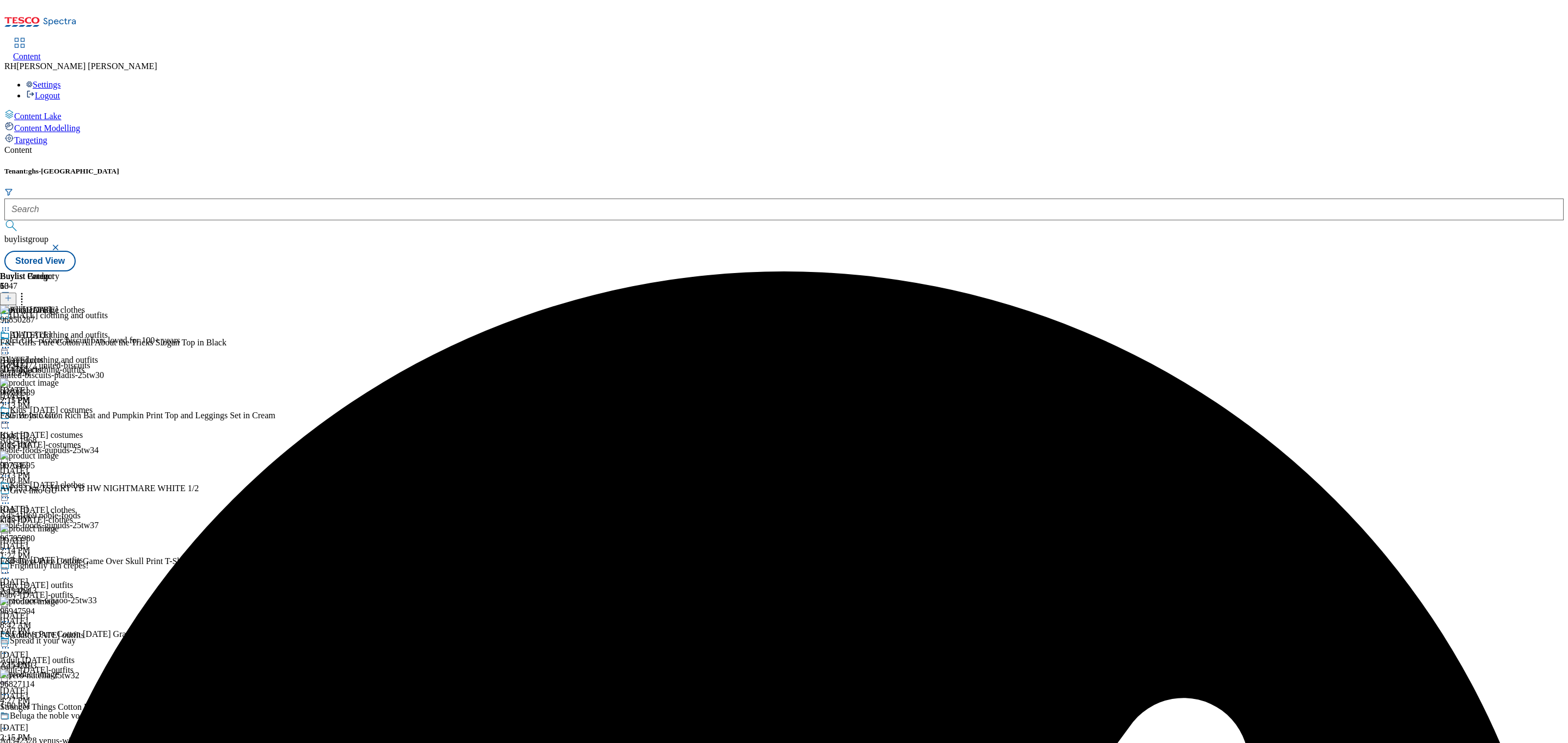
click at [11, 342] on icon at bounding box center [5, 348] width 11 height 11
click at [60, 417] on span "Preview" at bounding box center [46, 421] width 26 height 9
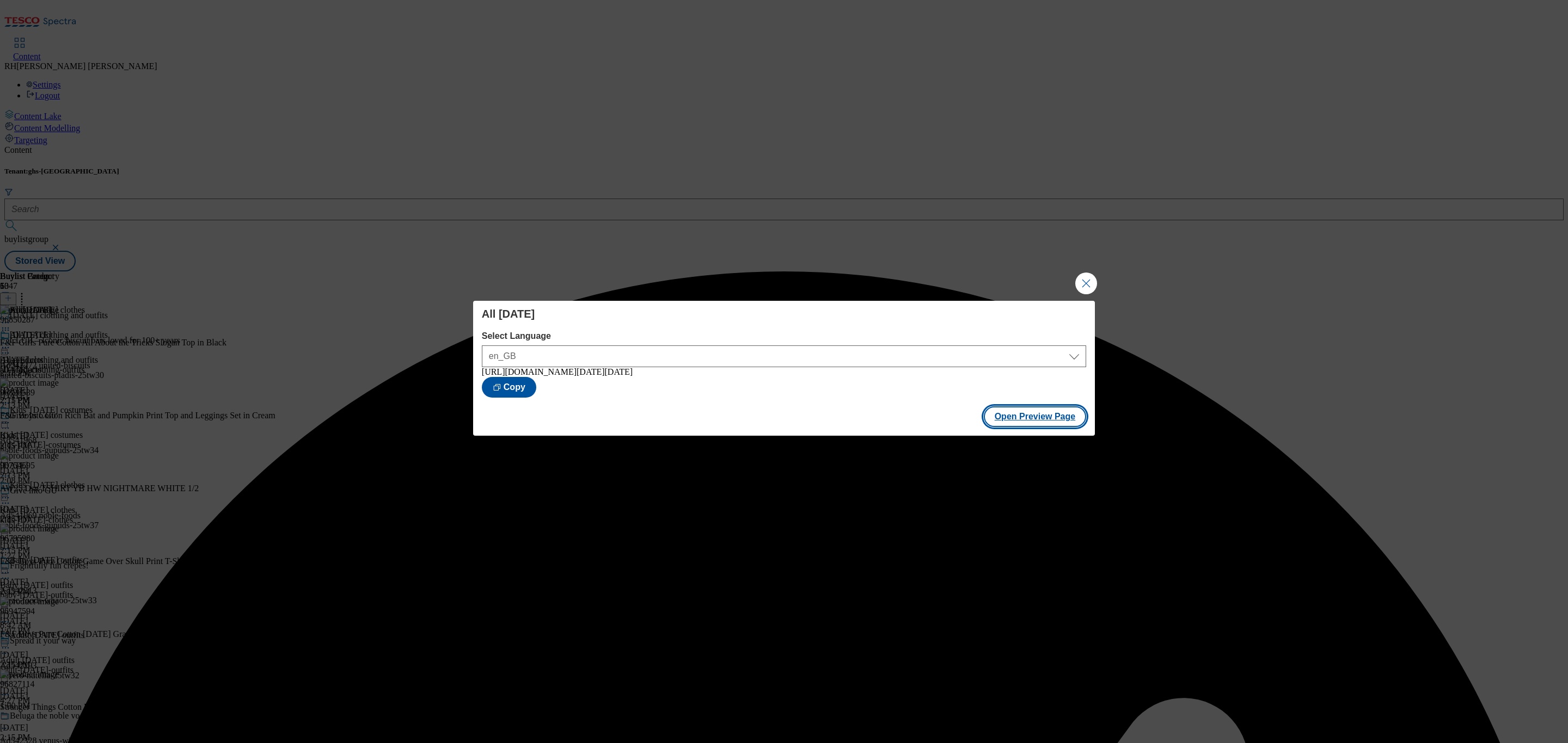
click at [1006, 420] on button "Open Preview Page" at bounding box center [1034, 416] width 103 height 21
click at [1085, 279] on button "Close Modal" at bounding box center [1086, 283] width 22 height 22
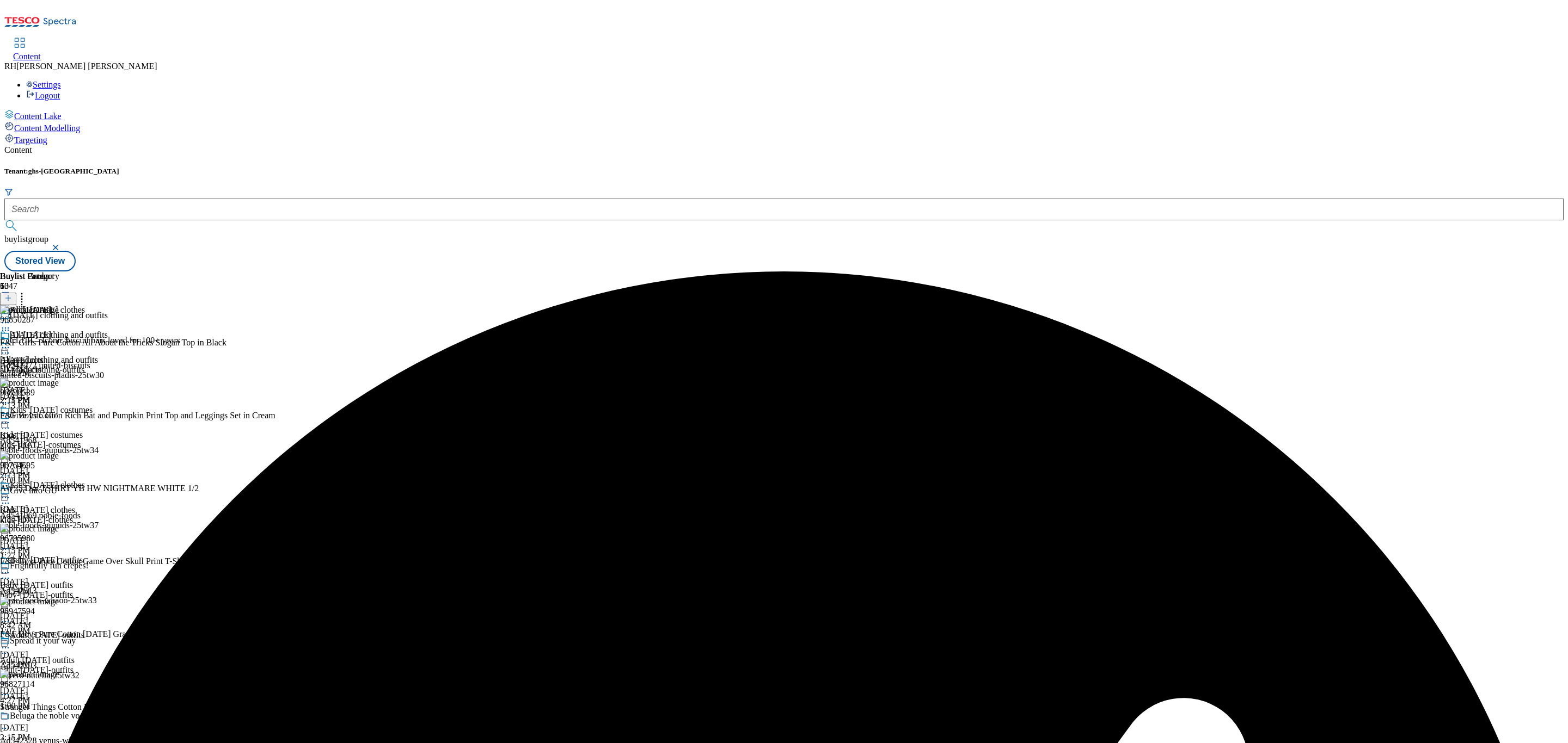
click at [6, 348] on circle at bounding box center [5, 348] width 2 height 2
click at [58, 454] on span "Publish" at bounding box center [46, 458] width 24 height 9
click at [108, 556] on div "Baby Halloween outfits Baby Halloween outfits baby-halloween-outfits Sep 16, 20…" at bounding box center [53, 593] width 108 height 75
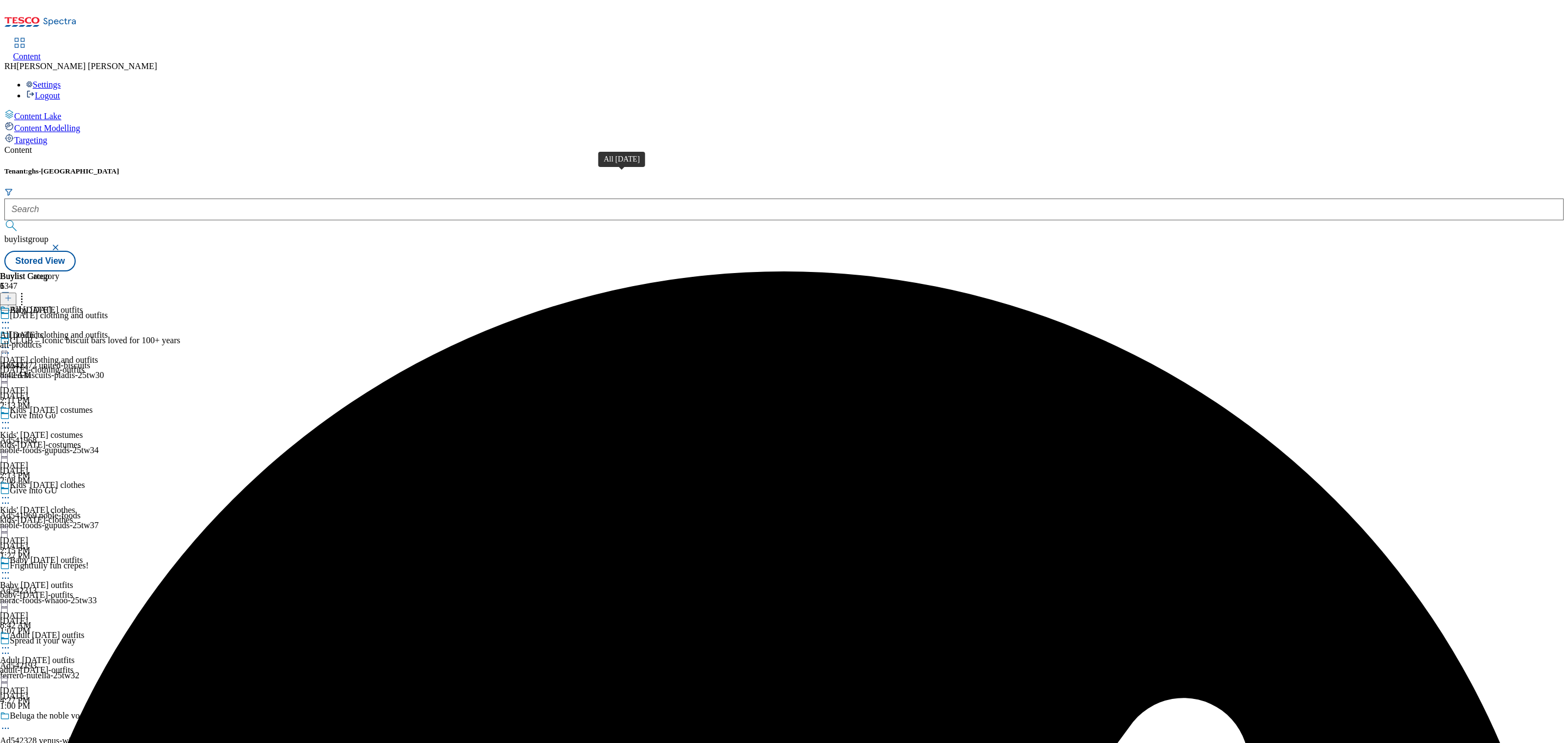
click at [51, 305] on span "All Halloween" at bounding box center [30, 310] width 41 height 12
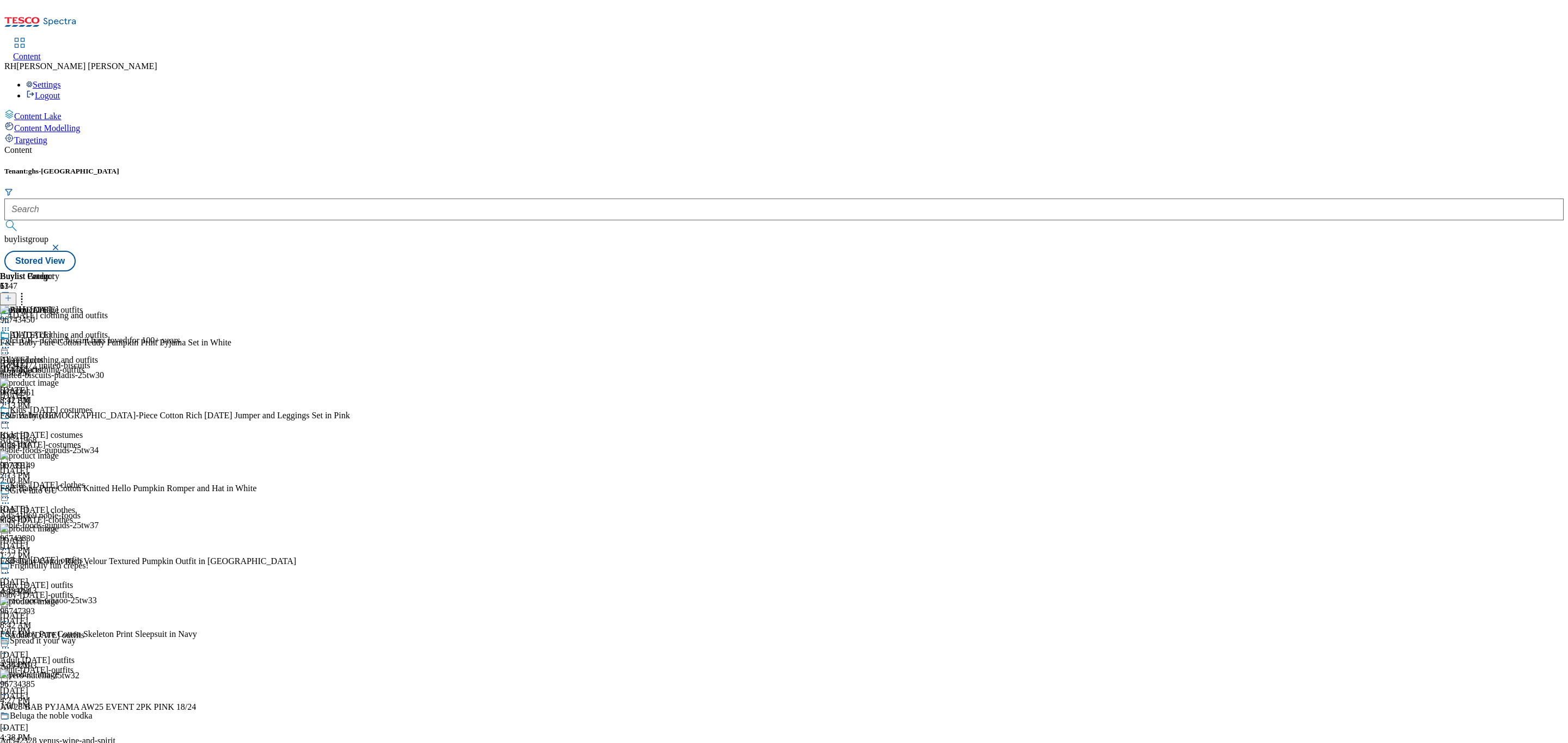
click at [11, 342] on icon at bounding box center [5, 348] width 11 height 11
click at [69, 467] on span "Un-publish" at bounding box center [51, 471] width 35 height 9
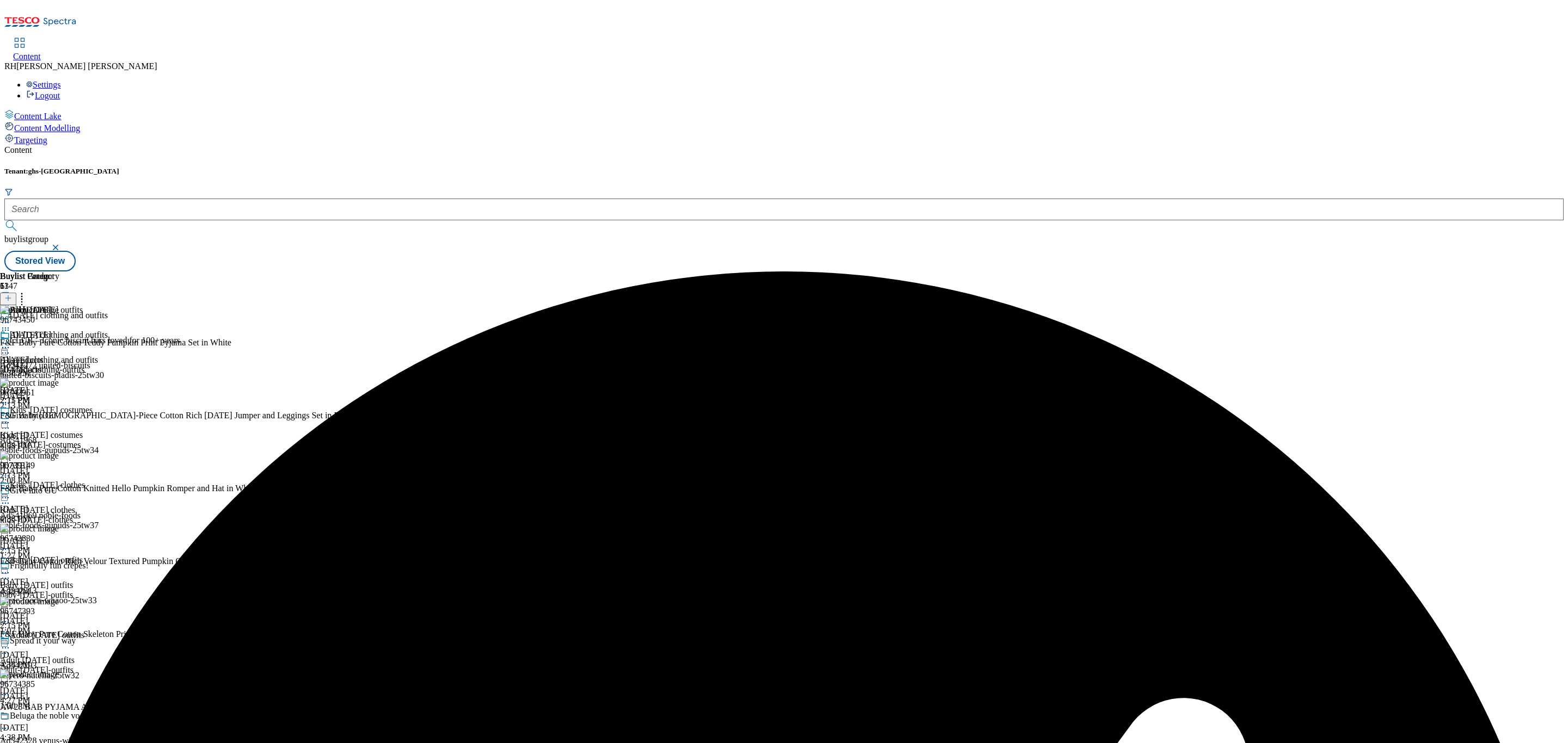
click at [11, 342] on icon at bounding box center [5, 348] width 11 height 11
click at [70, 430] on span "Un-preview" at bounding box center [52, 433] width 36 height 9
click at [27, 291] on icon at bounding box center [22, 296] width 11 height 11
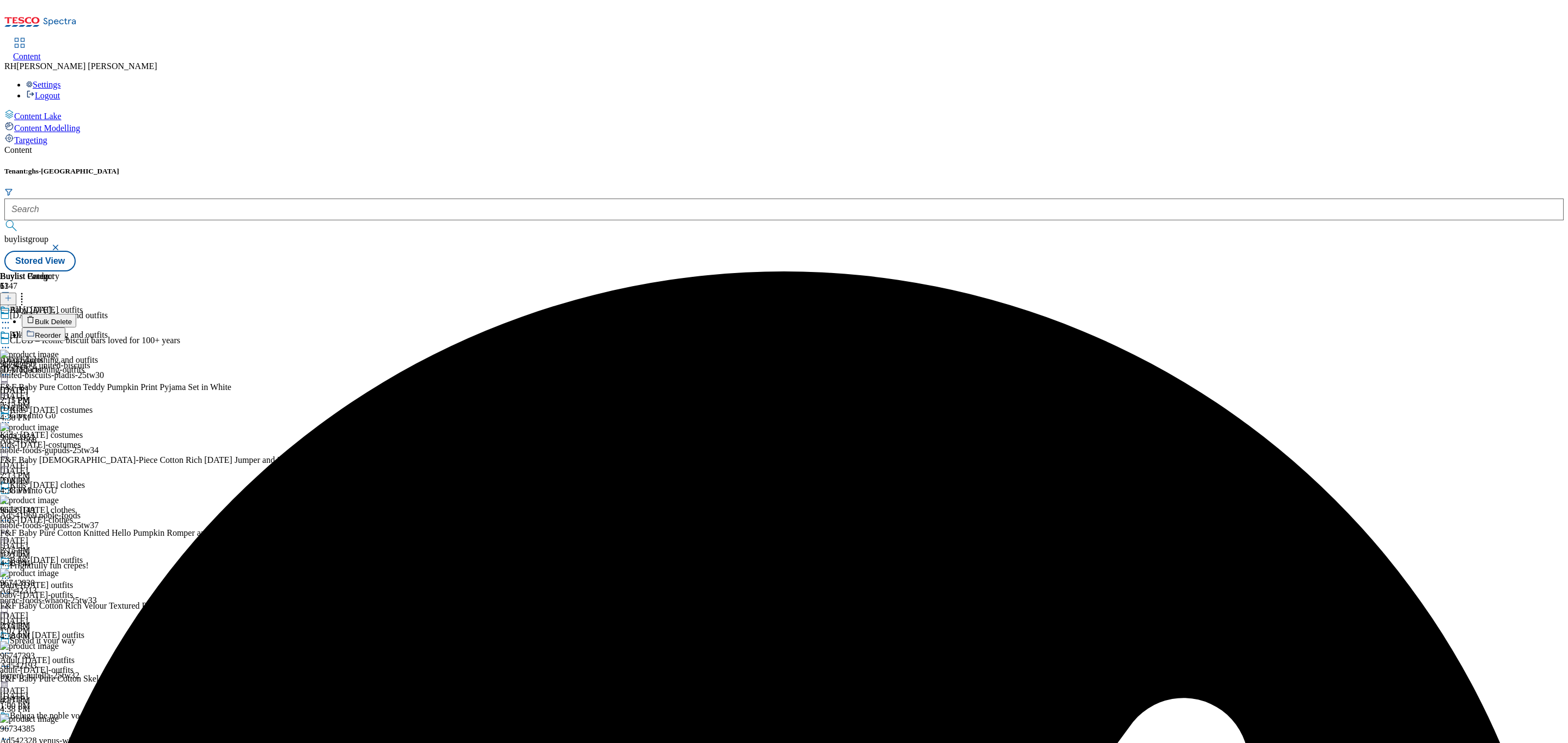
click at [72, 318] on span "Bulk Delete" at bounding box center [53, 322] width 37 height 9
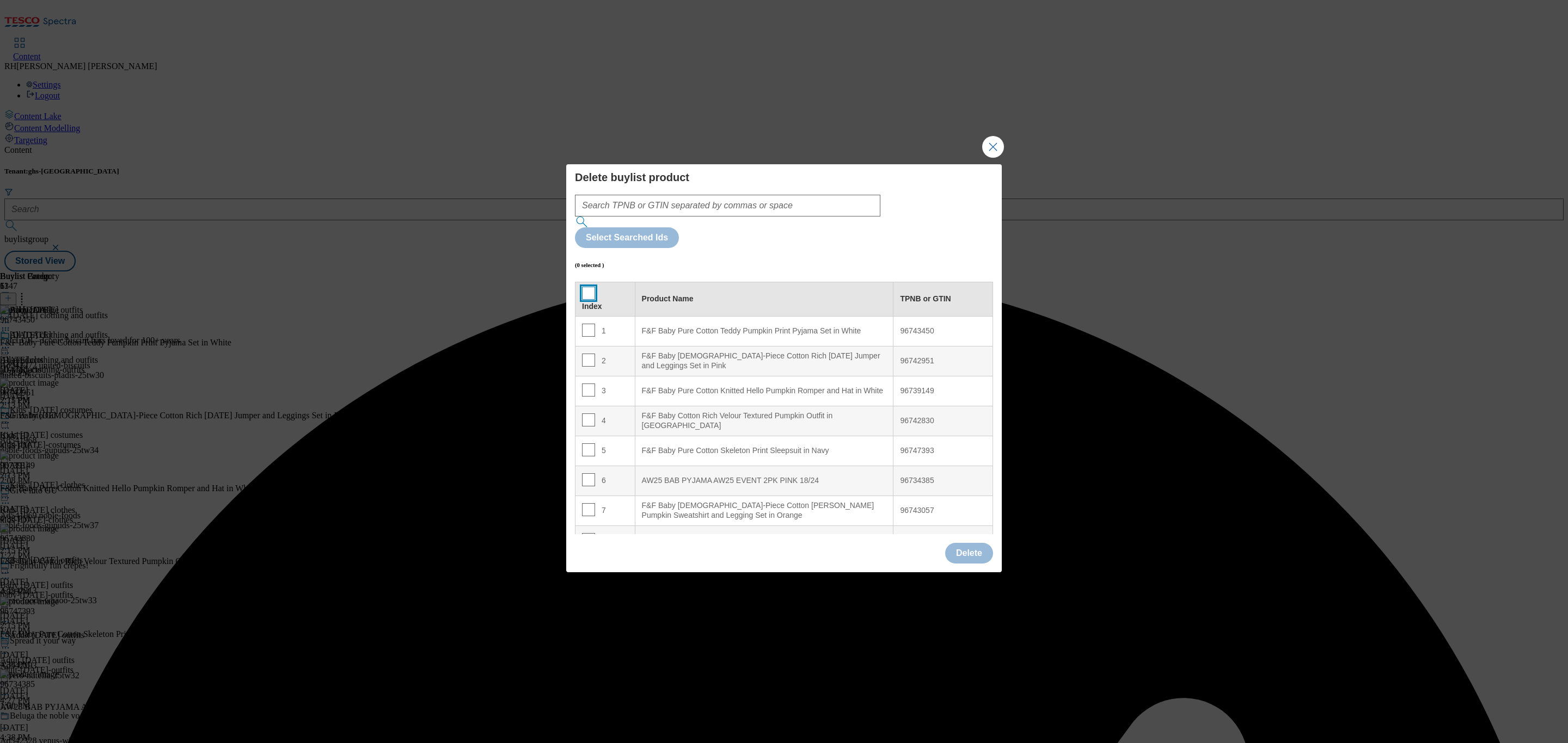
click at [588, 287] on input "Modal" at bounding box center [588, 293] width 13 height 13
checkbox input "true"
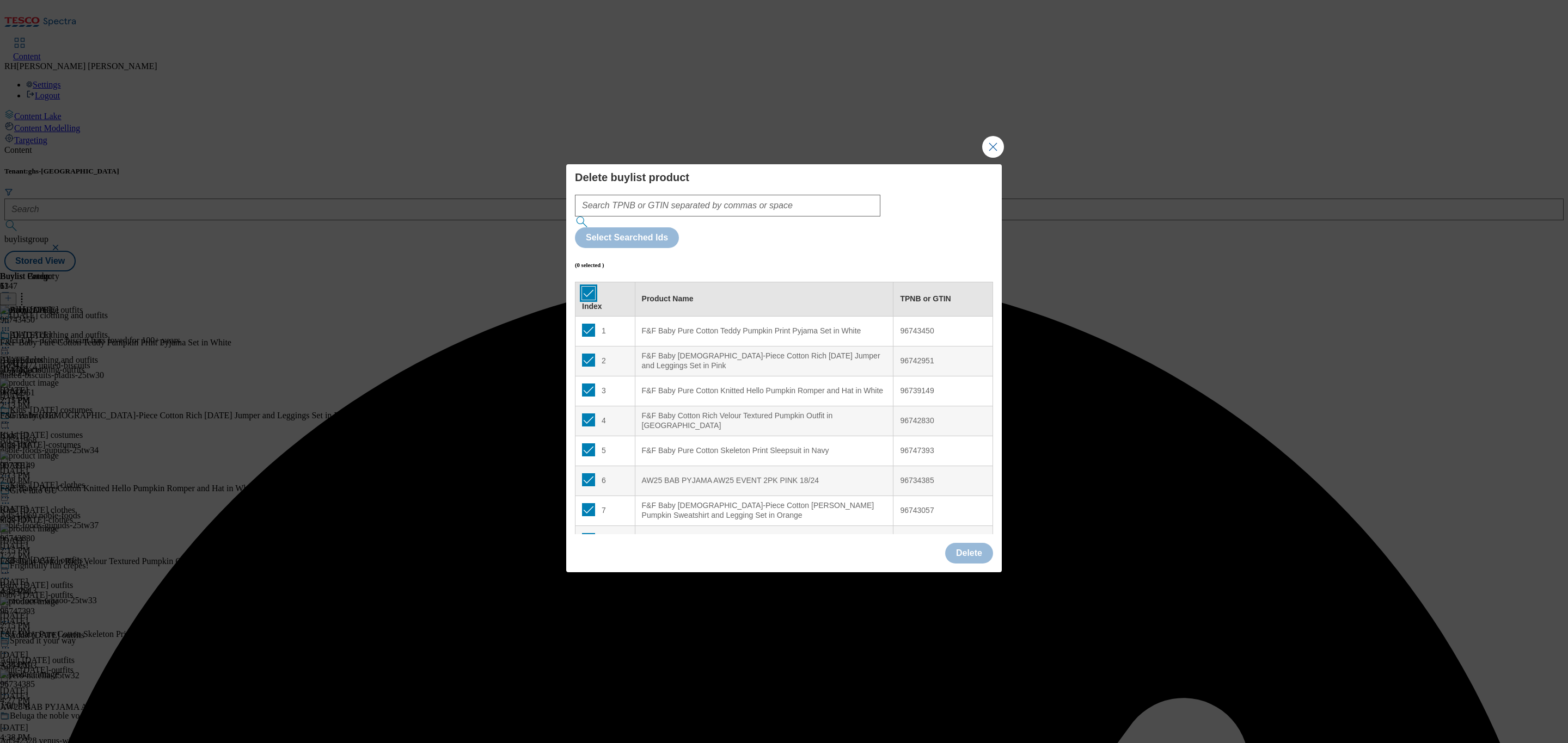
checkbox input "true"
click at [970, 543] on button "Delete" at bounding box center [969, 553] width 48 height 21
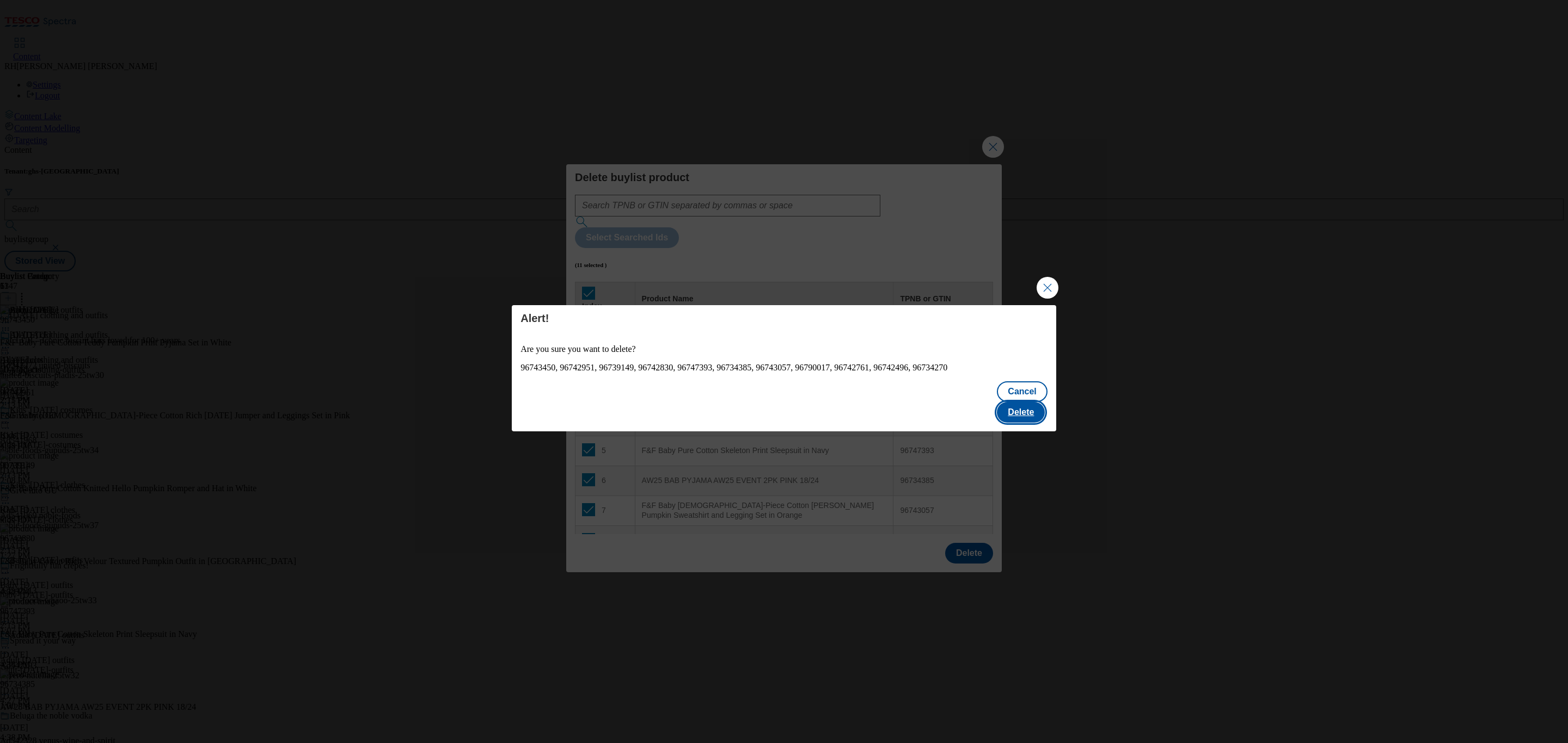
click at [1026, 404] on button "Delete" at bounding box center [1021, 413] width 48 height 21
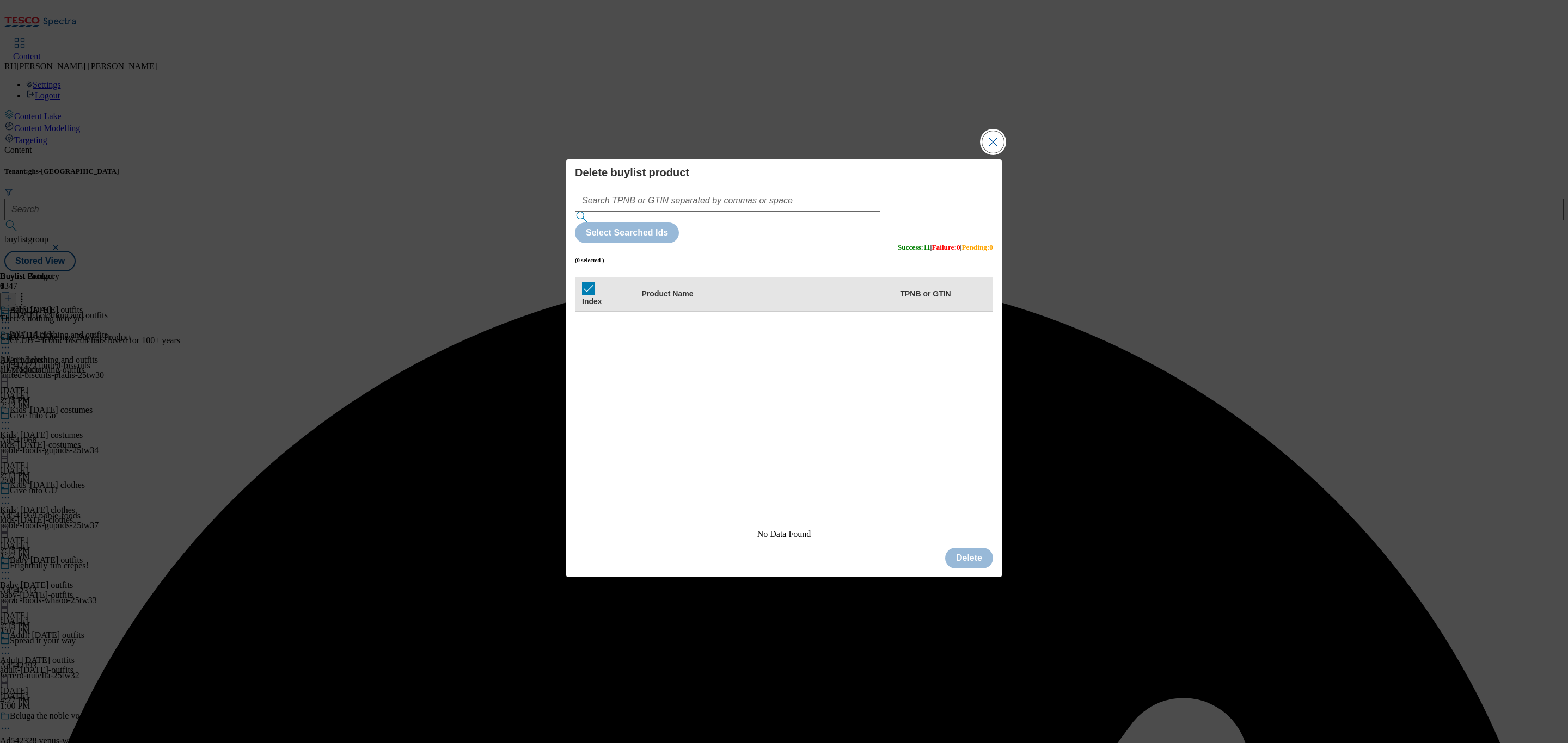
click at [993, 153] on button "Close Modal" at bounding box center [993, 142] width 22 height 22
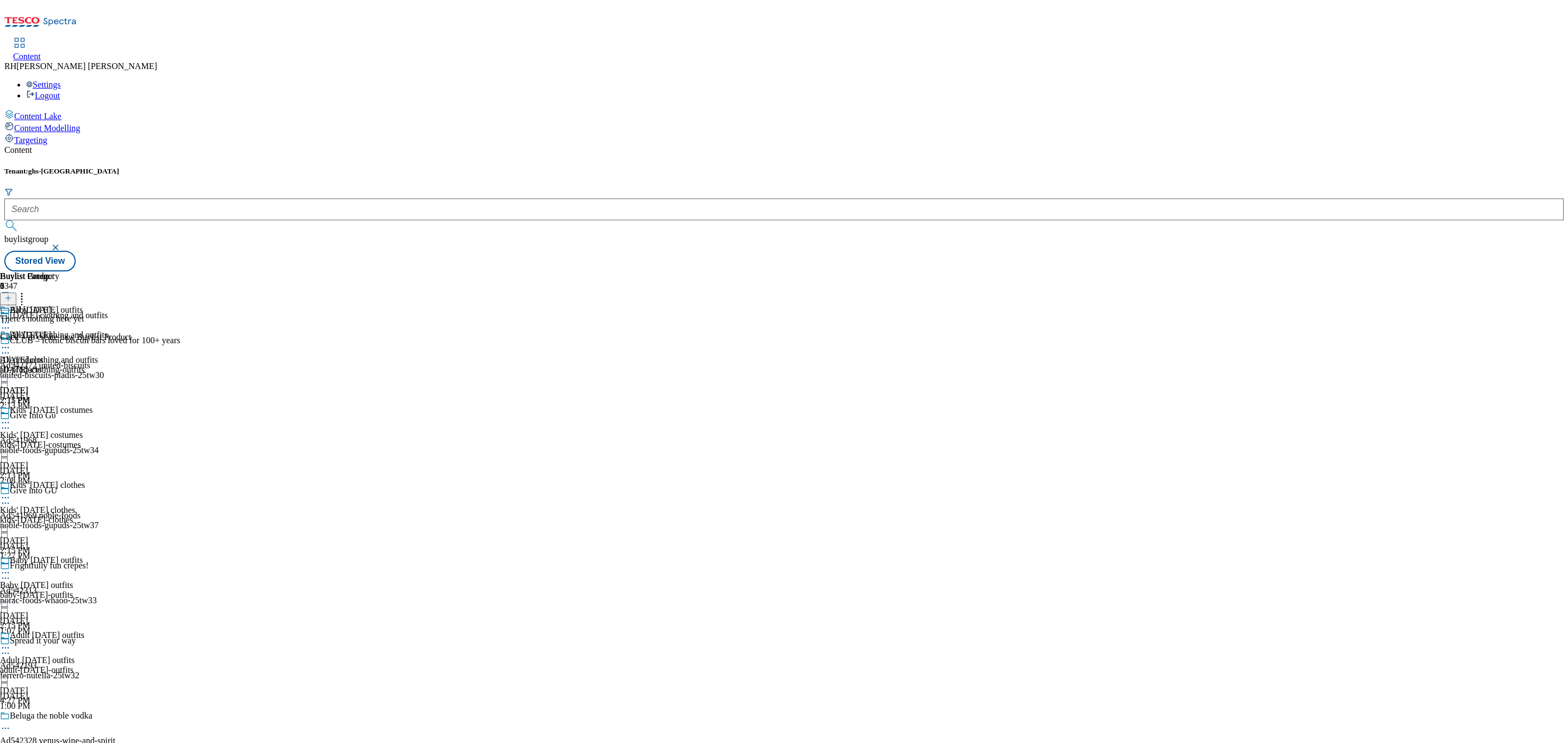
click at [16, 293] on button at bounding box center [8, 299] width 16 height 12
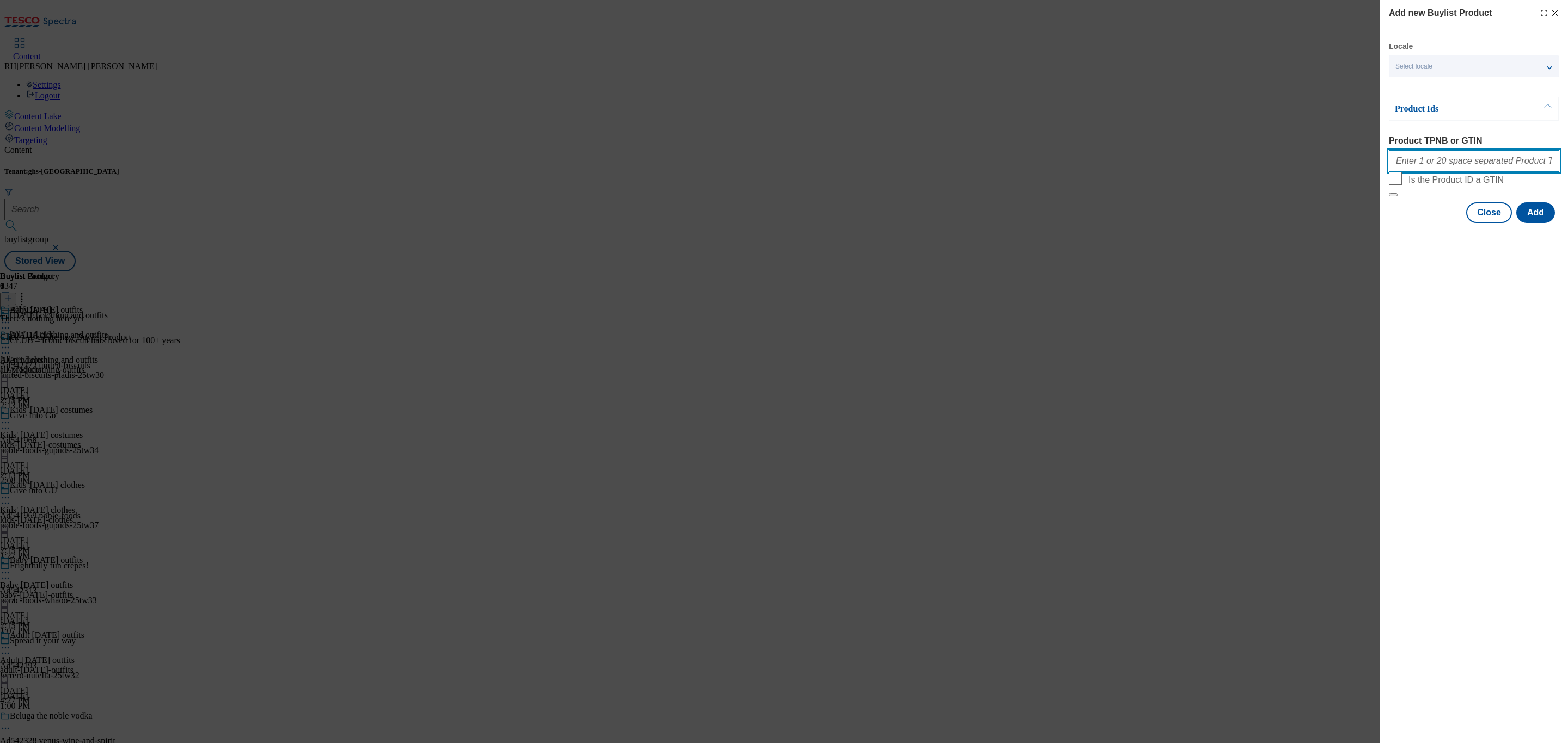
click at [1433, 162] on input "Product TPNB or GTIN" at bounding box center [1474, 161] width 170 height 22
paste input "96743489 96742951 96739149 96742830 96747393 96734385 96743057 96790017 9674276…"
click at [1539, 223] on button "Add" at bounding box center [1535, 213] width 39 height 21
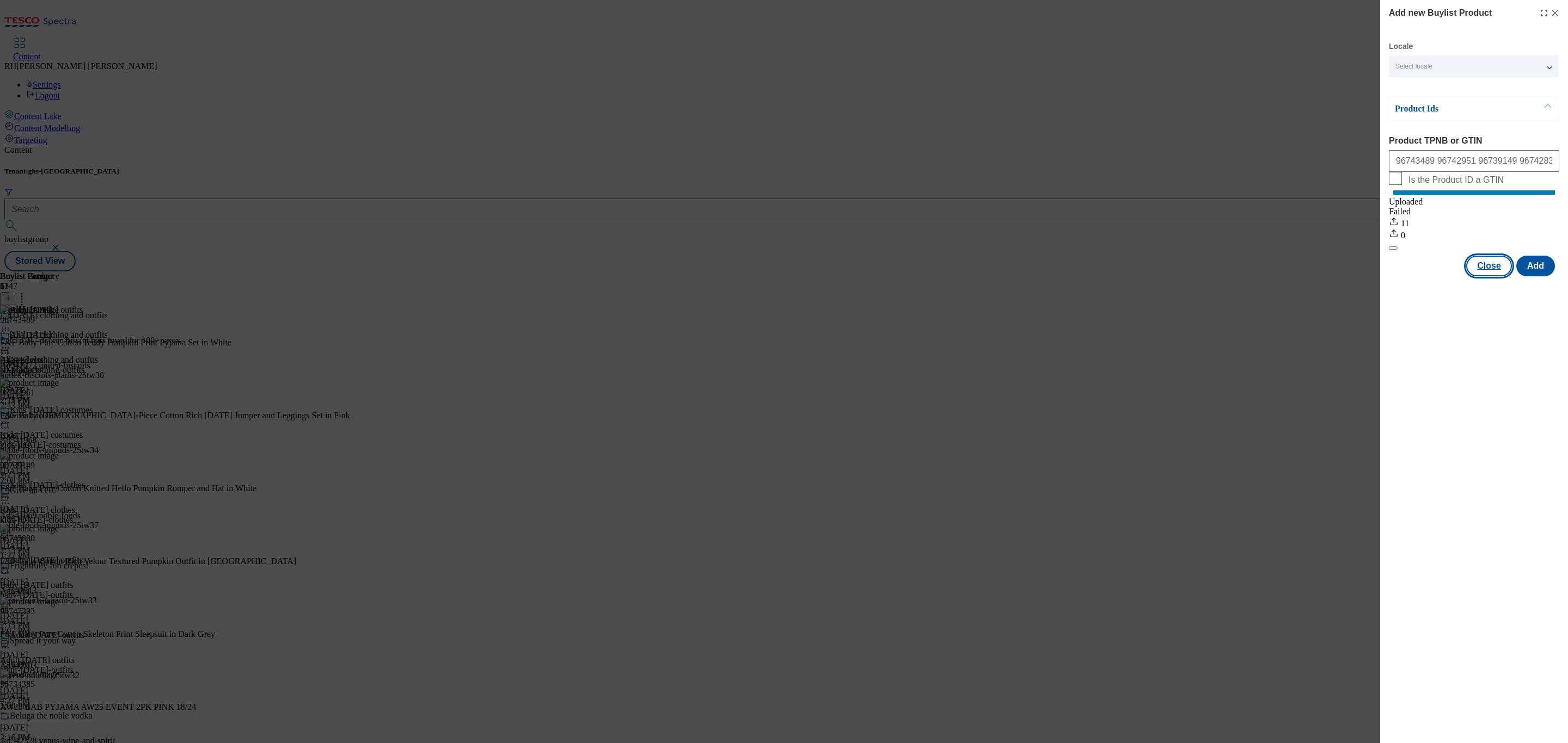
click at [1480, 274] on button "Close" at bounding box center [1488, 265] width 46 height 21
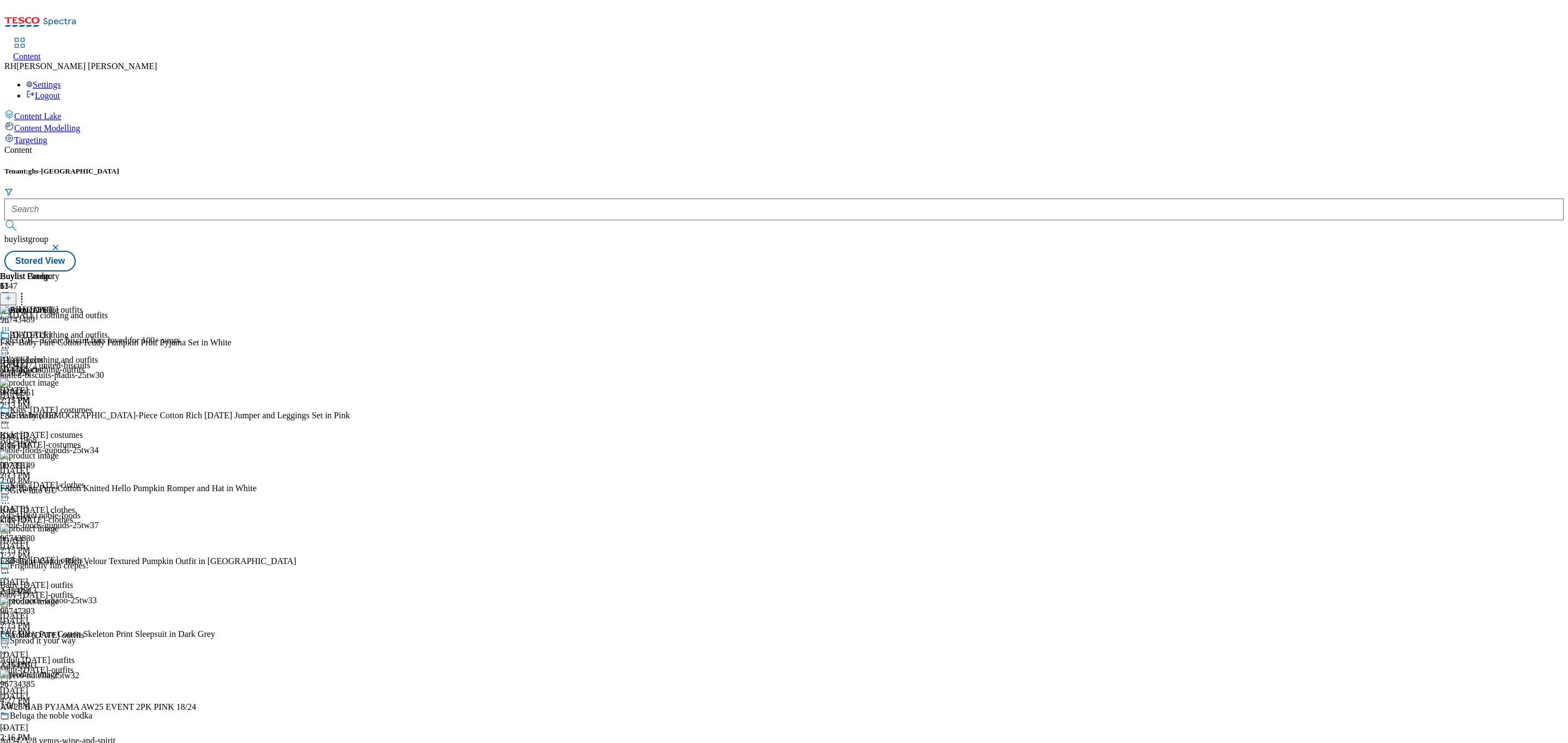
click at [11, 342] on icon at bounding box center [5, 348] width 11 height 11
click at [46, 367] on span "Edit" at bounding box center [40, 371] width 12 height 9
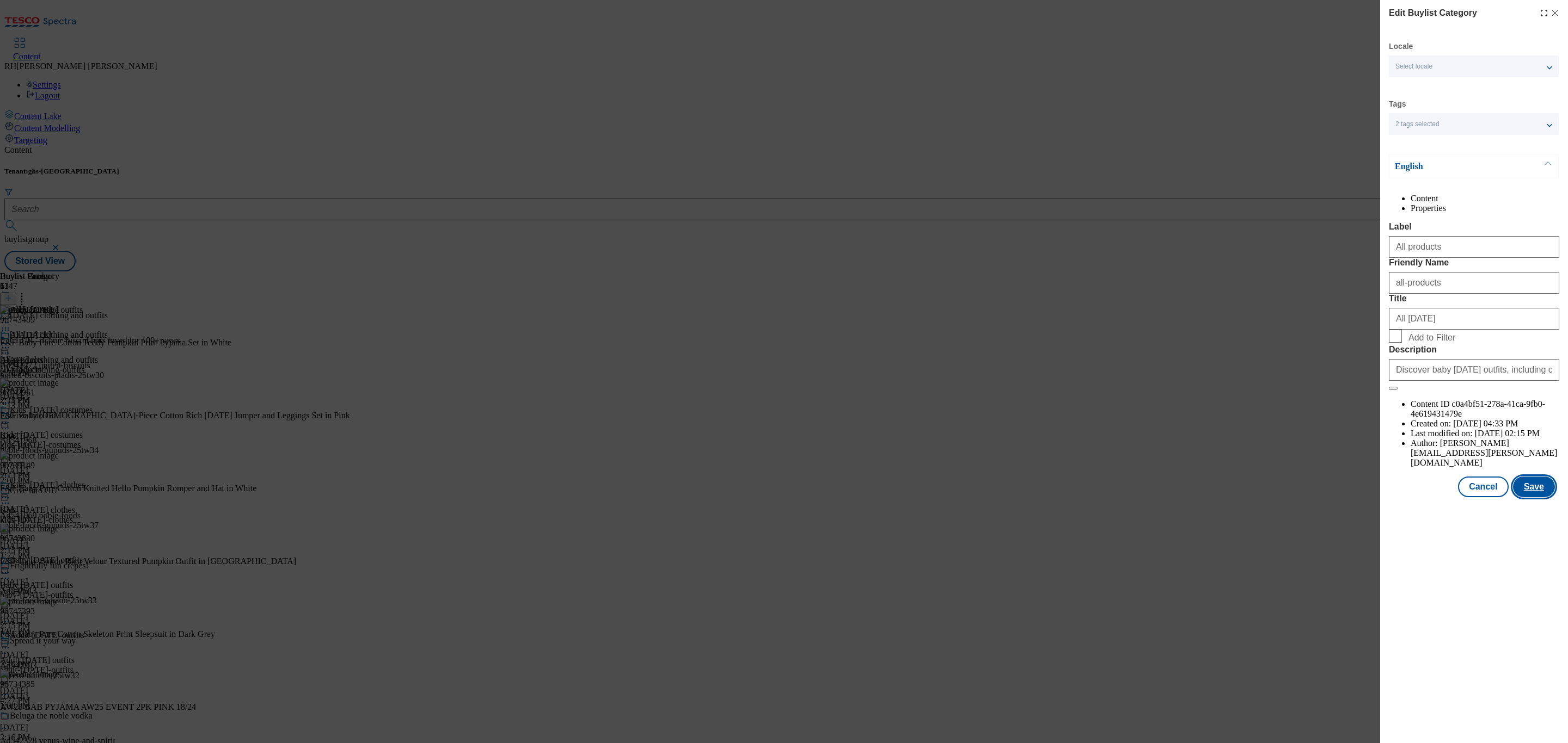
click at [1531, 498] on button "Save" at bounding box center [1534, 487] width 42 height 21
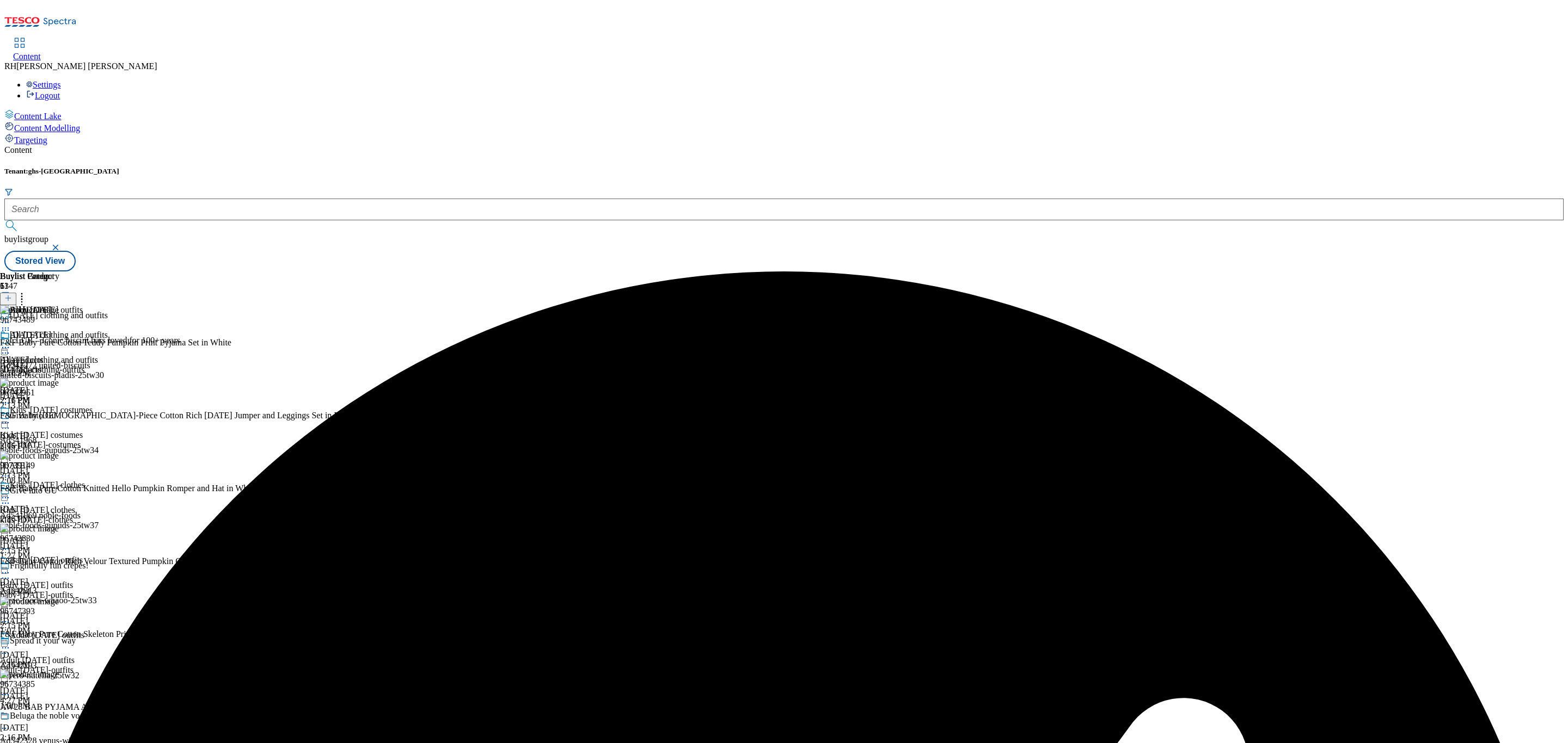
click at [11, 342] on icon at bounding box center [5, 348] width 11 height 11
click at [63, 414] on button "Preview" at bounding box center [43, 420] width 42 height 12
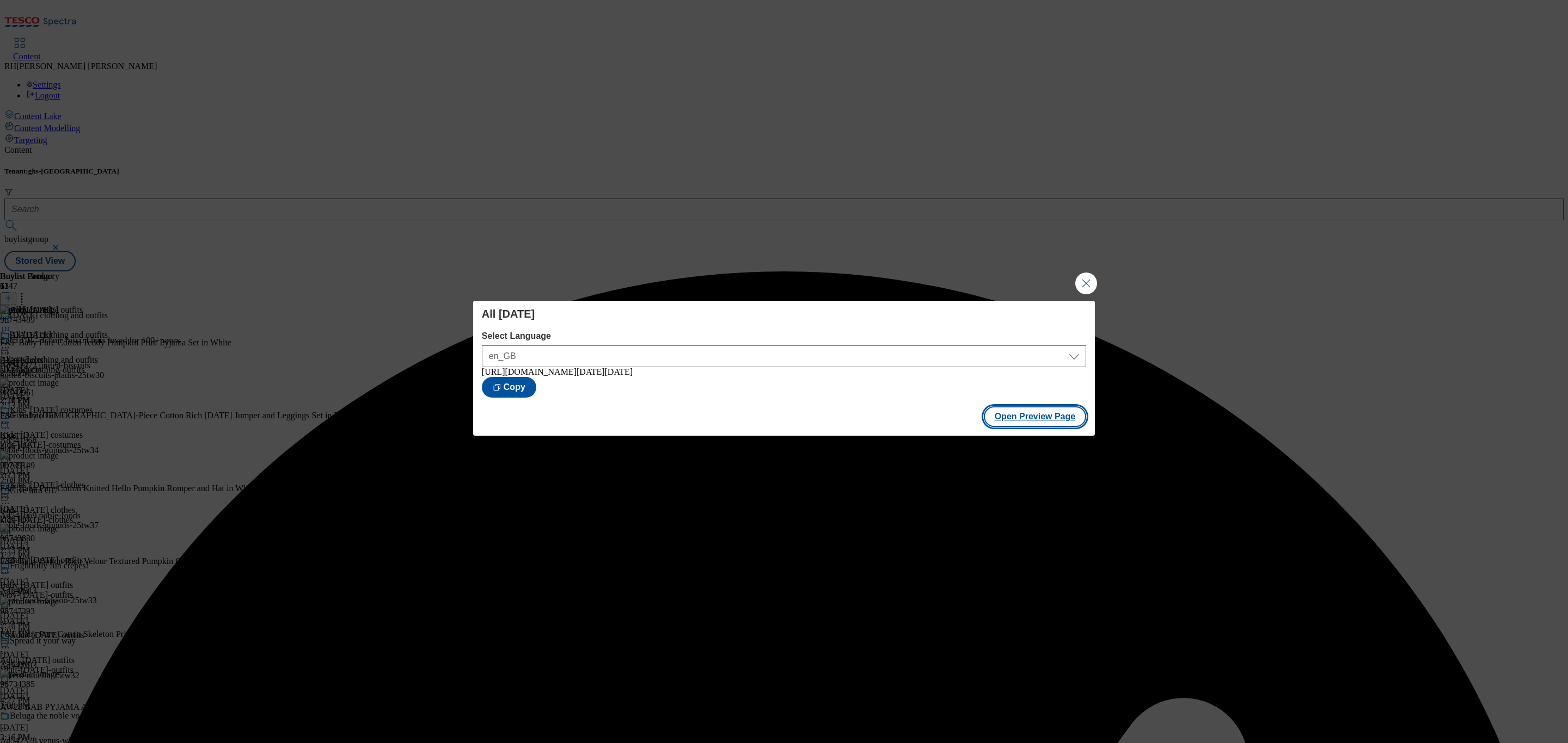
click at [1022, 422] on button "Open Preview Page" at bounding box center [1034, 416] width 103 height 21
click at [1093, 276] on button "Close Modal" at bounding box center [1086, 283] width 22 height 22
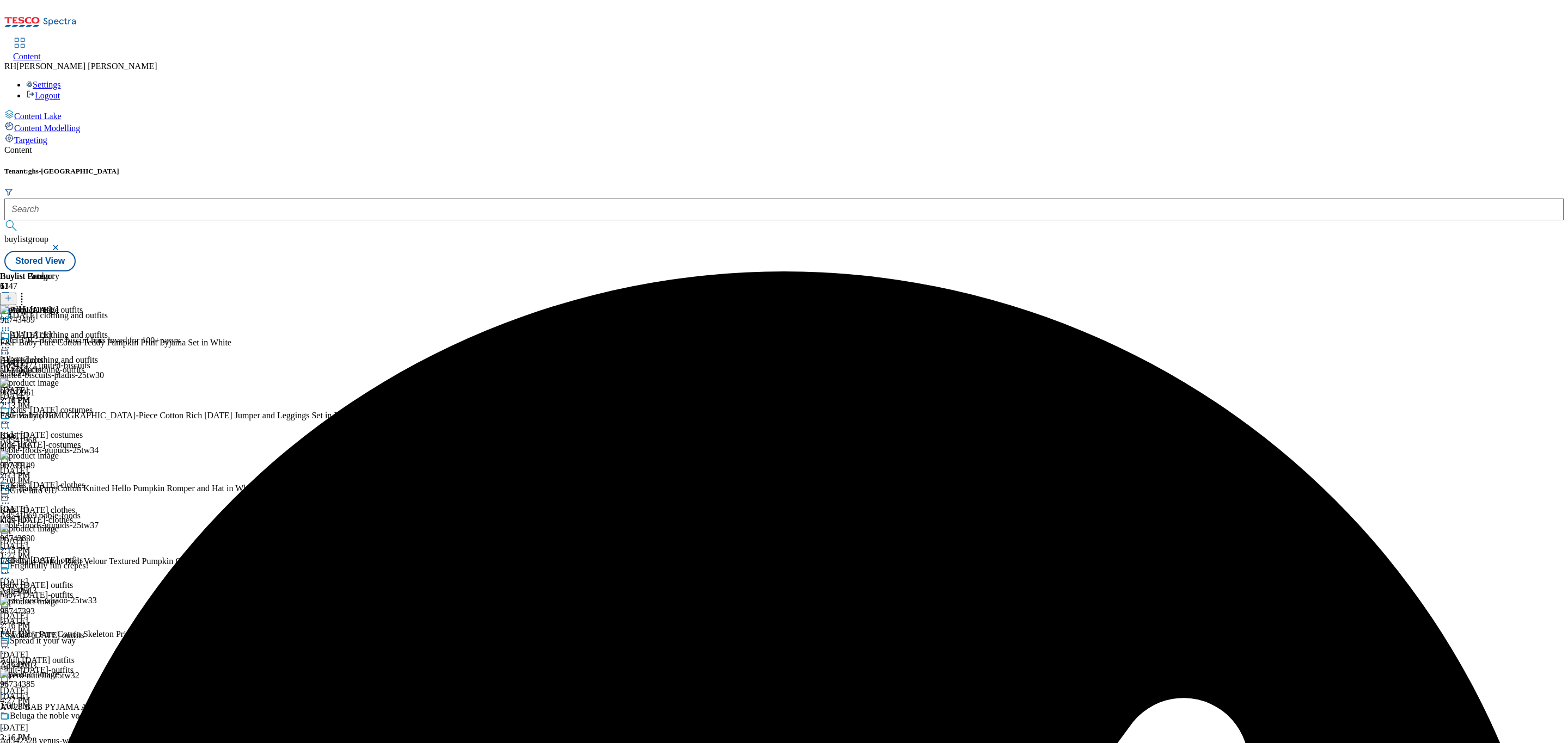
click at [11, 342] on icon at bounding box center [5, 348] width 11 height 11
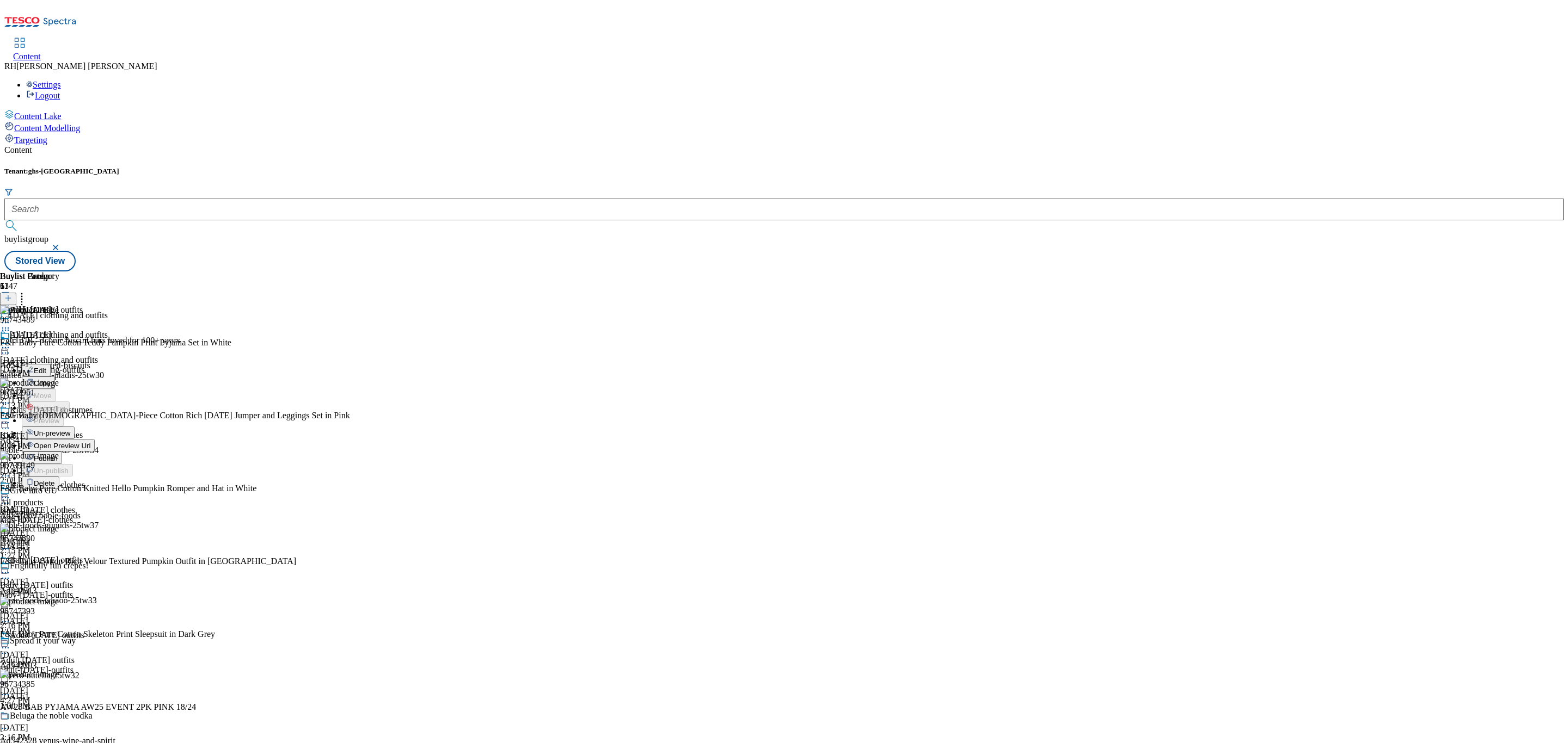
click at [58, 454] on span "Publish" at bounding box center [46, 458] width 24 height 9
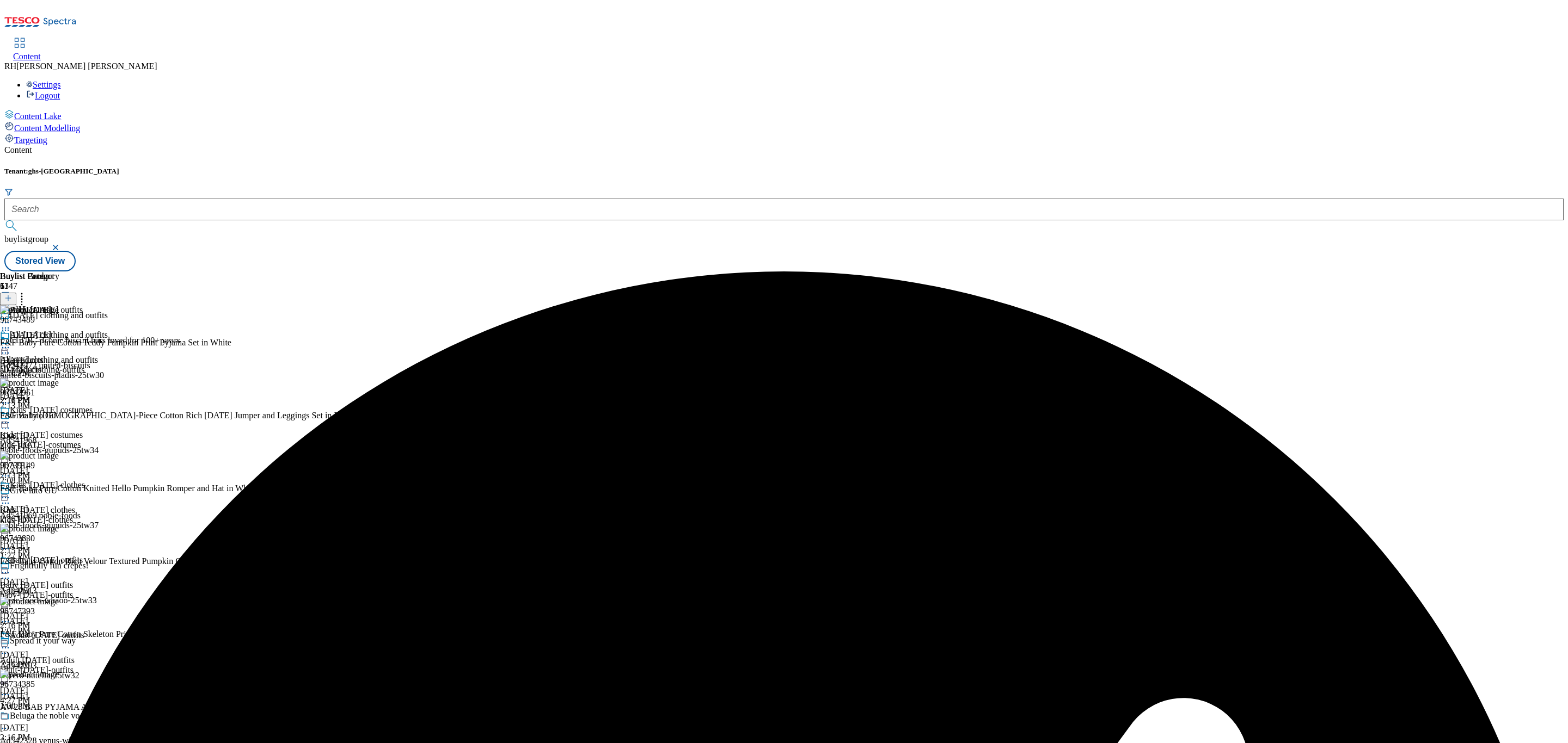
scroll to position [219, 0]
click at [108, 631] on div "Adult Halloween outfits Adult Halloween outfits adult-halloween-outfits Sep 12,…" at bounding box center [53, 668] width 108 height 75
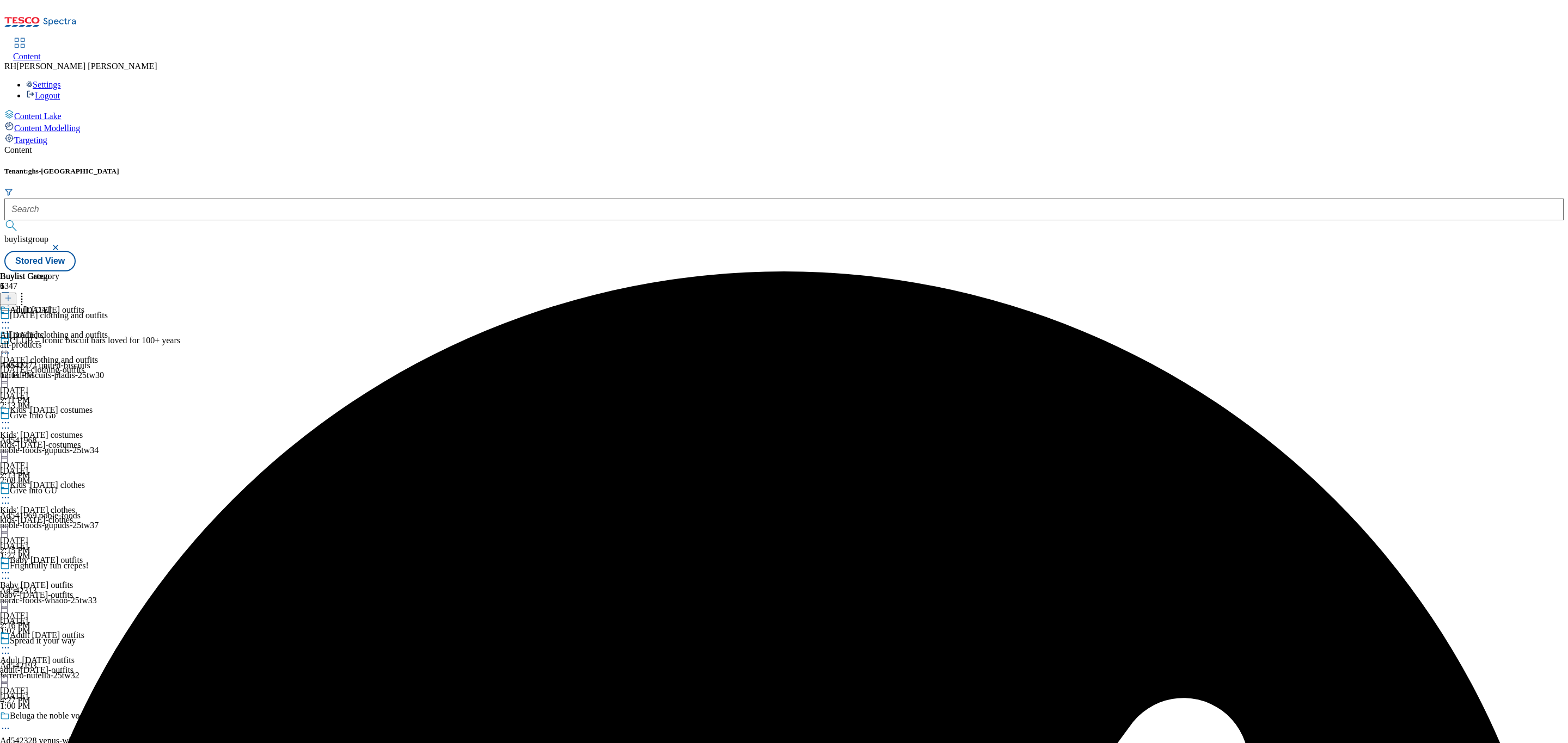
click at [60, 305] on div "All Halloween All products all-products Aug 22, 2025 12:11 PM" at bounding box center [29, 342] width 60 height 75
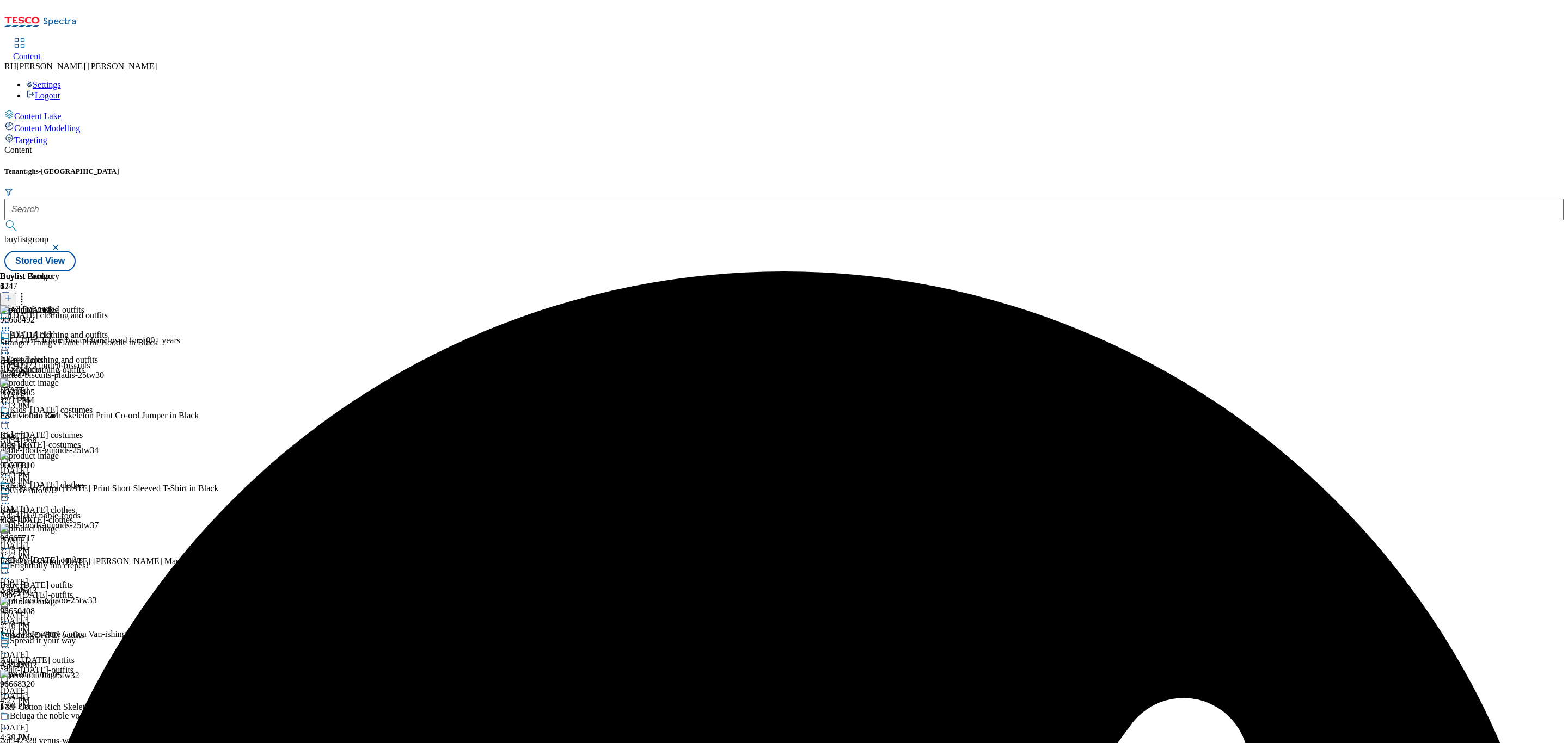
click at [6, 348] on circle at bounding box center [5, 348] width 2 height 2
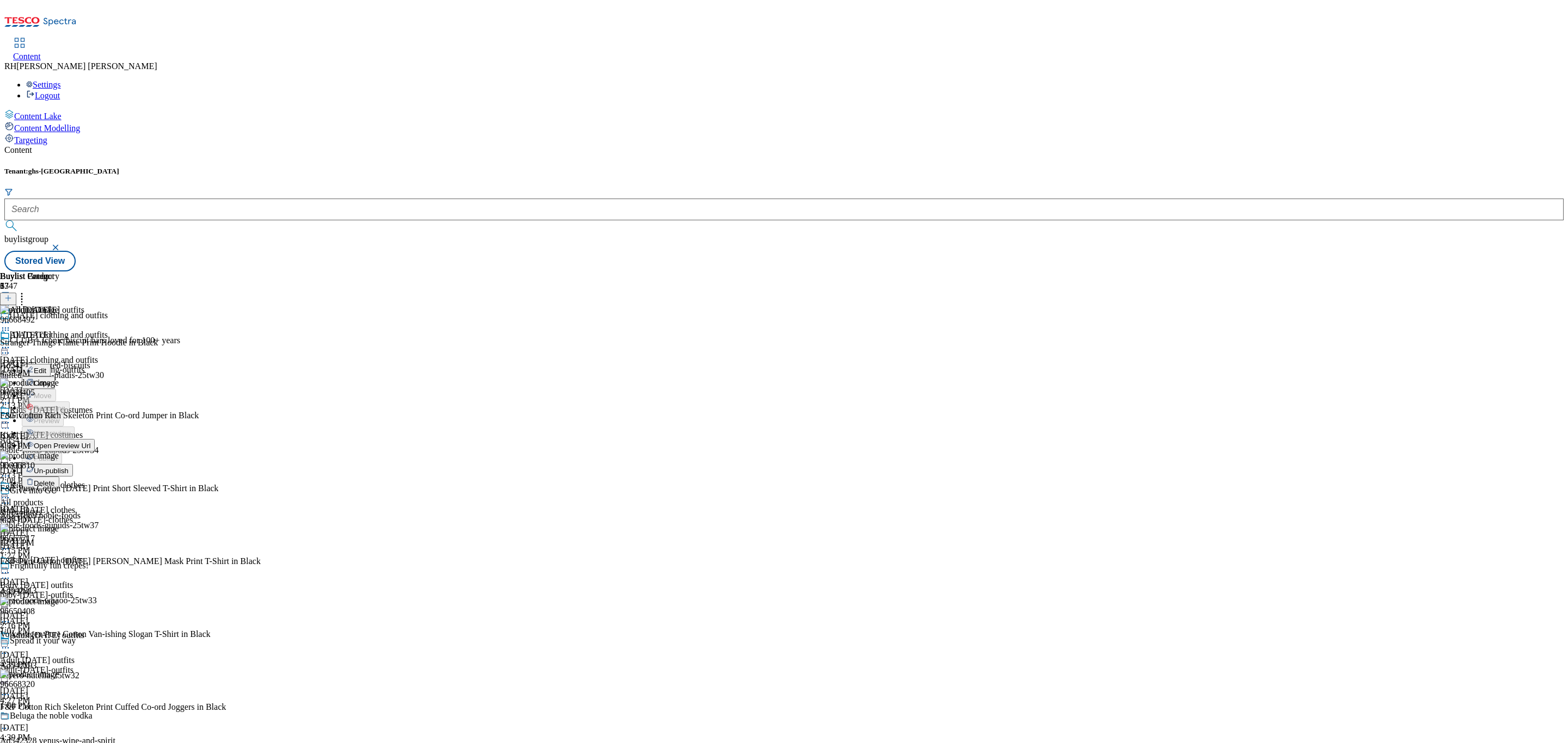
click at [69, 467] on span "Un-publish" at bounding box center [51, 471] width 35 height 9
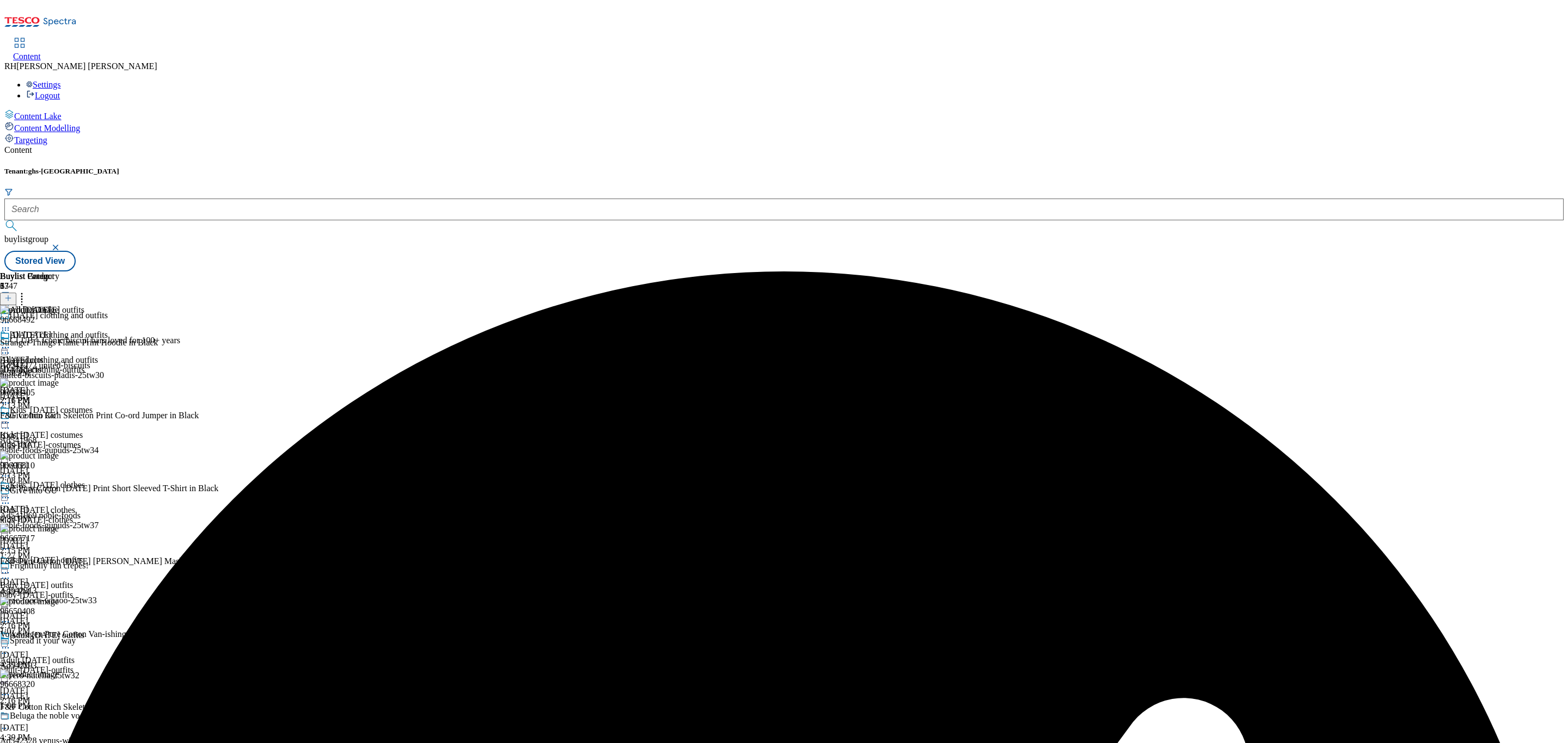
click at [11, 342] on icon at bounding box center [5, 348] width 11 height 11
click at [70, 430] on span "Un-preview" at bounding box center [52, 433] width 36 height 9
click at [27, 291] on icon at bounding box center [22, 296] width 11 height 11
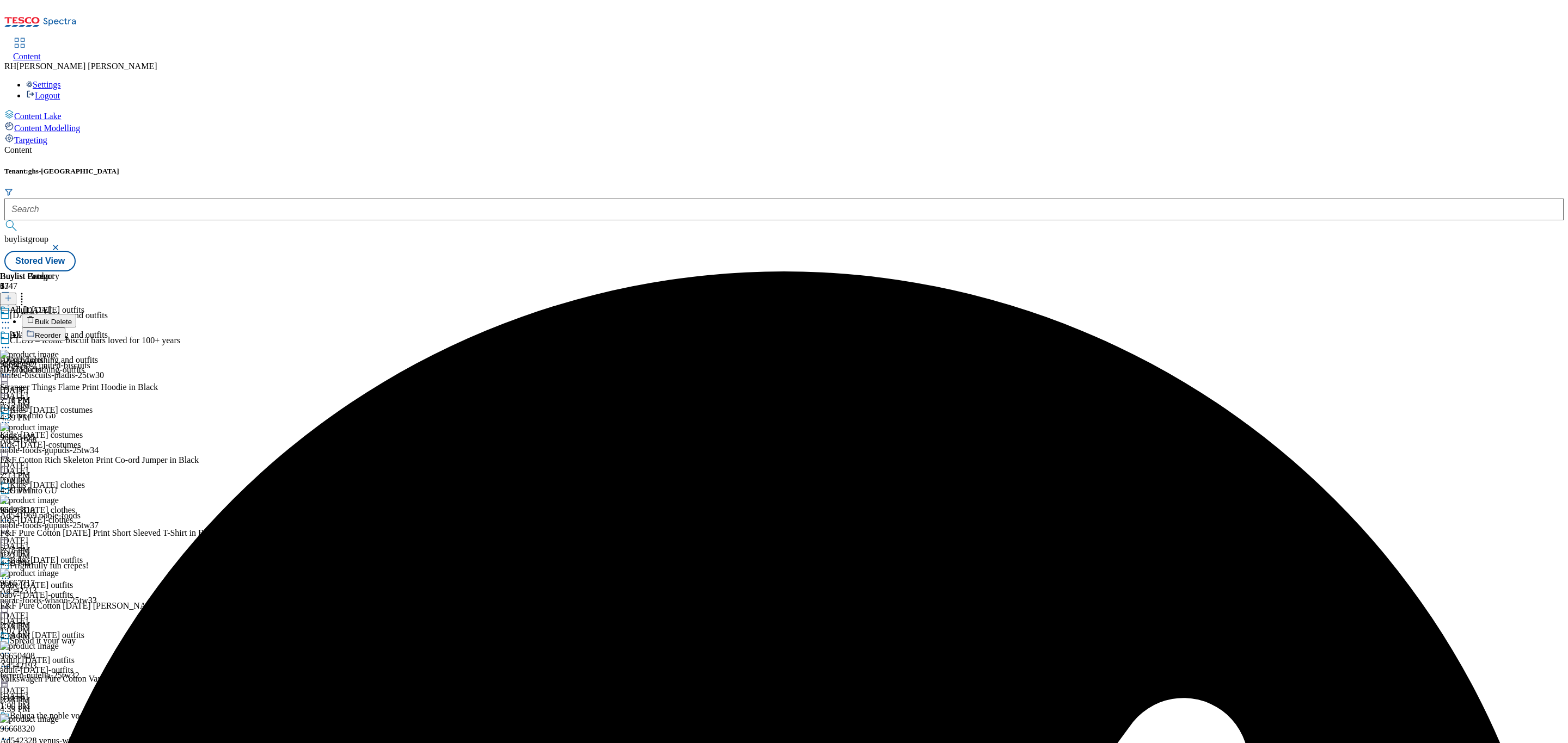
click at [72, 318] on span "Bulk Delete" at bounding box center [53, 322] width 37 height 9
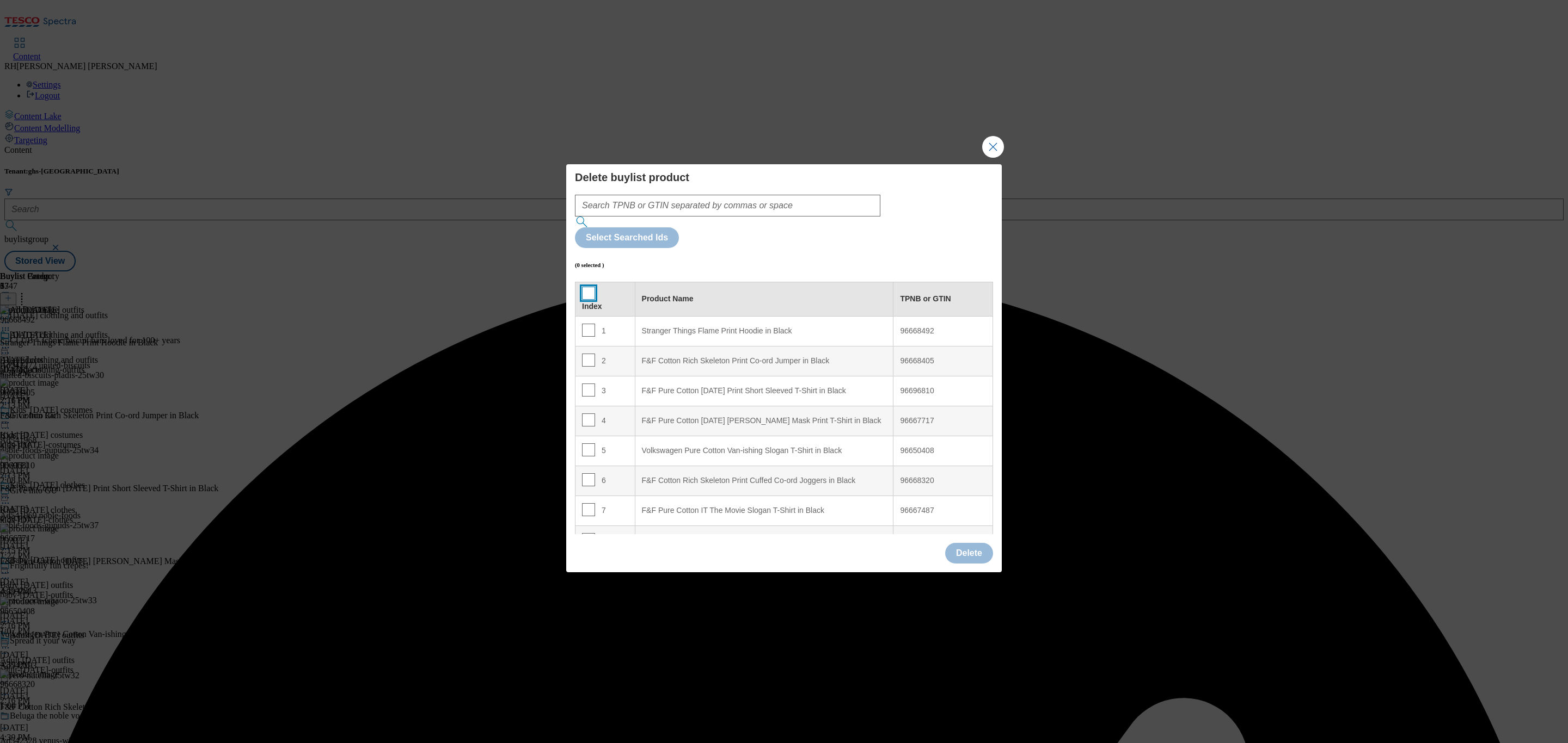
click at [585, 287] on input "Modal" at bounding box center [588, 293] width 13 height 13
click at [969, 543] on button "Delete" at bounding box center [969, 553] width 48 height 21
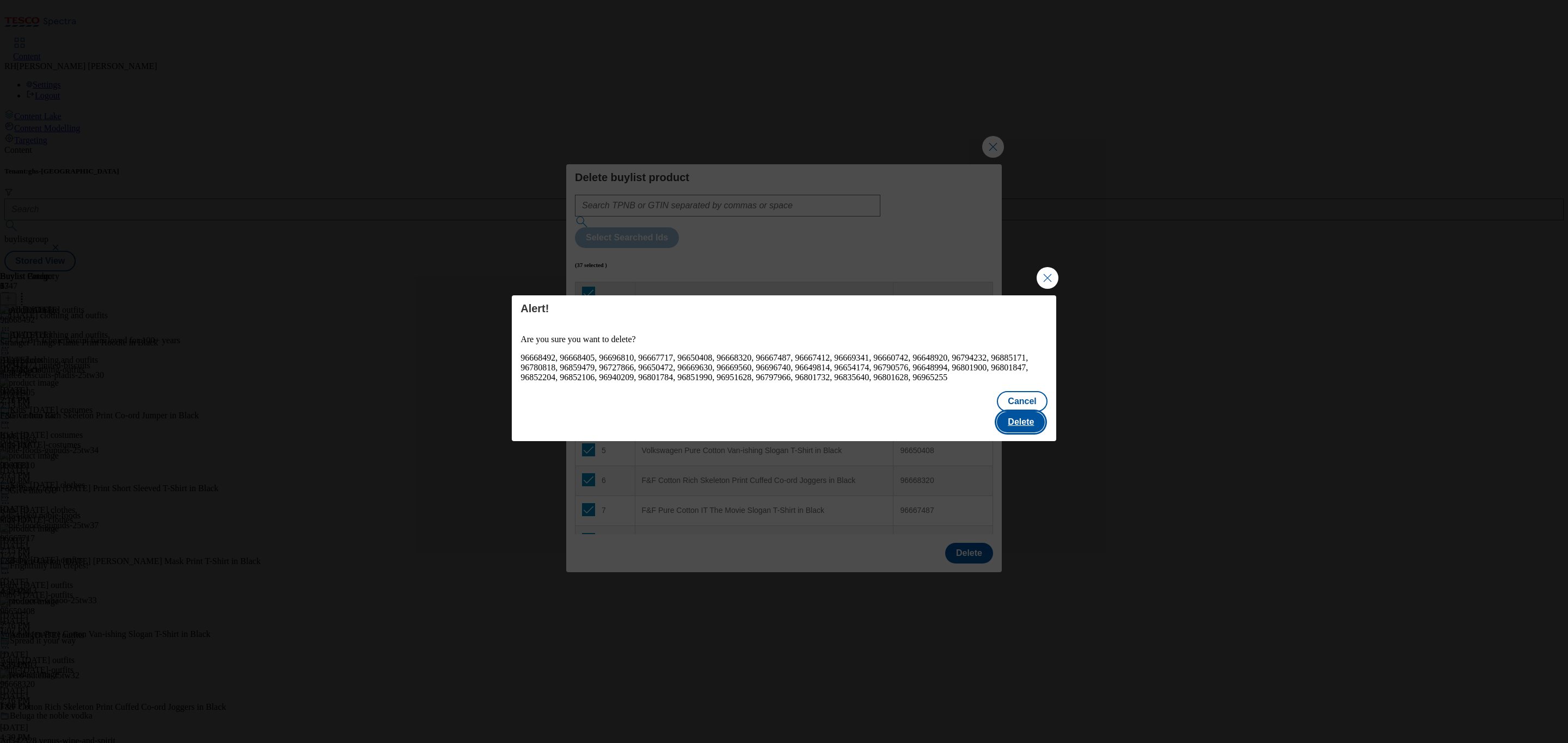
click at [1010, 420] on button "Delete" at bounding box center [1021, 422] width 48 height 21
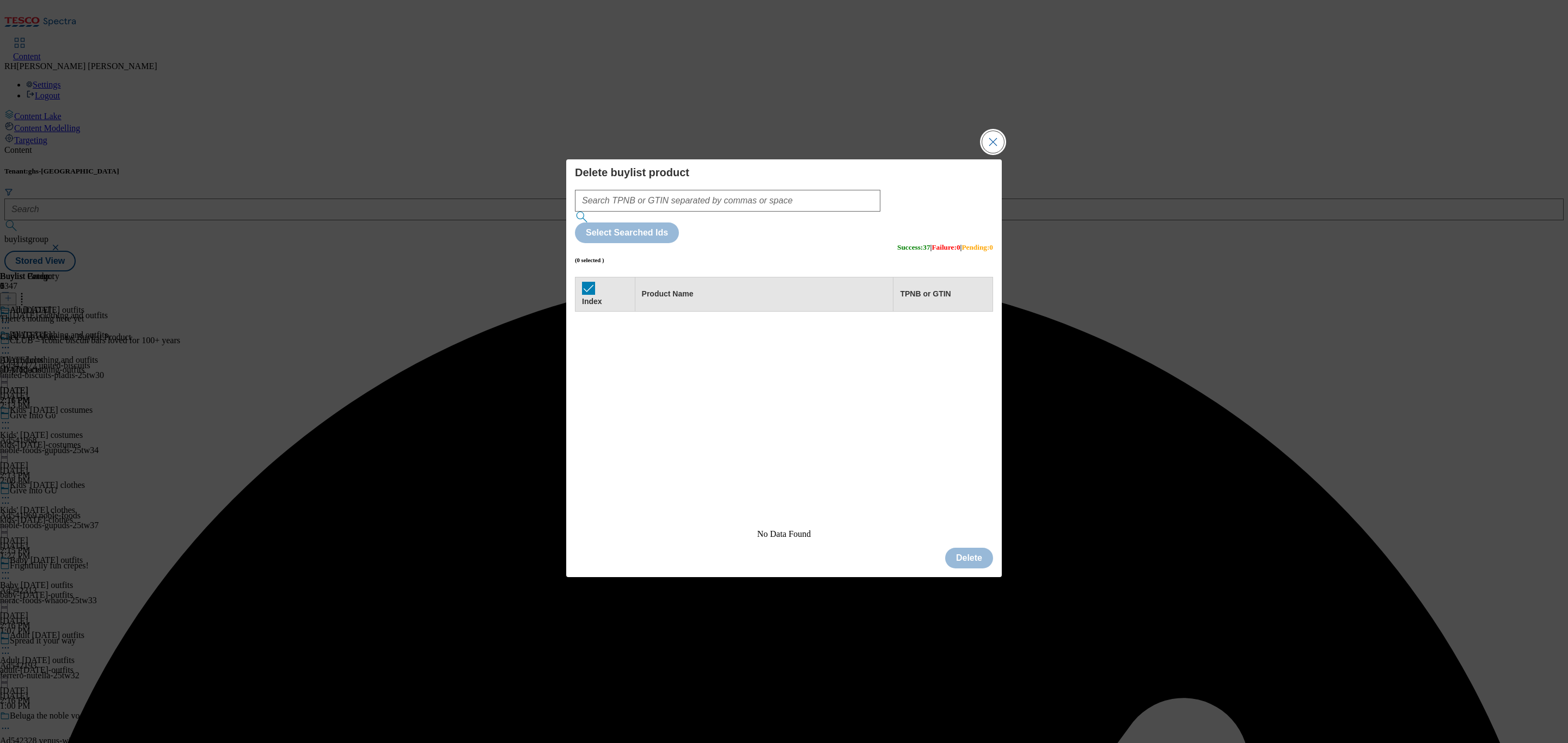
click at [992, 153] on button "Close Modal" at bounding box center [993, 142] width 22 height 22
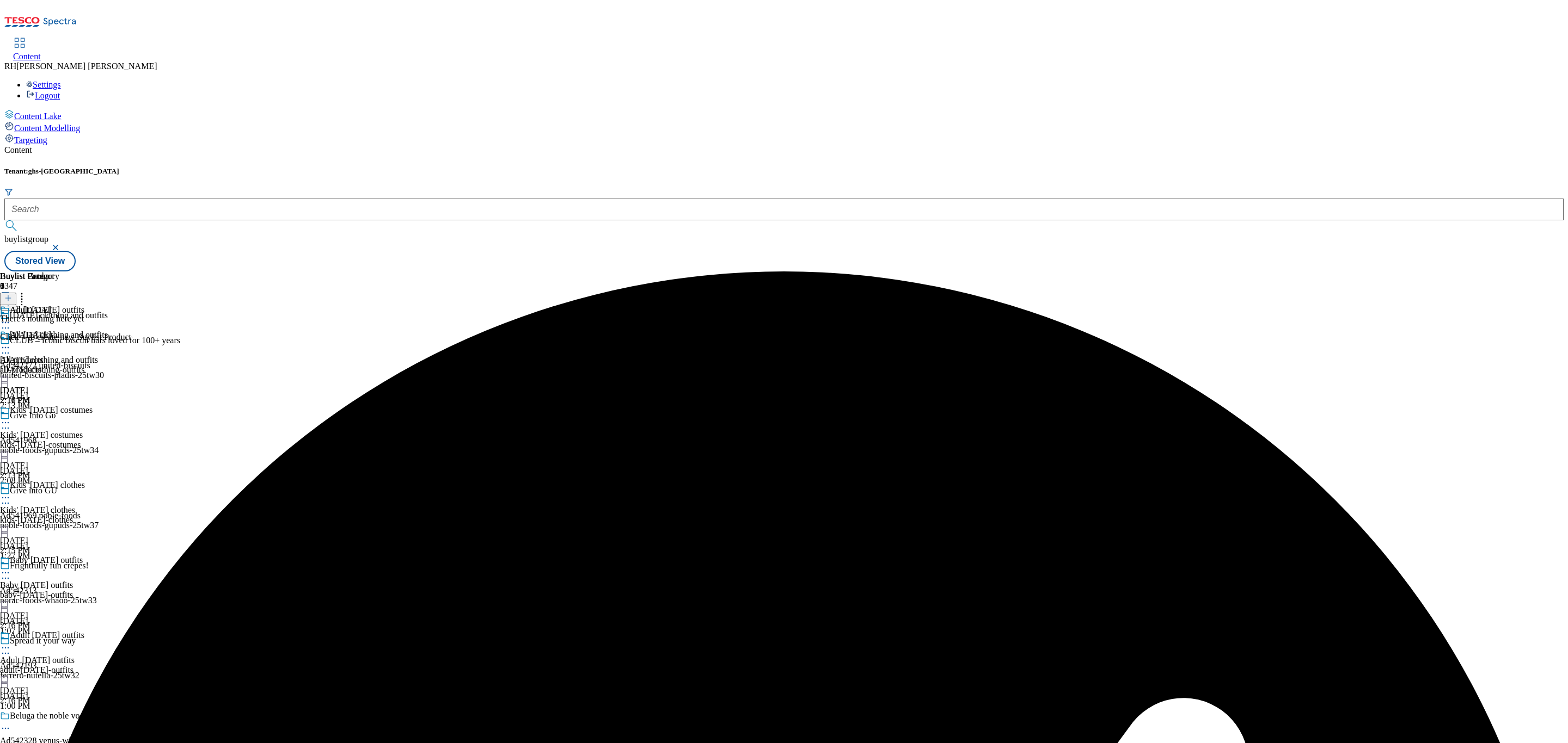
click at [9, 296] on line at bounding box center [9, 298] width 0 height 5
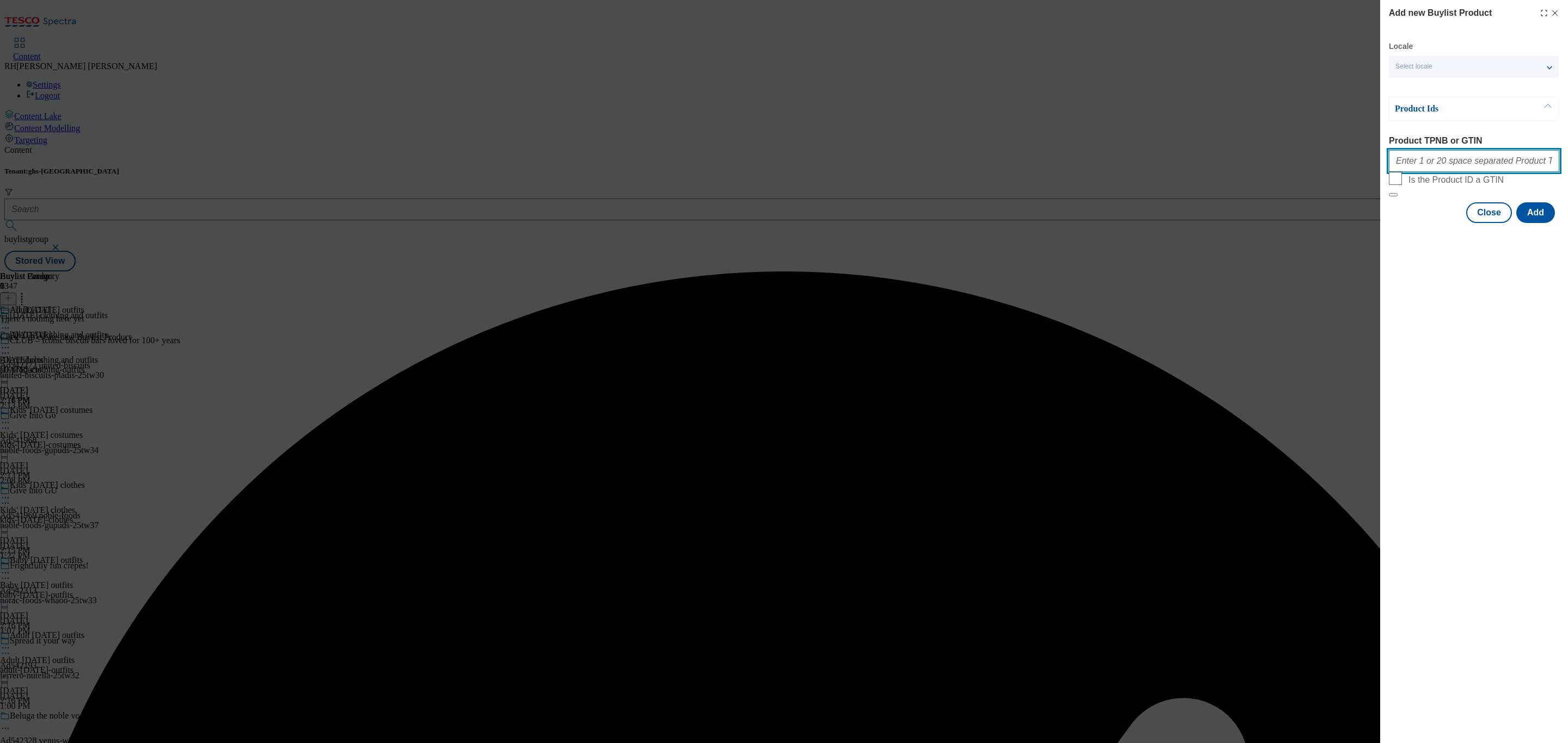
click at [1498, 167] on input "Product TPNB or GTIN" at bounding box center [1474, 161] width 170 height 22
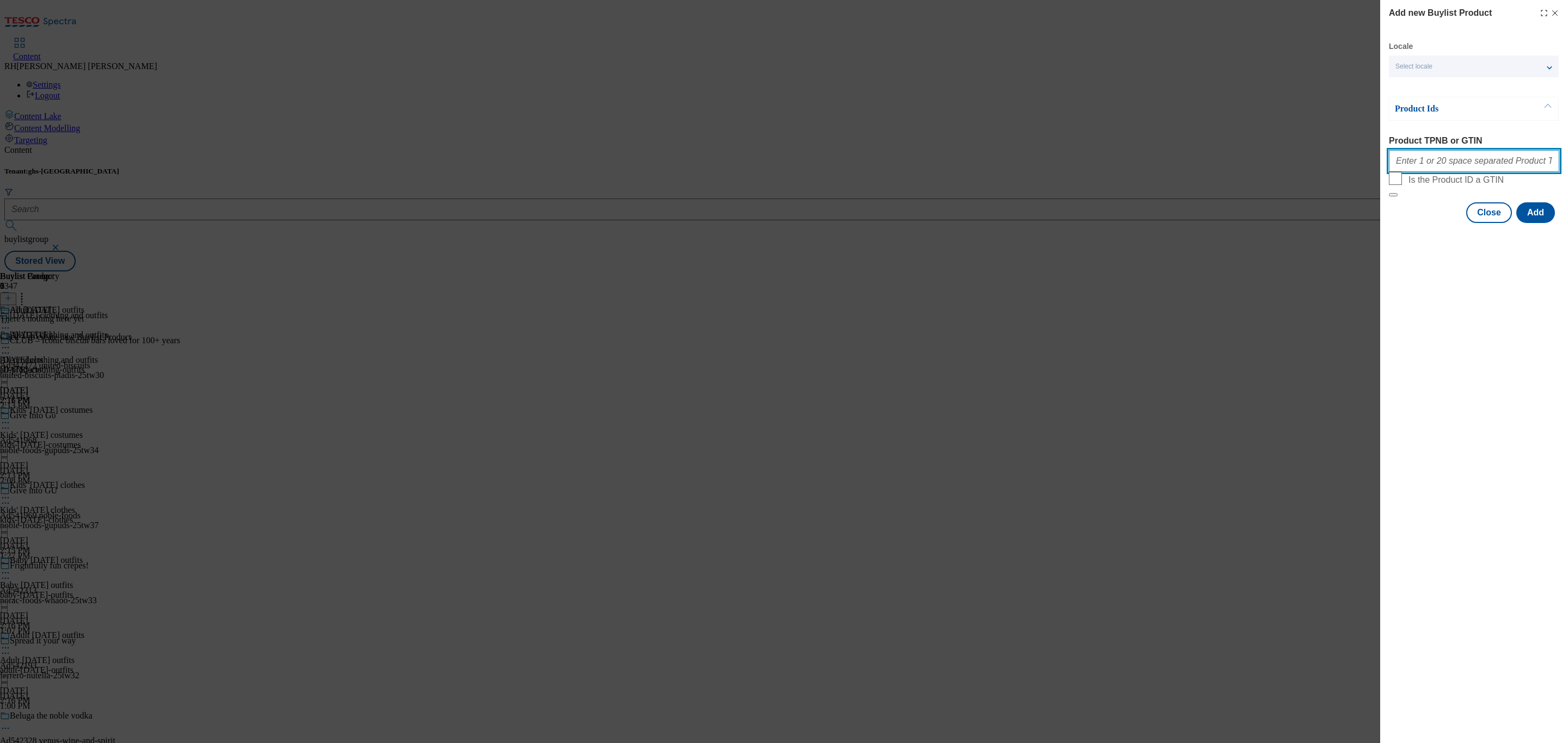
paste input "96668492 96668405 96696810 96667717 96650408 96668388 96667487 96667412 9666934…"
click at [1543, 223] on button "Add" at bounding box center [1535, 213] width 39 height 21
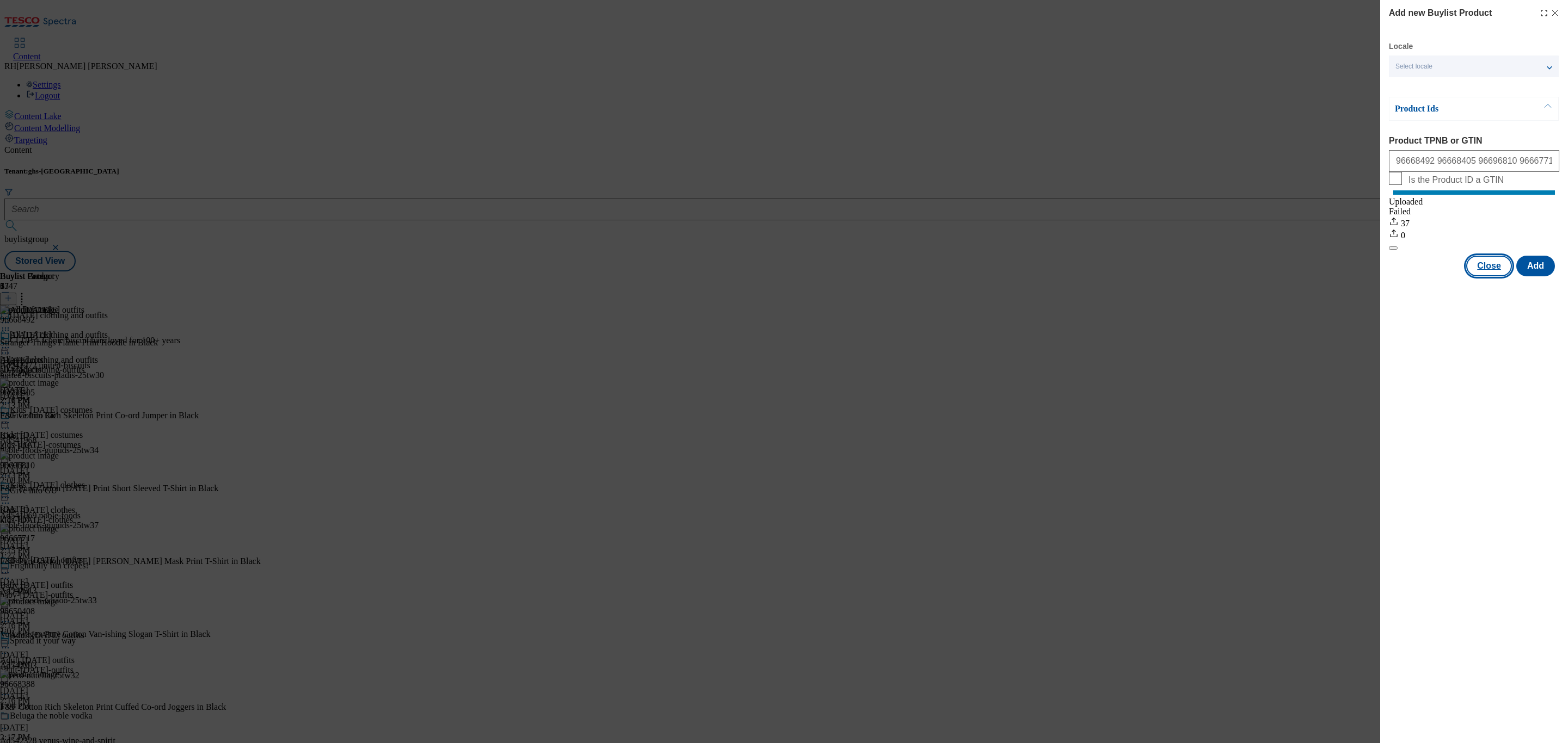
click at [1496, 275] on button "Close" at bounding box center [1488, 265] width 46 height 21
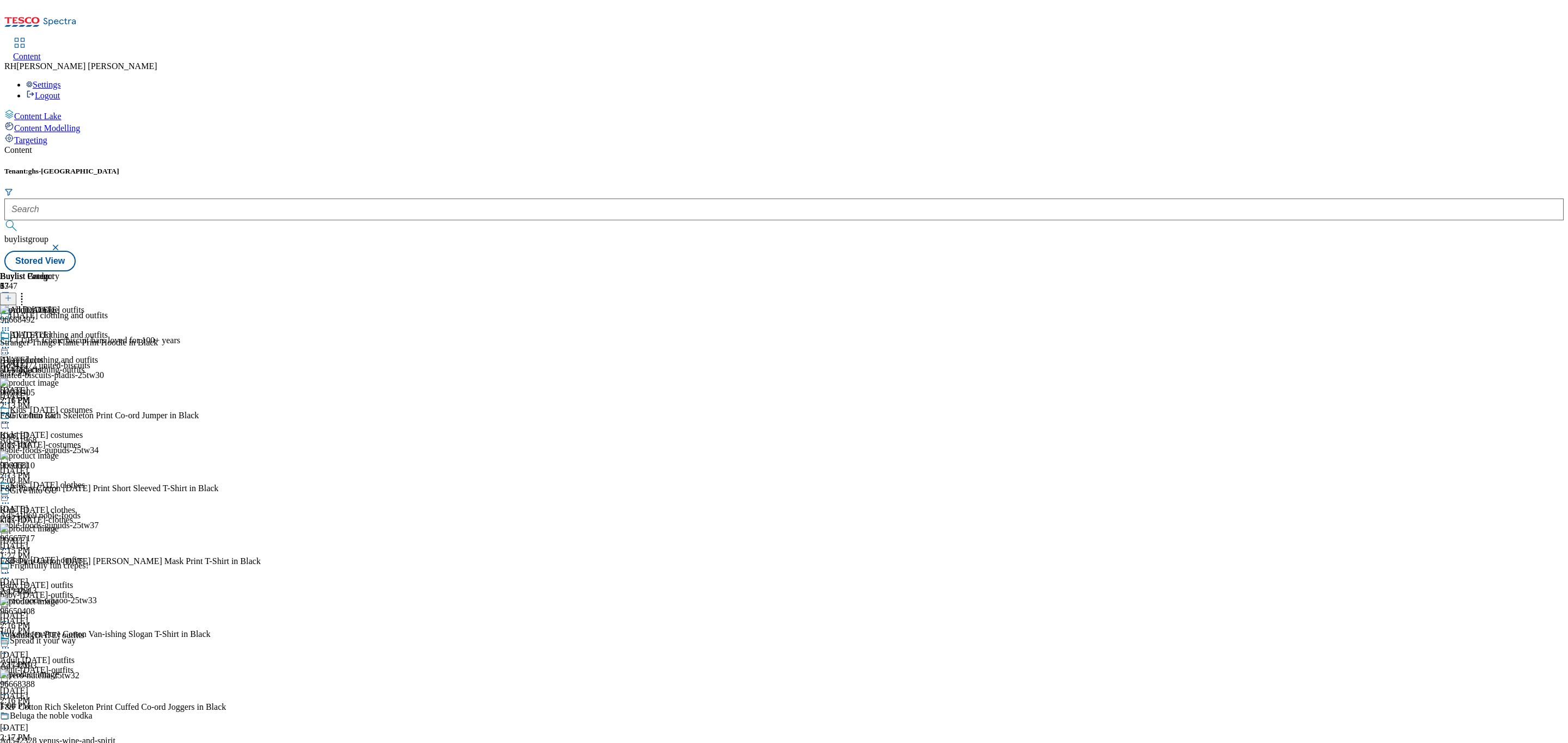
click at [11, 342] on icon at bounding box center [5, 348] width 11 height 11
click at [50, 364] on button "Edit" at bounding box center [36, 370] width 29 height 12
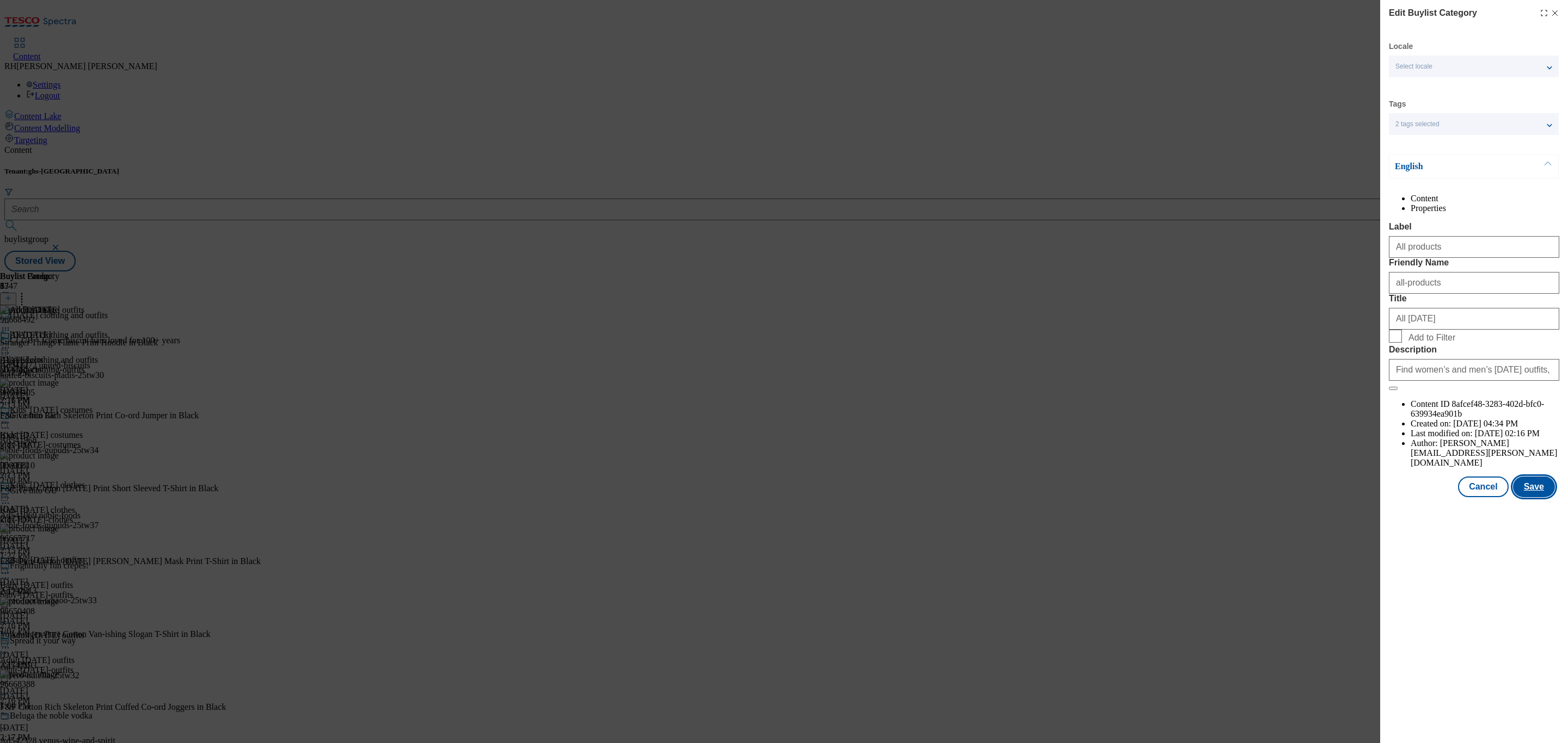
click at [1542, 498] on button "Save" at bounding box center [1534, 487] width 42 height 21
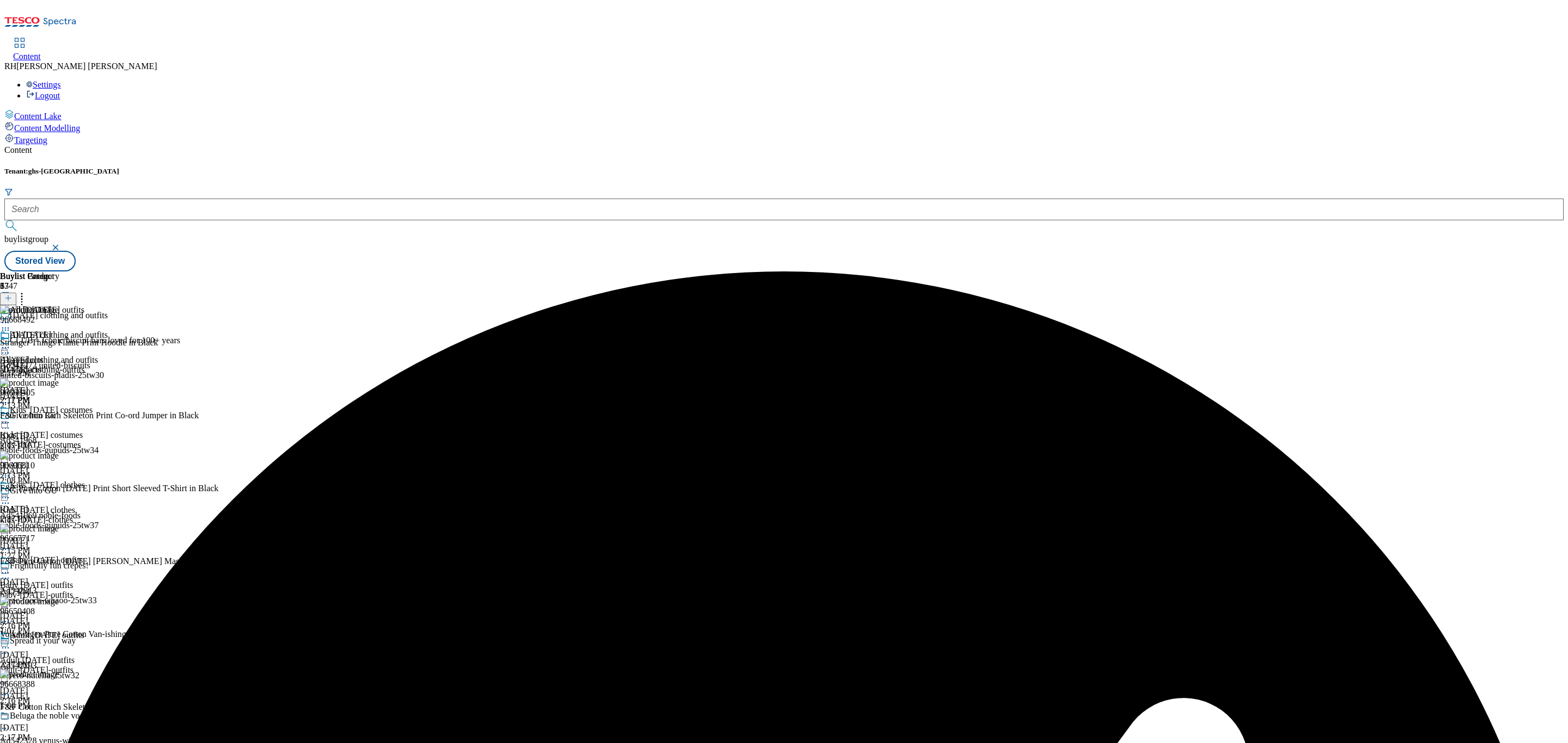
click at [11, 342] on icon at bounding box center [5, 348] width 11 height 11
click at [60, 417] on span "Preview" at bounding box center [46, 421] width 26 height 9
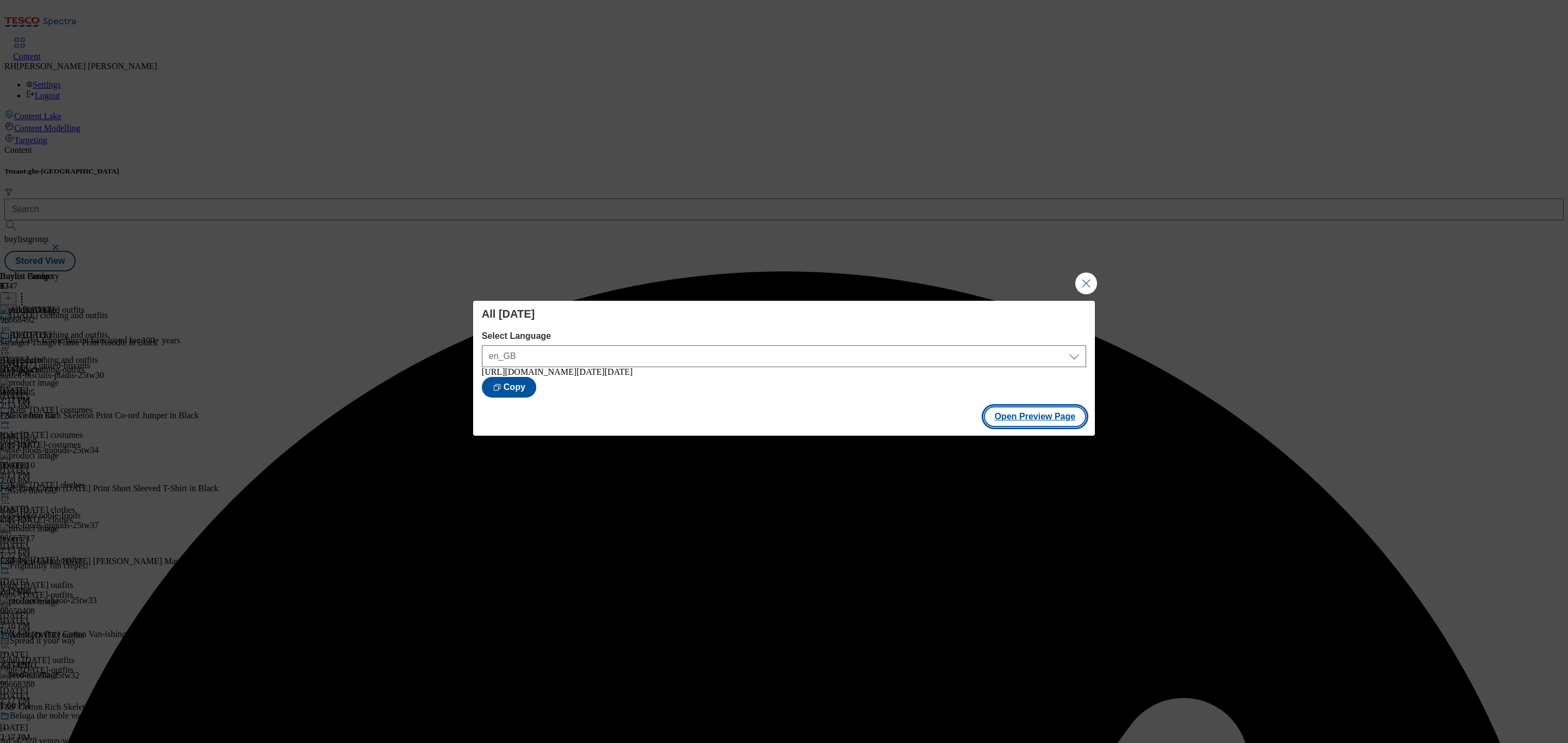
click at [1057, 420] on button "Open Preview Page" at bounding box center [1034, 416] width 103 height 21
click at [1088, 282] on button "Close Modal" at bounding box center [1086, 283] width 22 height 22
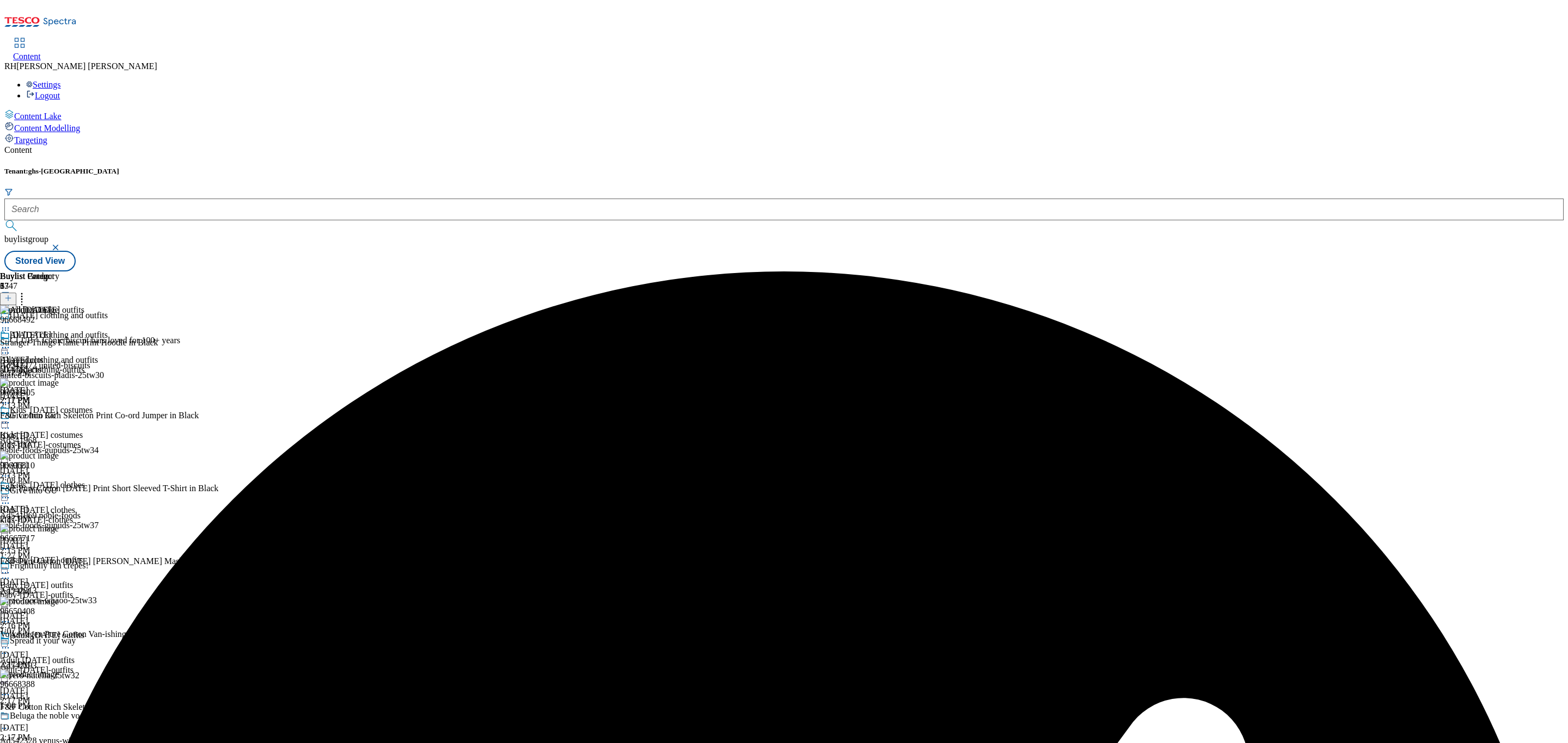
click at [11, 342] on icon at bounding box center [5, 348] width 11 height 11
click at [58, 454] on span "Publish" at bounding box center [46, 458] width 24 height 9
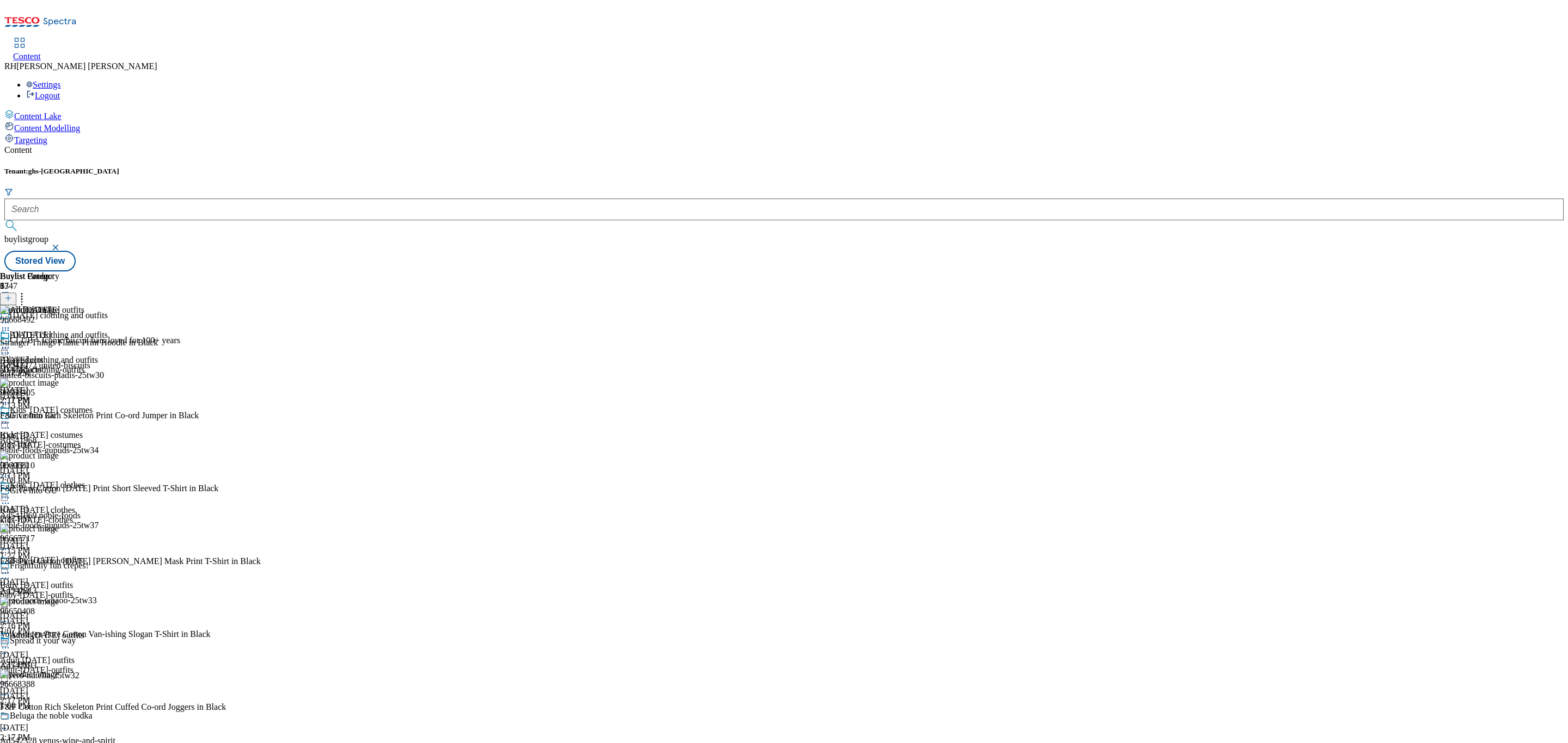
click at [108, 330] on div "Halloween clothing and outfits Halloween clothing and outfits halloween-clothin…" at bounding box center [53, 368] width 108 height 75
